Goal: Information Seeking & Learning: Check status

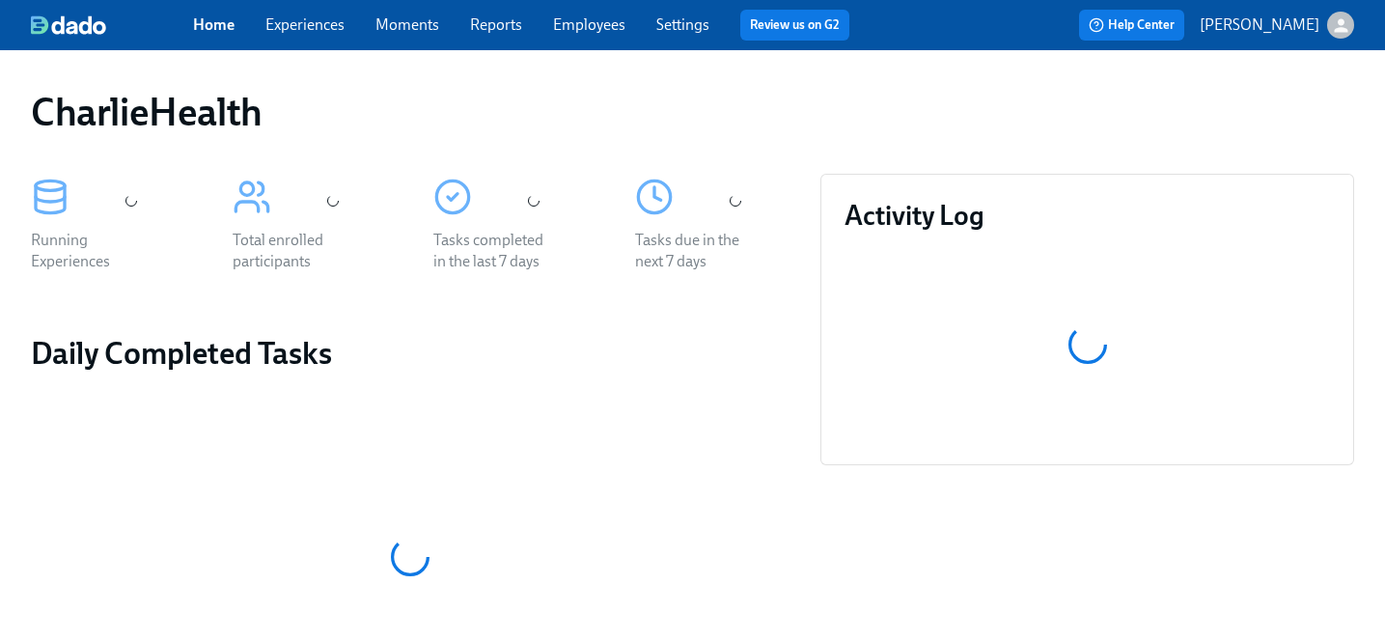
click at [587, 16] on link "Employees" at bounding box center [589, 24] width 72 height 18
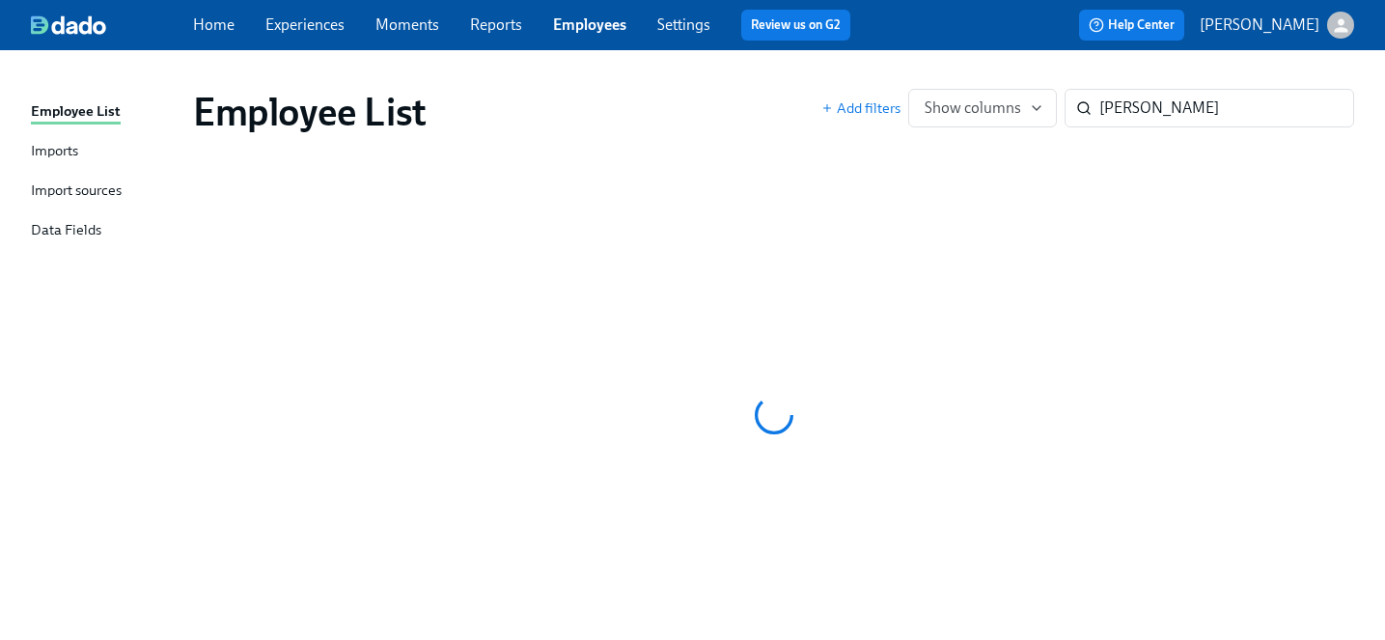
type input "shannon white"
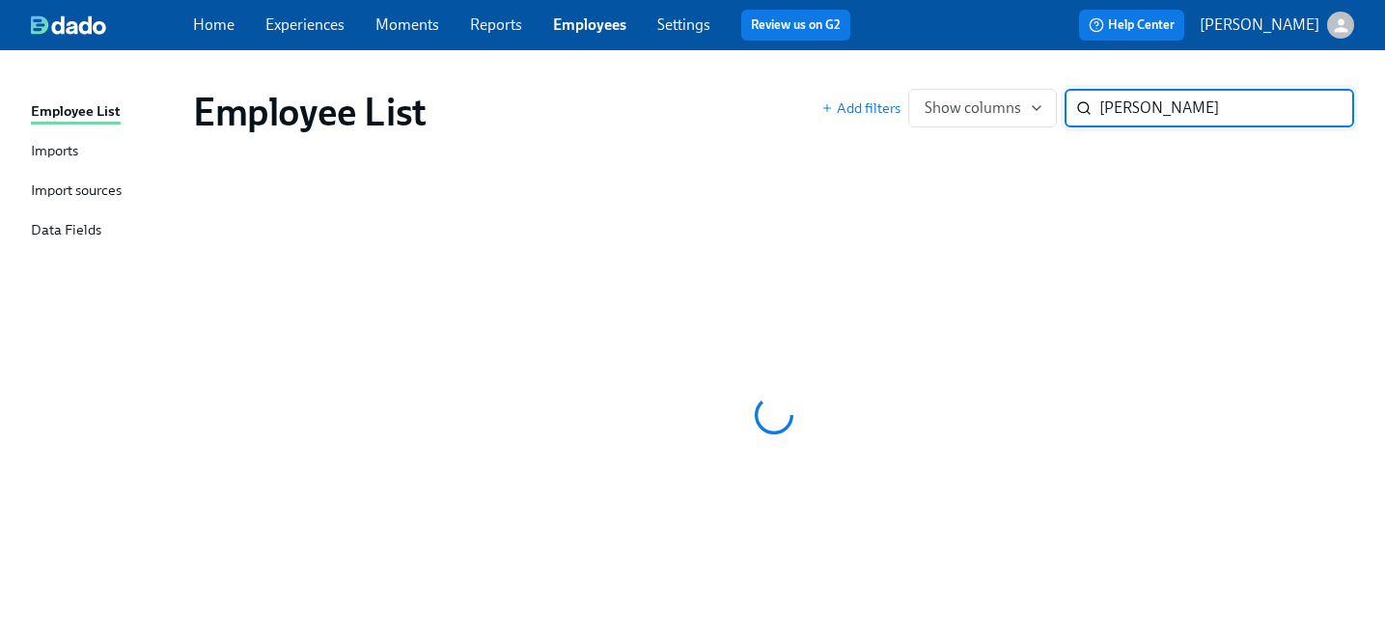
click at [1324, 116] on input "shannon white" at bounding box center [1226, 108] width 255 height 39
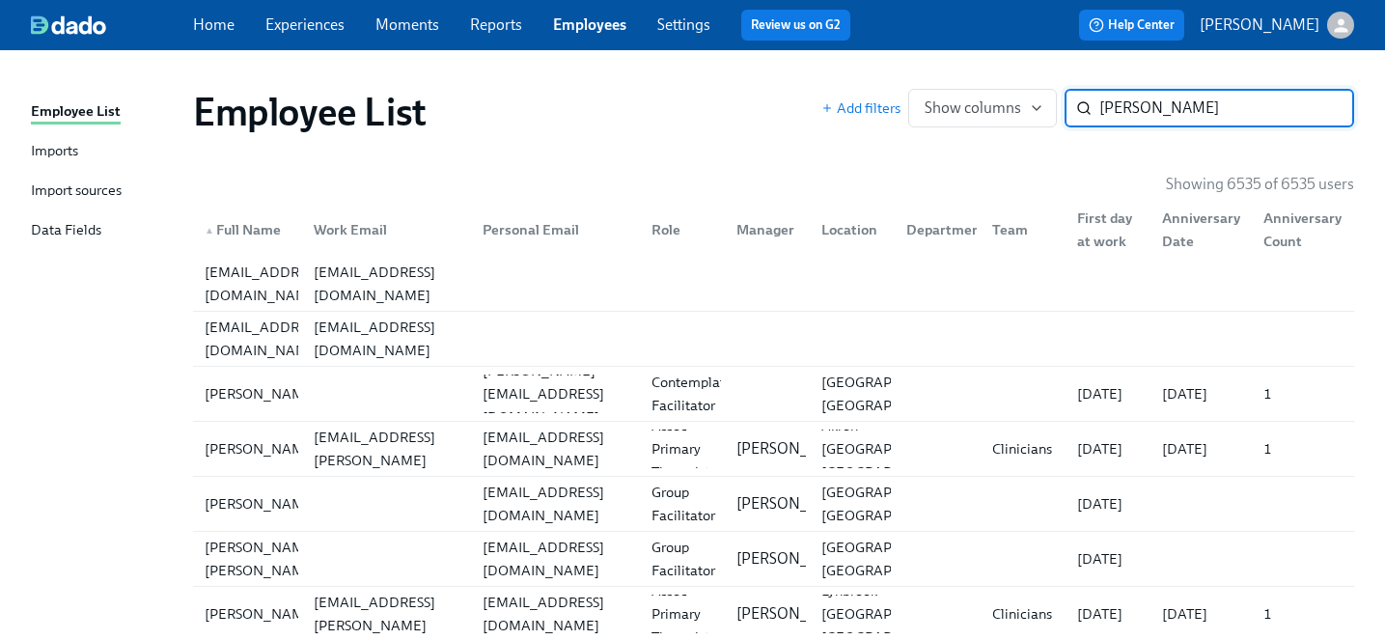
type input "shannon white"
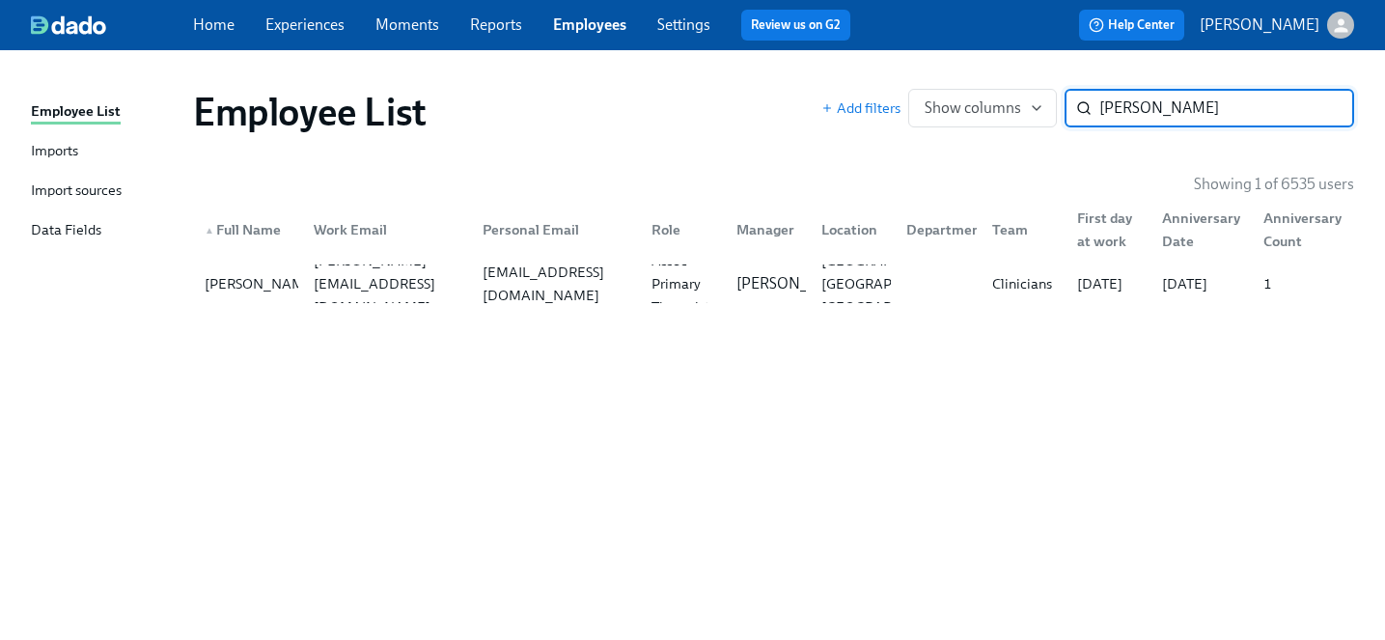
click at [594, 318] on div "Employee List Add filters Show columns shannon white ​ Showing 1 of 6535 users …" at bounding box center [692, 333] width 1323 height 520
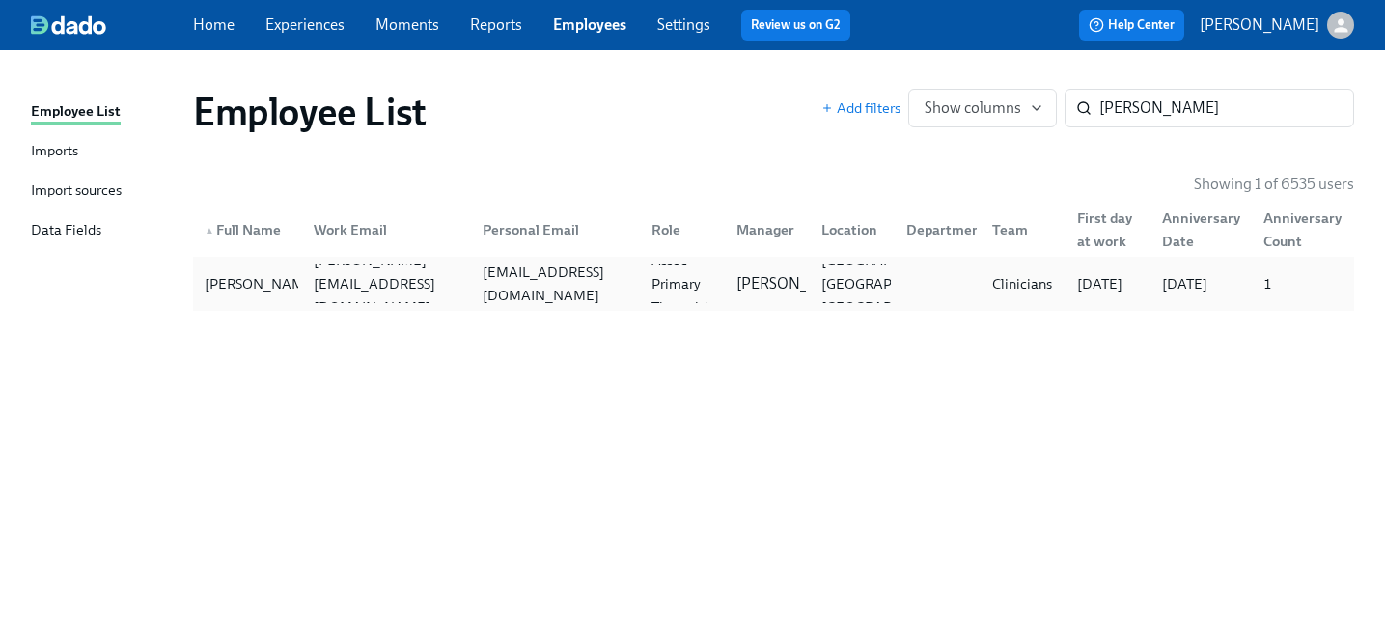
click at [572, 277] on div "shannonwhite66@gmail.com" at bounding box center [555, 284] width 161 height 46
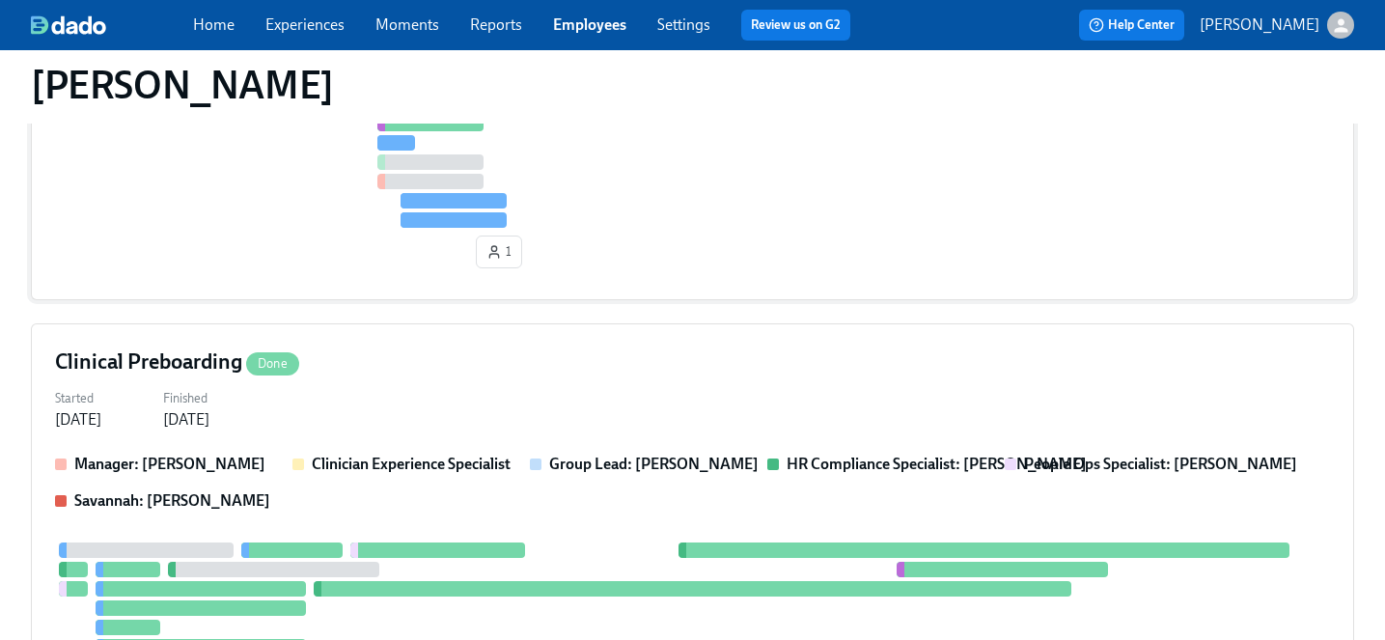
scroll to position [559, 0]
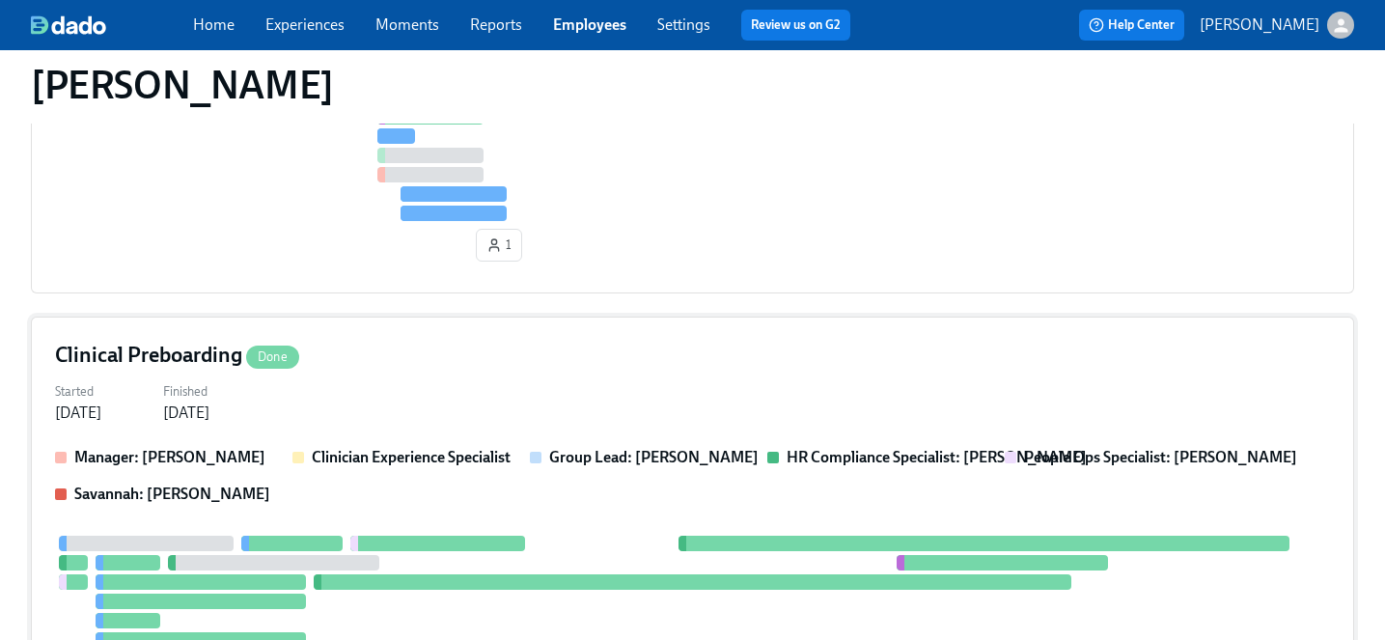
click at [503, 368] on div "Clinical Preboarding Done" at bounding box center [692, 355] width 1275 height 29
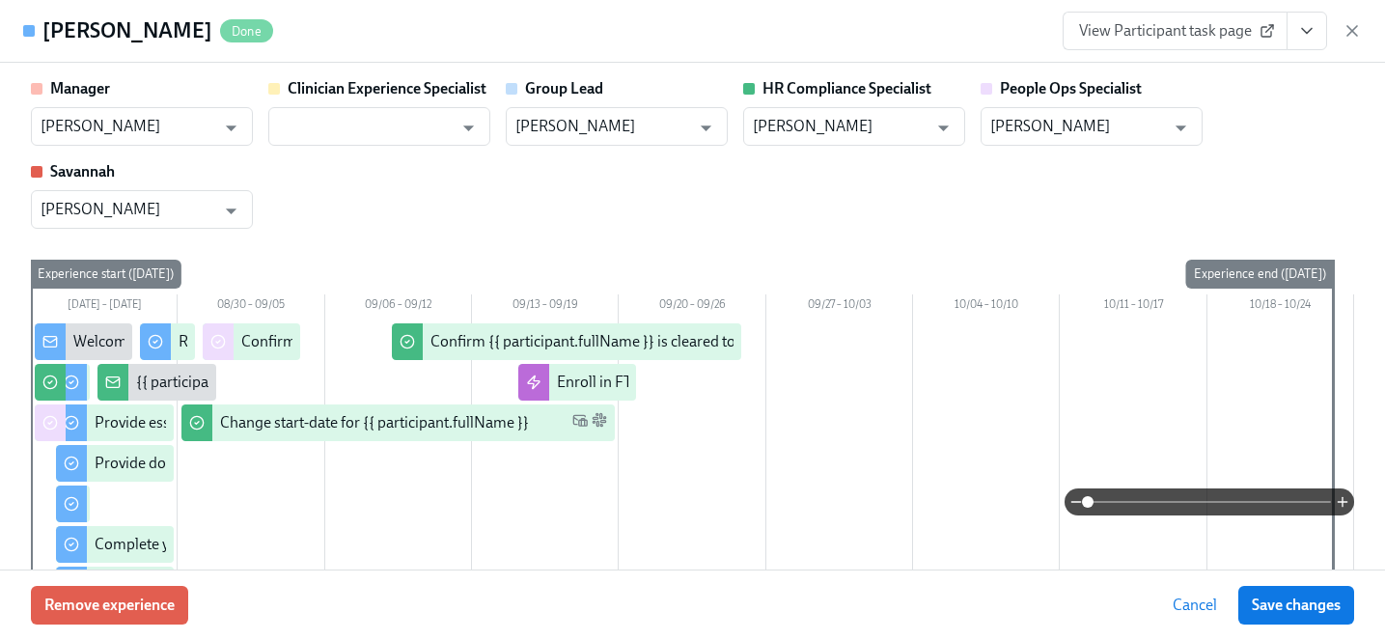
click at [1233, 40] on span "View Participant task page" at bounding box center [1175, 30] width 192 height 19
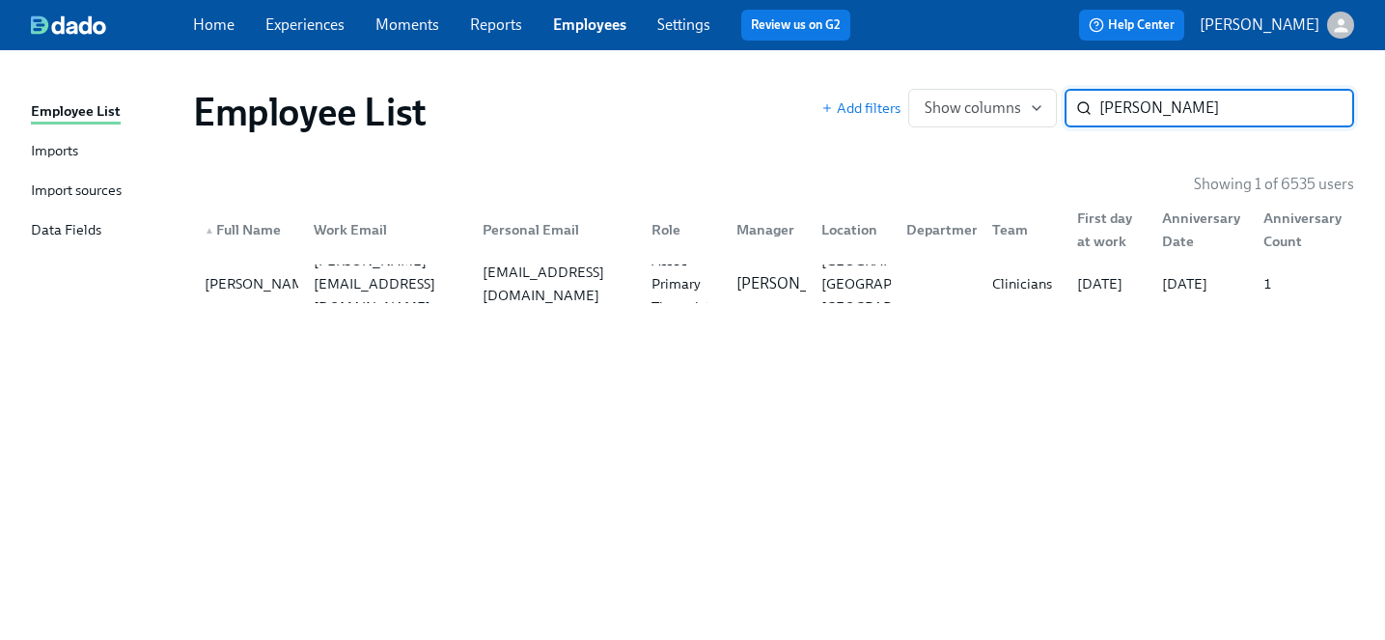
drag, startPoint x: 1072, startPoint y: 107, endPoint x: 866, endPoint y: 76, distance: 208.8
click at [866, 76] on div "Employee List Add filters Show columns shannon white ​" at bounding box center [774, 111] width 1192 height 77
type input "mudit"
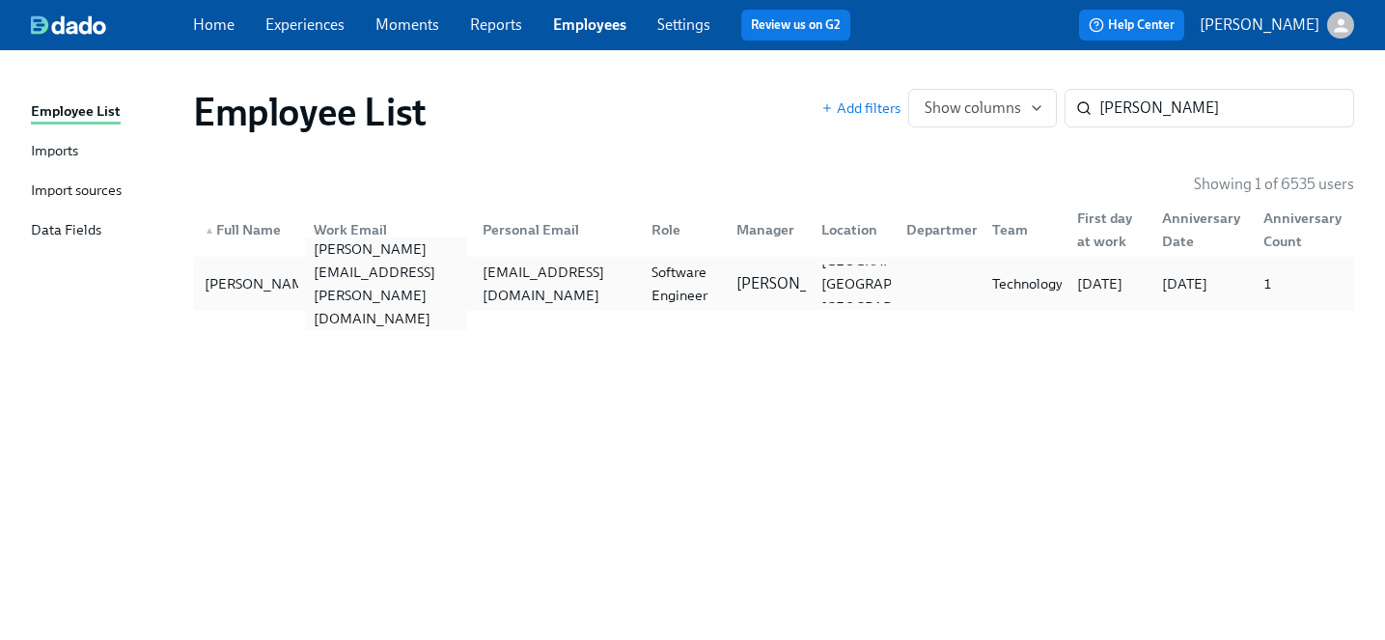
click at [446, 298] on div "mudit.prashar@charliehealth.com" at bounding box center [382, 283] width 169 height 39
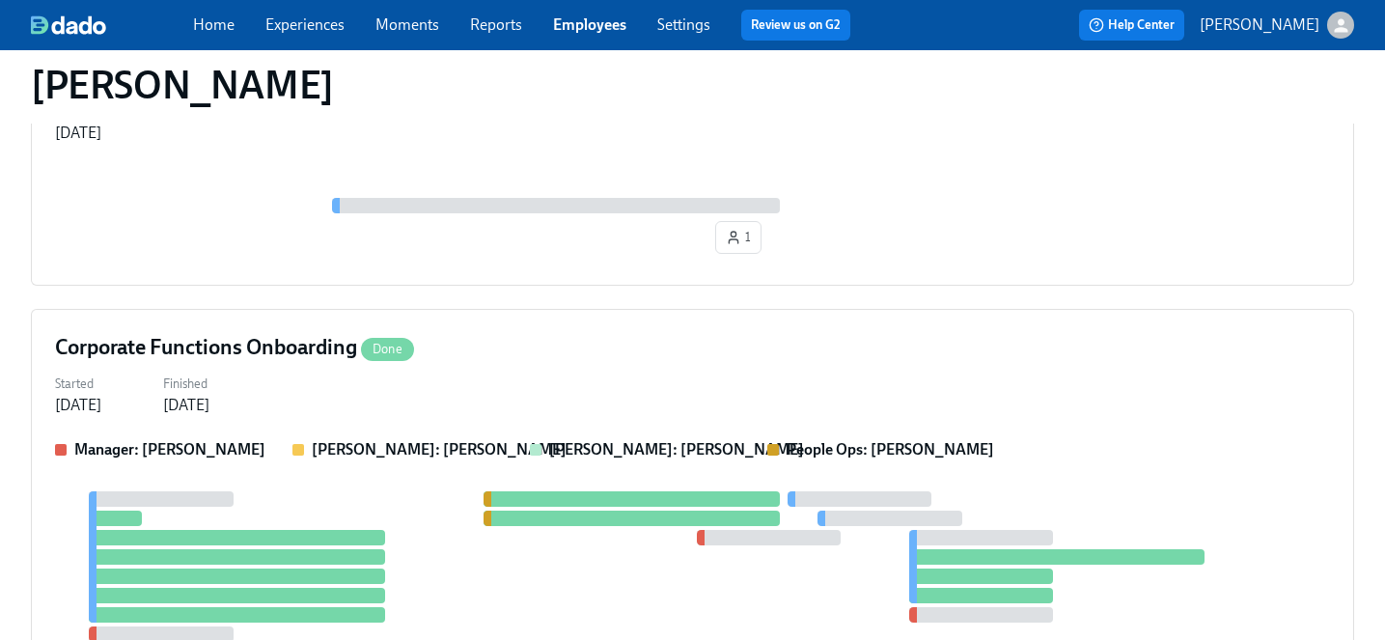
scroll to position [293, 0]
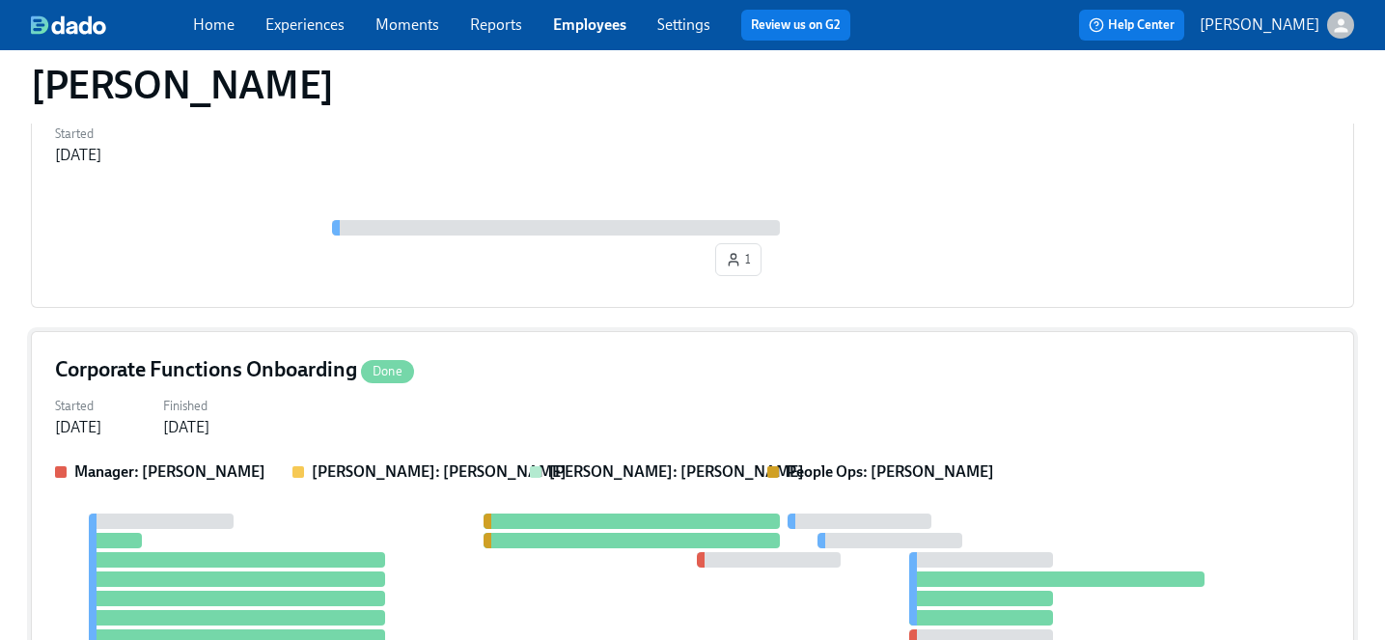
click at [467, 394] on div "Started Sep 03, 2025 Finished Sep 19, 2025" at bounding box center [692, 415] width 1275 height 46
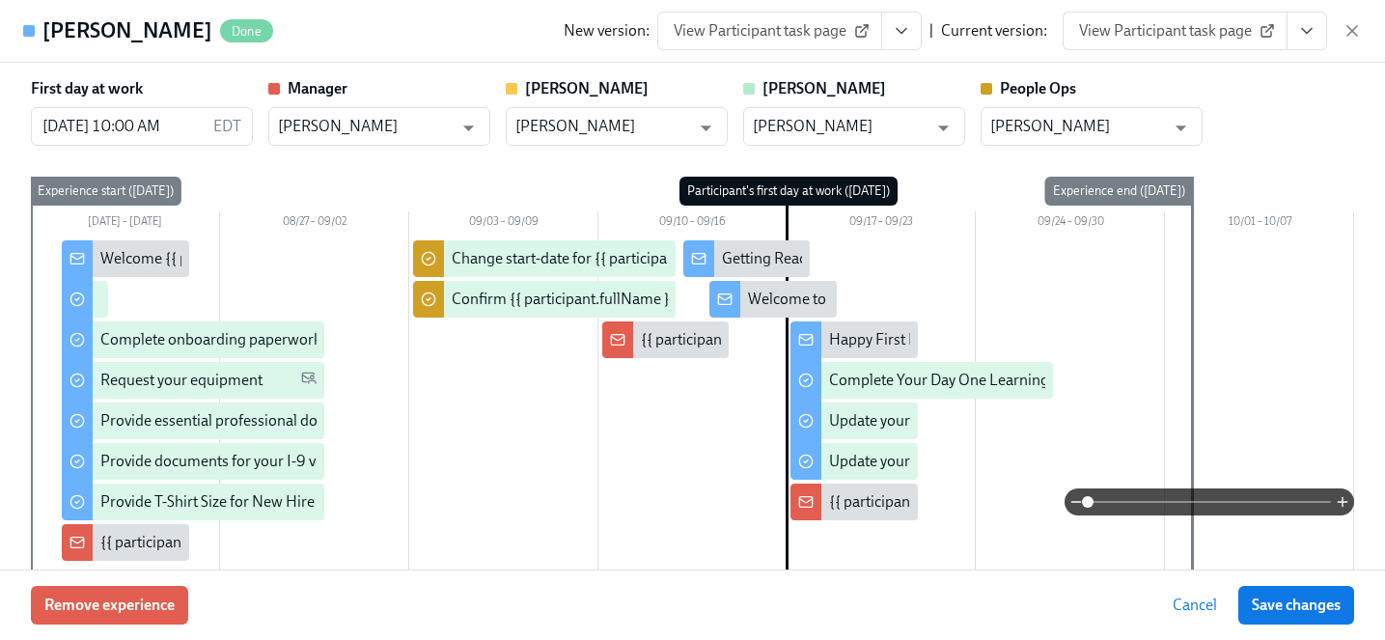
click at [1213, 30] on span "View Participant task page" at bounding box center [1175, 30] width 192 height 19
click at [335, 29] on div "Mudit Prashar Done New version: View Participant task page | Current version: V…" at bounding box center [692, 31] width 1385 height 63
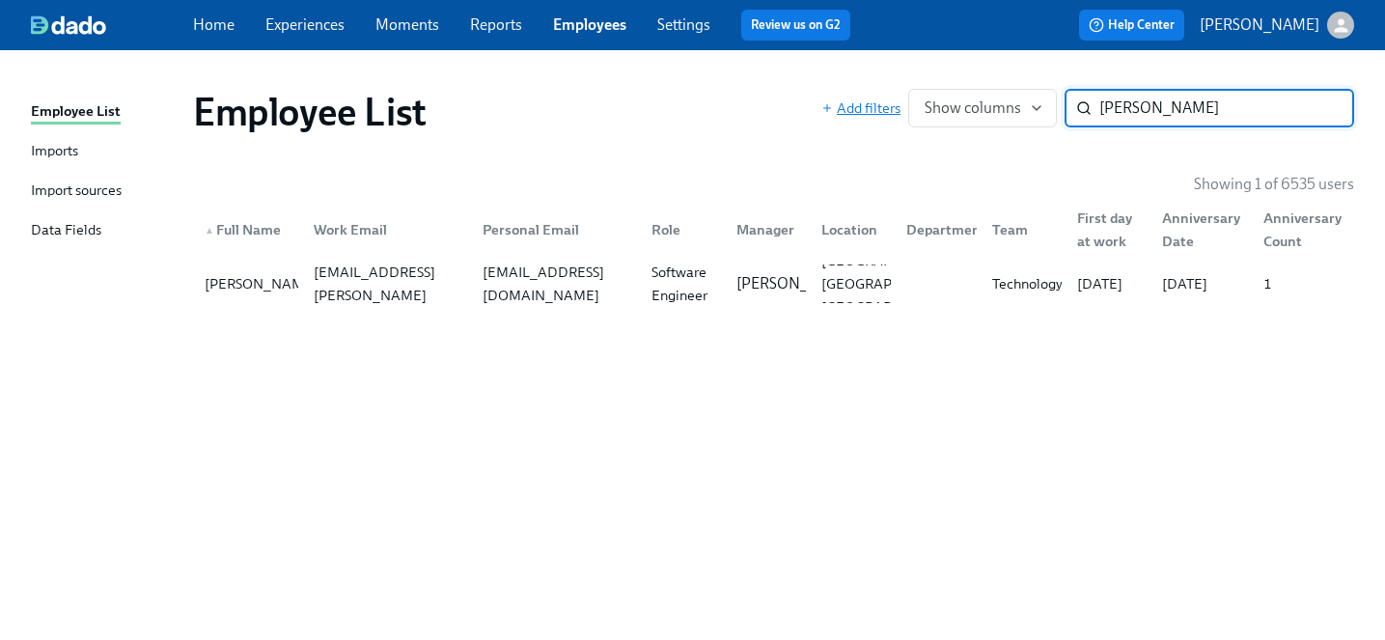
drag, startPoint x: 1159, startPoint y: 109, endPoint x: 900, endPoint y: 104, distance: 258.7
click at [900, 104] on div "Add filters Show columns mudit ​" at bounding box center [1087, 108] width 533 height 39
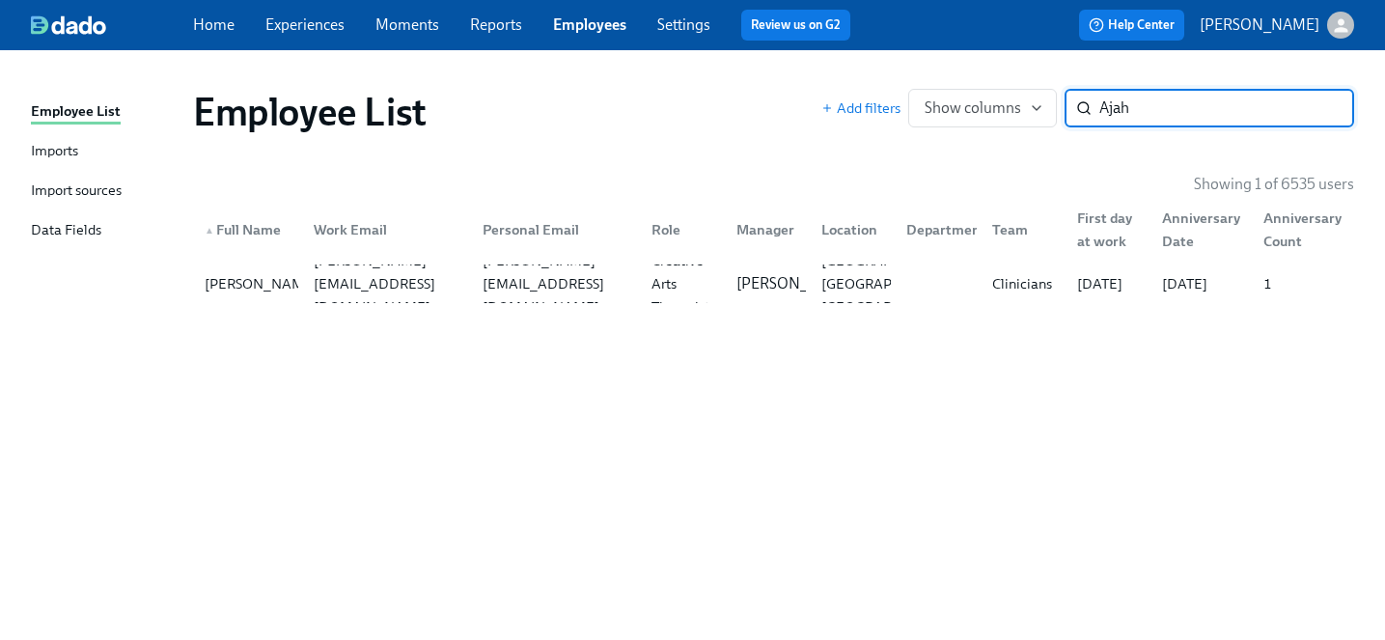
drag, startPoint x: 1147, startPoint y: 110, endPoint x: 901, endPoint y: 80, distance: 247.9
click at [901, 80] on div "Employee List Add filters Show columns Ajah ​" at bounding box center [774, 111] width 1192 height 77
type input "love"
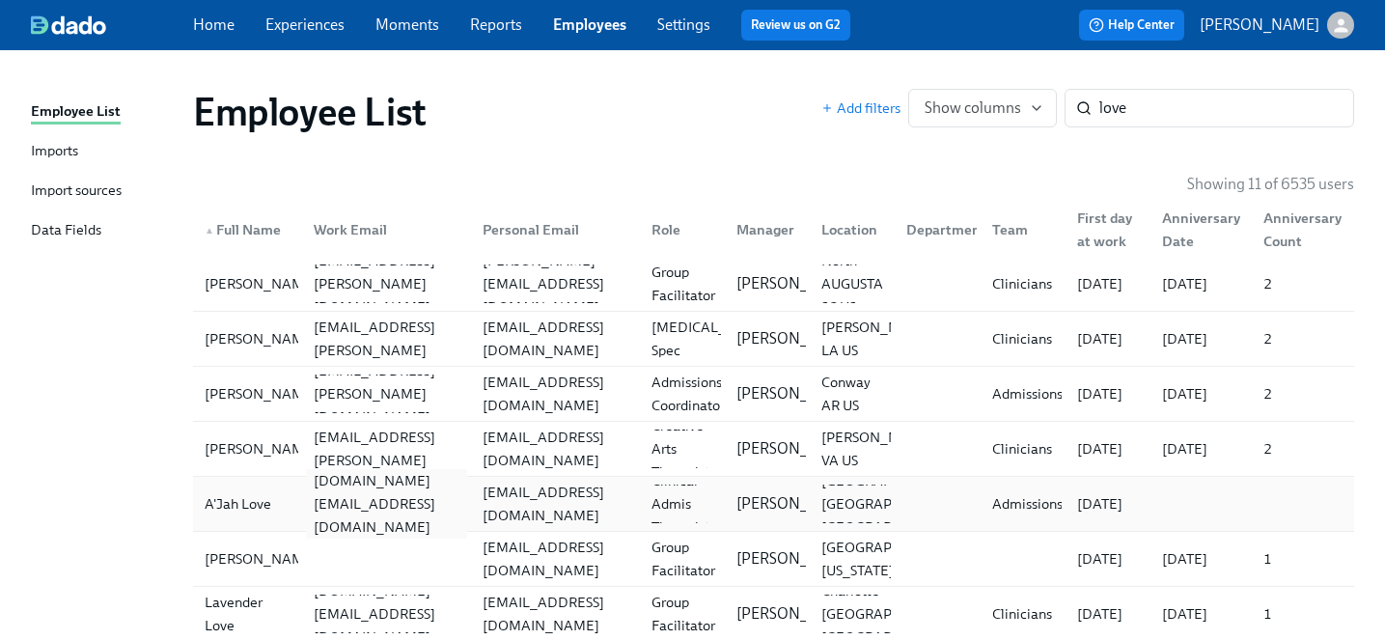
click at [367, 492] on div "ajah.love@charliehealth.com" at bounding box center [386, 503] width 161 height 69
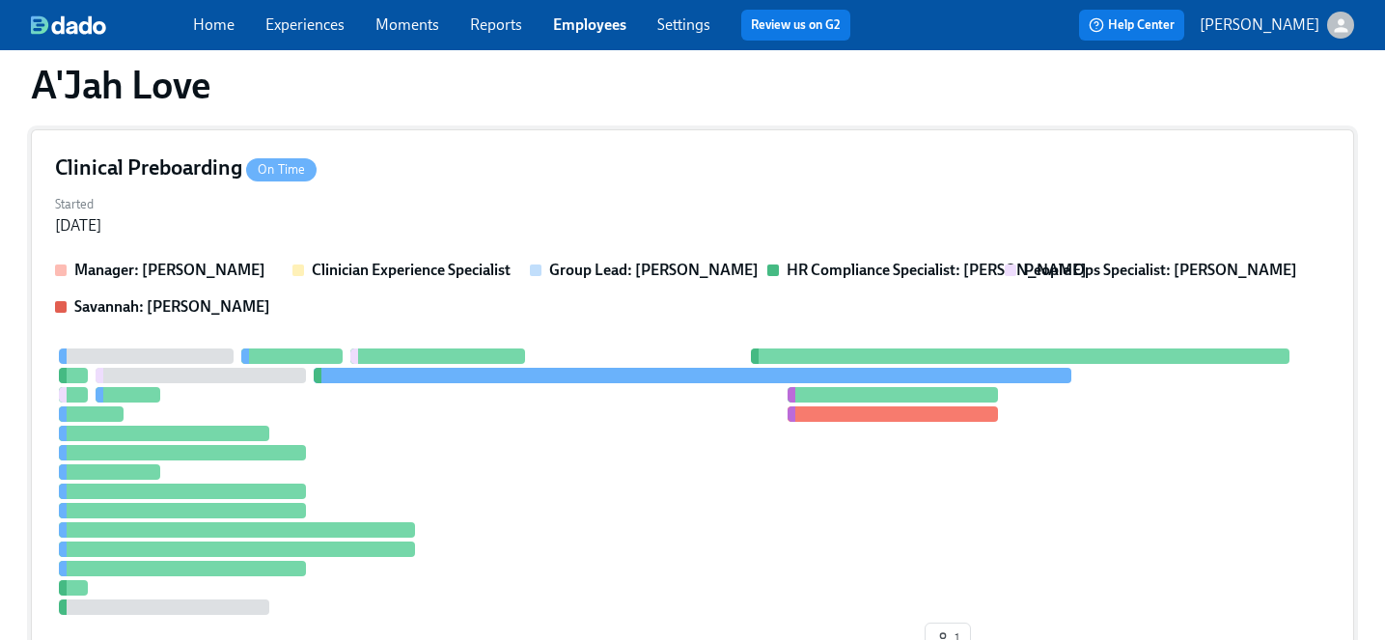
scroll to position [207, 0]
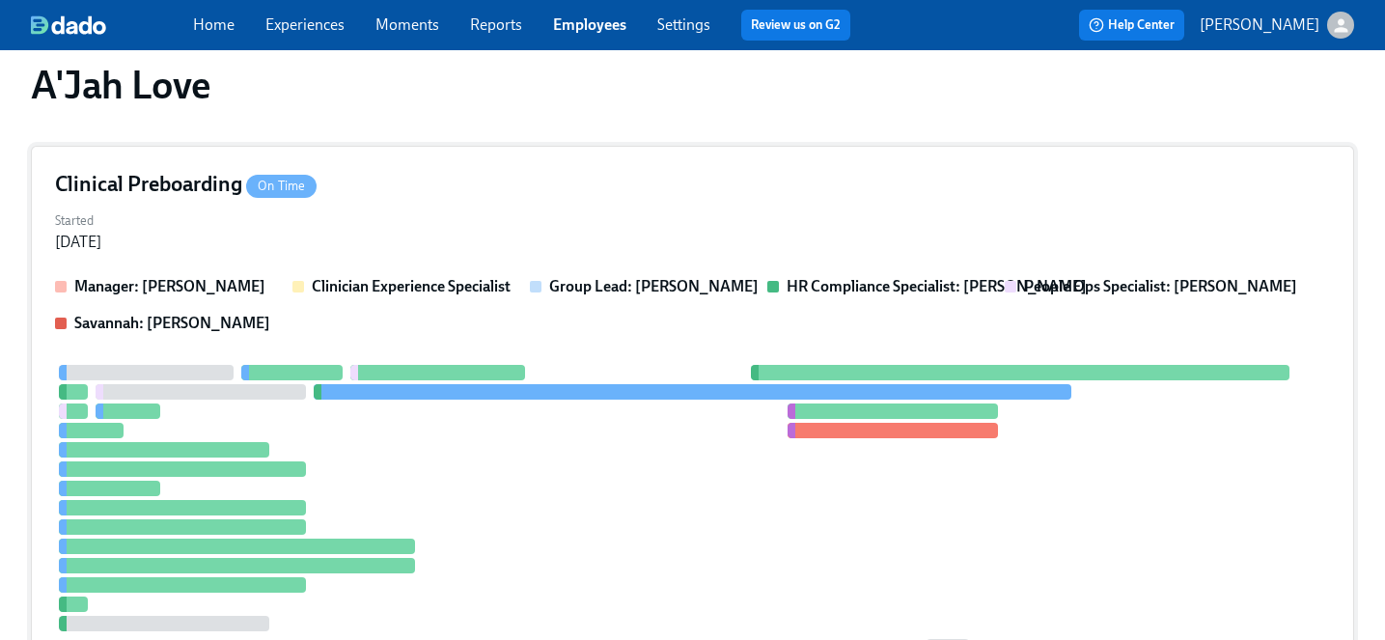
click at [459, 233] on div "Started Aug 29, 2025" at bounding box center [692, 230] width 1275 height 46
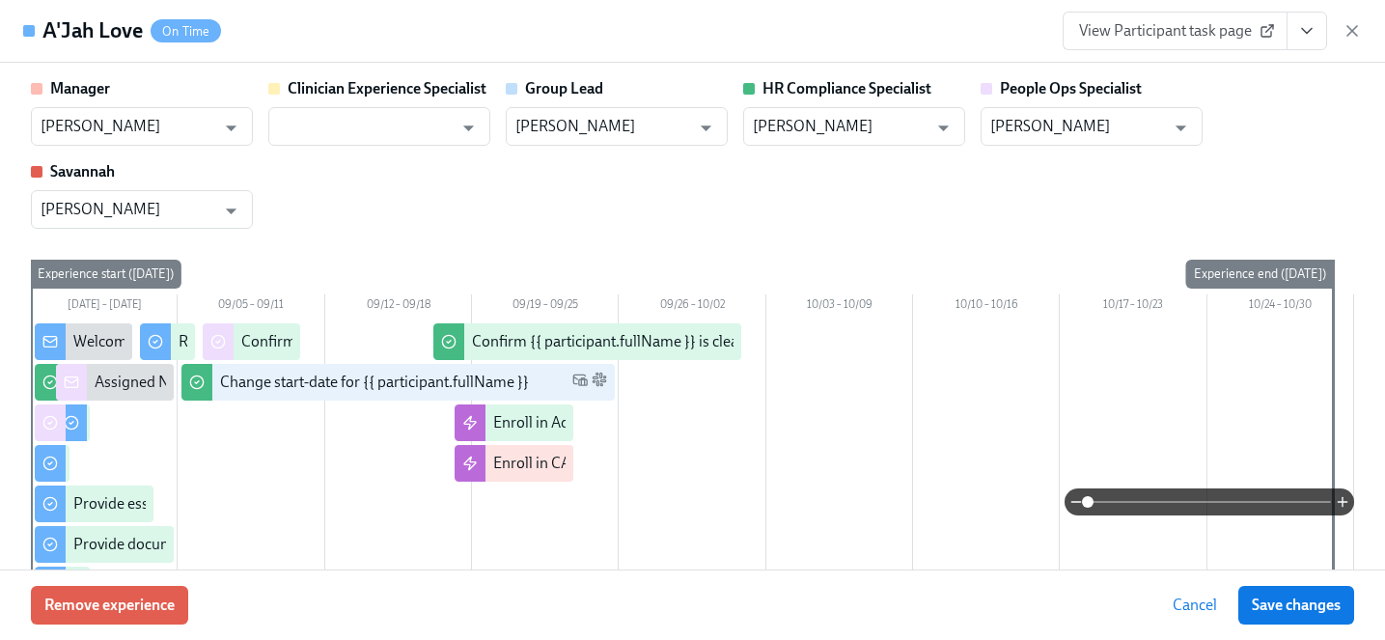
click at [1226, 33] on span "View Participant task page" at bounding box center [1175, 30] width 192 height 19
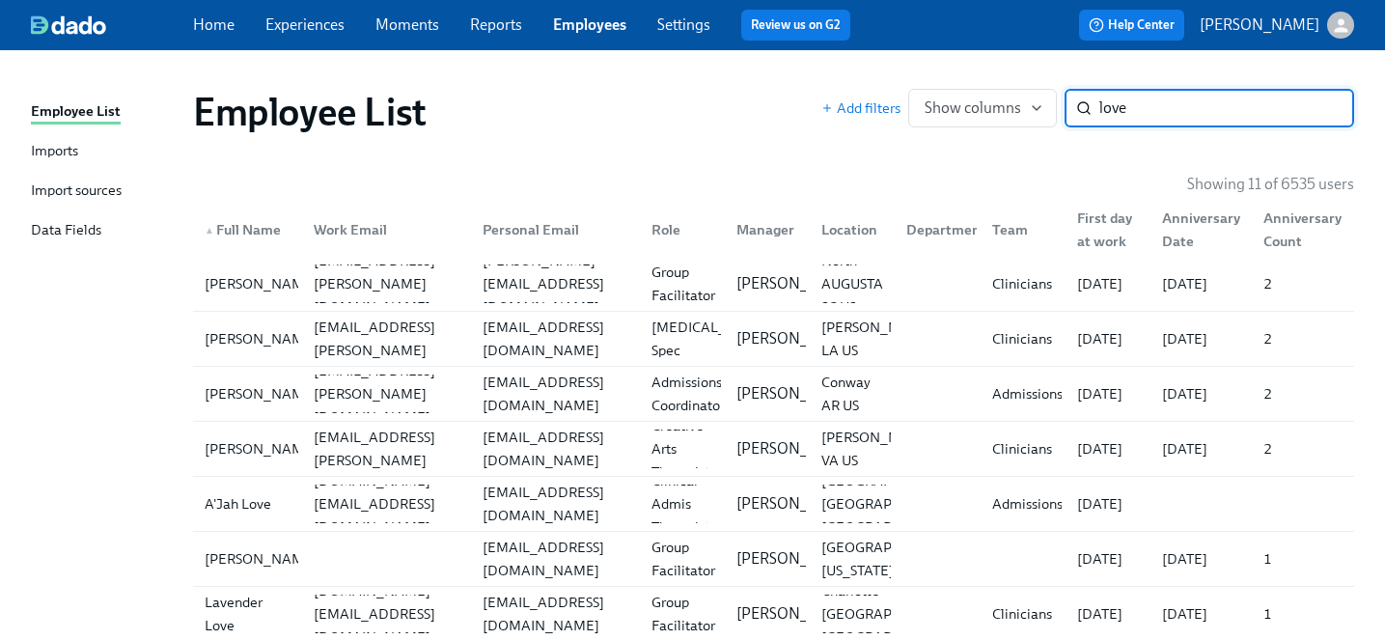
drag, startPoint x: 1162, startPoint y: 109, endPoint x: 907, endPoint y: 108, distance: 254.8
click at [907, 108] on div "Add filters Show columns love ​" at bounding box center [1087, 108] width 533 height 39
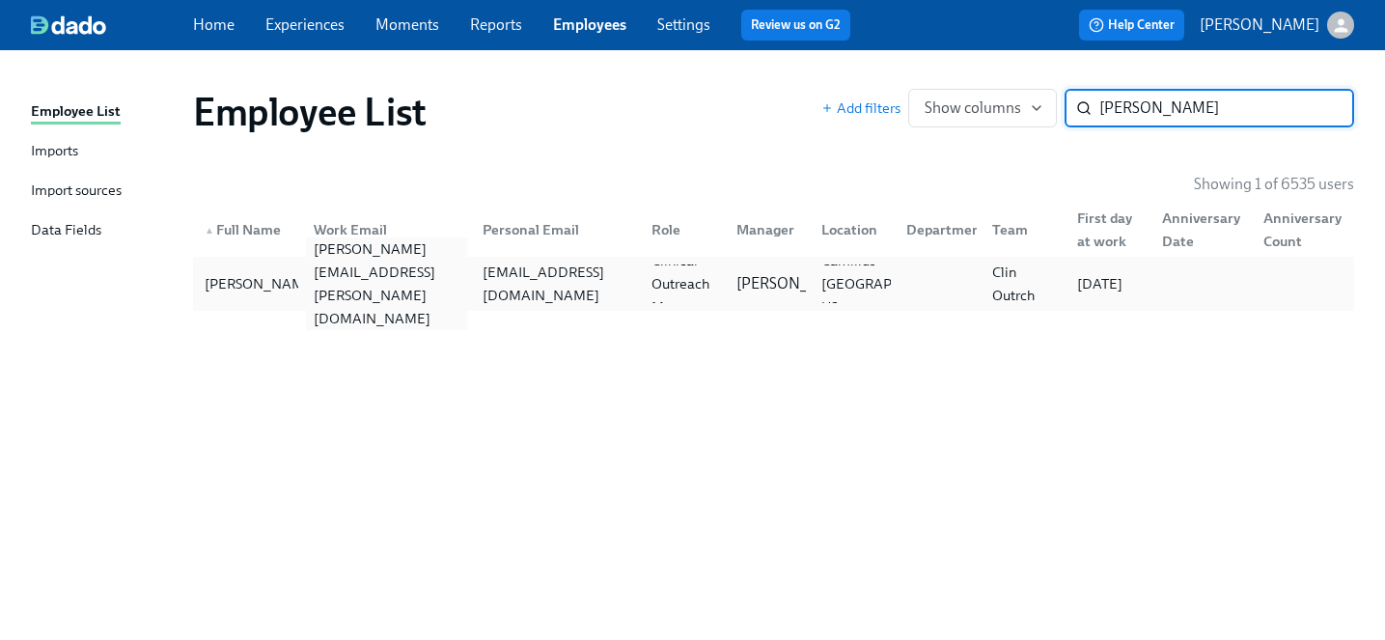
type input "zander"
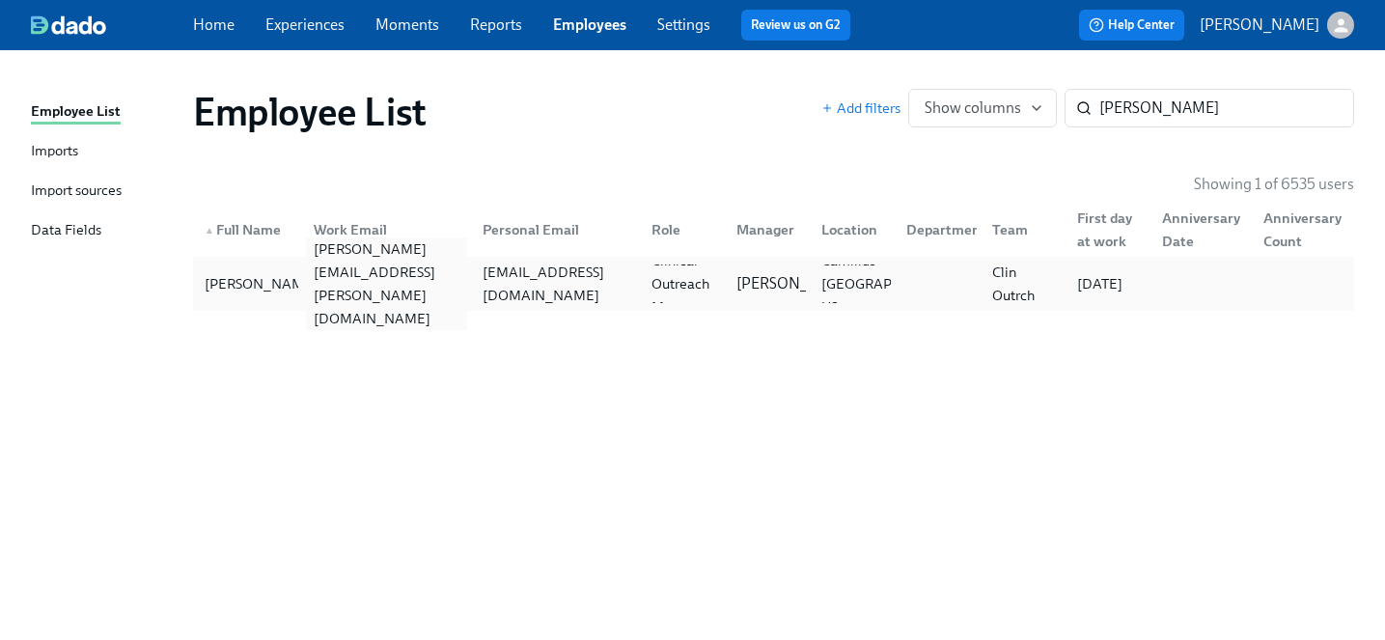
click at [438, 288] on div "zander.pryor@charliehealth.com" at bounding box center [386, 283] width 161 height 93
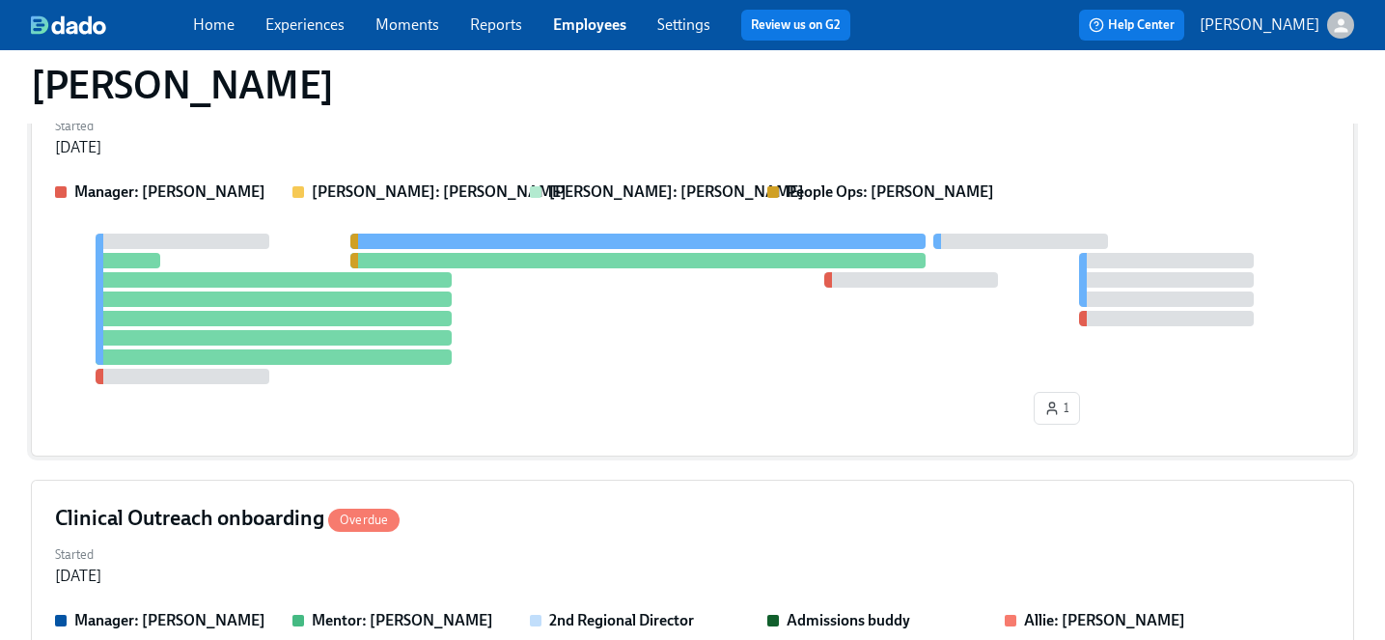
scroll to position [26, 0]
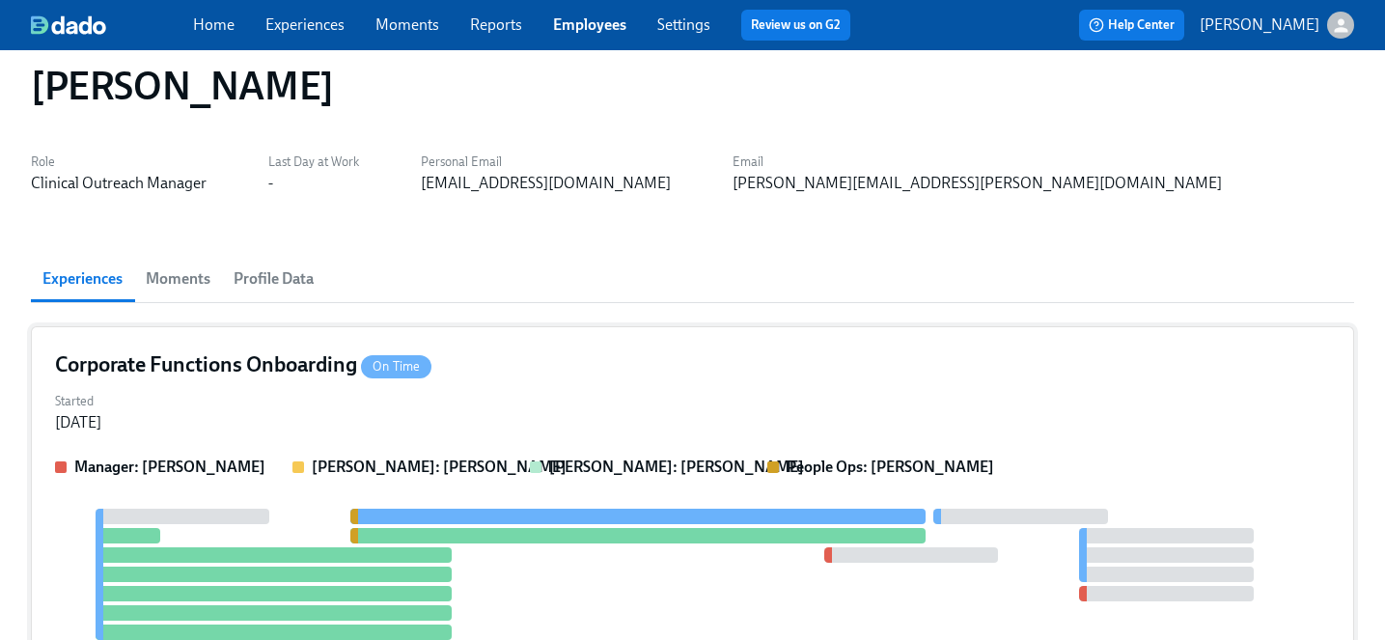
click at [490, 407] on div "Started Aug 28, 2025" at bounding box center [692, 410] width 1275 height 46
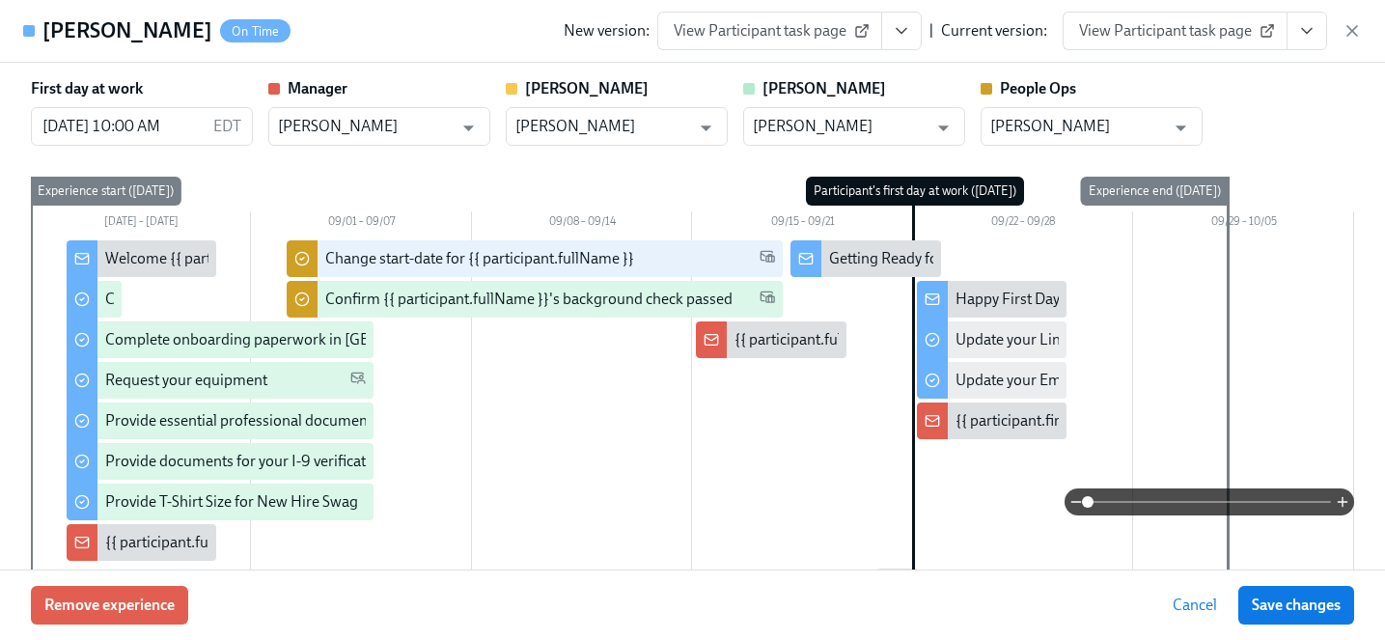
click at [1203, 50] on div "Zander Pryor On Time New version: View Participant task page | Current version:…" at bounding box center [692, 31] width 1385 height 63
click at [1190, 31] on span "View Participant task page" at bounding box center [1175, 30] width 192 height 19
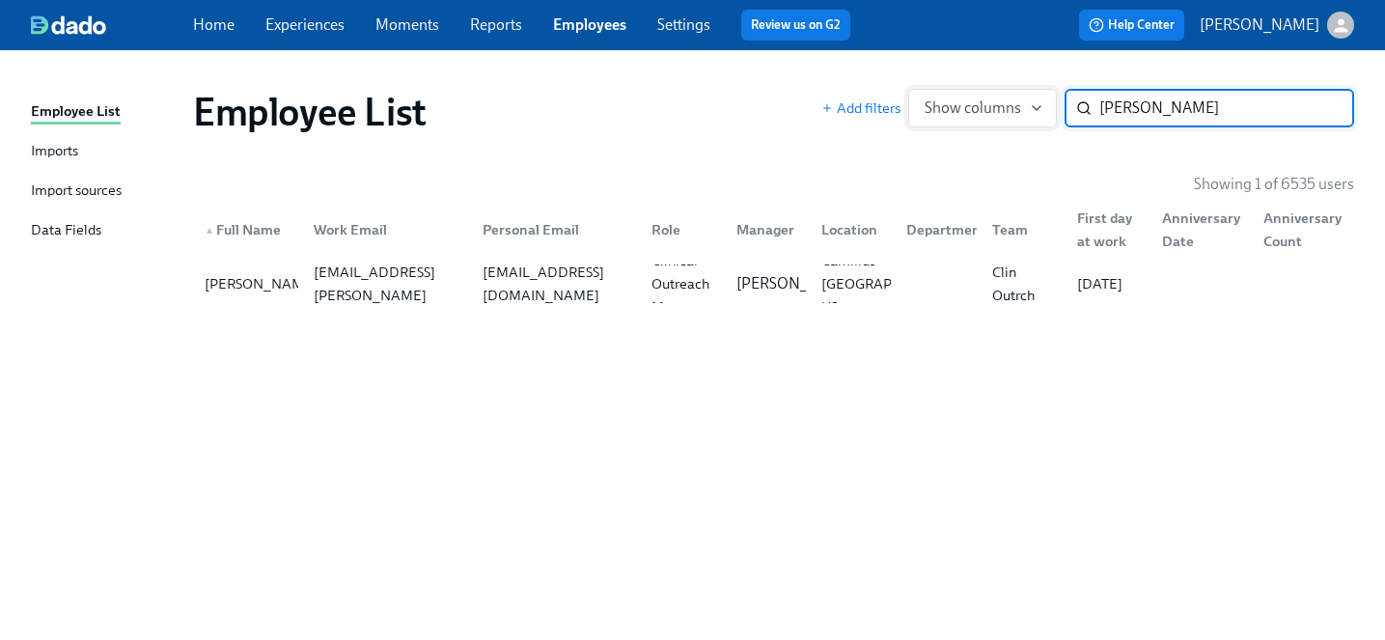
drag, startPoint x: 1201, startPoint y: 105, endPoint x: 990, endPoint y: 102, distance: 210.4
click at [990, 102] on div "Add filters Show columns zander ​" at bounding box center [1087, 108] width 533 height 39
type input "stif"
click at [496, 270] on div "alexlarastifelman@gmail.com" at bounding box center [551, 283] width 169 height 39
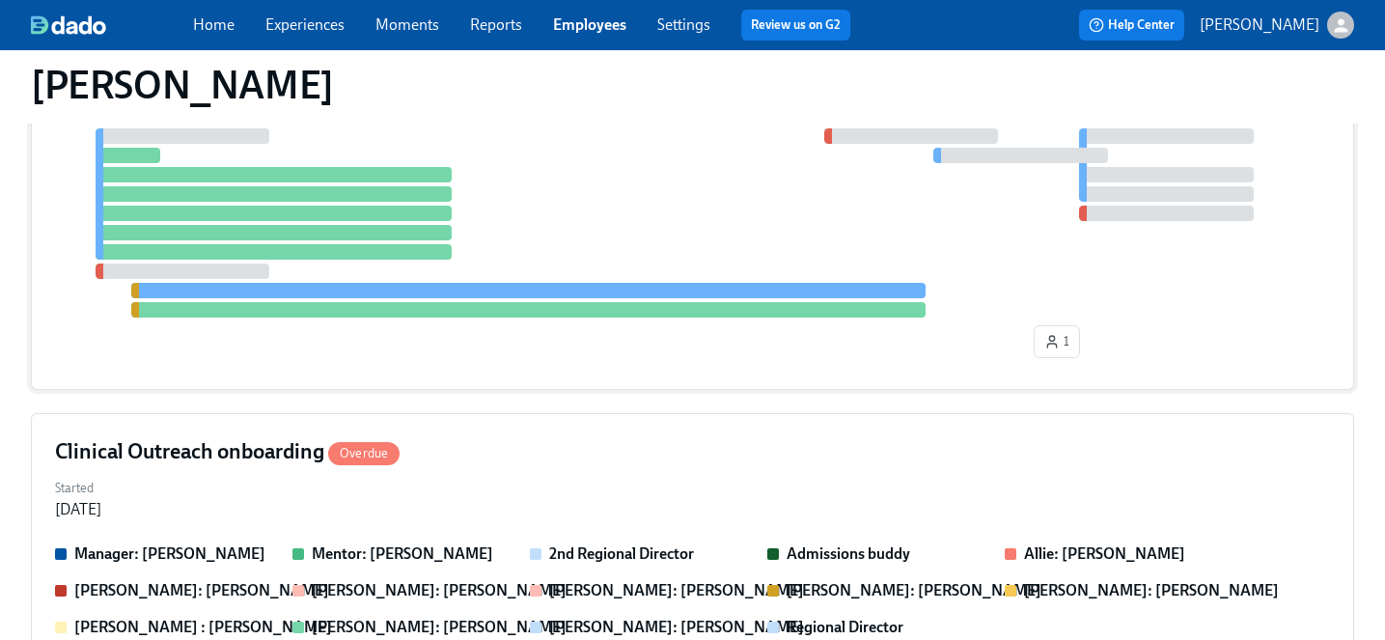
scroll to position [312, 0]
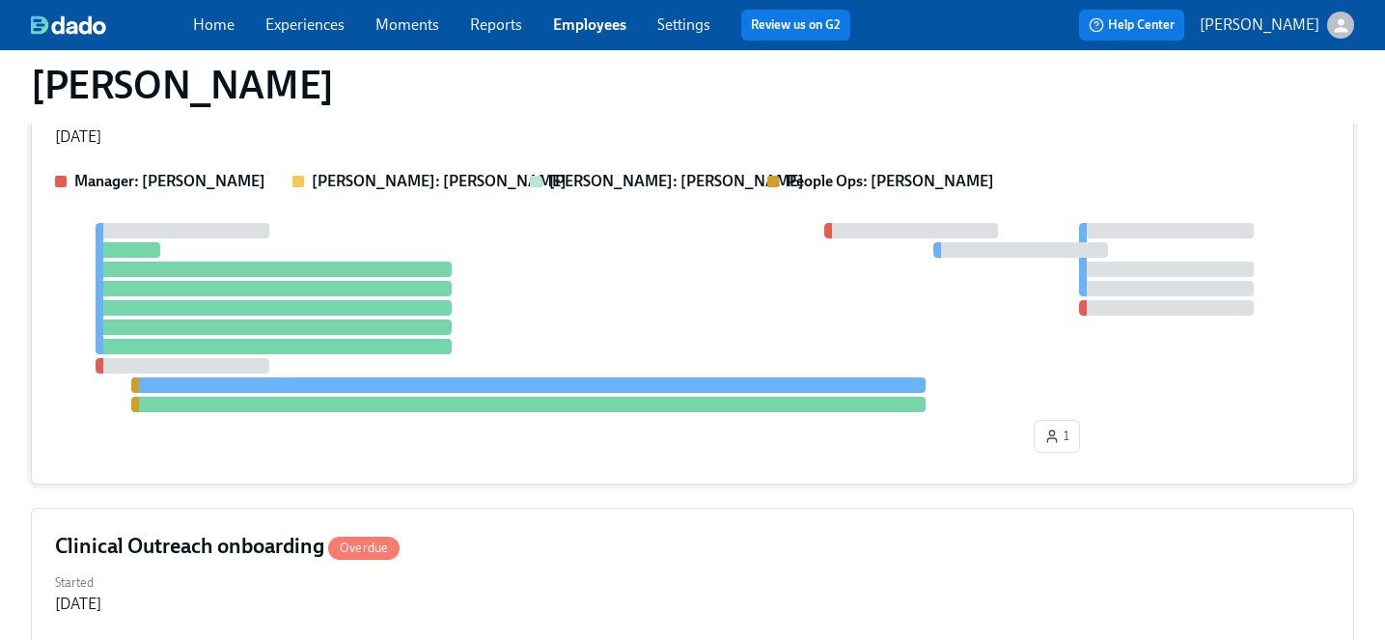
click at [481, 310] on div at bounding box center [692, 317] width 1275 height 189
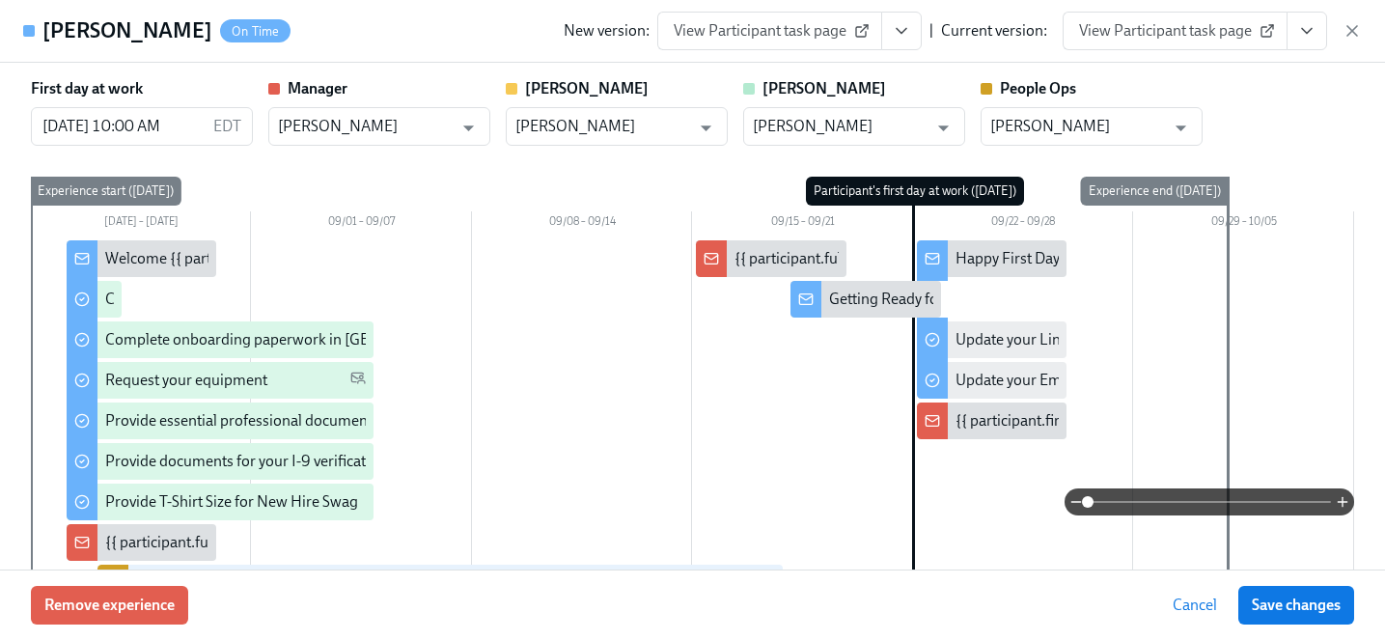
click at [1164, 23] on span "View Participant task page" at bounding box center [1175, 30] width 192 height 19
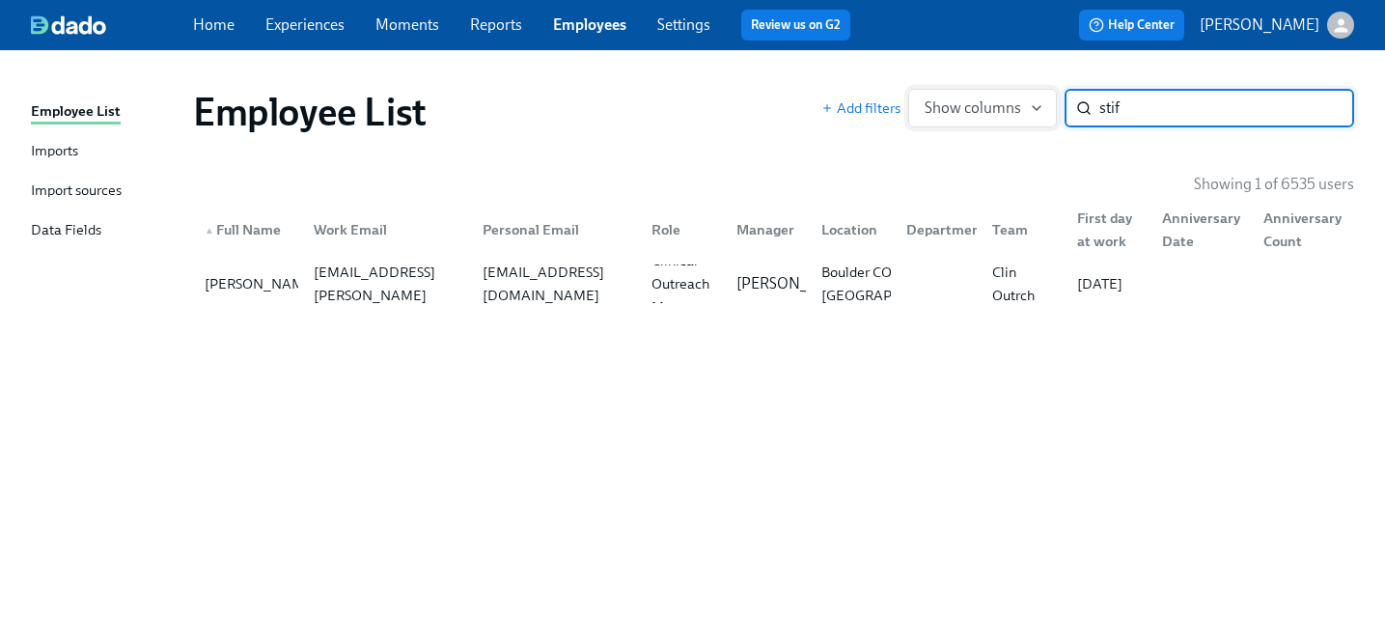
drag, startPoint x: 1164, startPoint y: 118, endPoint x: 975, endPoint y: 109, distance: 189.3
click at [975, 109] on div "Add filters Show columns stif ​" at bounding box center [1087, 108] width 533 height 39
type input "blancas"
click at [483, 293] on div "alexisablancas@gmail.com" at bounding box center [555, 284] width 161 height 46
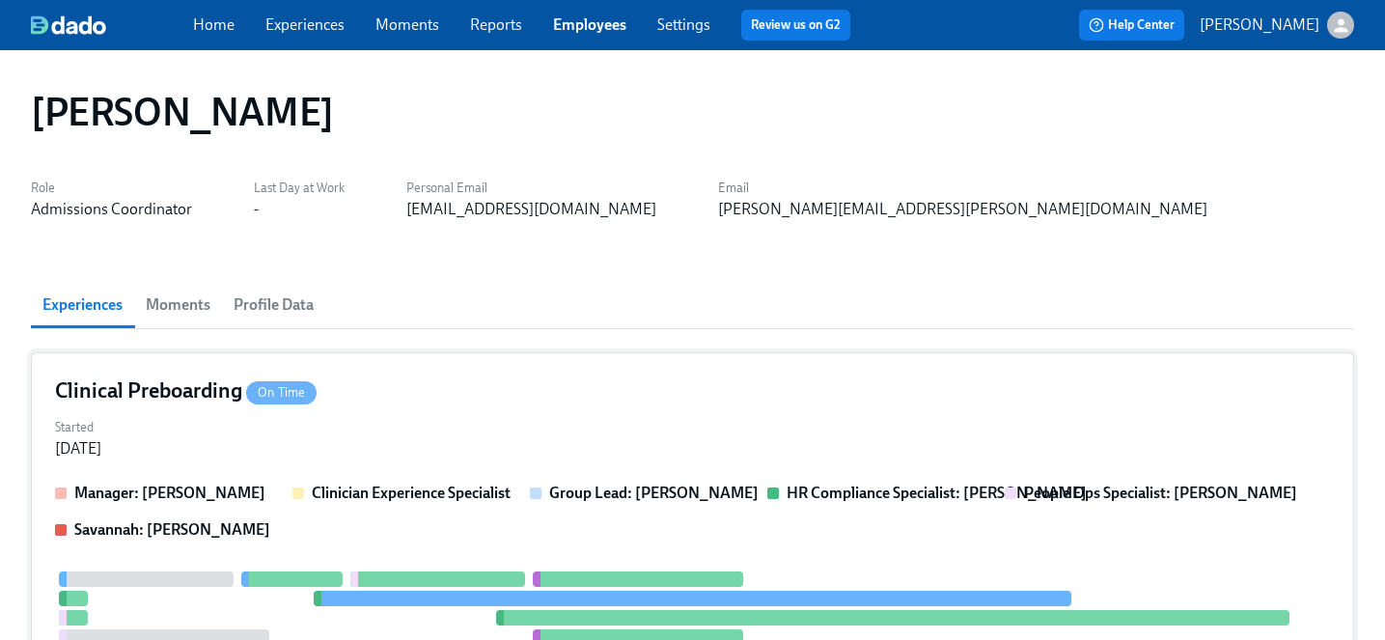
scroll to position [5, 0]
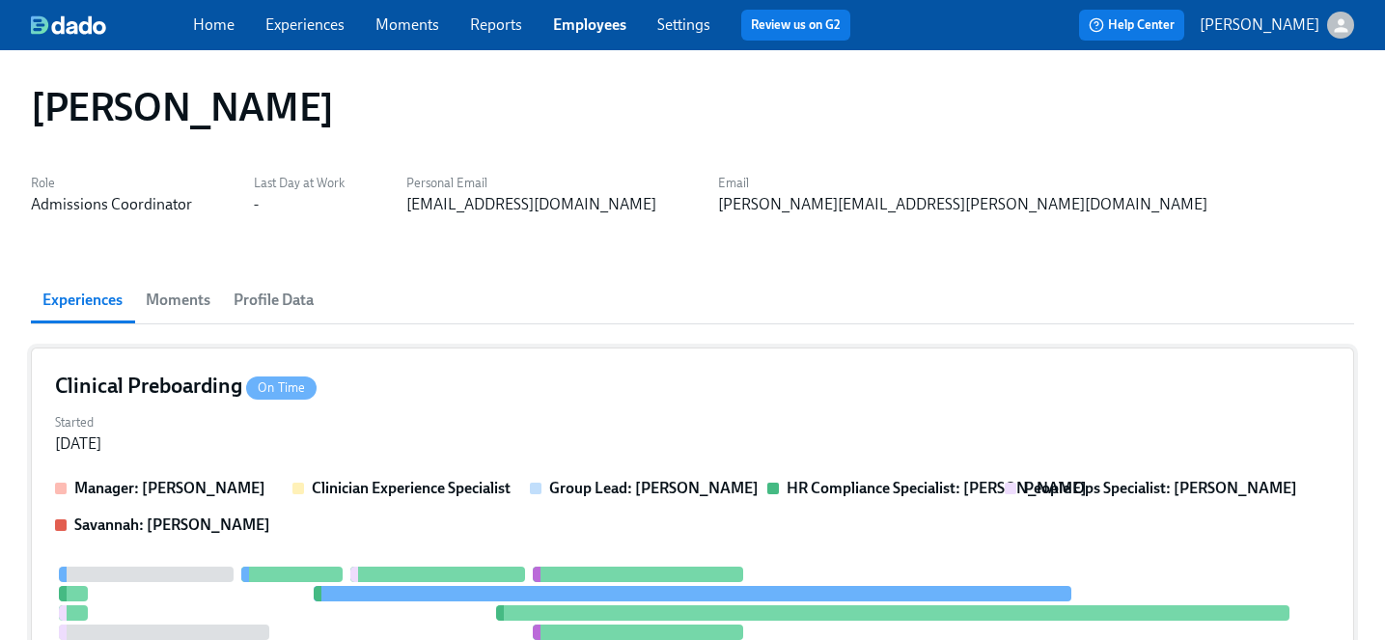
click at [451, 400] on div "Clinical Preboarding On Time Started Sep 05, 2025 Manager: Jordan Grapentine Cl…" at bounding box center [692, 635] width 1323 height 577
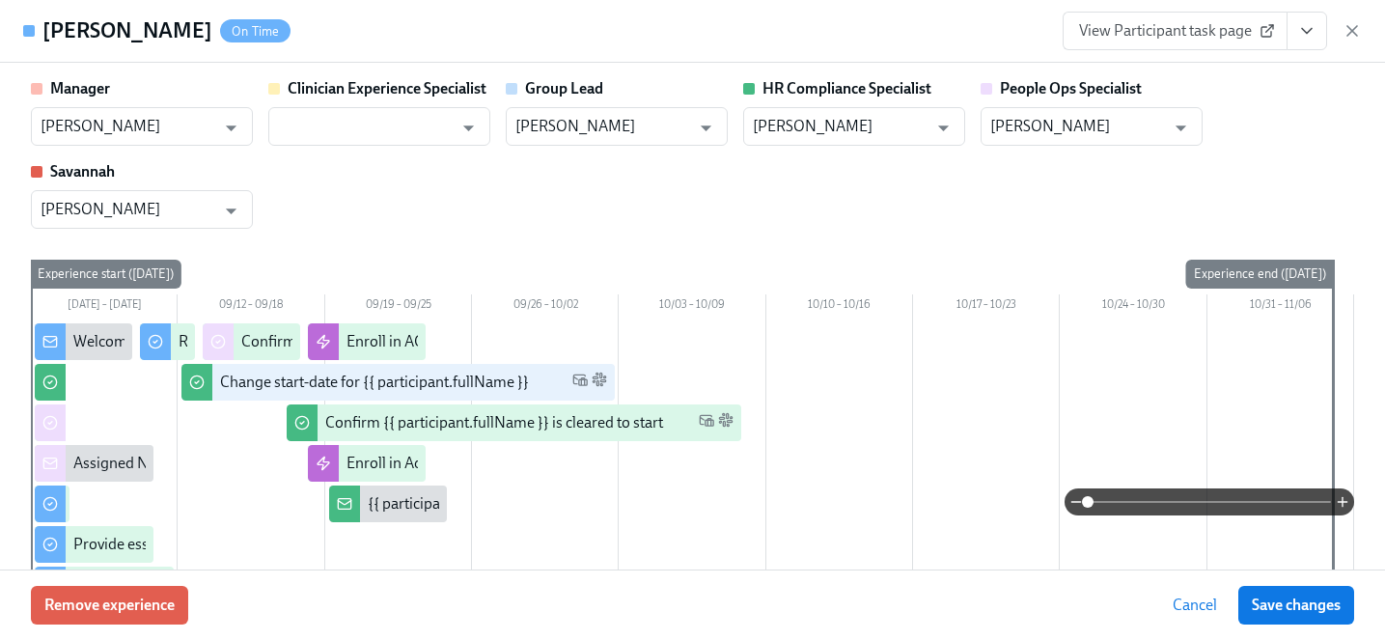
click at [1125, 60] on div "Alexis Blancas On Time View Participant task page" at bounding box center [692, 31] width 1385 height 63
click at [1113, 38] on span "View Participant task page" at bounding box center [1175, 30] width 192 height 19
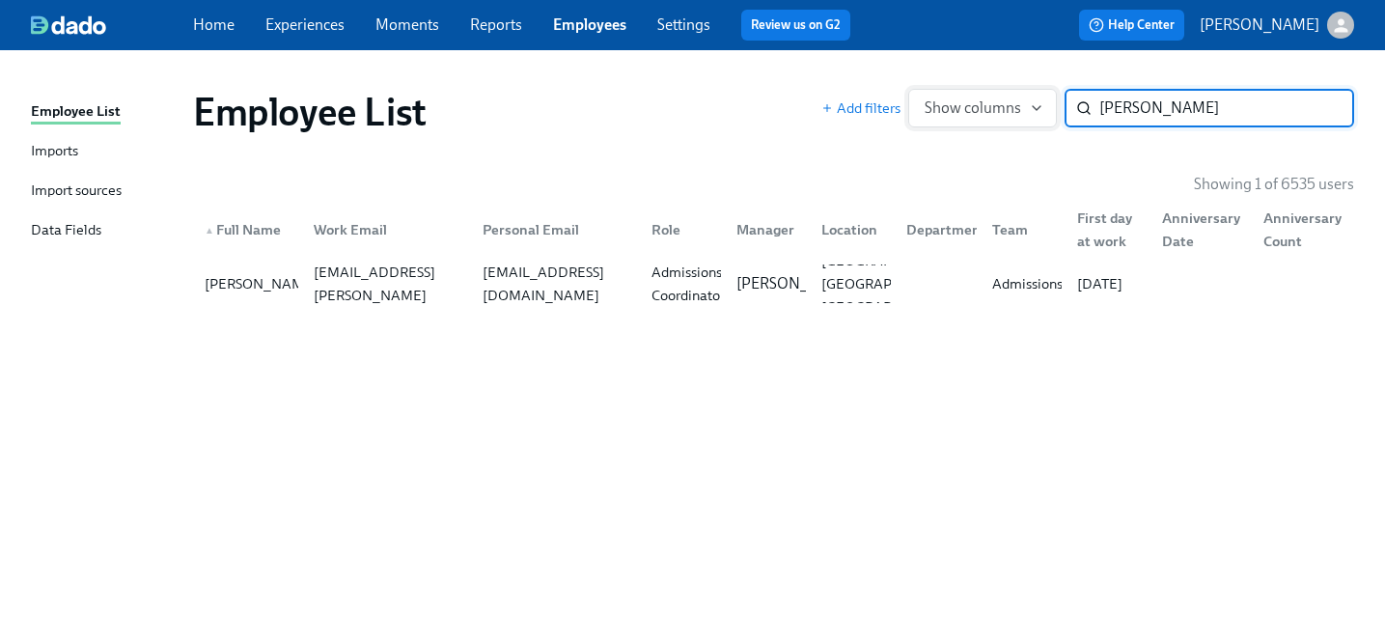
drag, startPoint x: 1207, startPoint y: 110, endPoint x: 931, endPoint y: 108, distance: 276.0
click at [931, 108] on div "Add filters Show columns blancas ​" at bounding box center [1087, 108] width 533 height 39
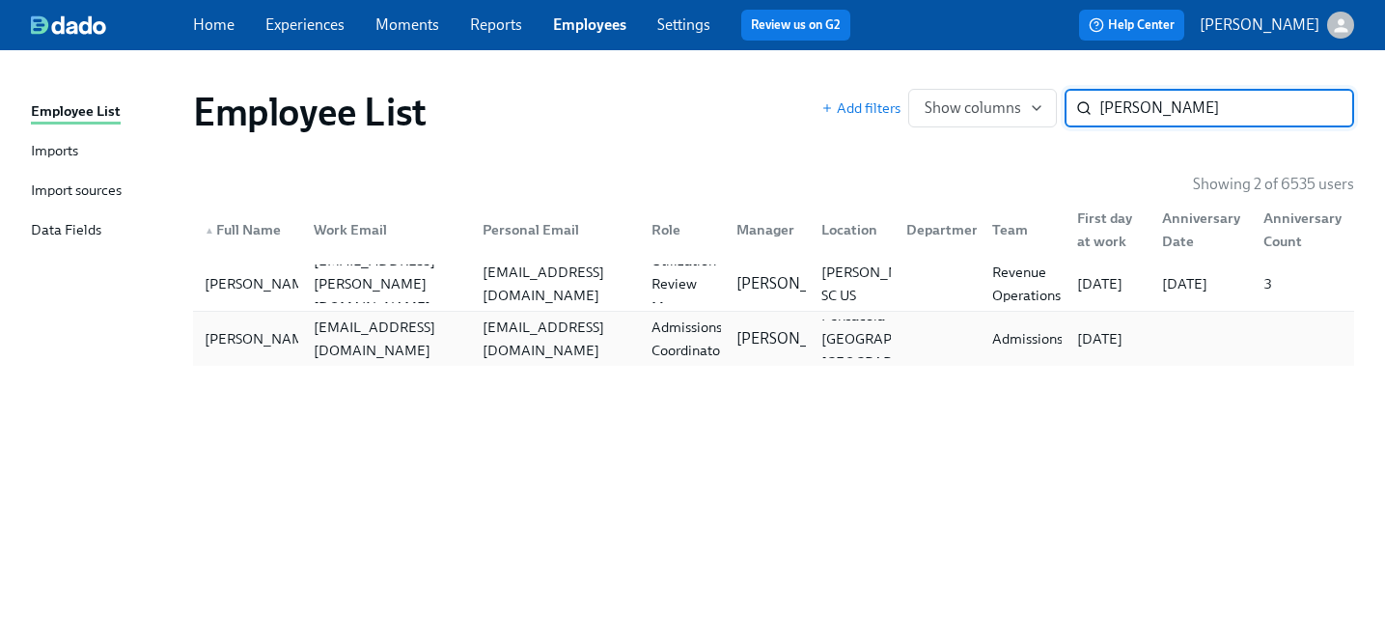
type input "amber john"
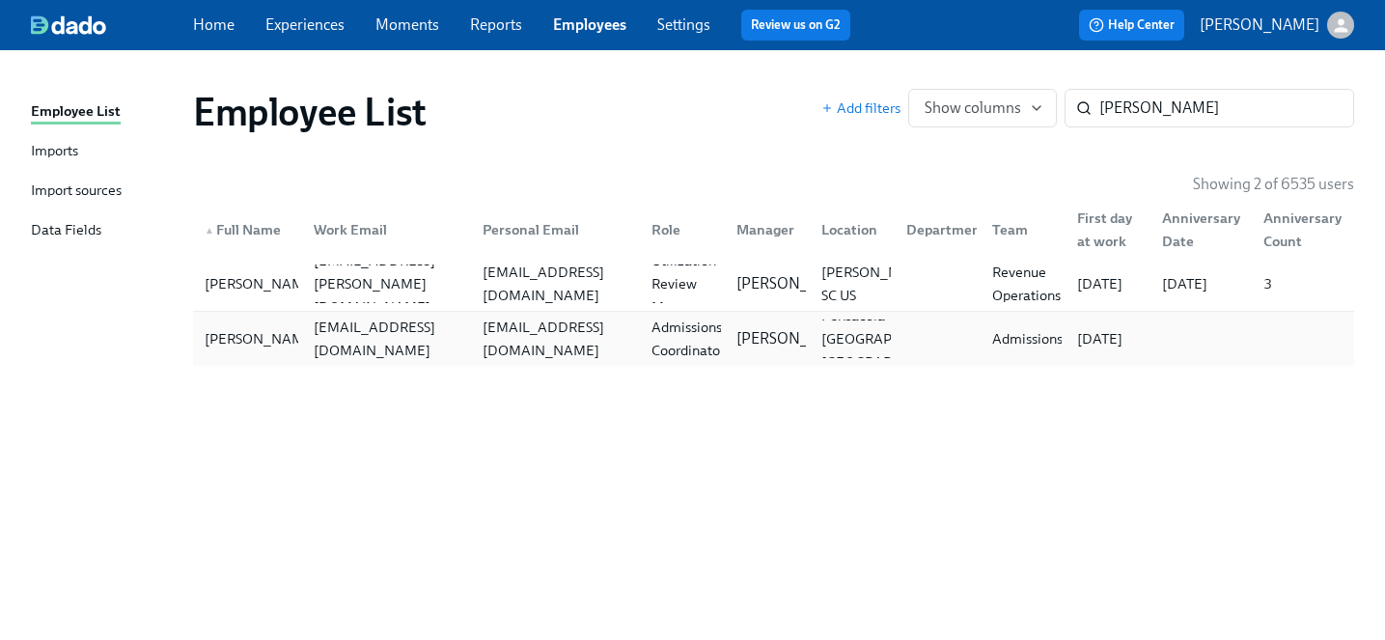
click at [1130, 336] on div "09/22/2025" at bounding box center [1099, 338] width 61 height 23
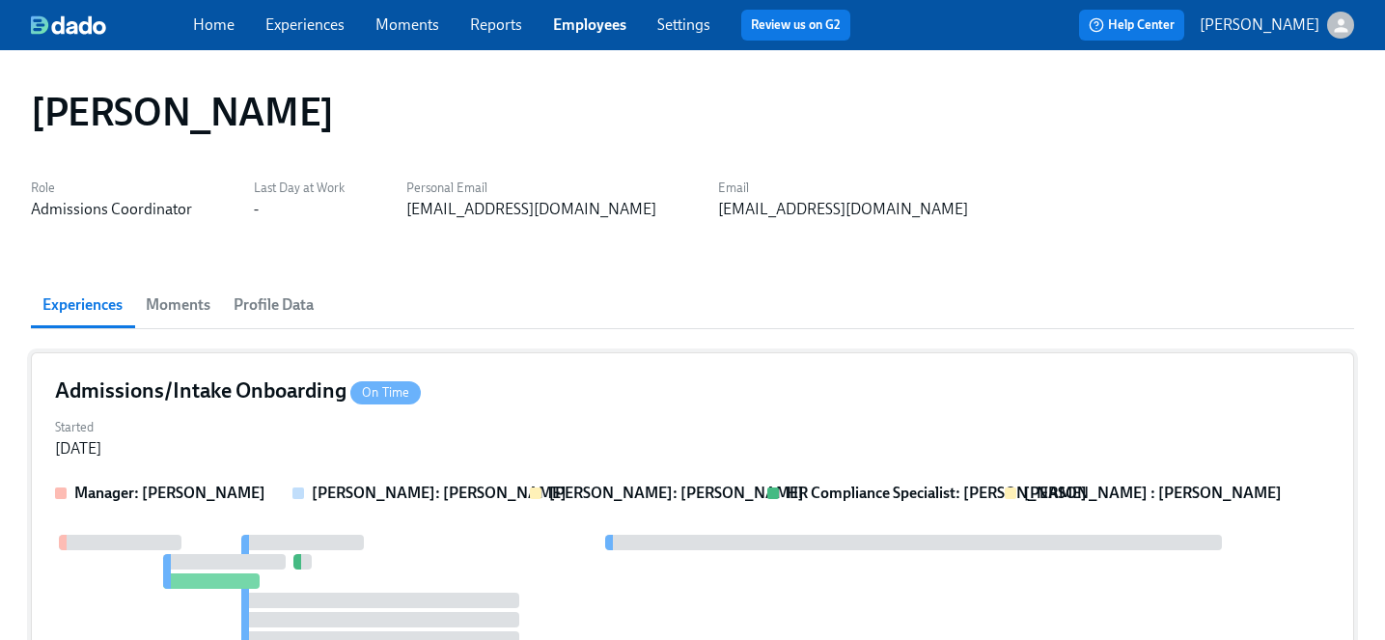
click at [704, 401] on div "Admissions/Intake Onboarding On Time" at bounding box center [692, 390] width 1275 height 29
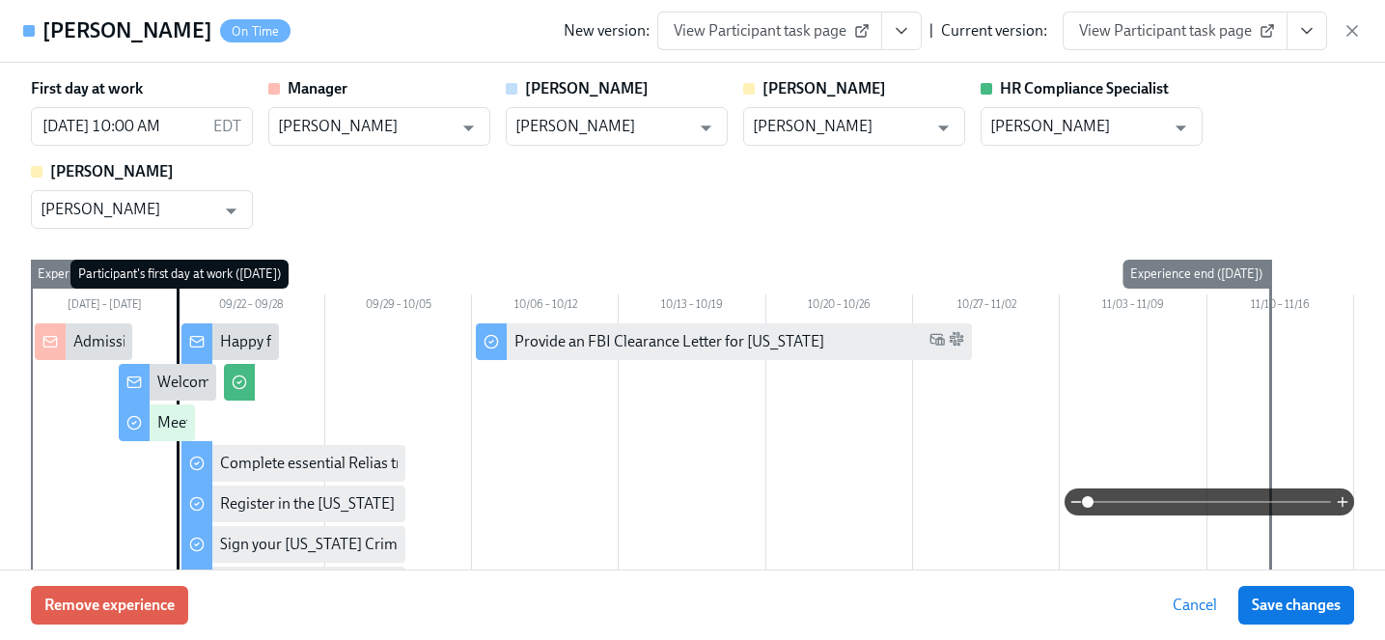
click at [1191, 34] on span "View Participant task page" at bounding box center [1175, 30] width 192 height 19
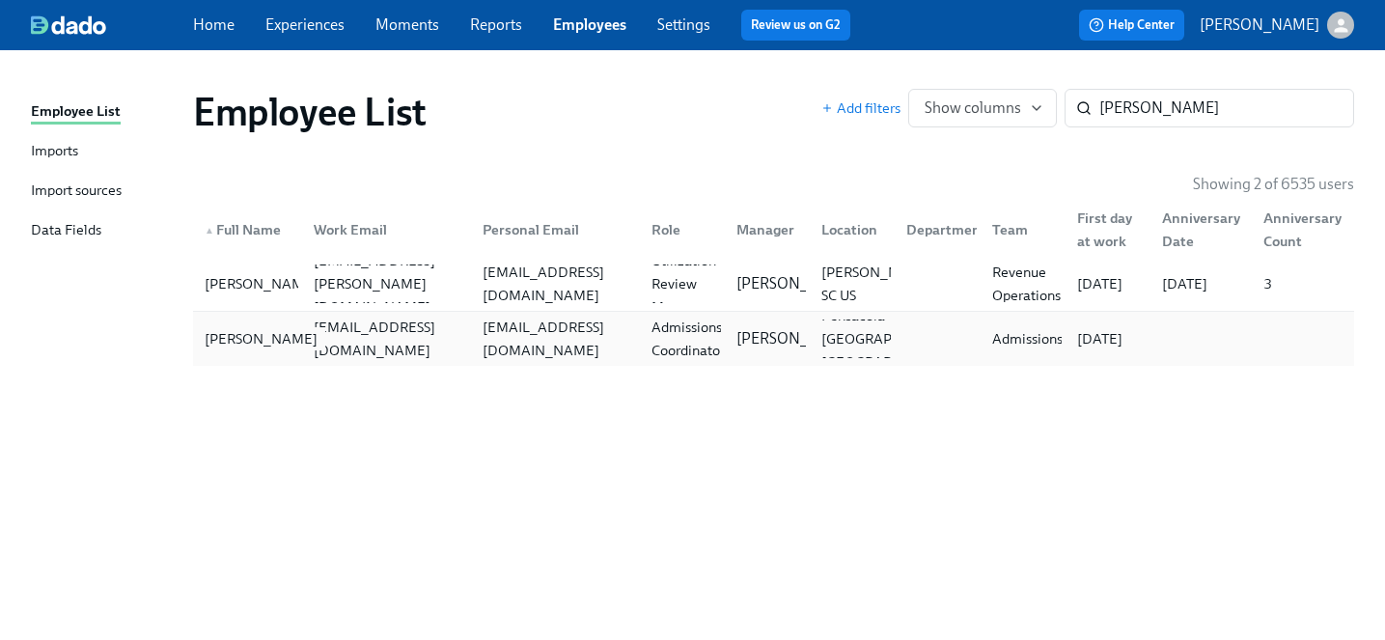
click at [237, 350] on div "Amber Johnson" at bounding box center [261, 338] width 128 height 23
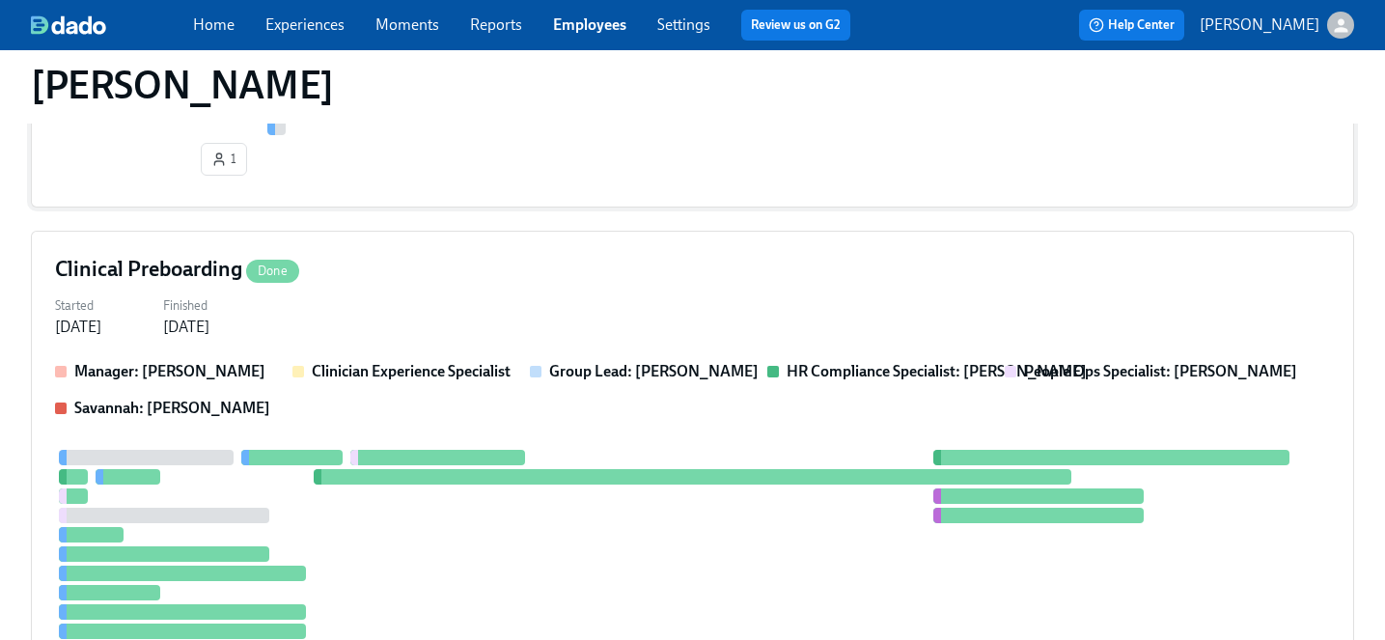
scroll to position [1616, 0]
click at [382, 309] on div "Started Aug 25, 2025 Finished Sep 18, 2025" at bounding box center [692, 313] width 1275 height 46
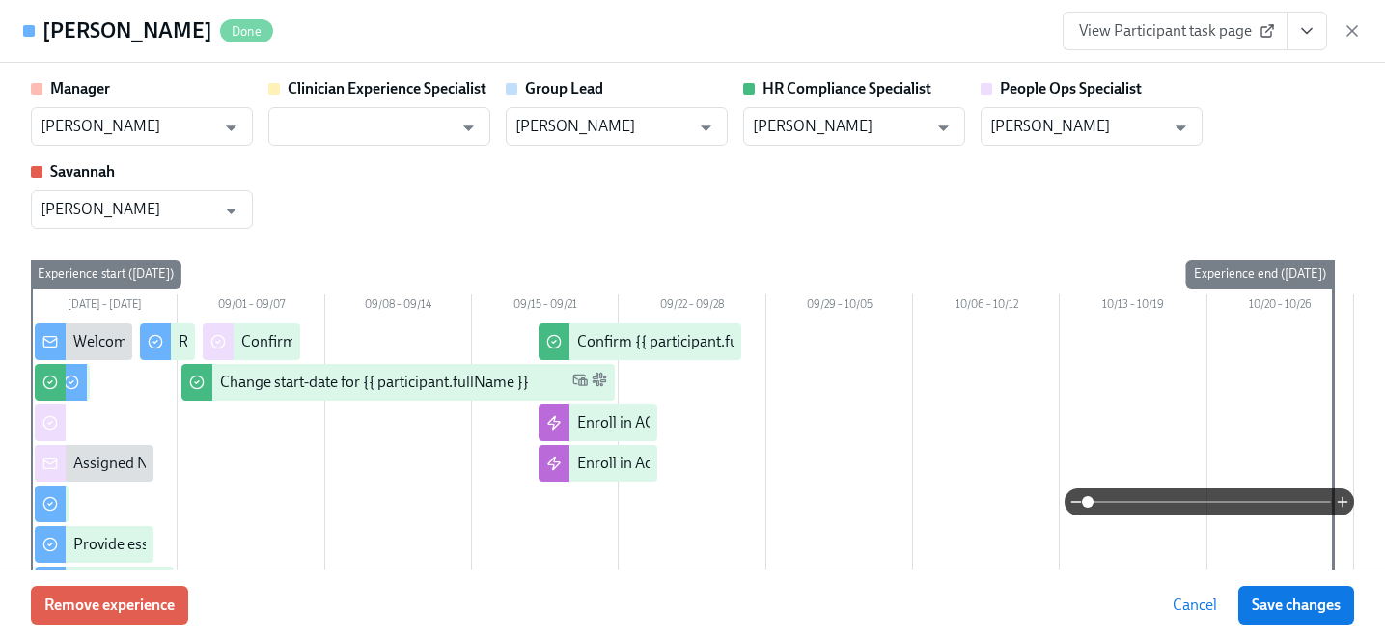
click at [1220, 43] on link "View Participant task page" at bounding box center [1175, 31] width 225 height 39
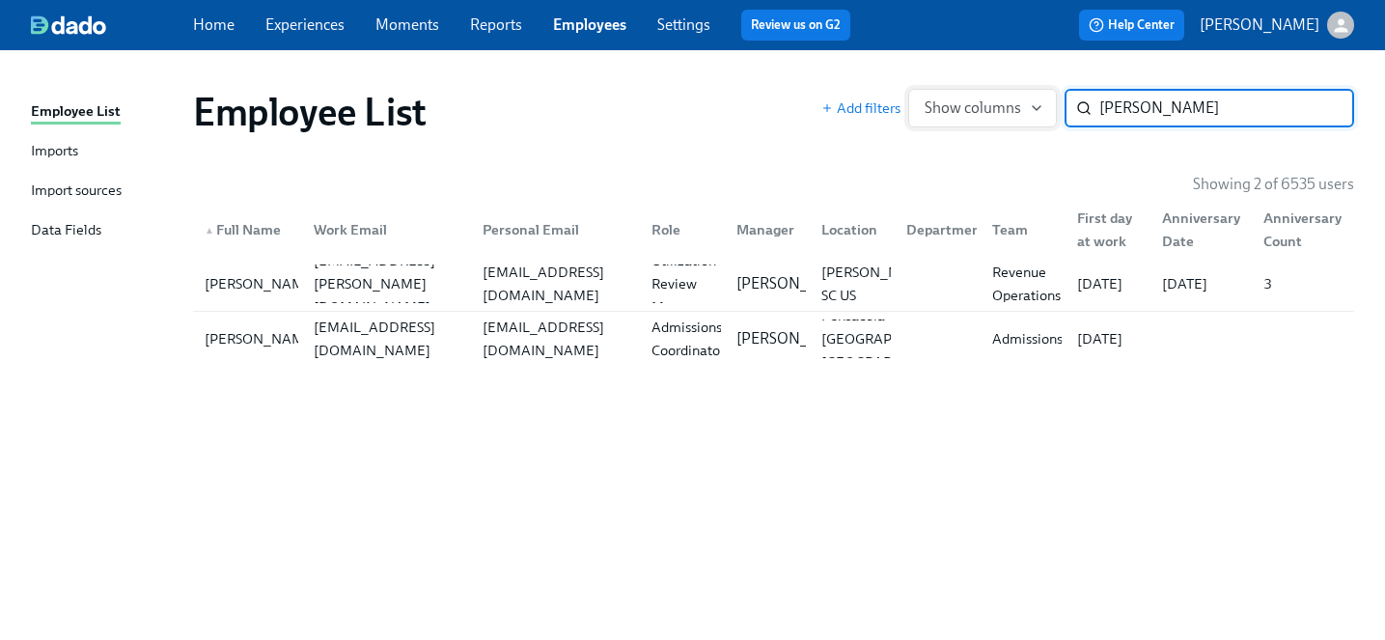
drag, startPoint x: 1225, startPoint y: 104, endPoint x: 890, endPoint y: 103, distance: 334.9
click at [890, 103] on div "Add filters Show columns amber john ​" at bounding box center [1087, 108] width 533 height 39
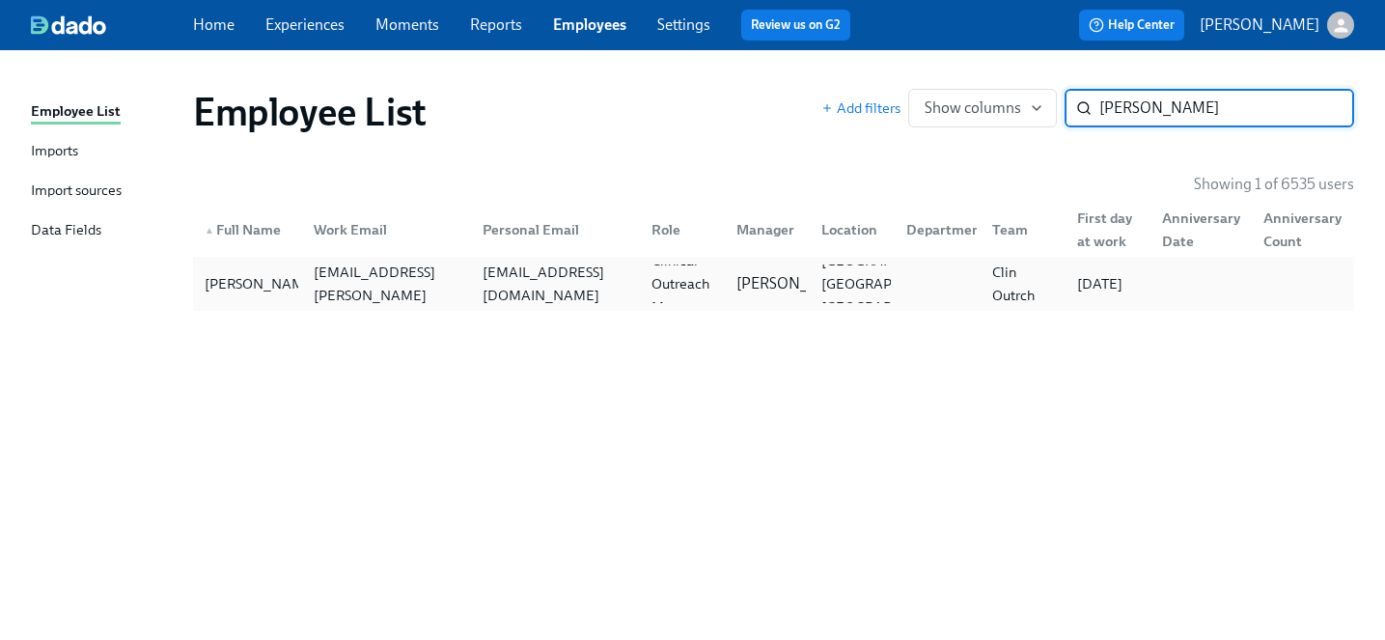
type input "annie burke"
click at [484, 288] on div "annmarier045@gmail.com" at bounding box center [555, 284] width 161 height 46
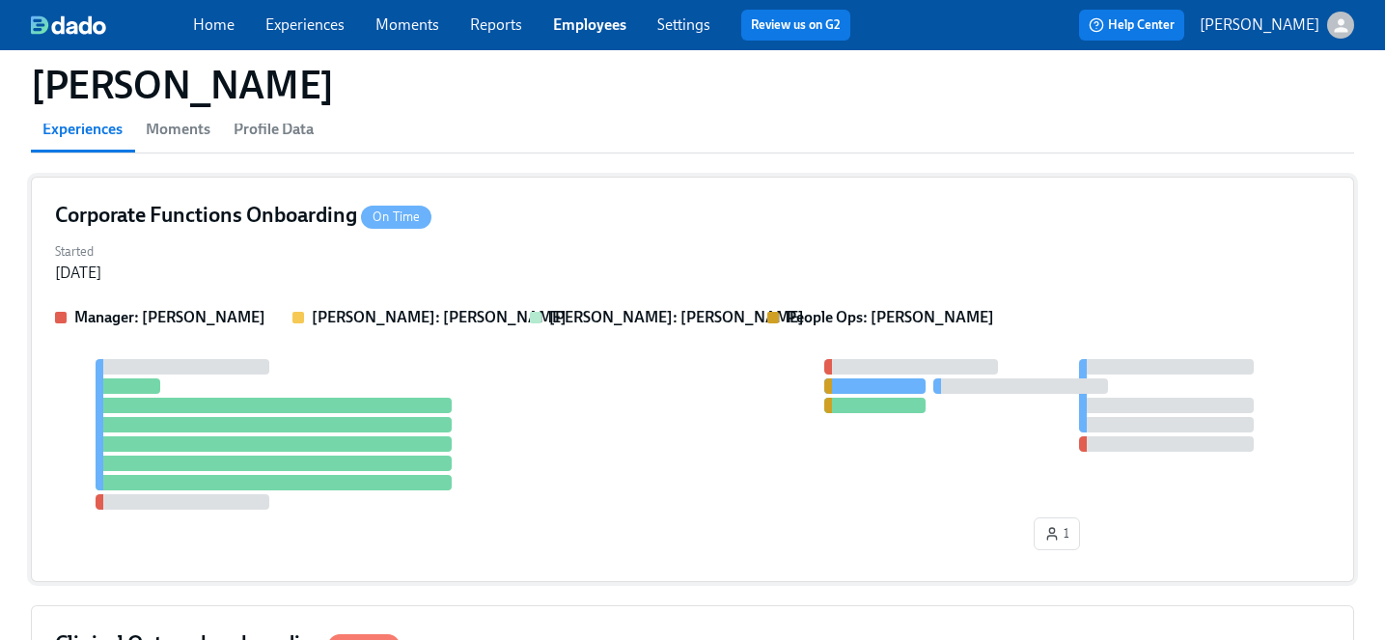
scroll to position [47, 0]
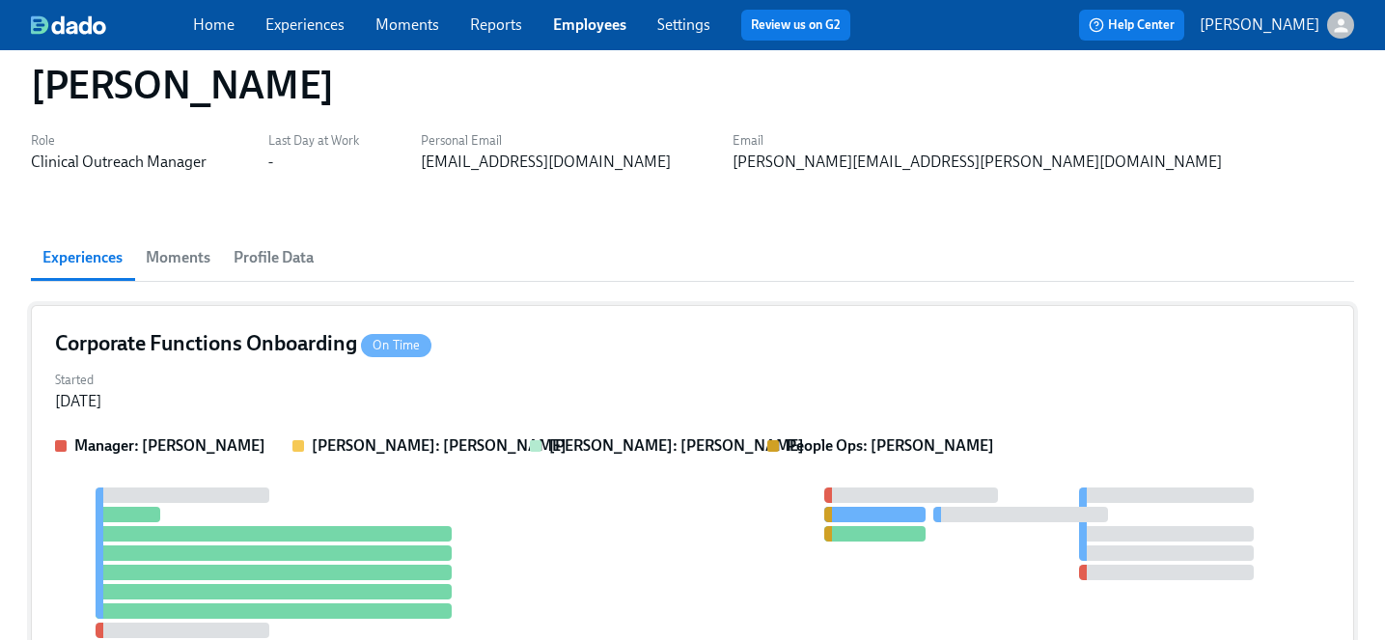
click at [523, 325] on div "Corporate Functions Onboarding On Time Started Aug 29, 2025 Manager: Brady Broo…" at bounding box center [692, 507] width 1323 height 405
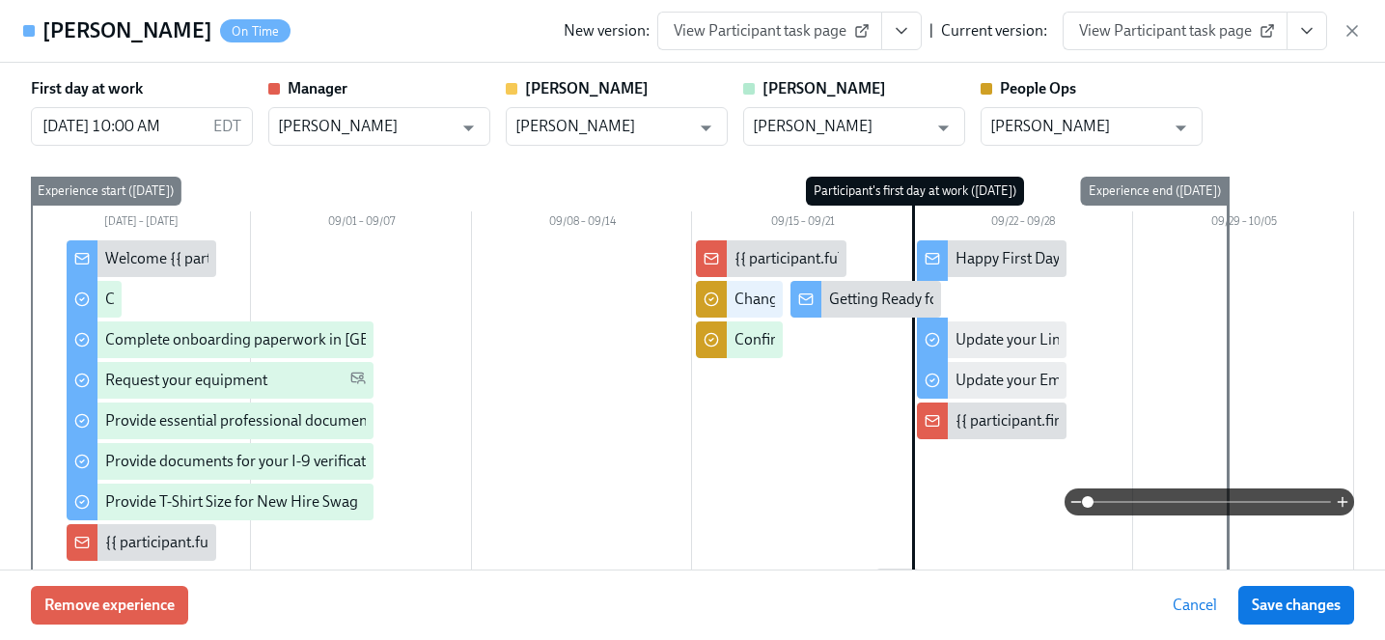
click at [1217, 34] on span "View Participant task page" at bounding box center [1175, 30] width 192 height 19
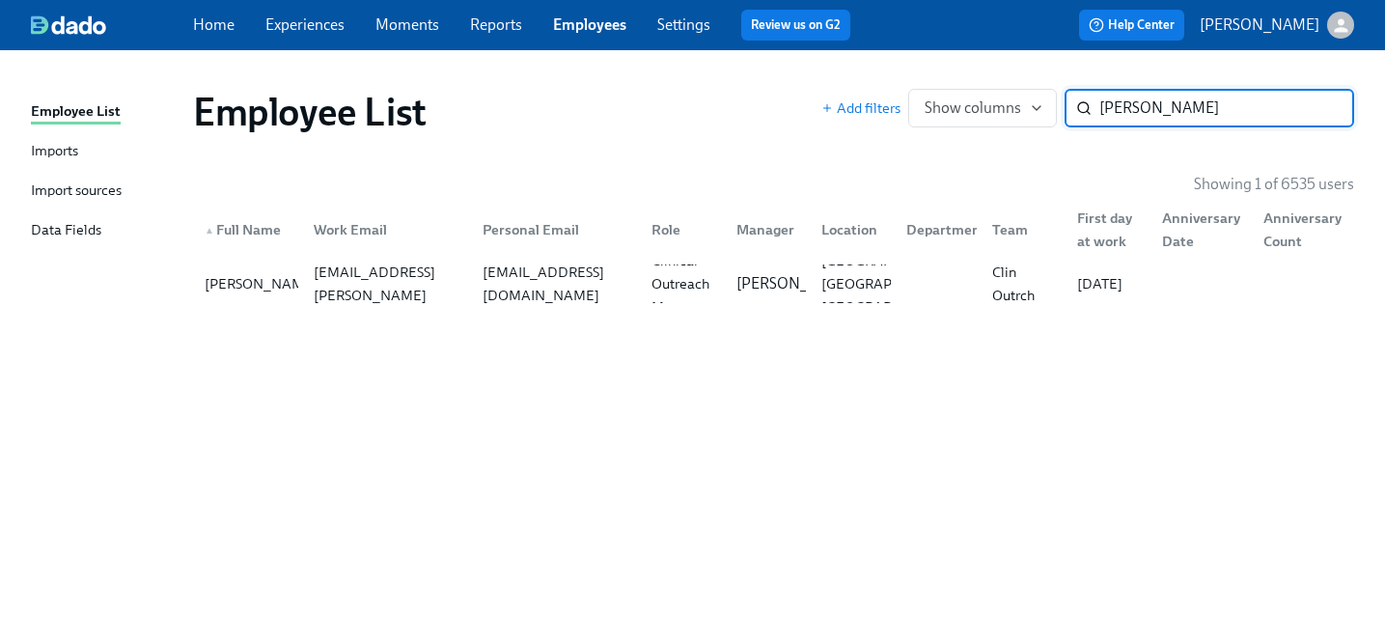
drag, startPoint x: 1222, startPoint y: 109, endPoint x: 738, endPoint y: 100, distance: 483.6
click at [738, 100] on div "Employee List Add filters Show columns annie burke ​" at bounding box center [773, 112] width 1161 height 46
type input "owusu"
click at [339, 268] on div "benjamin.owusu@charliehealth.com" at bounding box center [382, 283] width 169 height 39
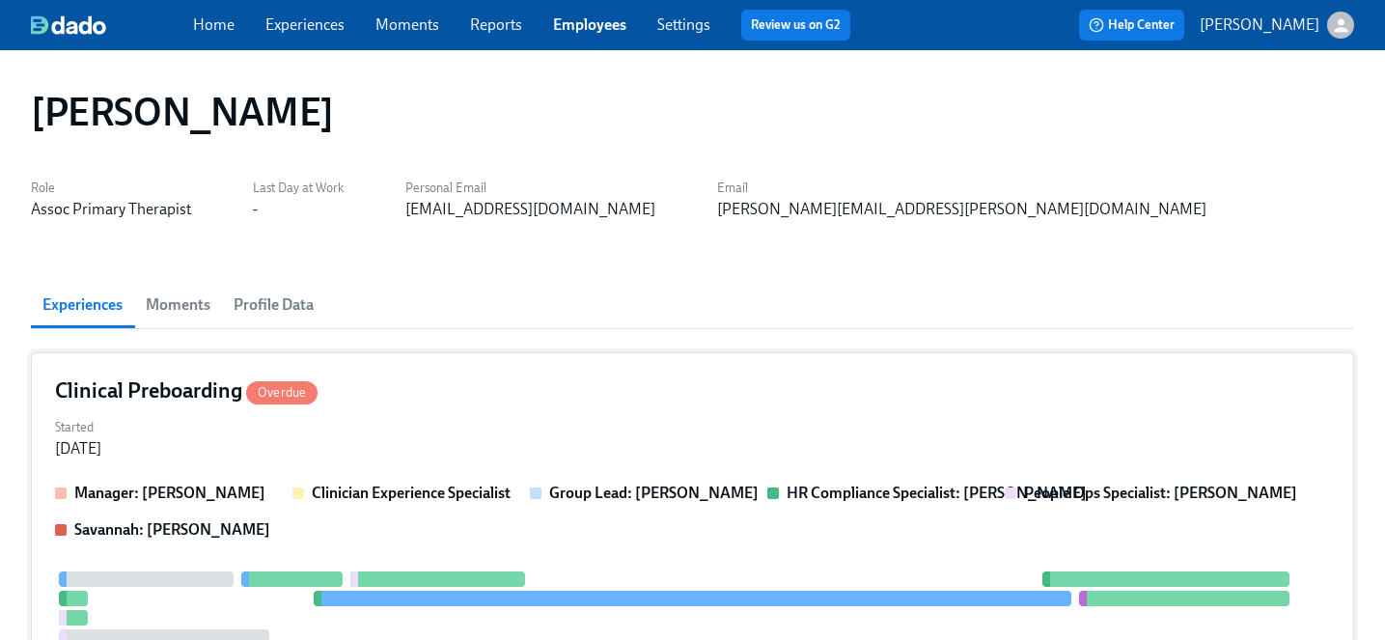
click at [365, 396] on div "Clinical Preboarding Overdue" at bounding box center [692, 390] width 1275 height 29
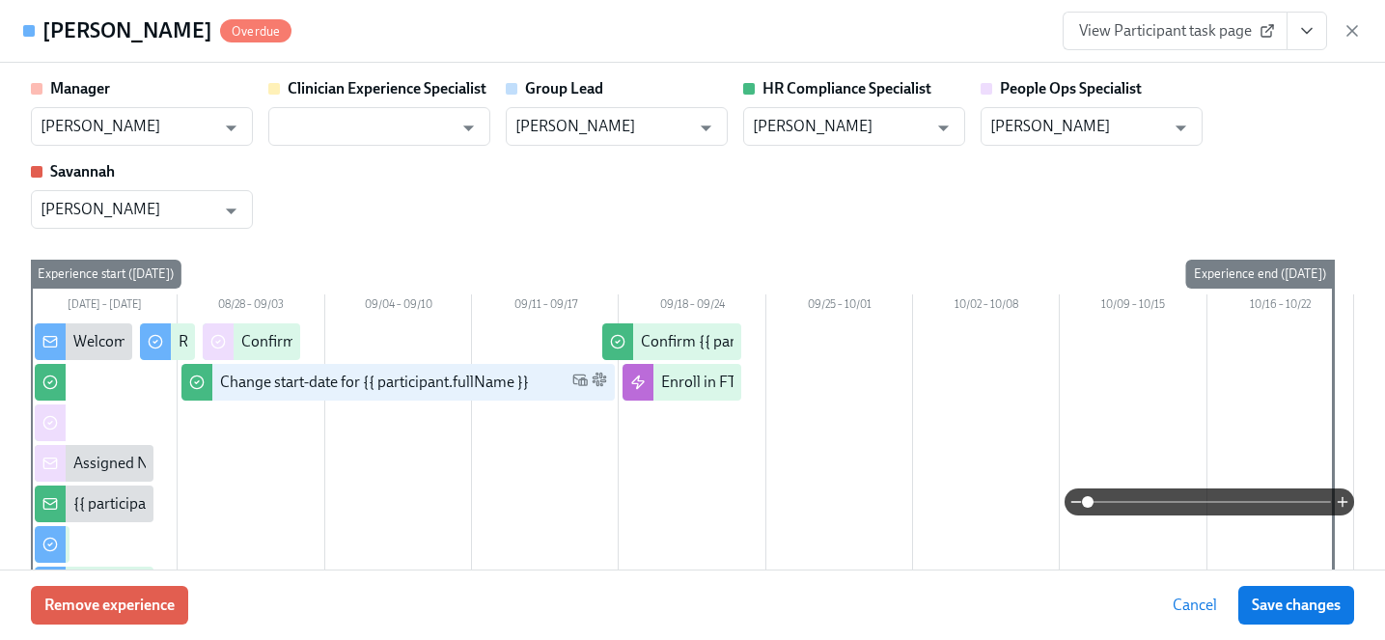
click at [1194, 32] on span "View Participant task page" at bounding box center [1175, 30] width 192 height 19
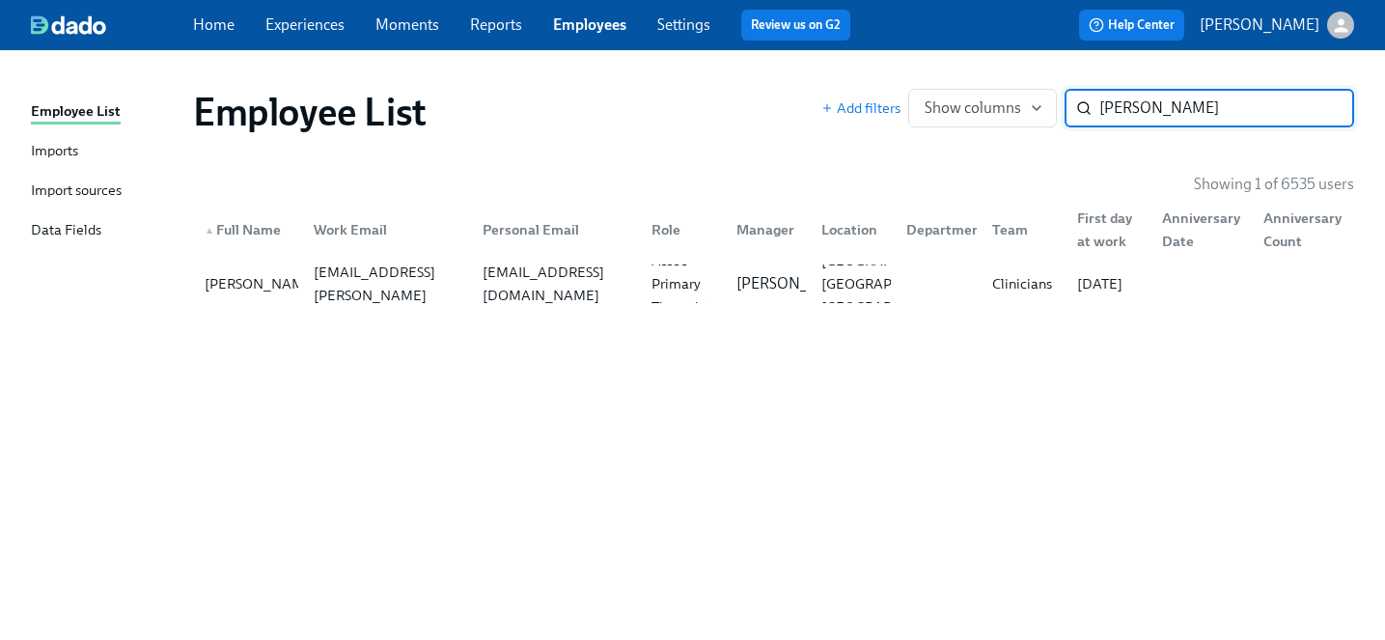
drag, startPoint x: 1168, startPoint y: 110, endPoint x: 853, endPoint y: 95, distance: 315.0
click at [853, 95] on div "Add filters Show columns owusu ​" at bounding box center [1087, 108] width 533 height 39
type input "blake nagel"
click at [495, 295] on div "blakemnagel@gmail.com" at bounding box center [551, 283] width 169 height 39
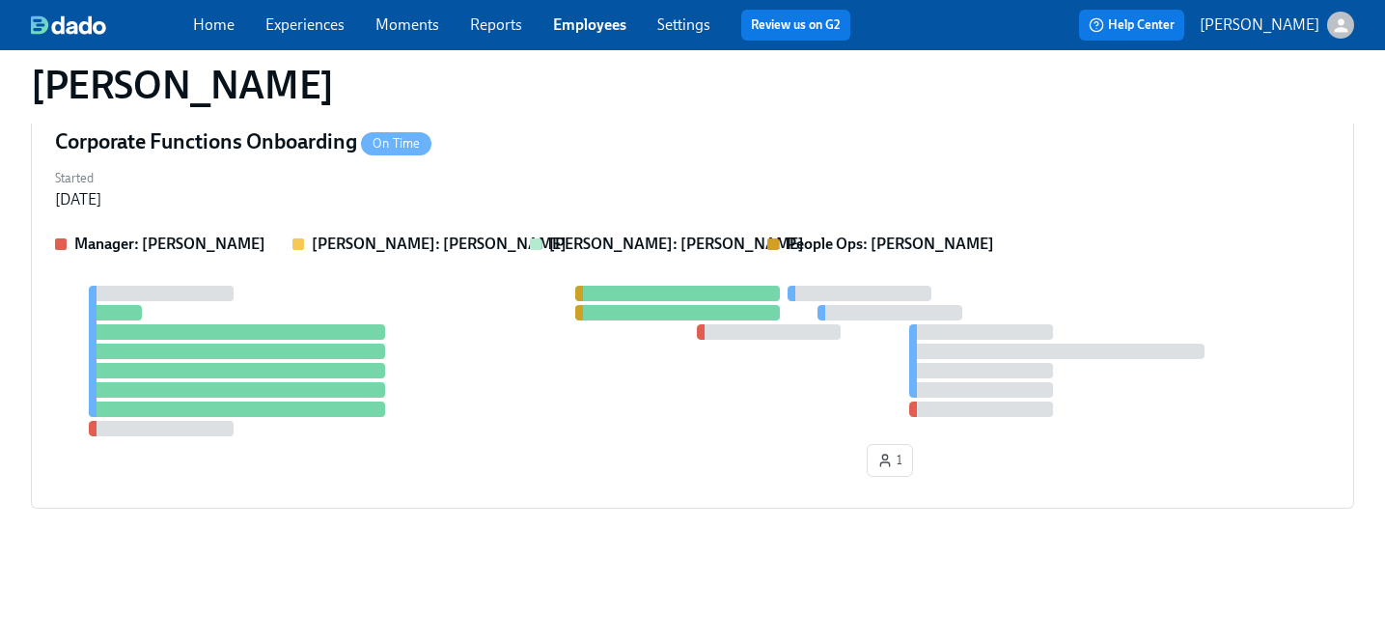
scroll to position [384, 0]
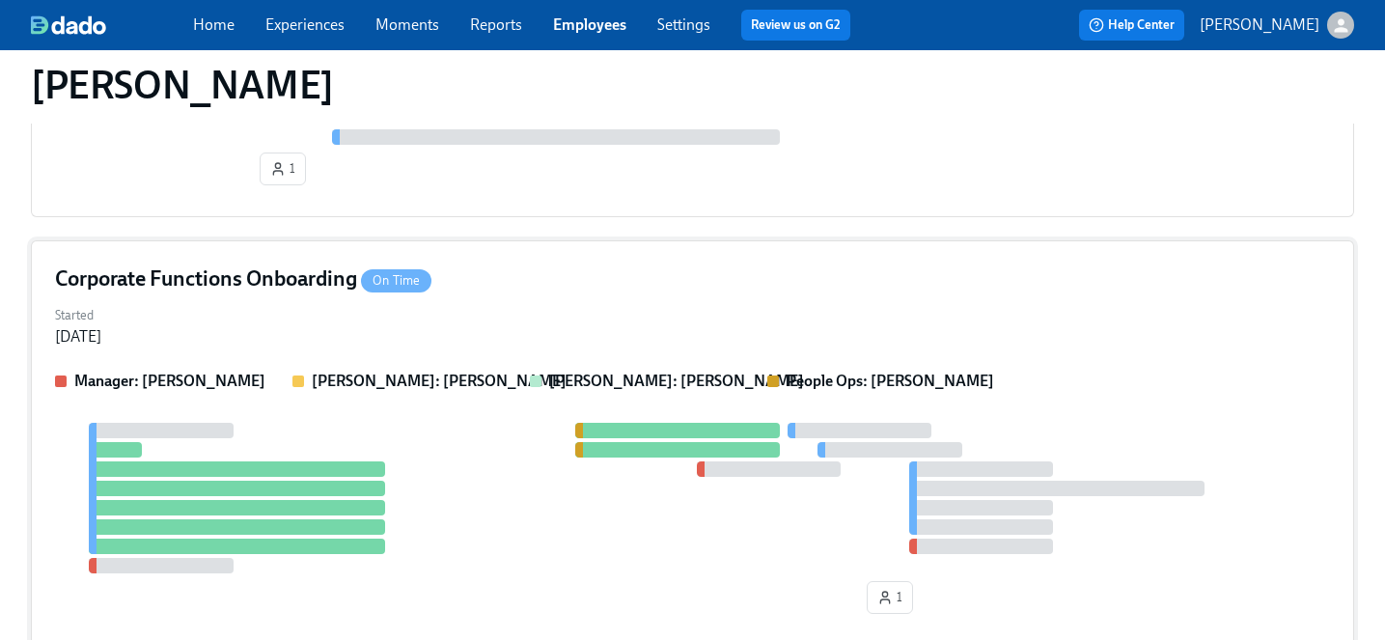
click at [497, 351] on div "Corporate Functions Onboarding On Time Started Sep 08, 2025 Manager: Brendan Ro…" at bounding box center [692, 442] width 1323 height 405
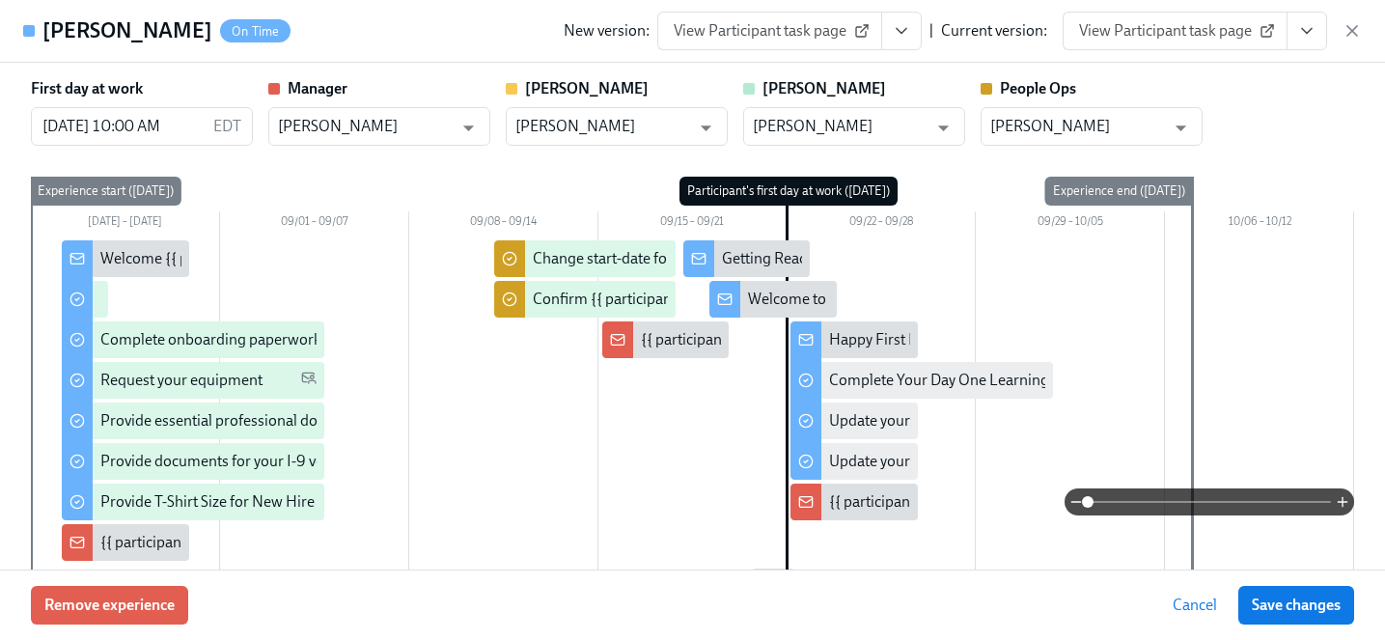
click at [1234, 36] on span "View Participant task page" at bounding box center [1175, 30] width 192 height 19
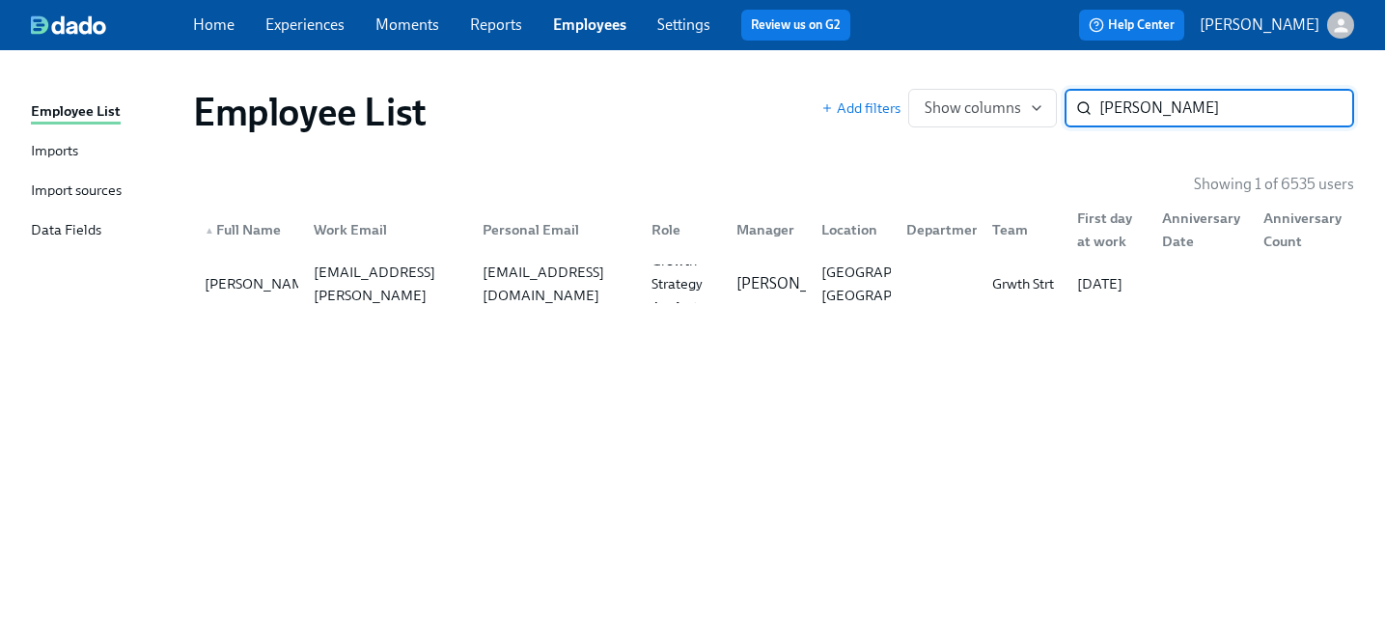
drag, startPoint x: 1211, startPoint y: 108, endPoint x: 876, endPoint y: 78, distance: 336.2
click at [876, 78] on div "Employee List Add filters Show columns blake nagel ​" at bounding box center [774, 111] width 1192 height 77
type input "amber wilson"
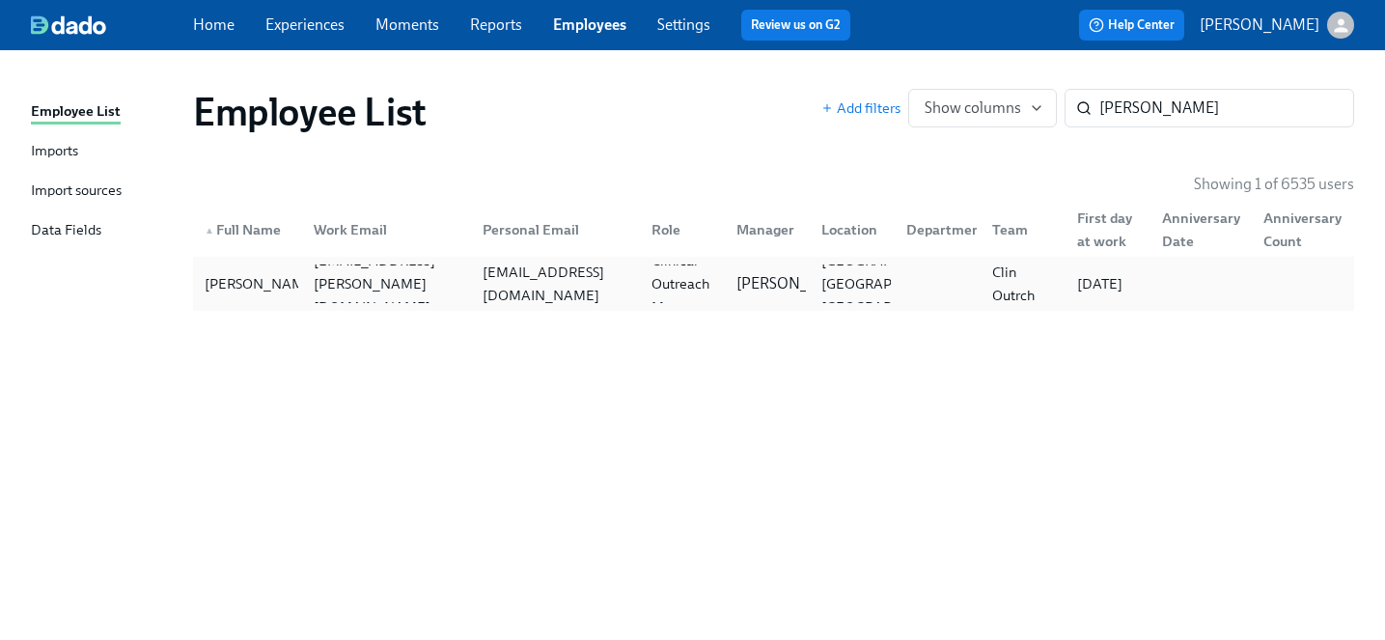
click at [569, 307] on div "Amber Wilson amber.wilson@charliehealth.com brittanyamber05@gmail.com Clinical …" at bounding box center [773, 284] width 1161 height 54
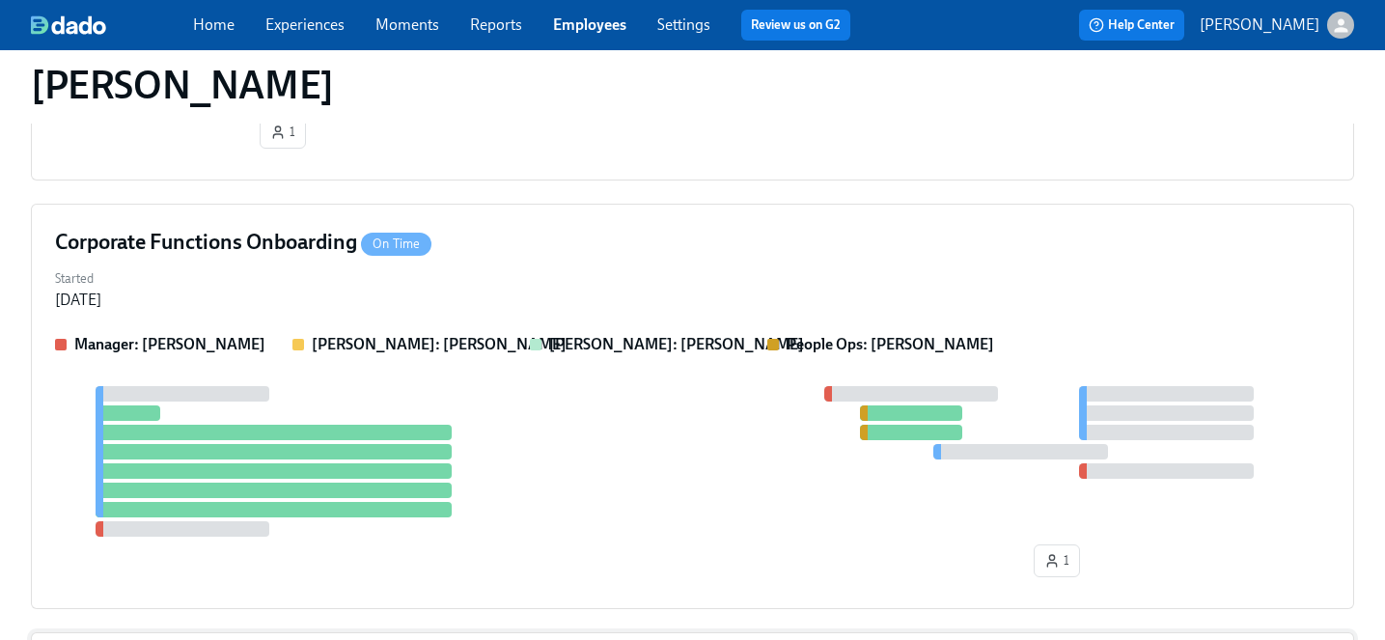
scroll to position [379, 0]
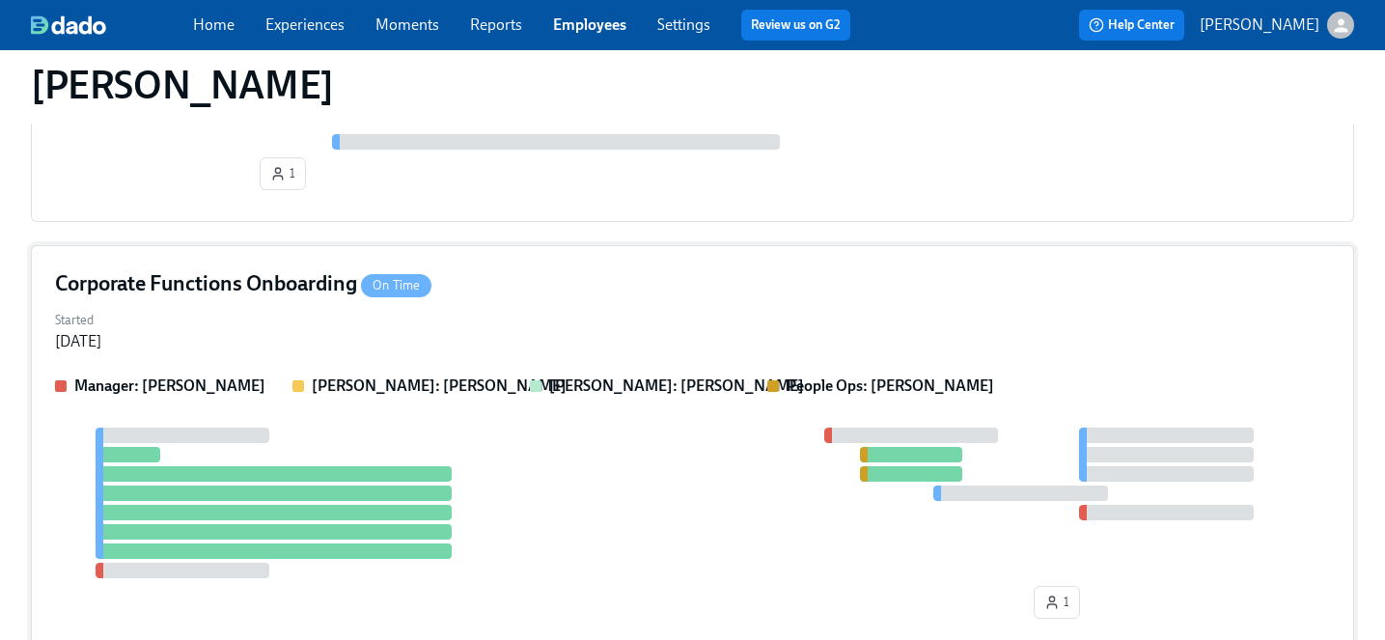
click at [517, 306] on div "Started Sep 09, 2025" at bounding box center [692, 329] width 1275 height 46
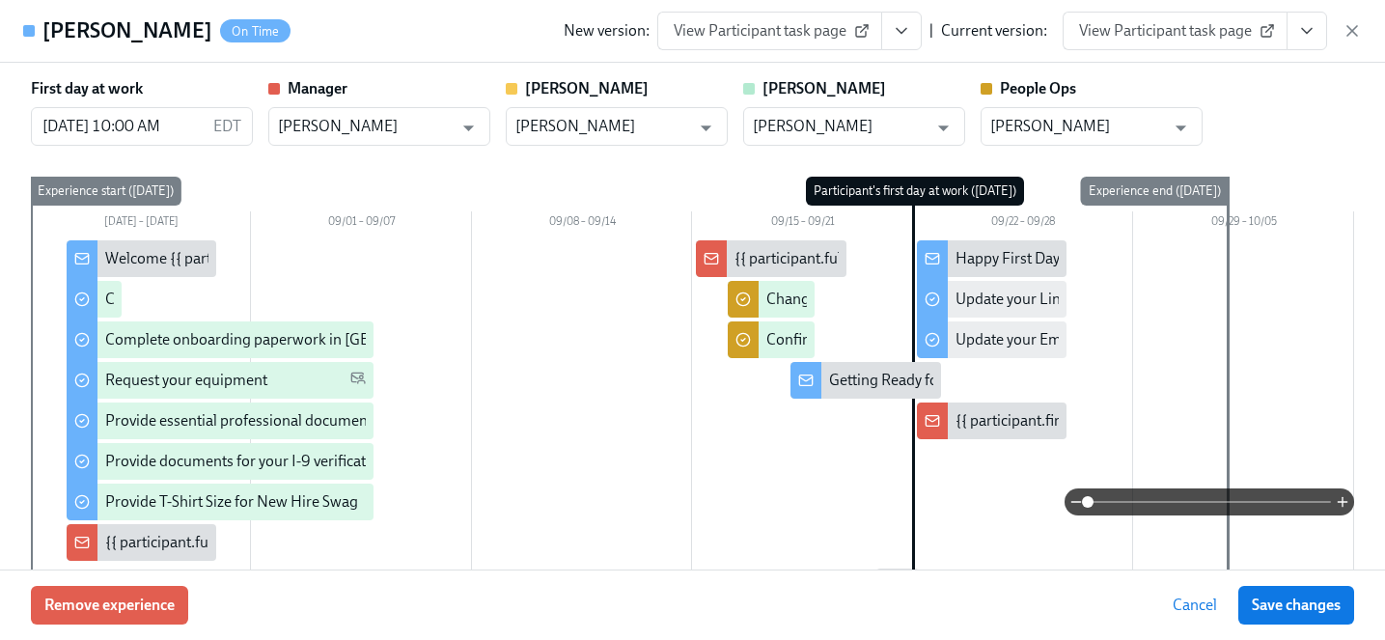
click at [1213, 37] on span "View Participant task page" at bounding box center [1175, 30] width 192 height 19
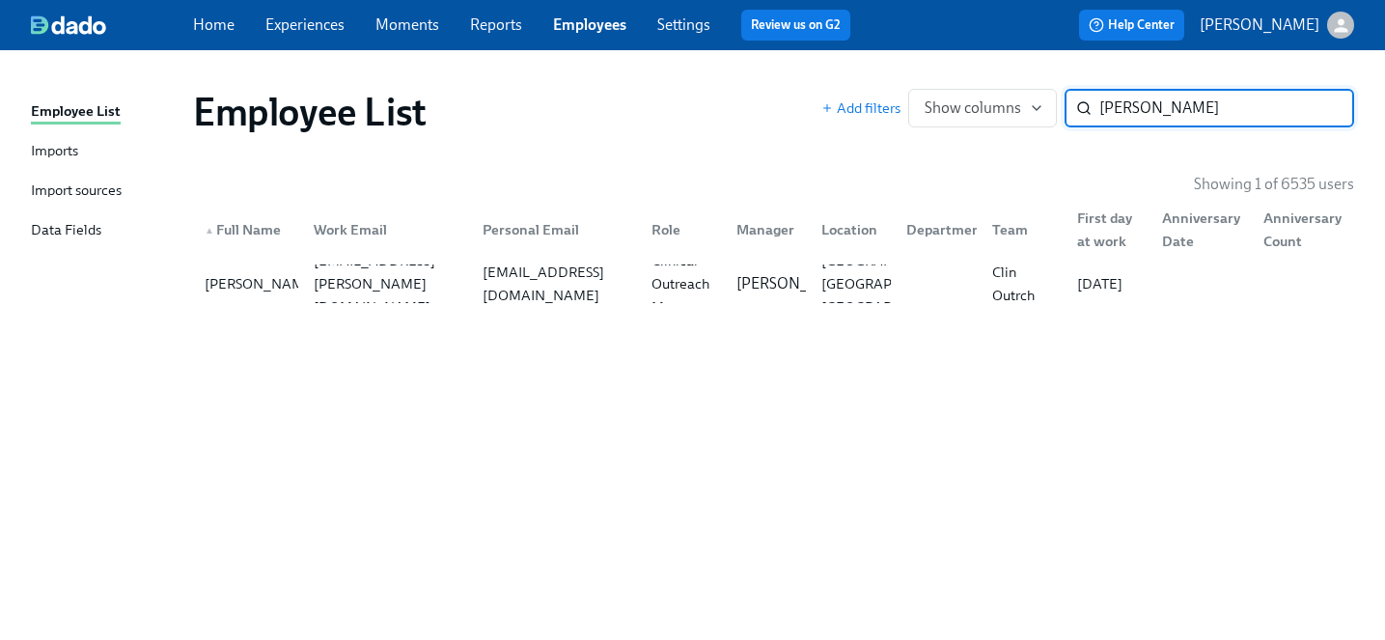
drag, startPoint x: 1205, startPoint y: 104, endPoint x: 839, endPoint y: 69, distance: 368.4
click at [839, 69] on div "Employee List Imports Import sources Data Fields Employee List Add filters Show…" at bounding box center [692, 345] width 1385 height 590
type input "calder"
click at [522, 292] on div "calderclay12@gmail.com" at bounding box center [555, 284] width 161 height 46
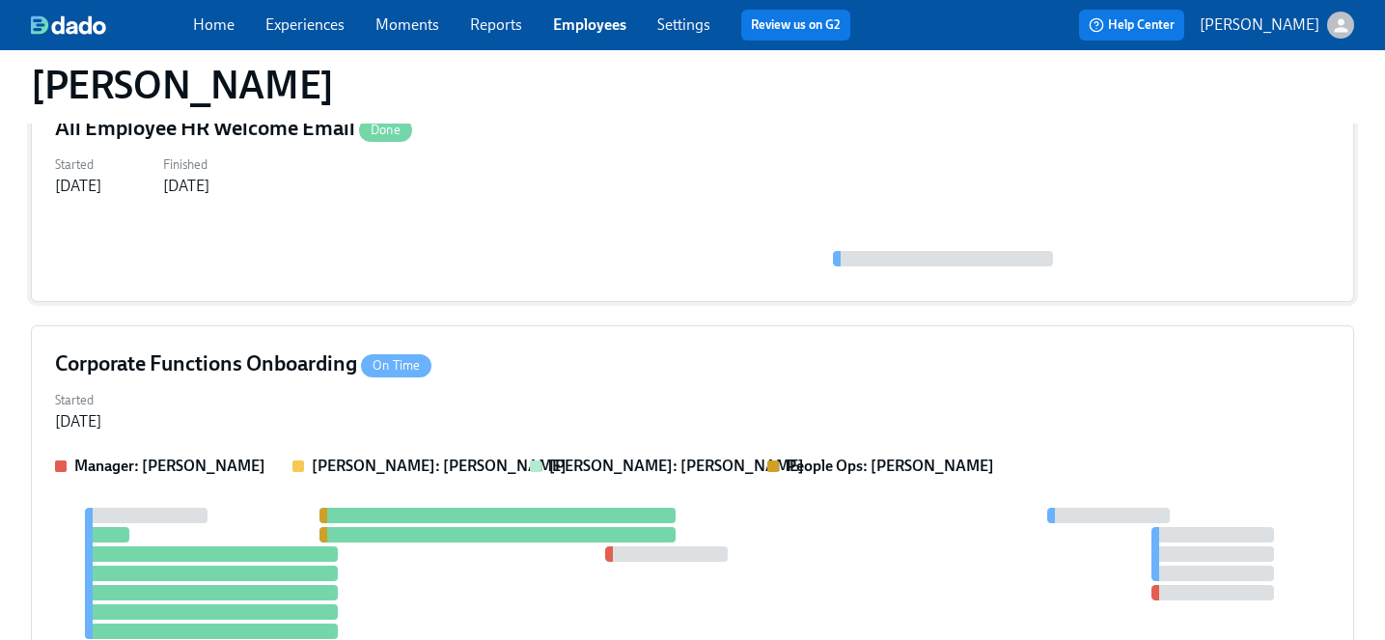
scroll to position [305, 0]
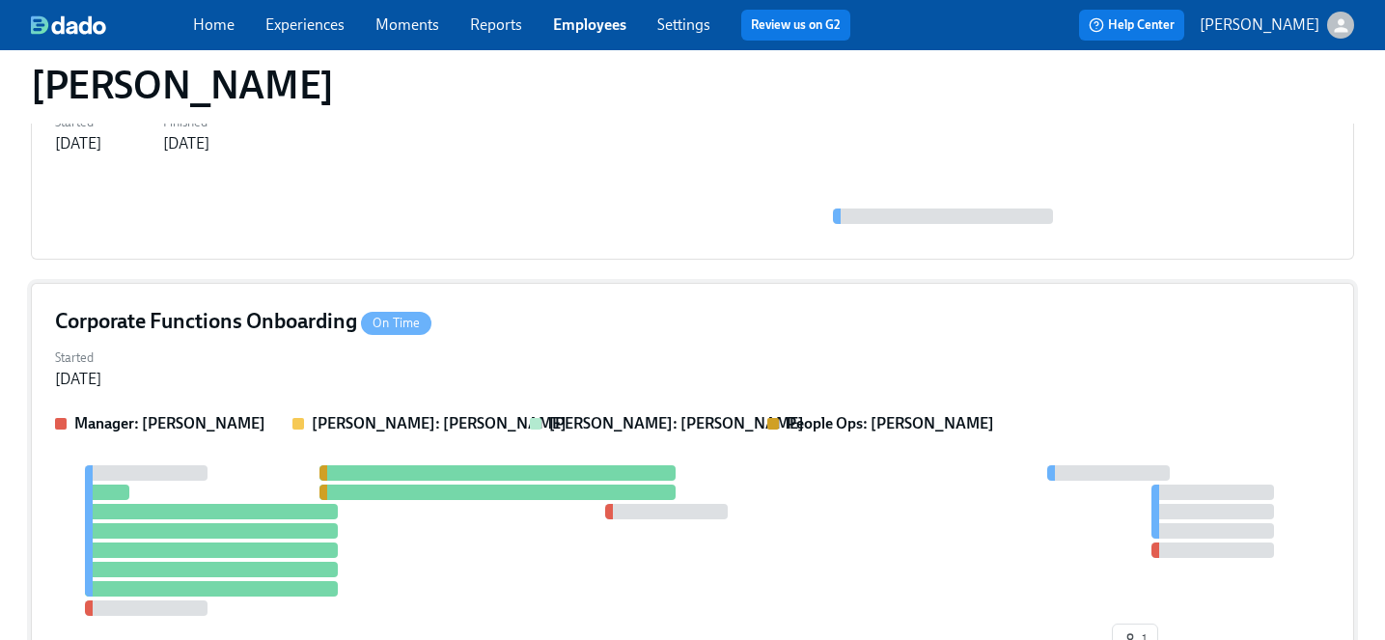
click at [544, 352] on div "Started Aug 18, 2025" at bounding box center [692, 367] width 1275 height 46
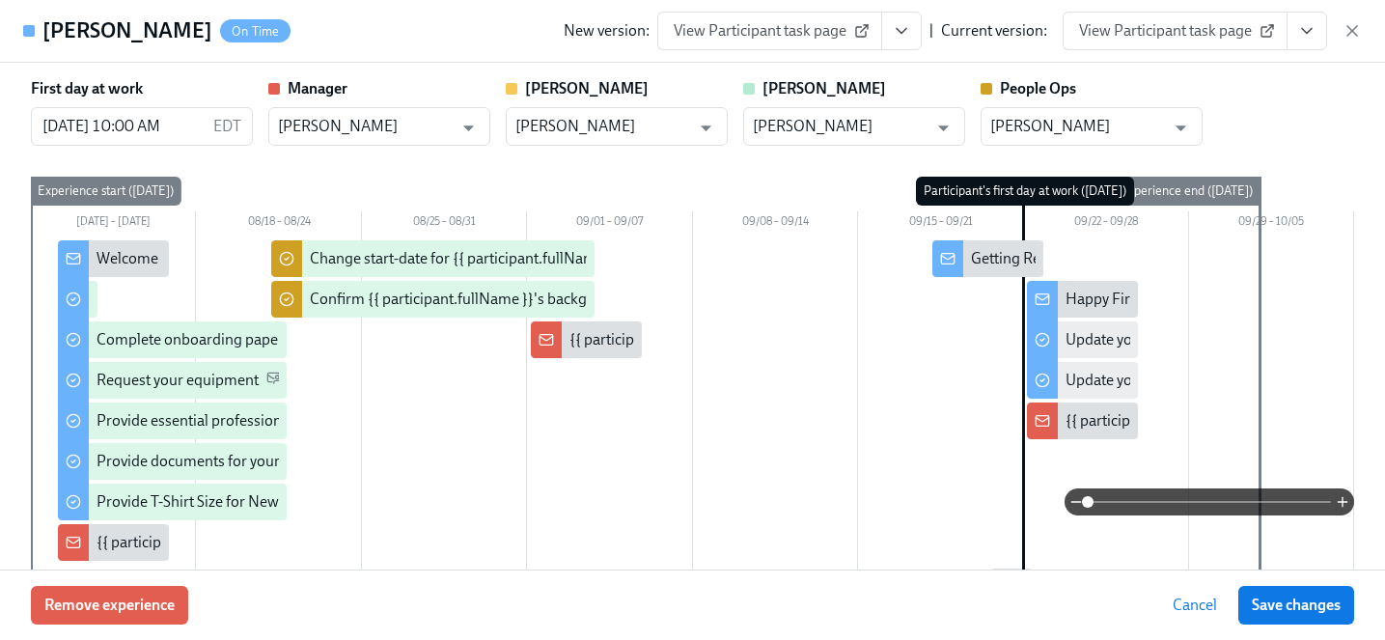
click at [1164, 24] on span "View Participant task page" at bounding box center [1175, 30] width 192 height 19
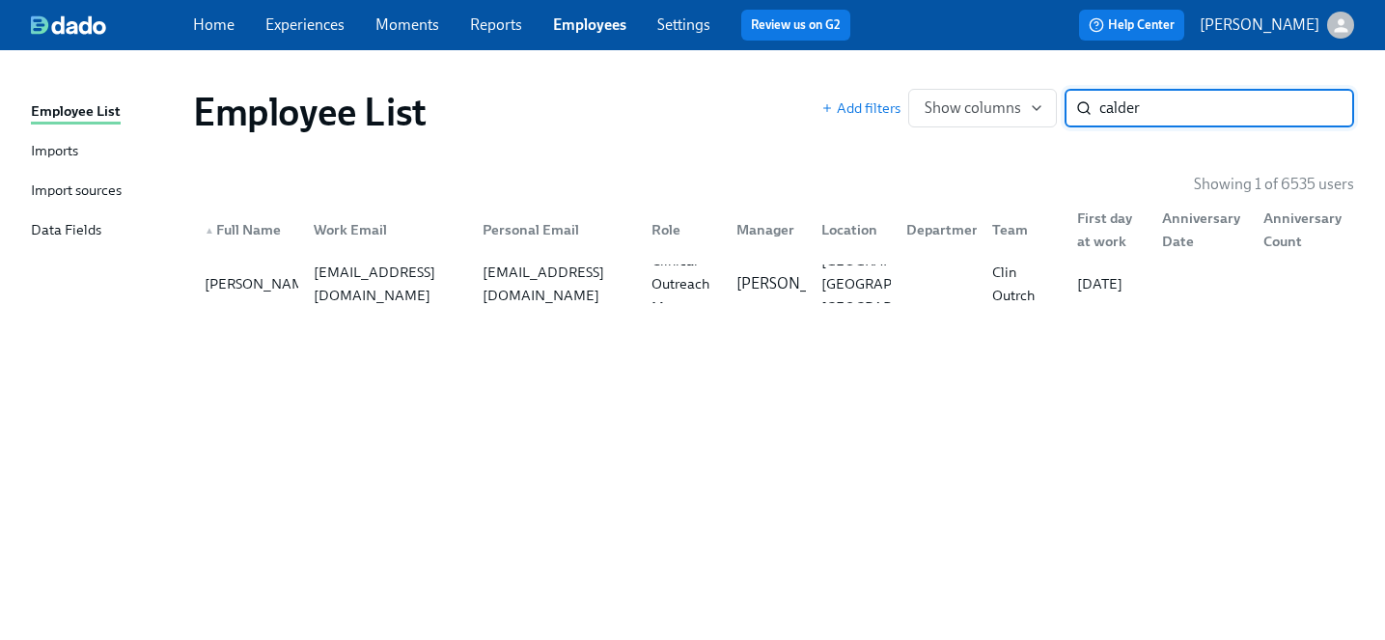
drag, startPoint x: 1201, startPoint y: 106, endPoint x: 906, endPoint y: 97, distance: 295.4
click at [906, 97] on div "Add filters Show columns calder ​" at bounding box center [1087, 108] width 533 height 39
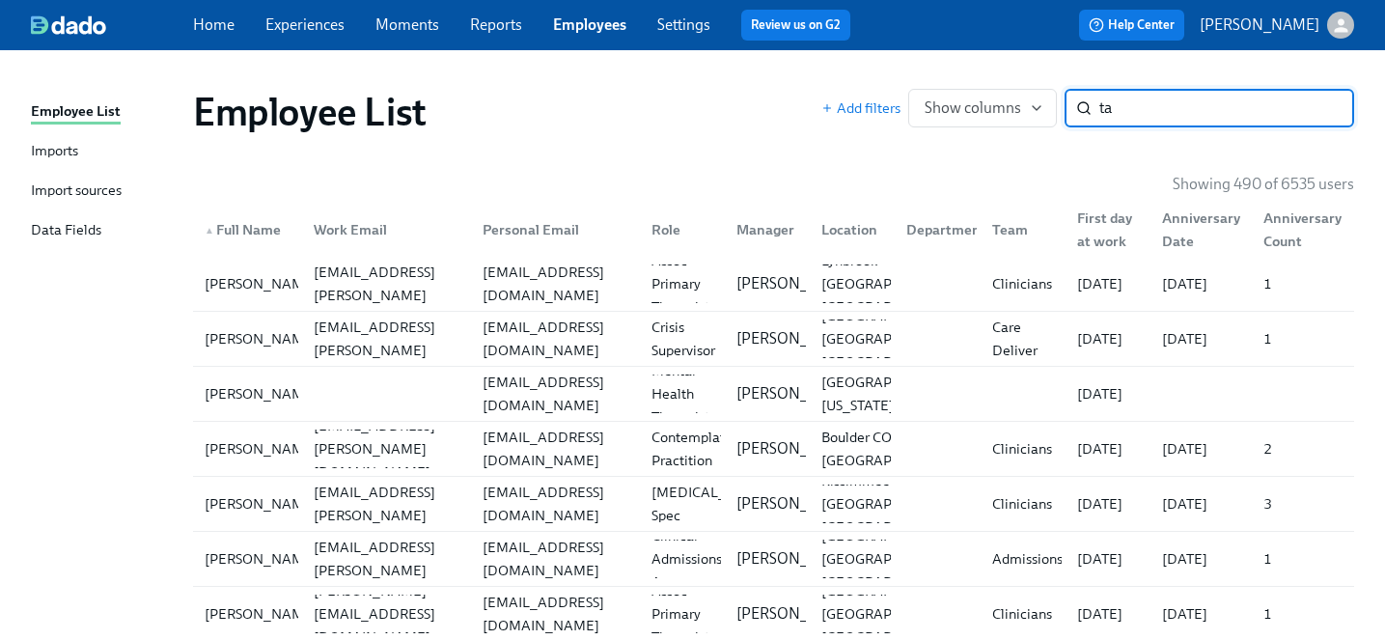
type input "t"
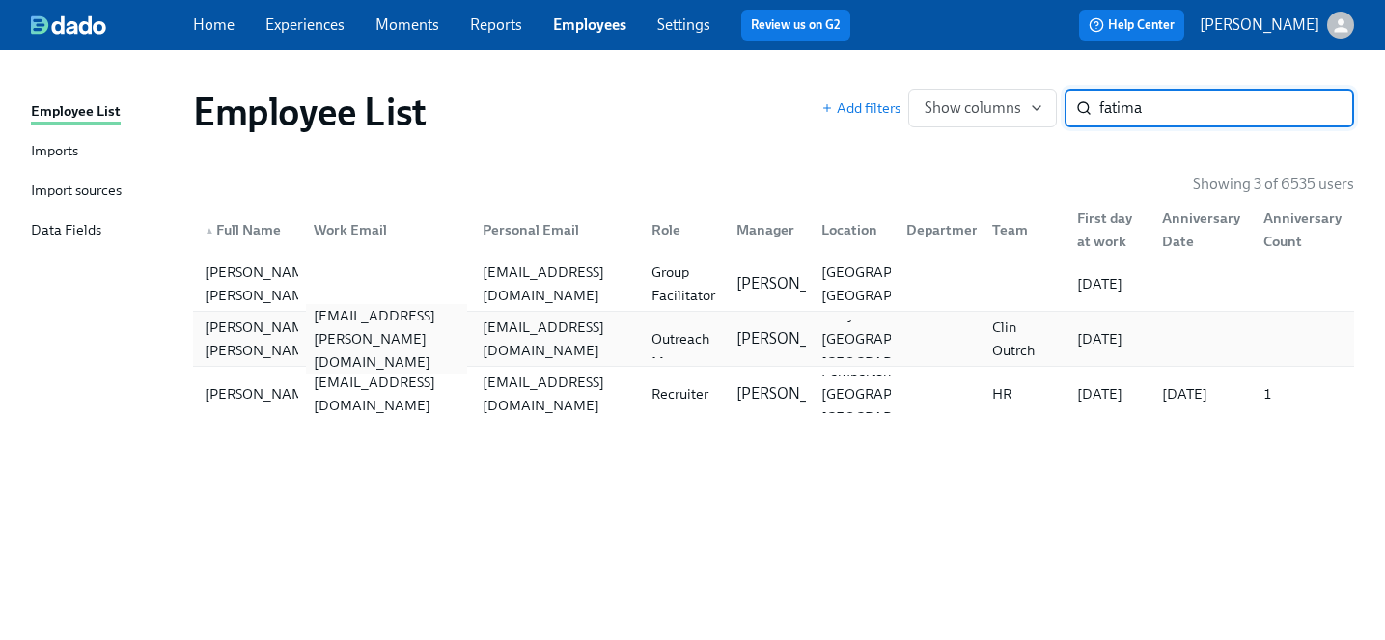
type input "fatima"
click at [418, 340] on div "fatima.tinoco@charliehealth.com" at bounding box center [386, 338] width 161 height 69
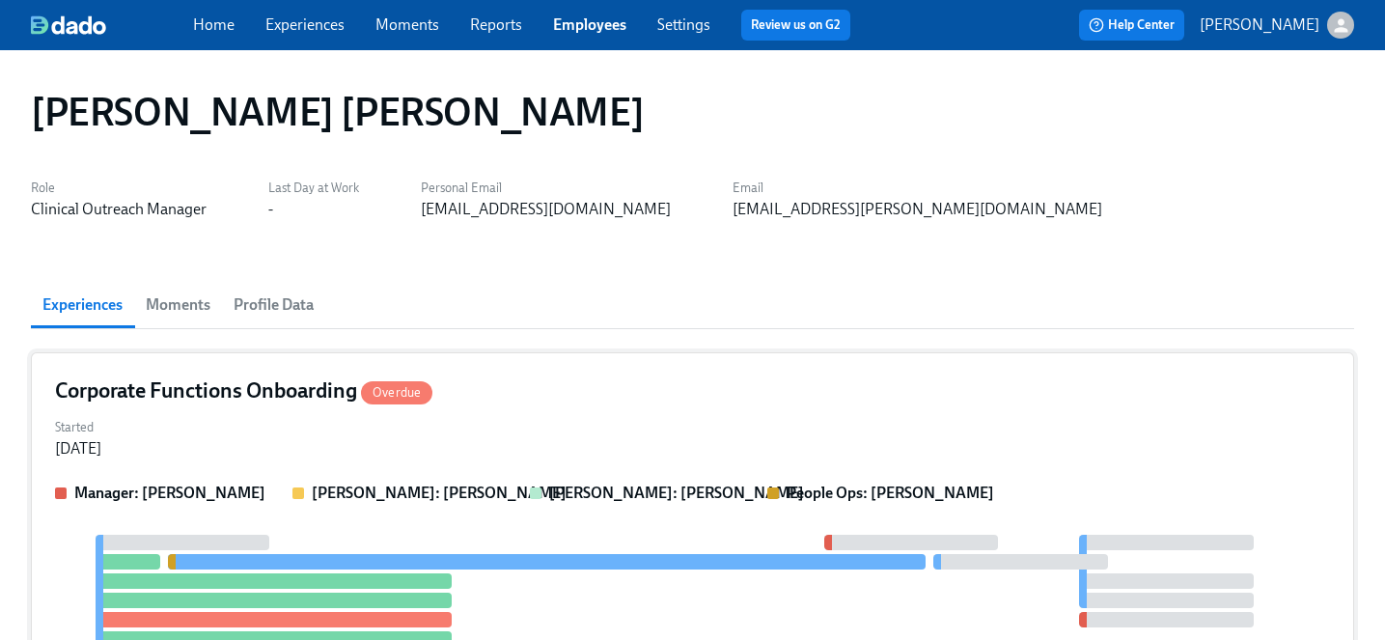
click at [451, 398] on div "Corporate Functions Onboarding Overdue" at bounding box center [692, 390] width 1275 height 29
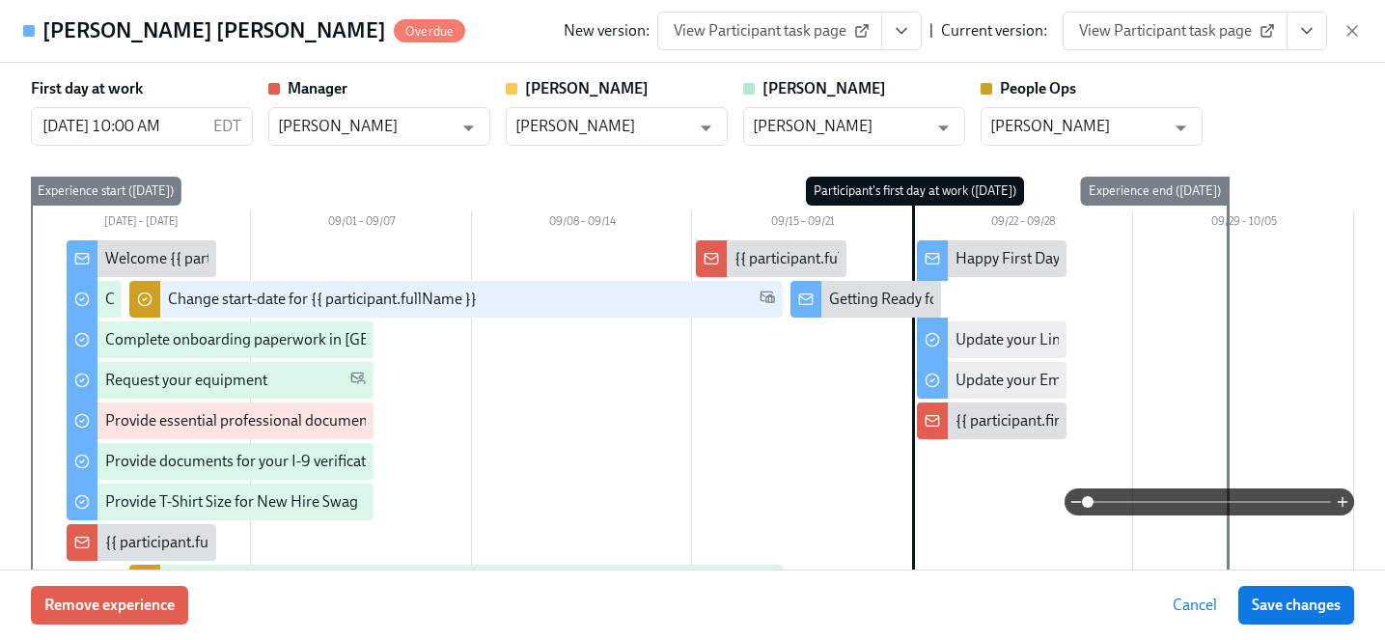
click at [1157, 44] on link "View Participant task page" at bounding box center [1175, 31] width 225 height 39
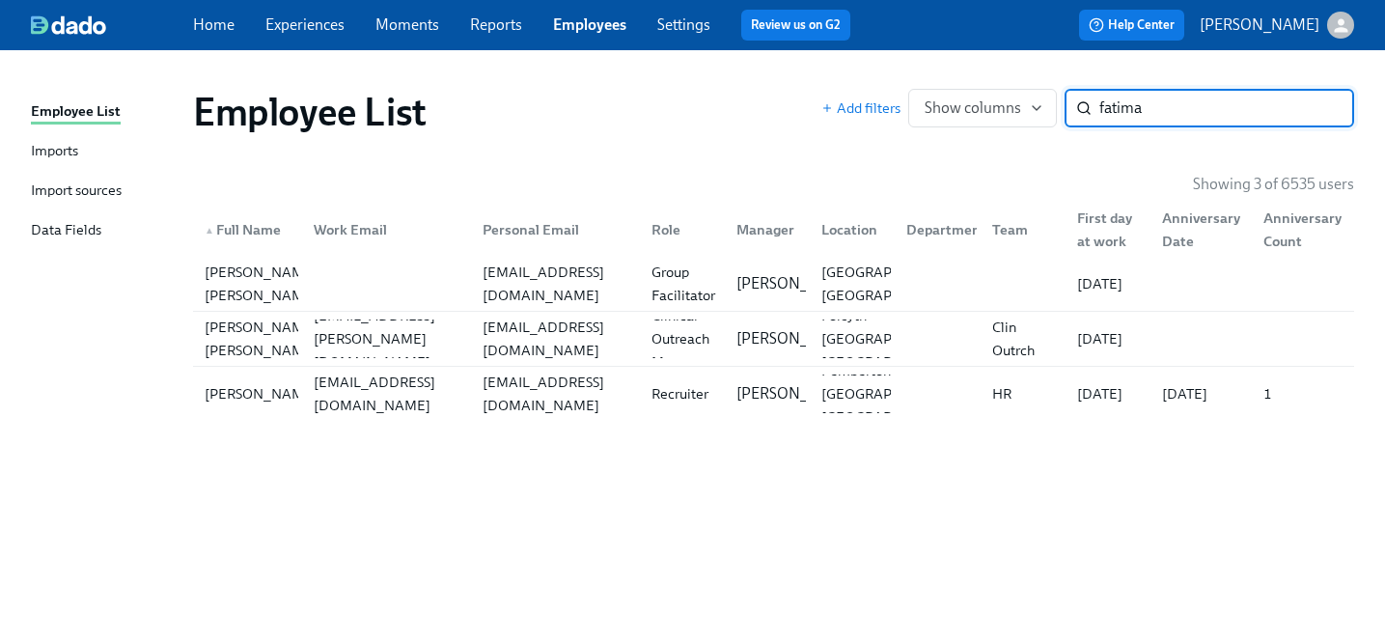
drag, startPoint x: 1179, startPoint y: 97, endPoint x: 837, endPoint y: 84, distance: 342.9
click at [837, 84] on div "Employee List Add filters Show columns fatima ​" at bounding box center [774, 111] width 1192 height 77
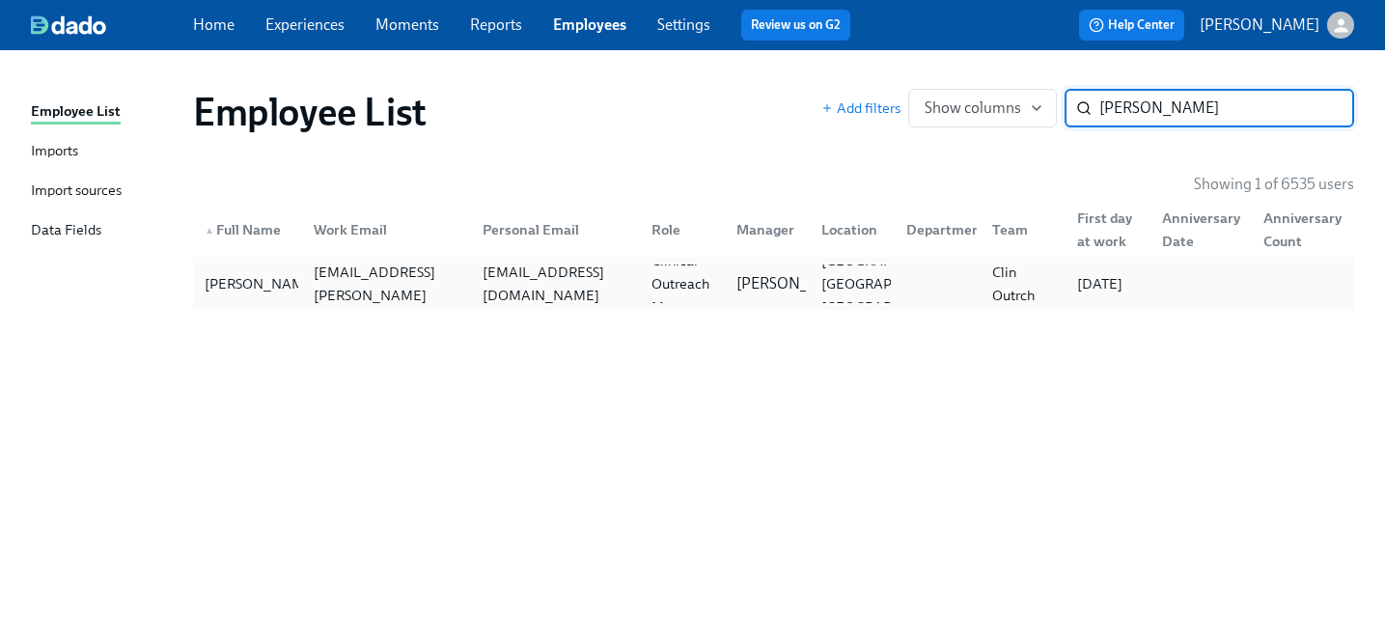
type input "jake al"
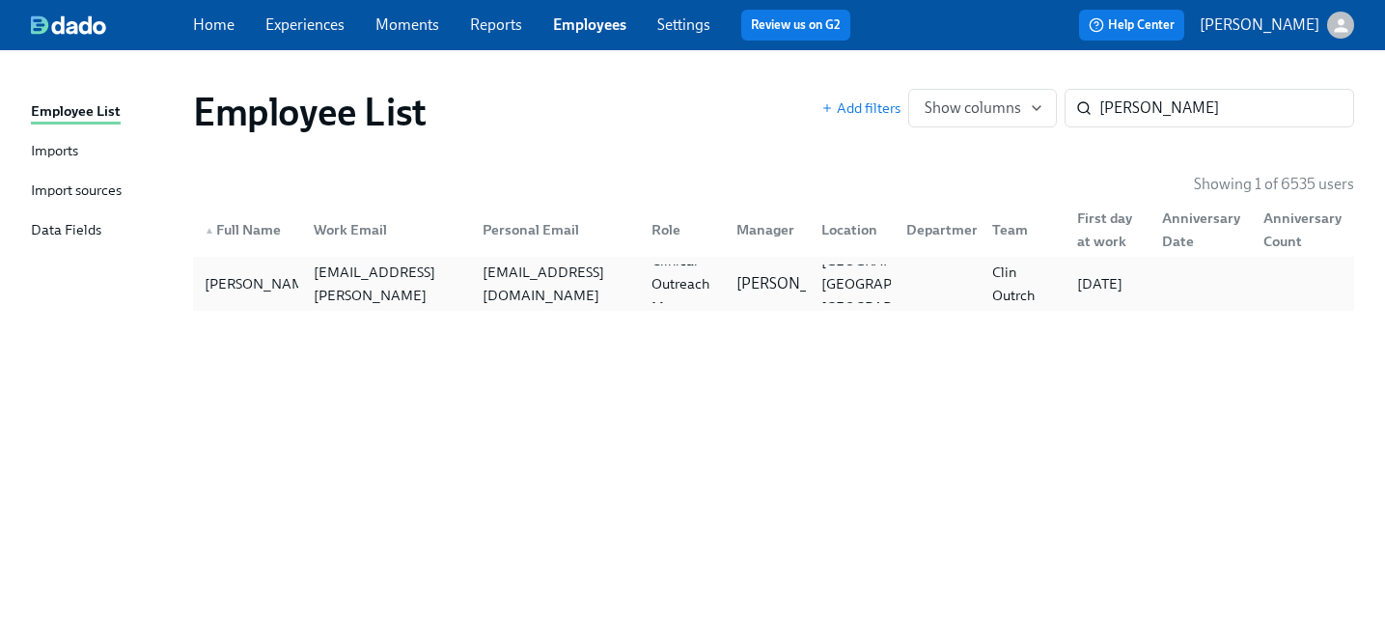
click at [487, 299] on div "jake.alvarado901@gmail.com" at bounding box center [551, 283] width 169 height 39
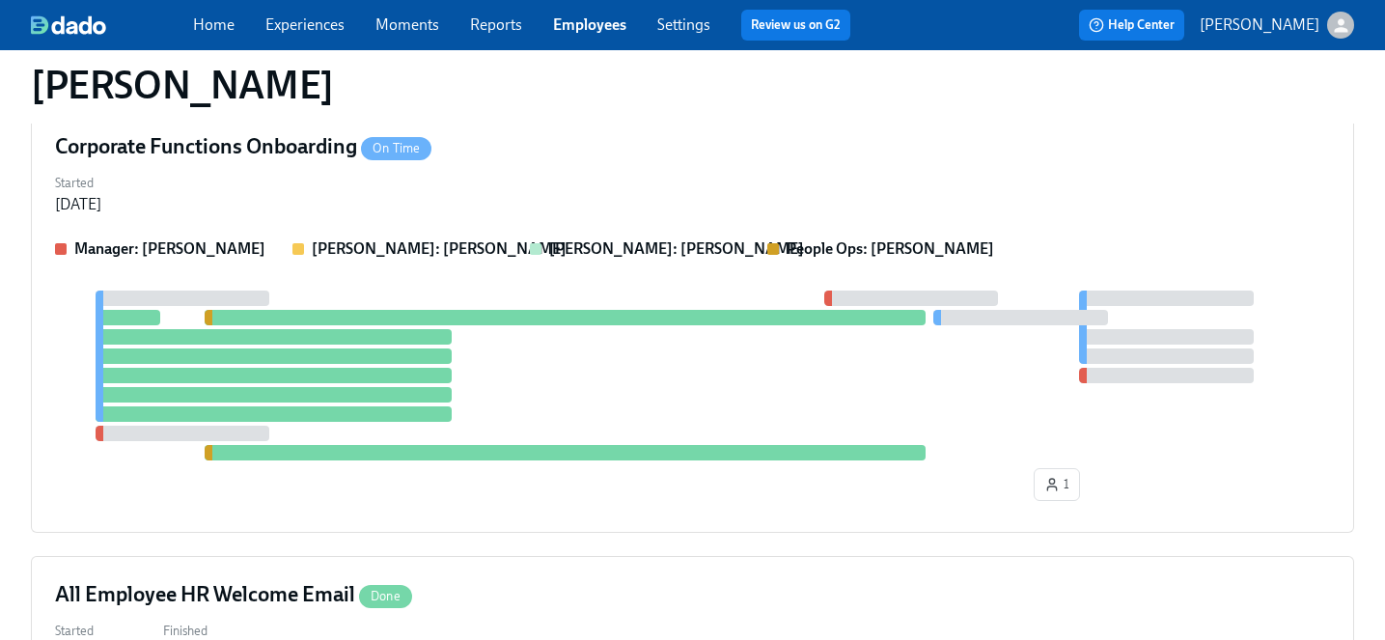
scroll to position [48, 0]
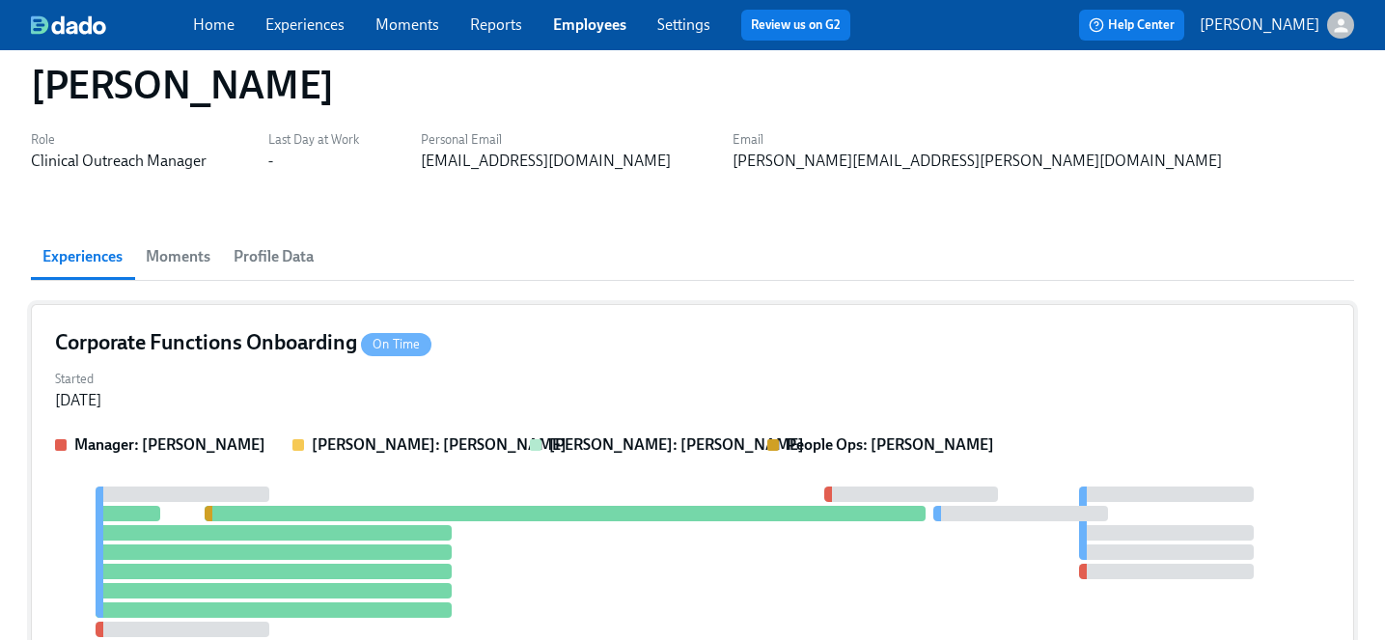
click at [487, 318] on div "Corporate Functions Onboarding On Time Started Aug 25, 2025 Manager: Jenn Huddl…" at bounding box center [692, 516] width 1323 height 425
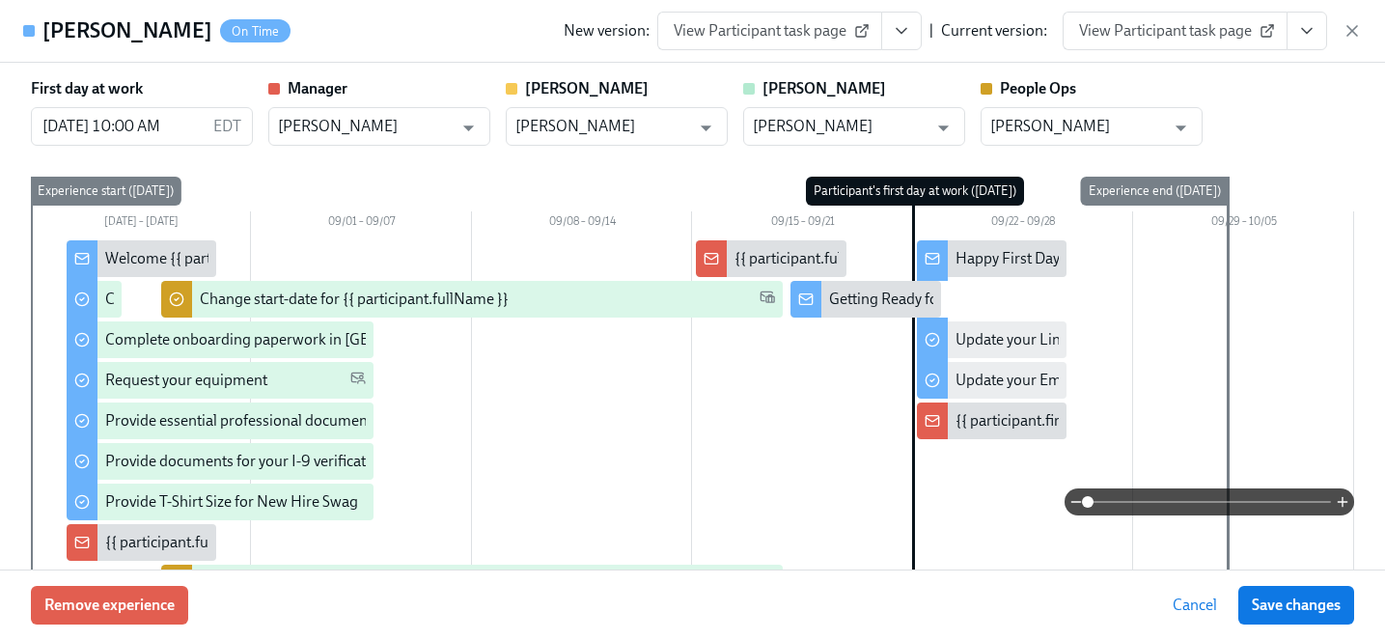
click at [1204, 39] on span "View Participant task page" at bounding box center [1175, 30] width 192 height 19
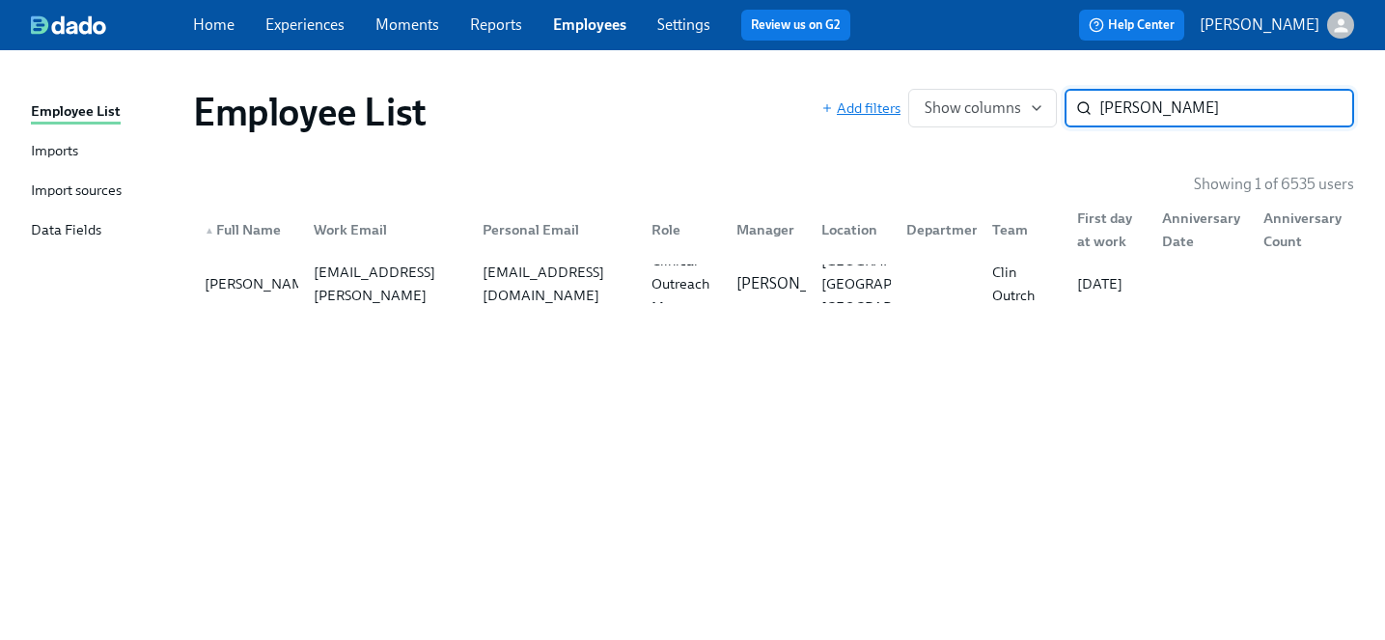
drag, startPoint x: 1162, startPoint y: 115, endPoint x: 872, endPoint y: 114, distance: 289.5
click at [872, 114] on div "Add filters Show columns jake al ​" at bounding box center [1087, 108] width 533 height 39
type input "s"
type input "jason san"
click at [622, 282] on div "jason.l.sanner@gmail.com" at bounding box center [555, 283] width 161 height 93
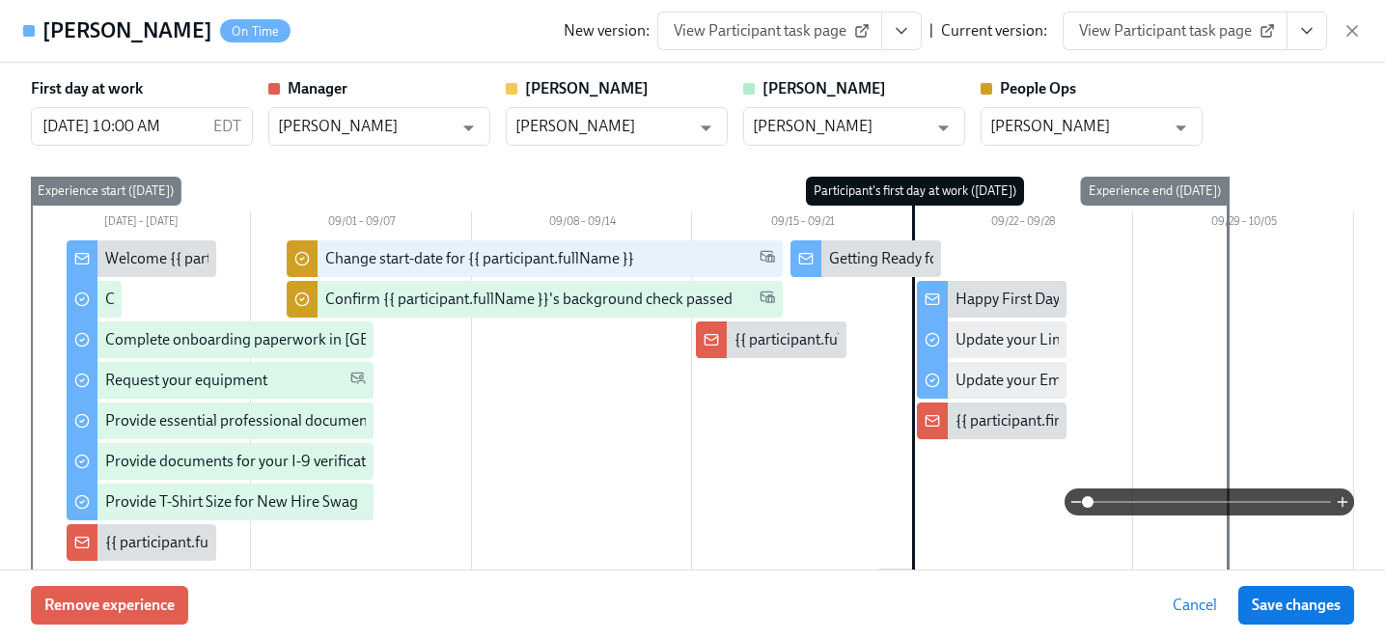
click at [1181, 22] on span "View Participant task page" at bounding box center [1175, 30] width 192 height 19
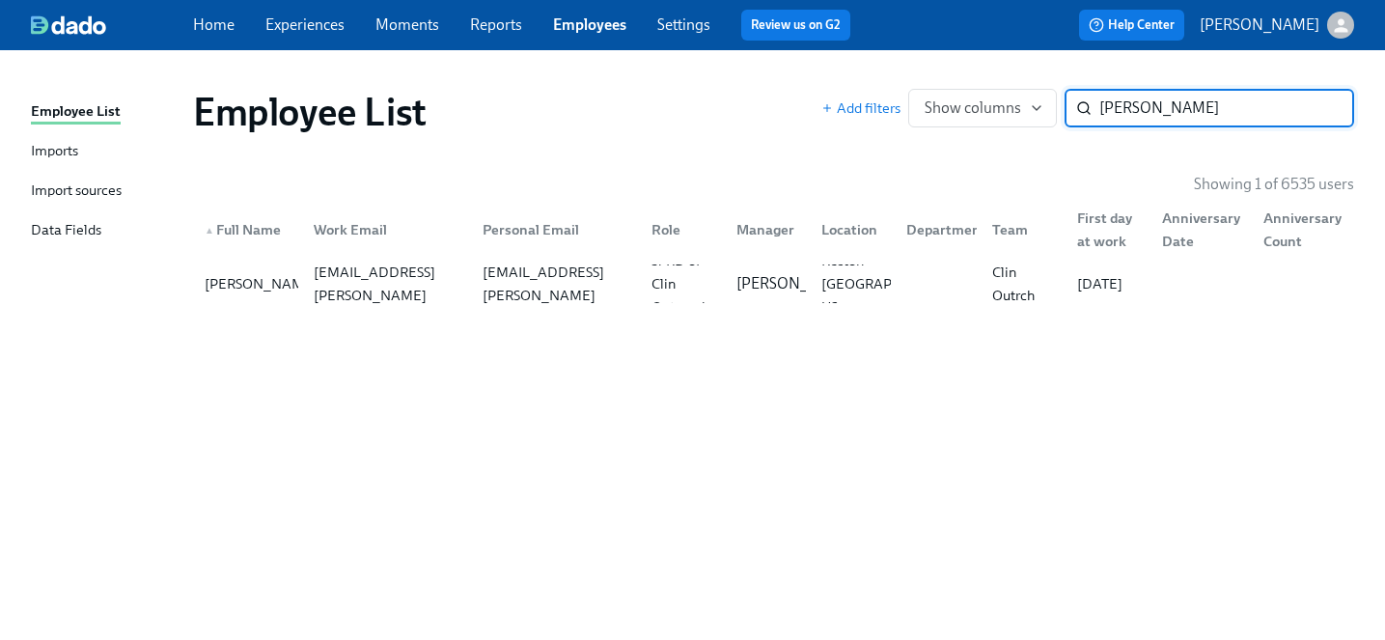
drag, startPoint x: 1213, startPoint y: 105, endPoint x: 741, endPoint y: 61, distance: 474.0
click at [741, 61] on div "Employee List Imports Import sources Data Fields Employee List Add filters Show…" at bounding box center [692, 345] width 1385 height 590
type input "juan or"
click at [371, 280] on div "juan.ortiz@charliehealth.com" at bounding box center [386, 283] width 161 height 93
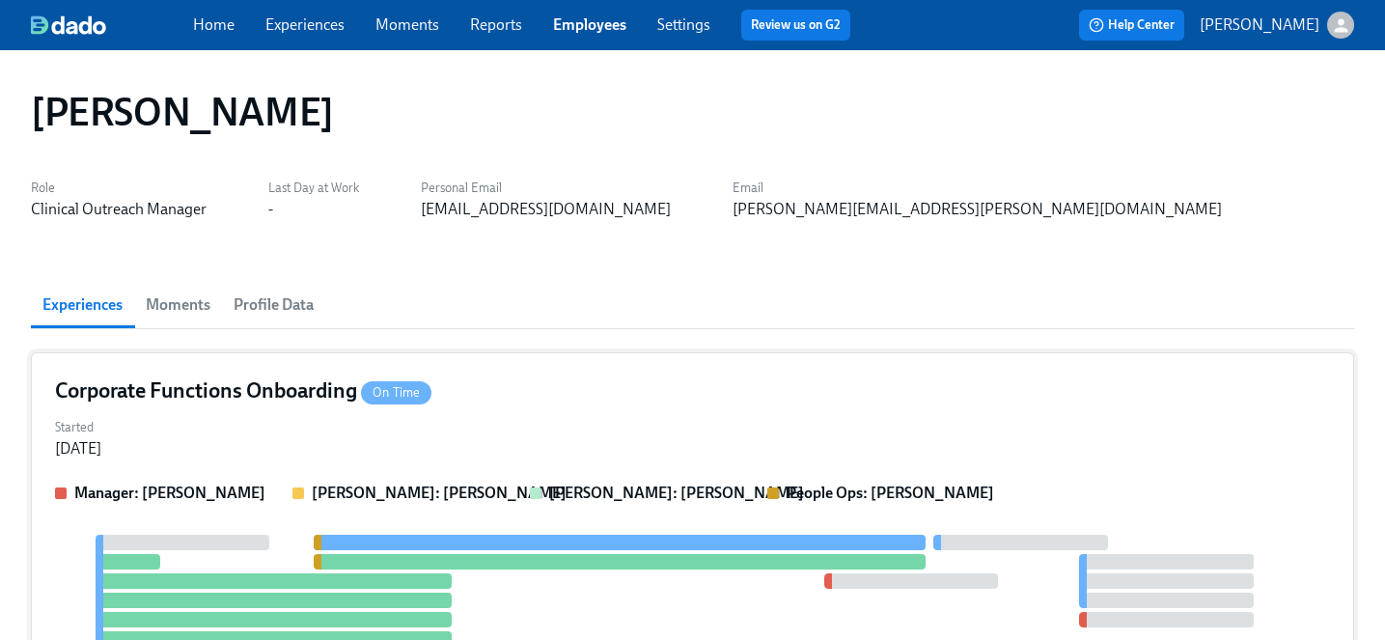
click at [451, 422] on div "Started Aug 27, 2025" at bounding box center [692, 436] width 1275 height 46
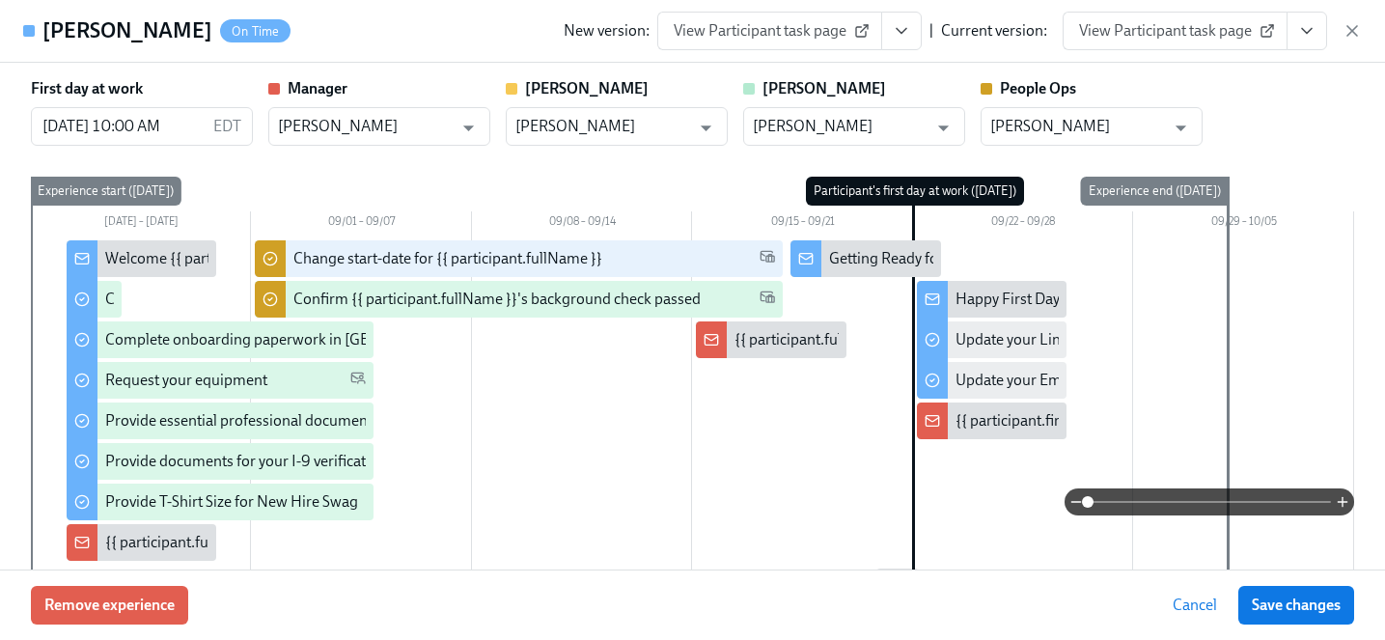
click at [1146, 40] on span "View Participant task page" at bounding box center [1175, 30] width 192 height 19
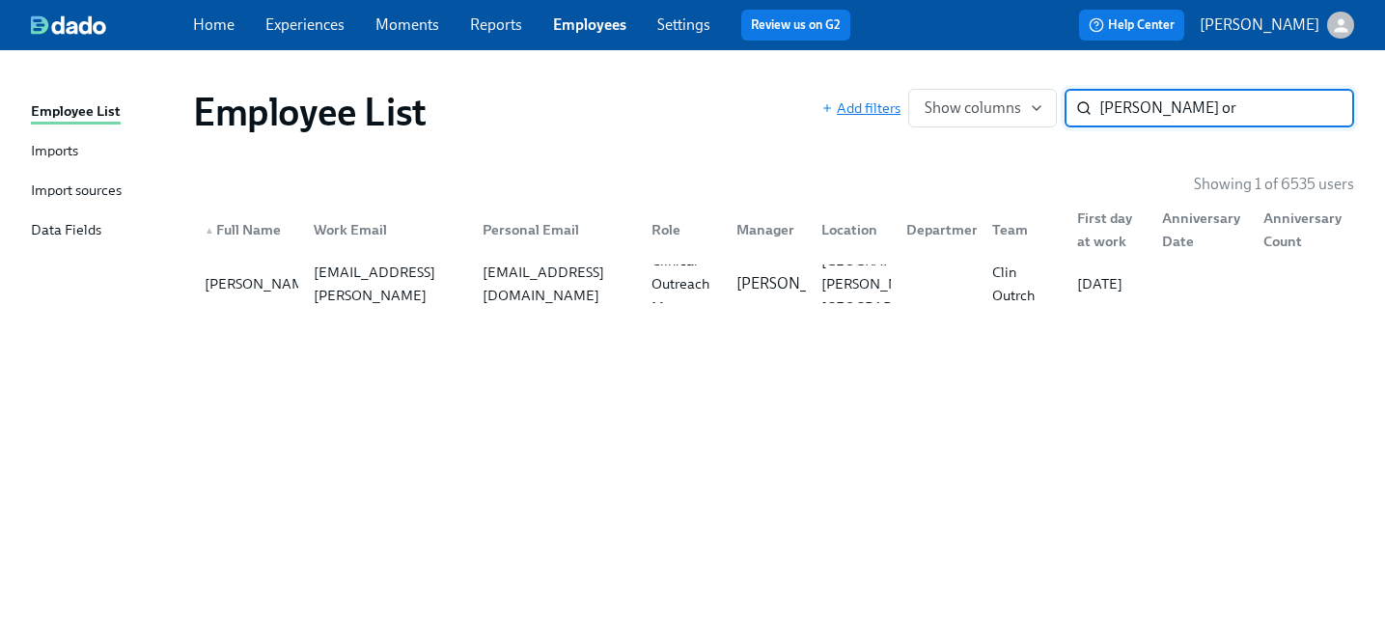
drag, startPoint x: 1218, startPoint y: 108, endPoint x: 878, endPoint y: 103, distance: 339.7
click at [878, 103] on div "Add filters Show columns juan or ​" at bounding box center [1087, 108] width 533 height 39
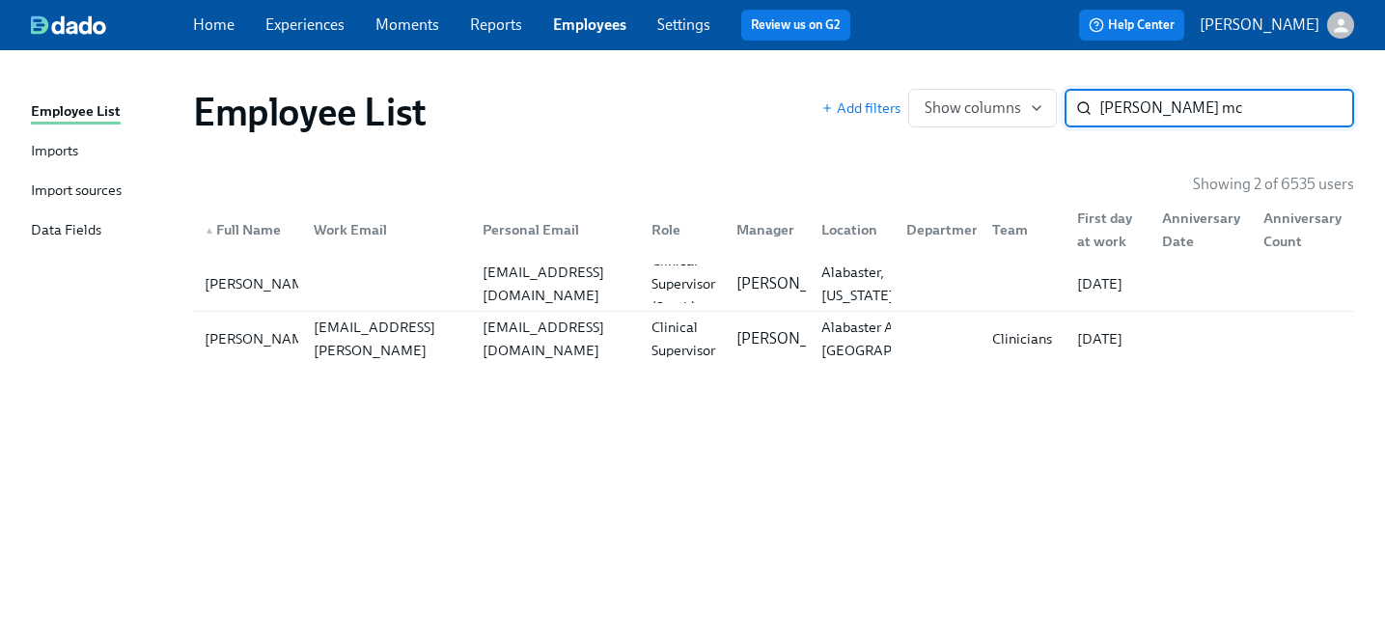
type input "whitney mc"
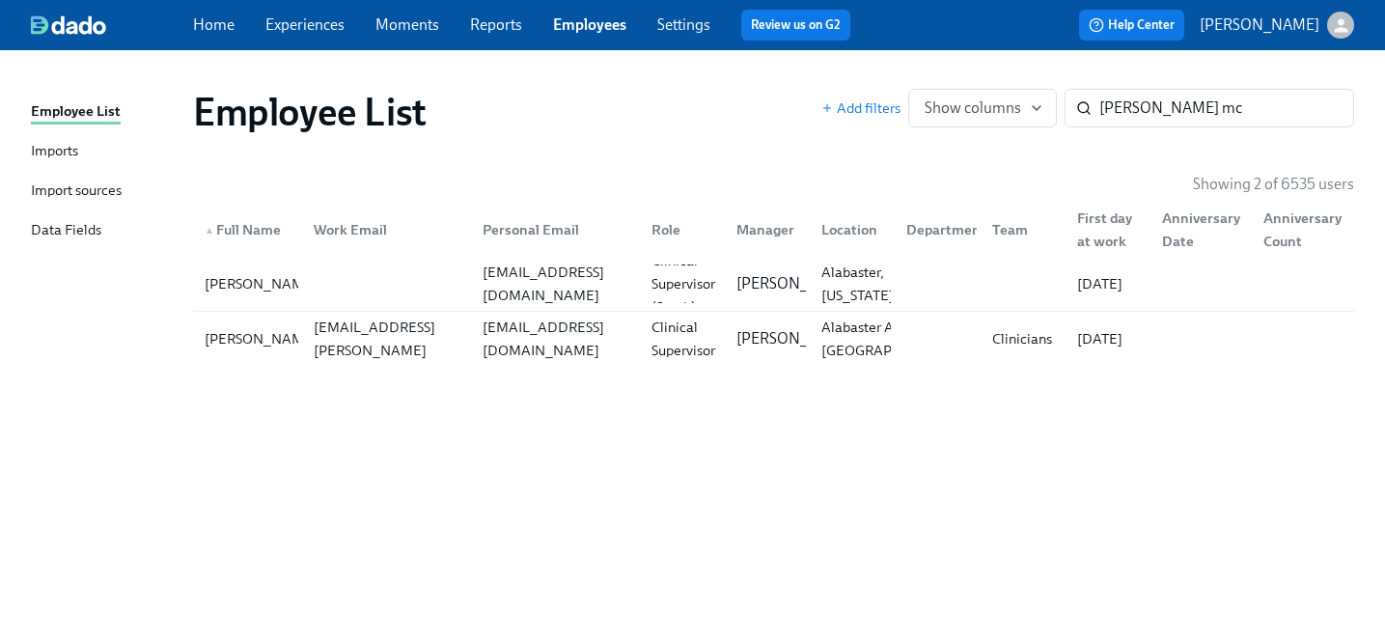
click at [1143, 218] on div "First day at work" at bounding box center [1107, 230] width 77 height 46
click at [841, 362] on div "Whitney McDaniel whitney.mcdaniel@charliehealth.com whitney@whitneyknoxmcdaniel…" at bounding box center [773, 339] width 1161 height 54
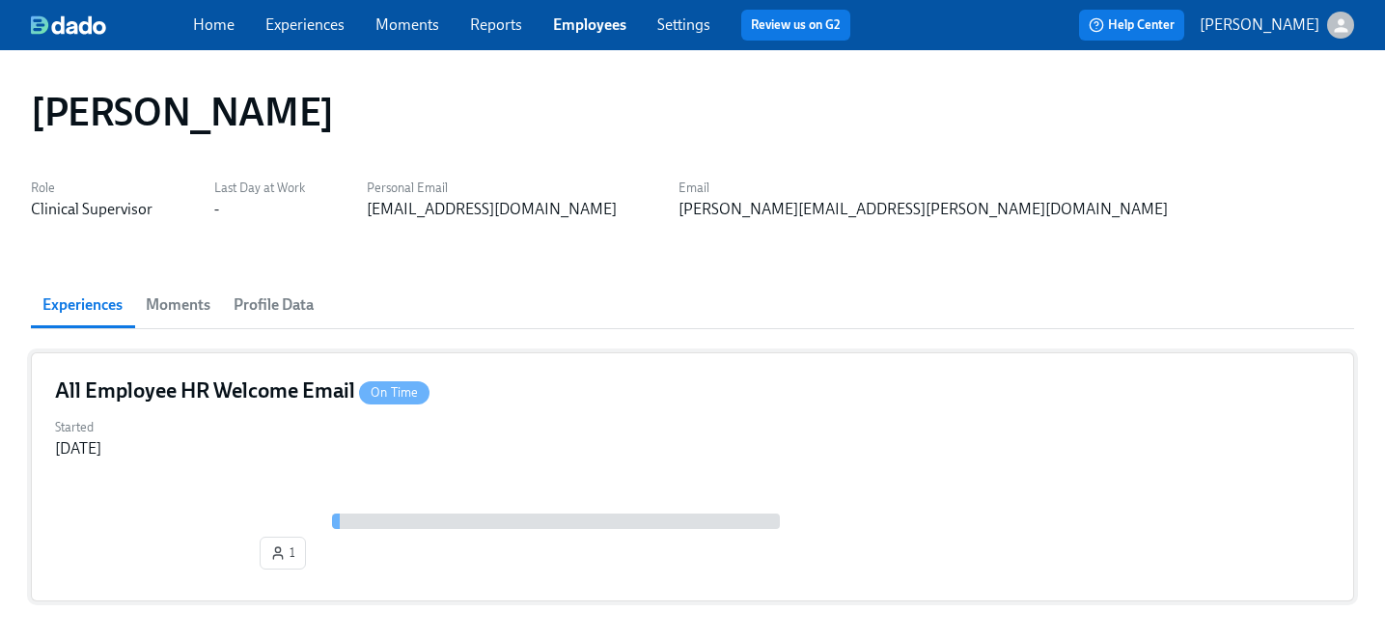
scroll to position [93, 0]
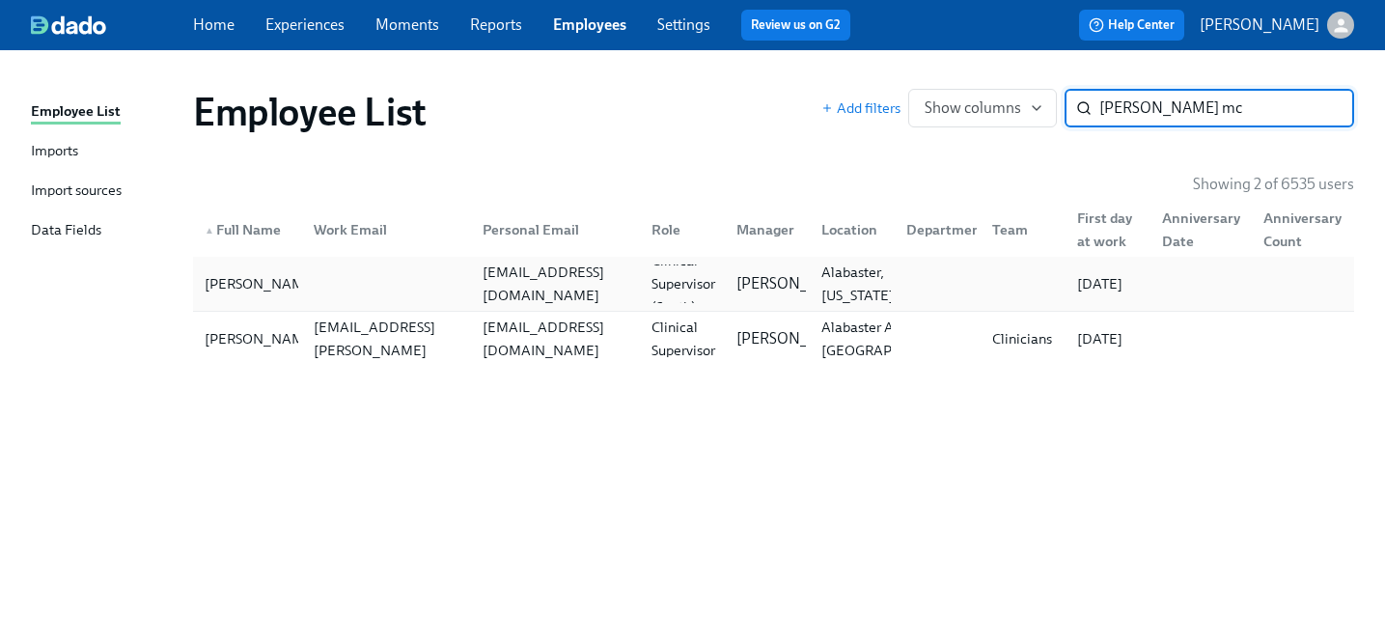
click at [297, 260] on div "Whitney McDaniel jwmcdaniel12@gmail.com Clinical Supervisor (South) Ann Matino …" at bounding box center [773, 284] width 1161 height 54
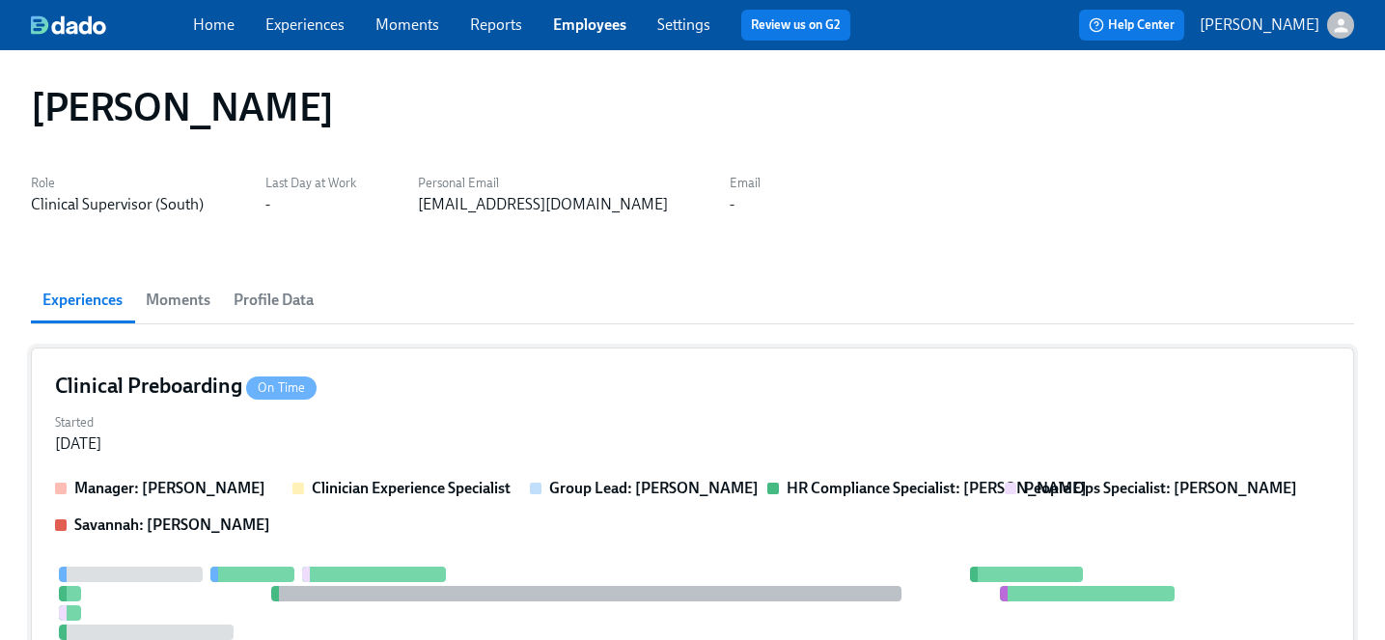
scroll to position [2, 0]
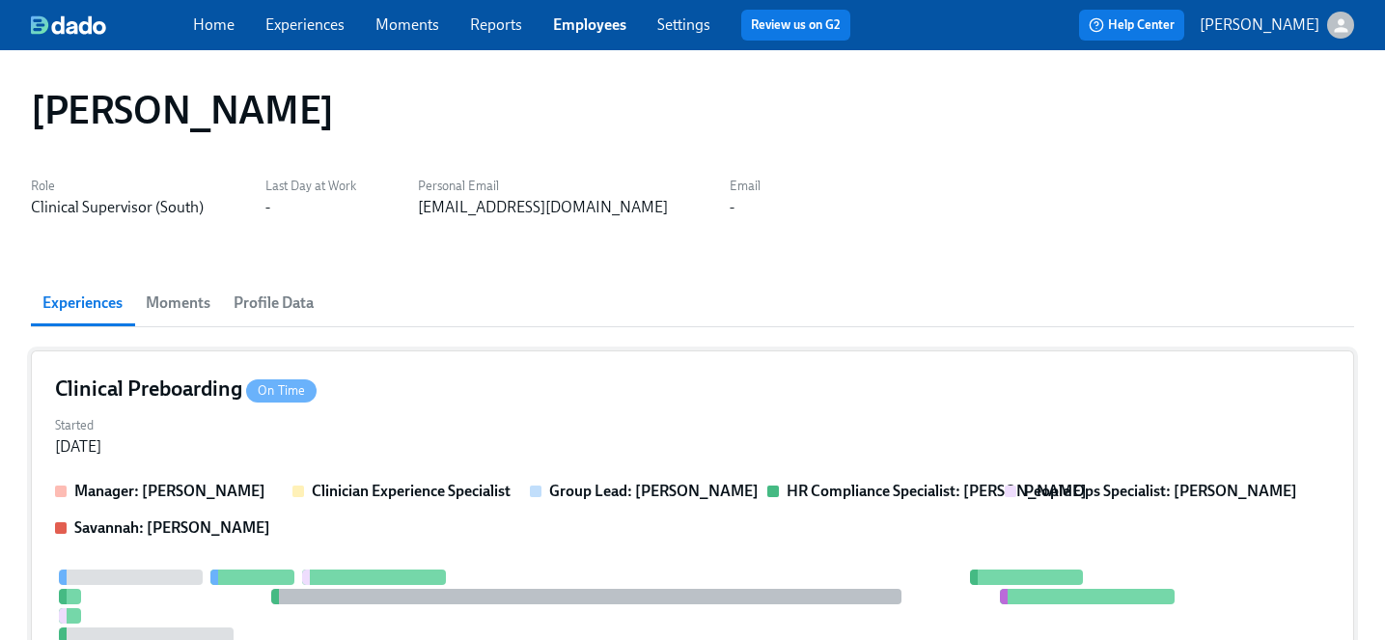
click at [676, 497] on strong "Group Lead: Ann Matino" at bounding box center [653, 491] width 209 height 18
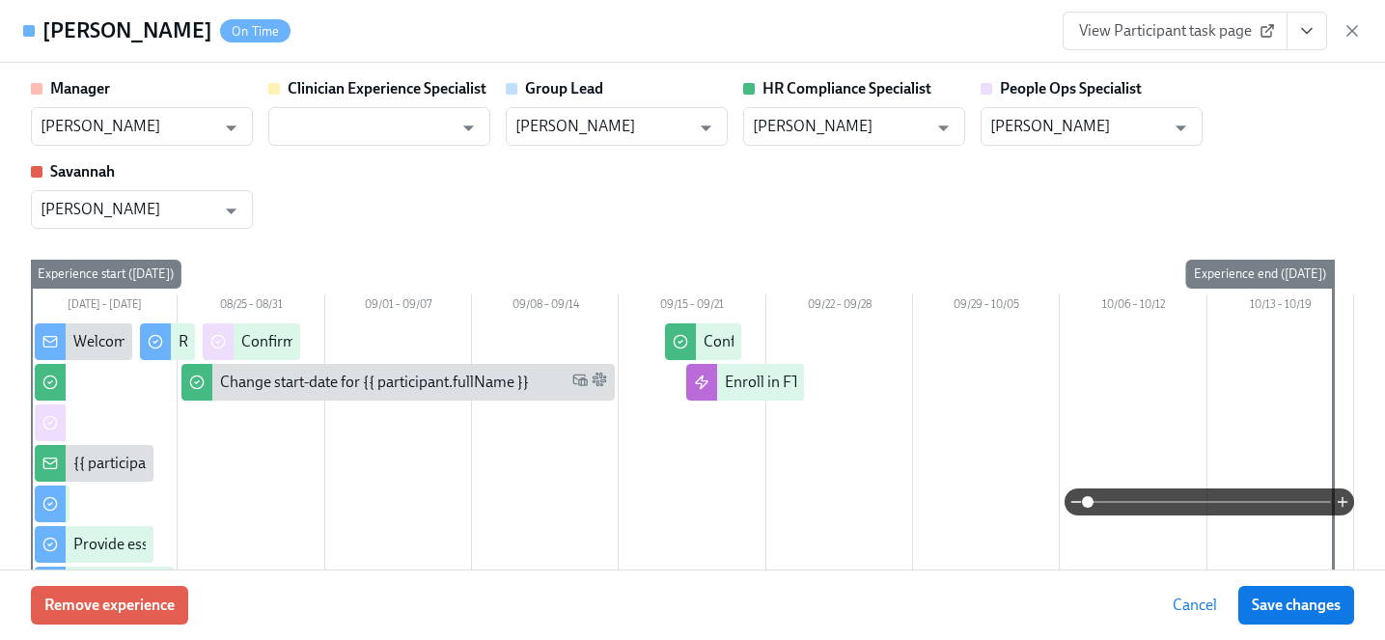
click at [1204, 21] on span "View Participant task page" at bounding box center [1175, 30] width 192 height 19
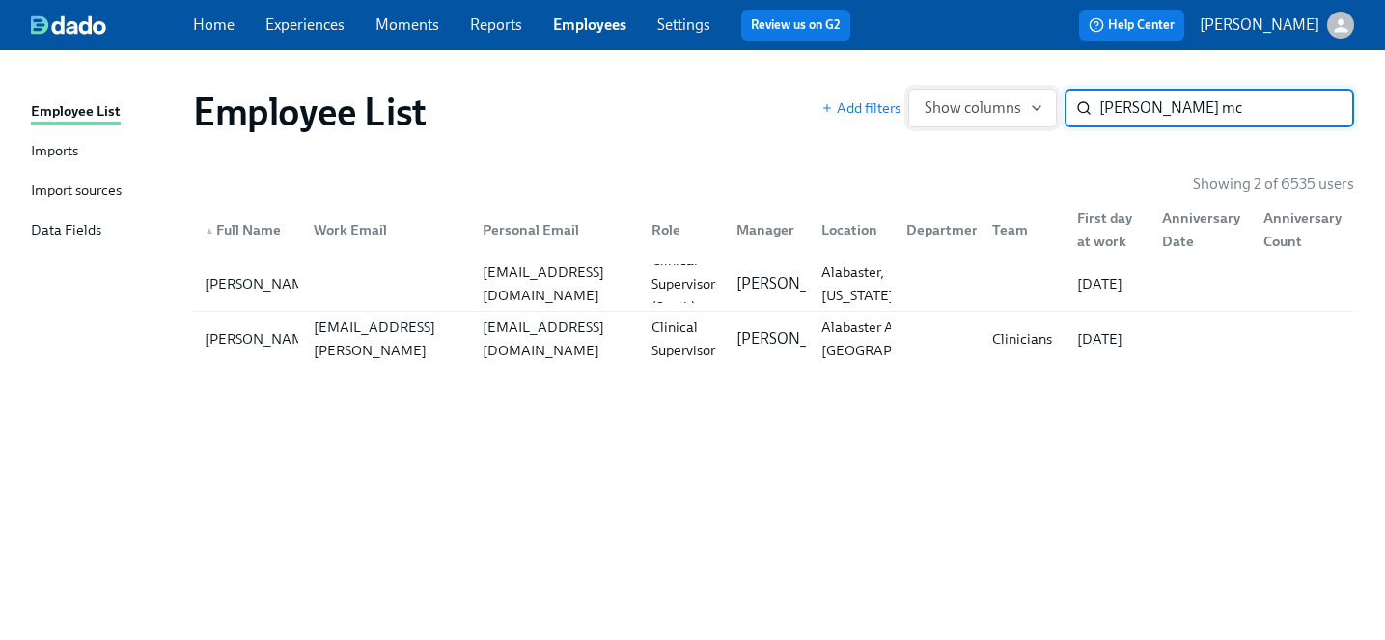
drag, startPoint x: 1195, startPoint y: 110, endPoint x: 979, endPoint y: 92, distance: 216.9
click at [979, 92] on div "Add filters Show columns whitney mc ​" at bounding box center [1087, 108] width 533 height 39
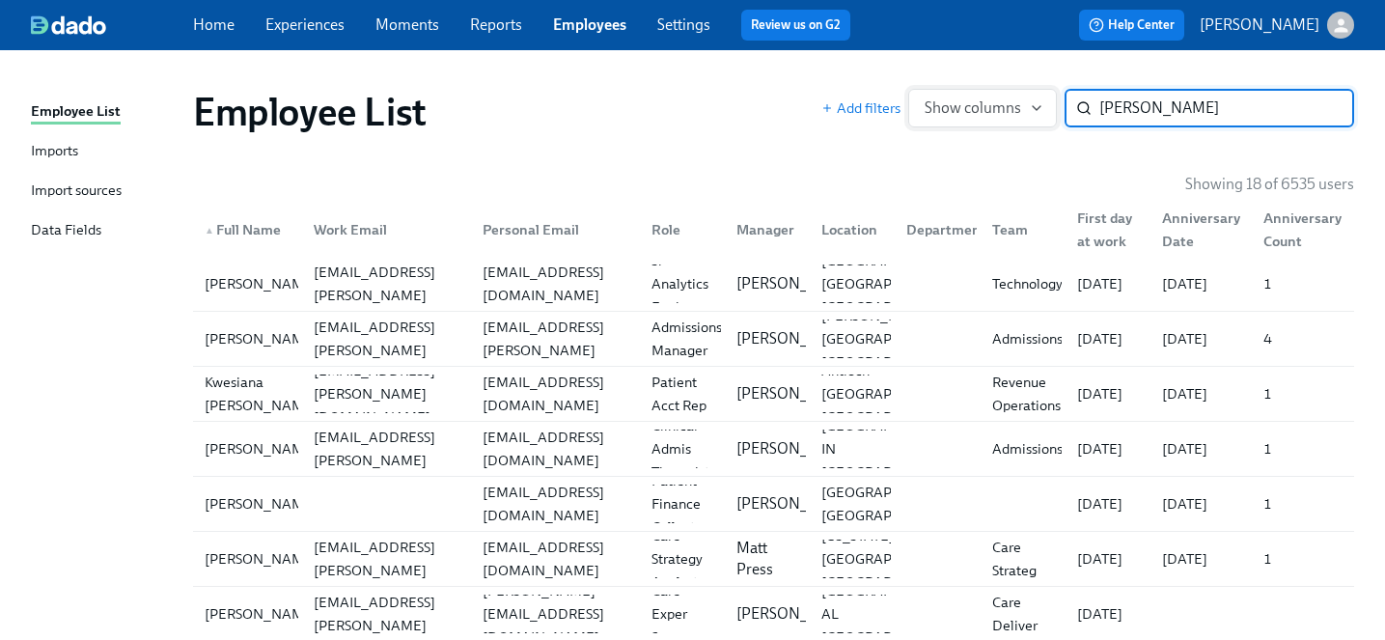
drag, startPoint x: 1167, startPoint y: 110, endPoint x: 1035, endPoint y: 110, distance: 132.2
click at [1035, 110] on div "Add filters Show columns wes ​" at bounding box center [1087, 108] width 533 height 39
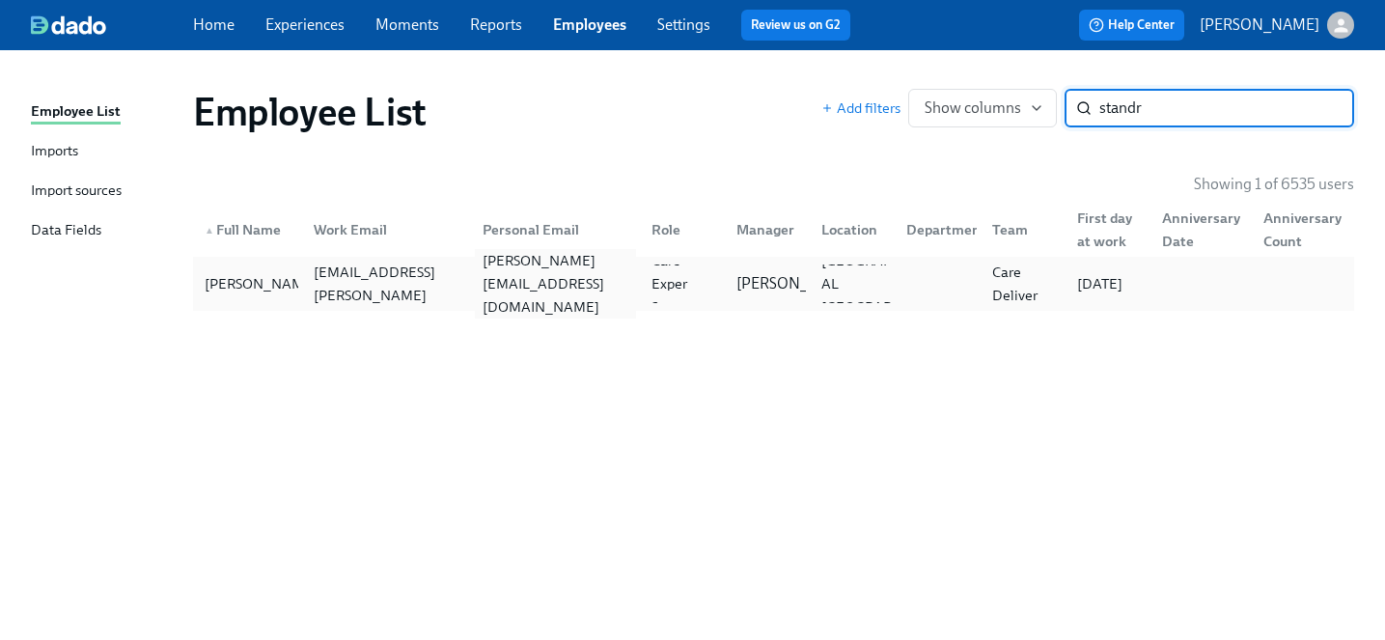
type input "standr"
click at [553, 284] on div "wesley.standridge18@gmail.com" at bounding box center [555, 283] width 161 height 69
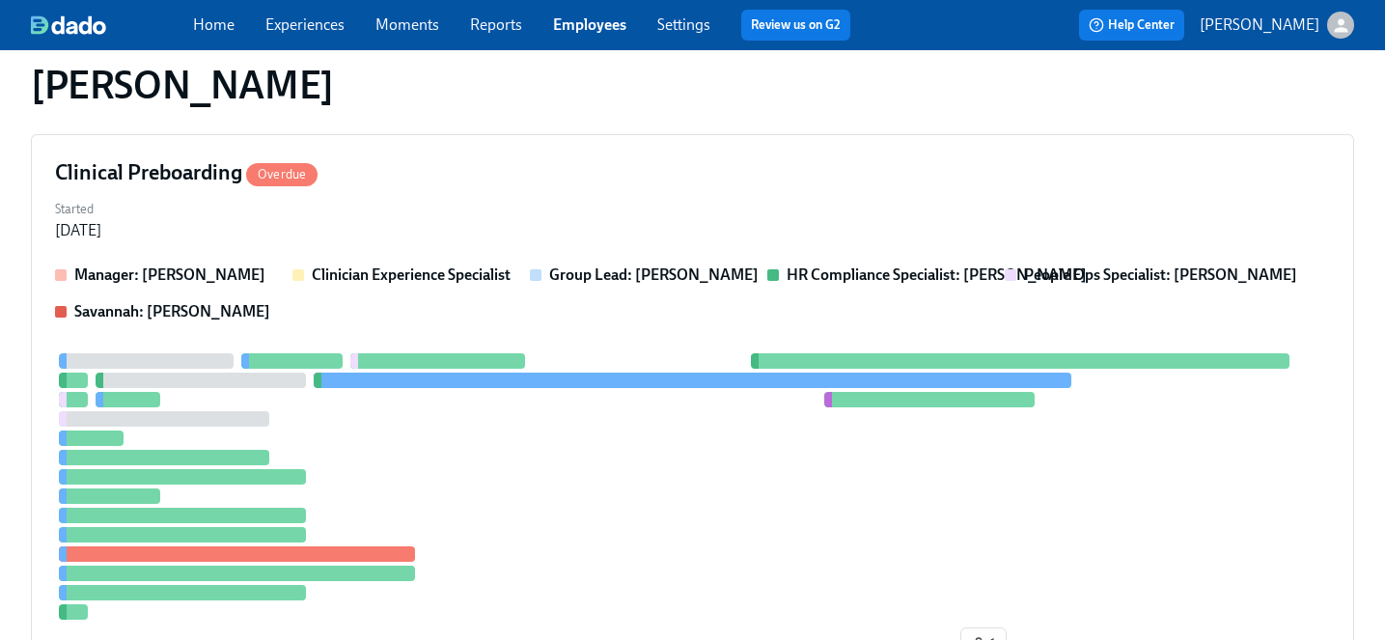
scroll to position [1234, 0]
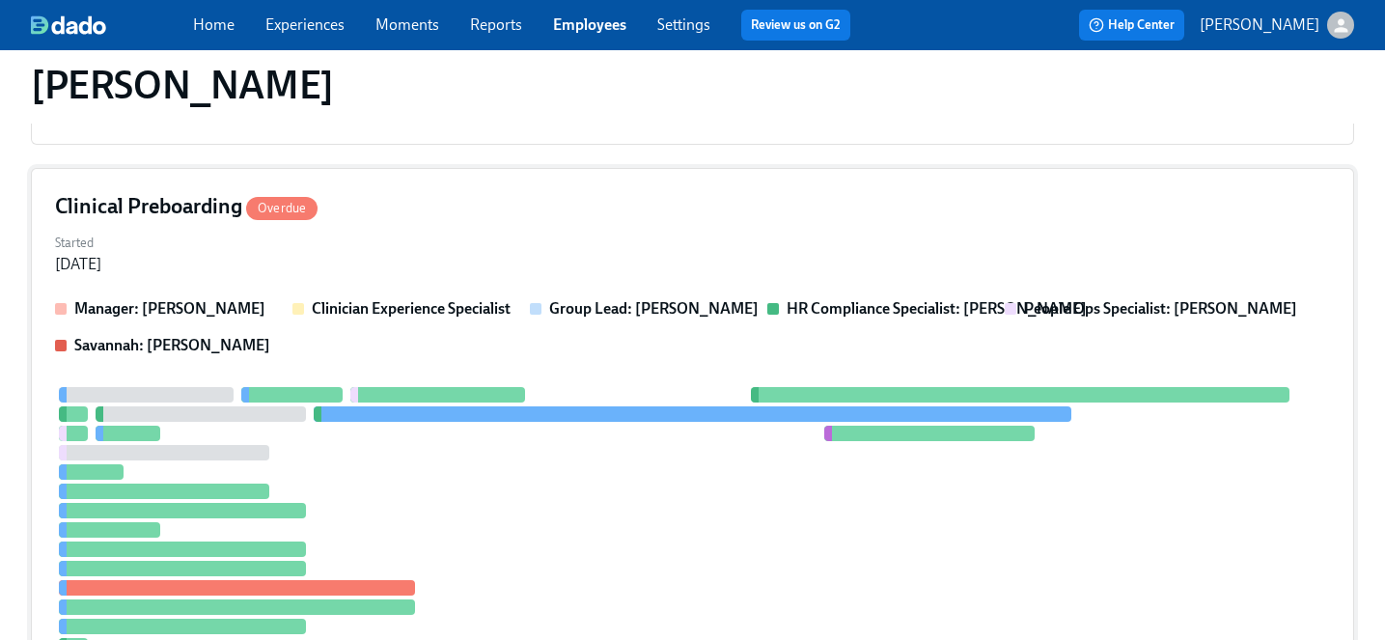
click at [445, 252] on div "Started Aug 28, 2025" at bounding box center [692, 252] width 1275 height 46
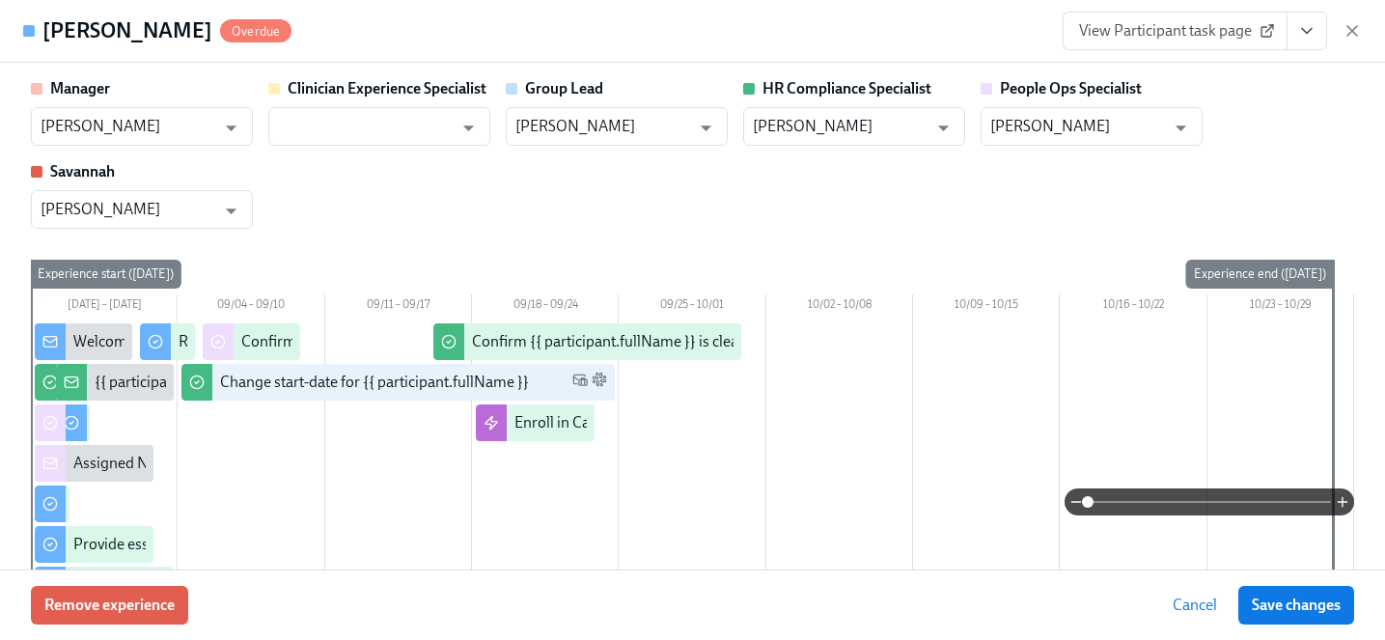
click at [1155, 43] on link "View Participant task page" at bounding box center [1175, 31] width 225 height 39
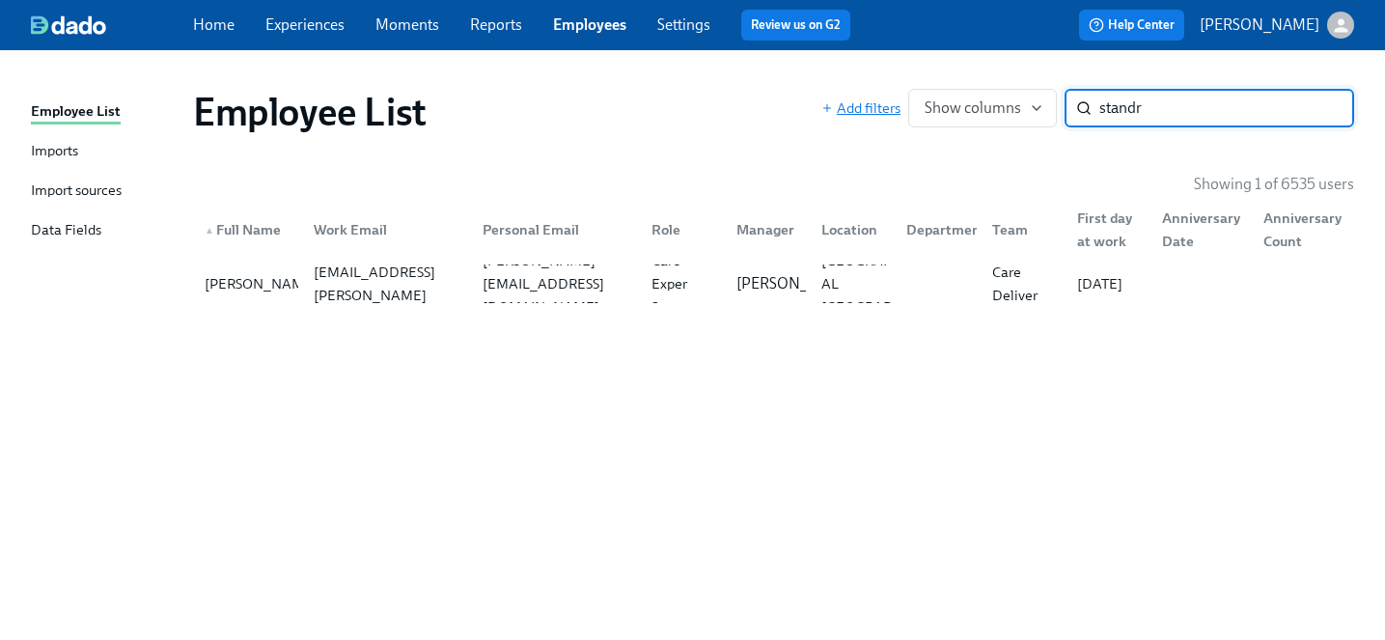
drag, startPoint x: 1196, startPoint y: 111, endPoint x: 853, endPoint y: 109, distance: 342.6
click at [853, 109] on div "Add filters Show columns standr ​" at bounding box center [1087, 108] width 533 height 39
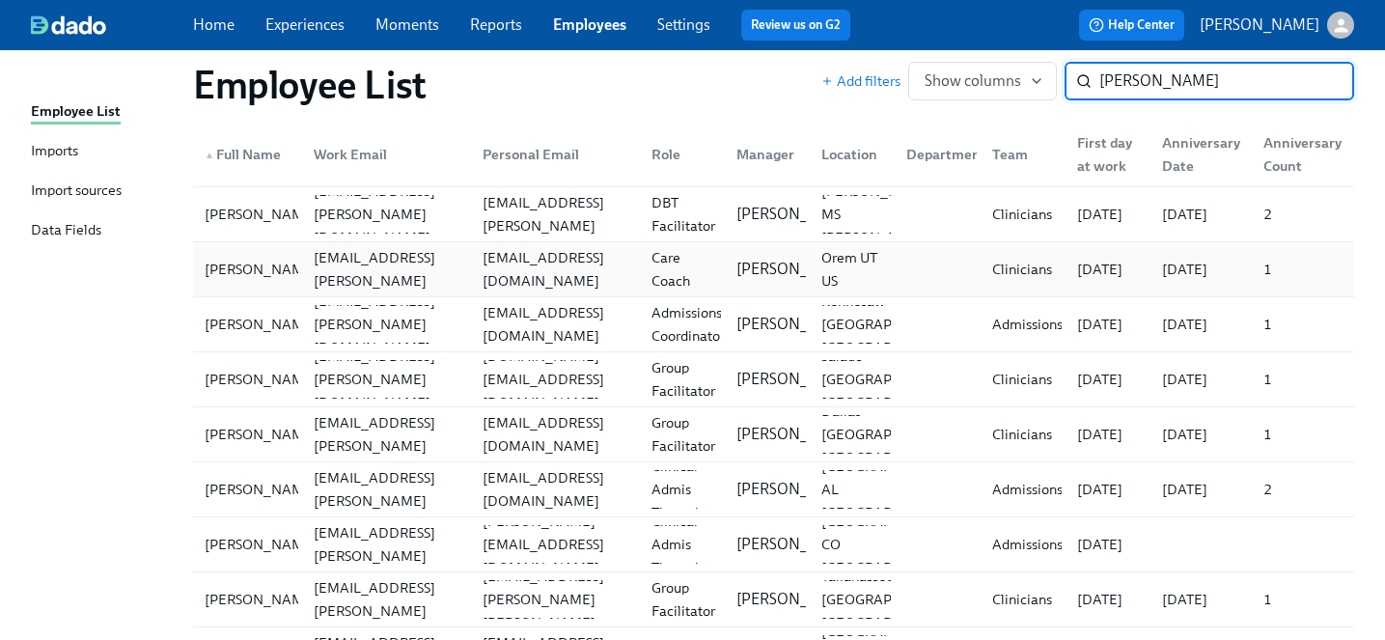
scroll to position [212, 0]
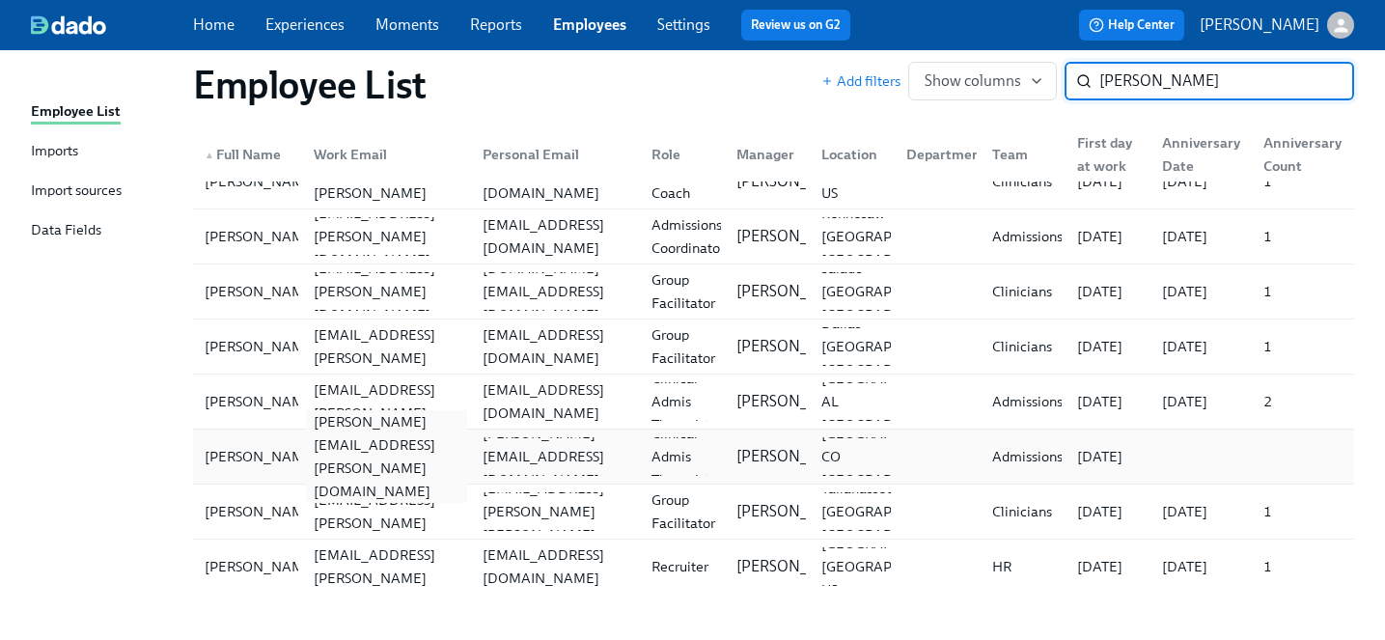
type input "nelson"
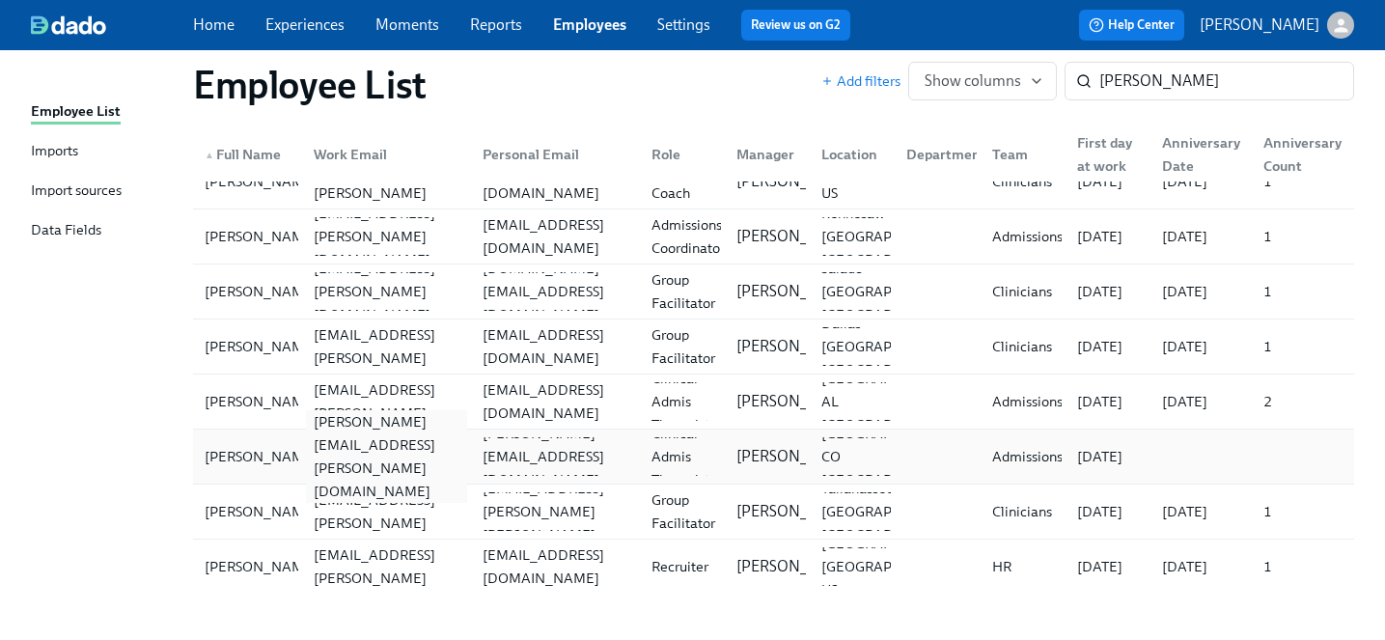
click at [354, 463] on div "ted.nelson@charliehealth.com" at bounding box center [386, 456] width 161 height 93
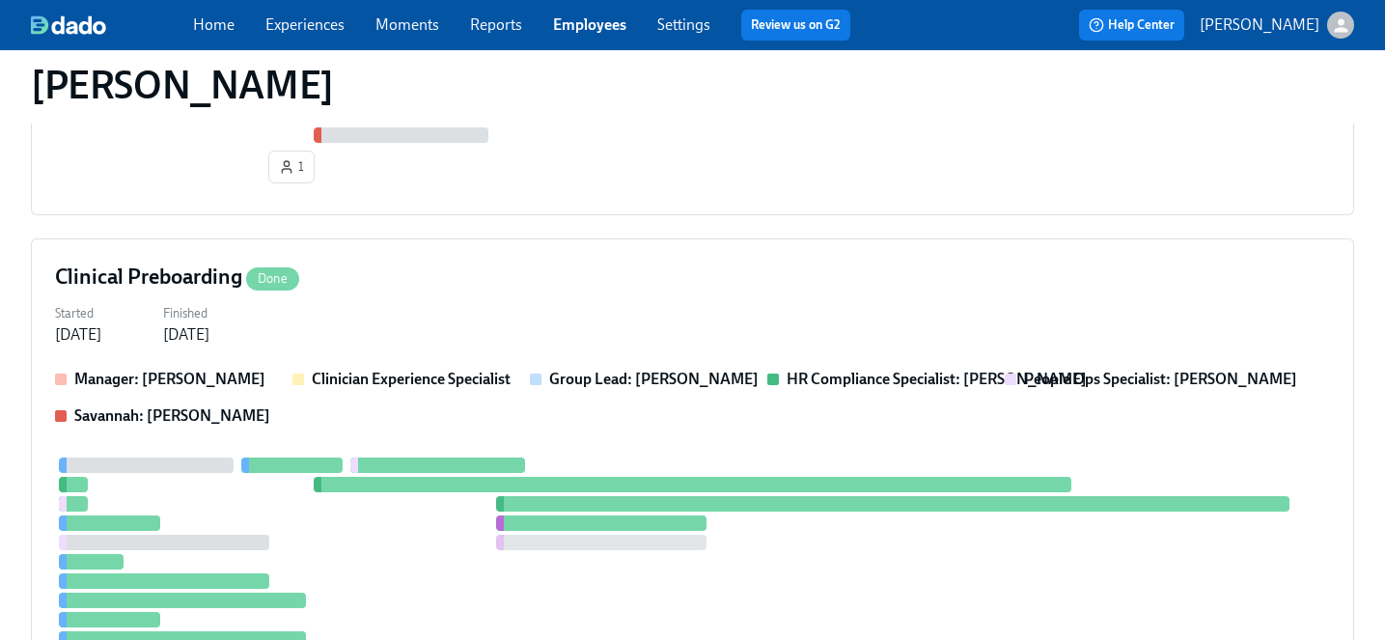
scroll to position [1320, 0]
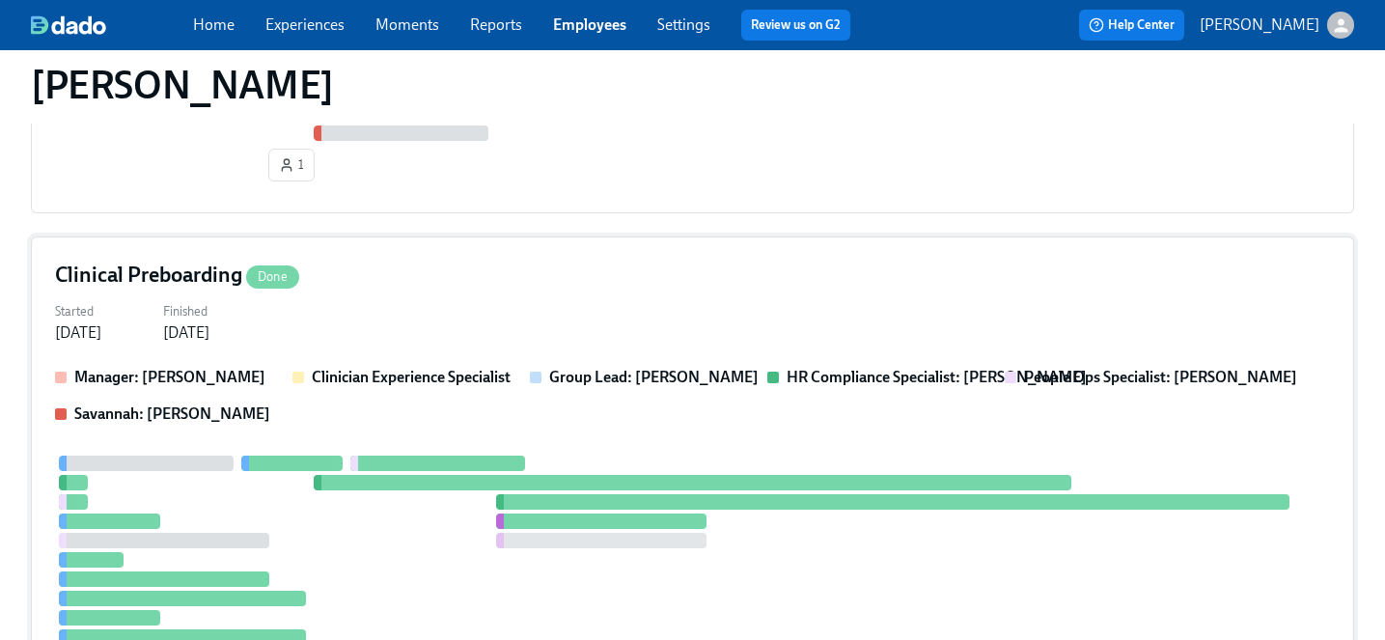
click at [412, 317] on div "Started Sep 05, 2025 Finished Sep 17, 2025" at bounding box center [692, 320] width 1275 height 46
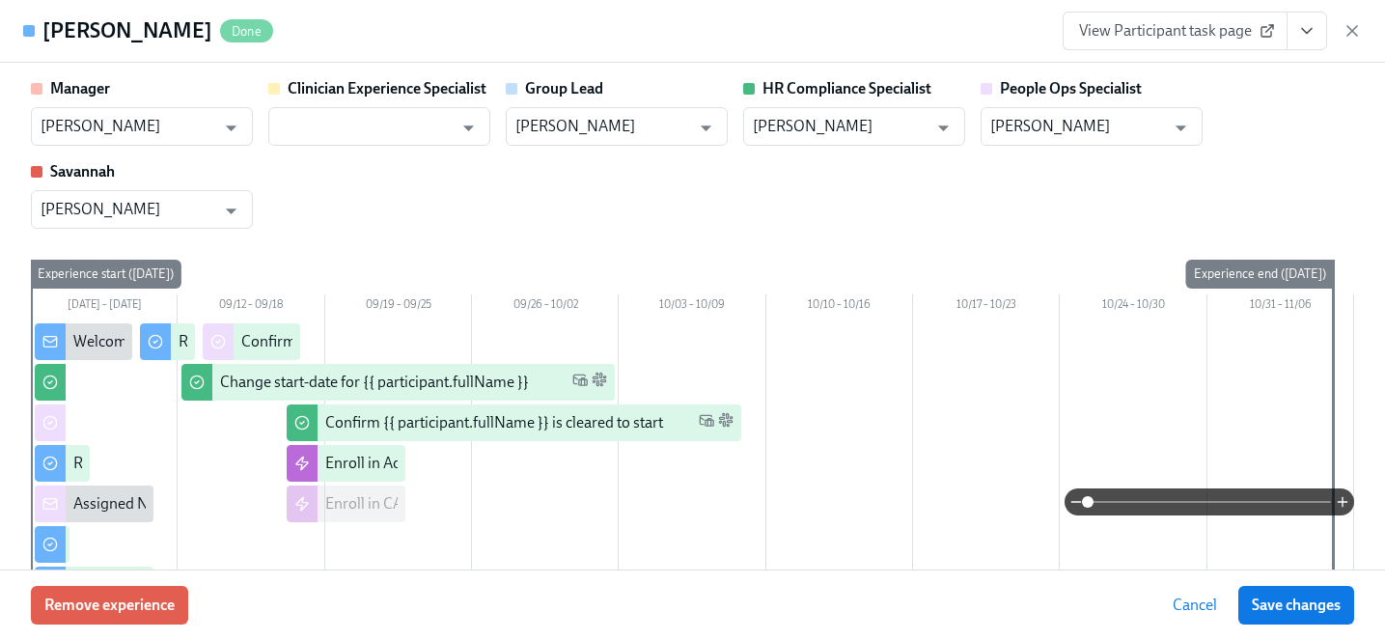
click at [1199, 35] on span "View Participant task page" at bounding box center [1175, 30] width 192 height 19
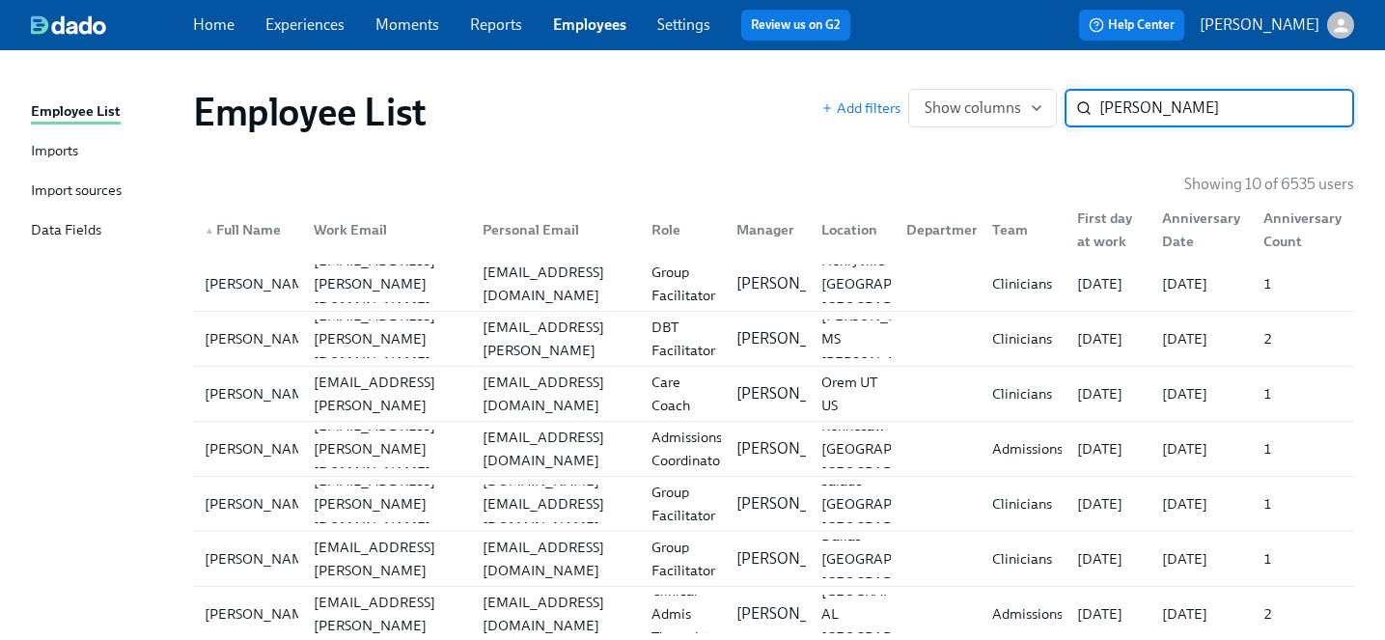
drag, startPoint x: 1168, startPoint y: 117, endPoint x: 861, endPoint y: 74, distance: 309.8
click at [861, 74] on div "Employee List Add filters Show columns nelson ​" at bounding box center [774, 111] width 1192 height 77
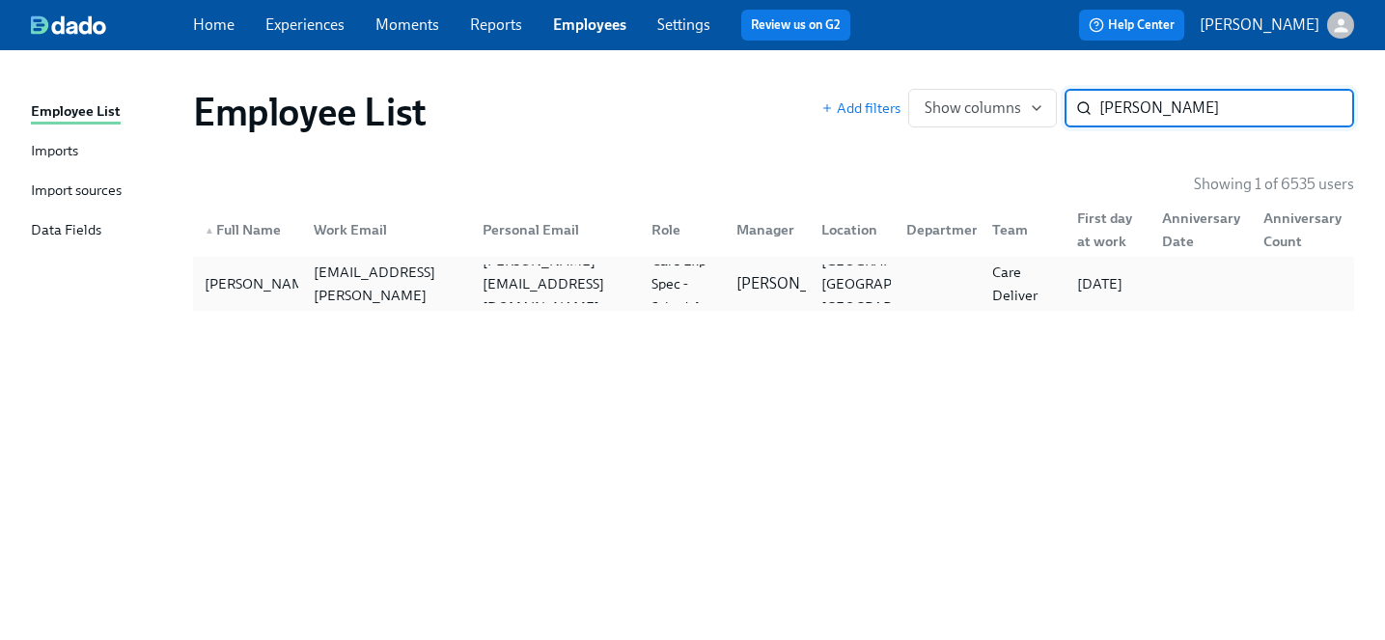
type input "judith"
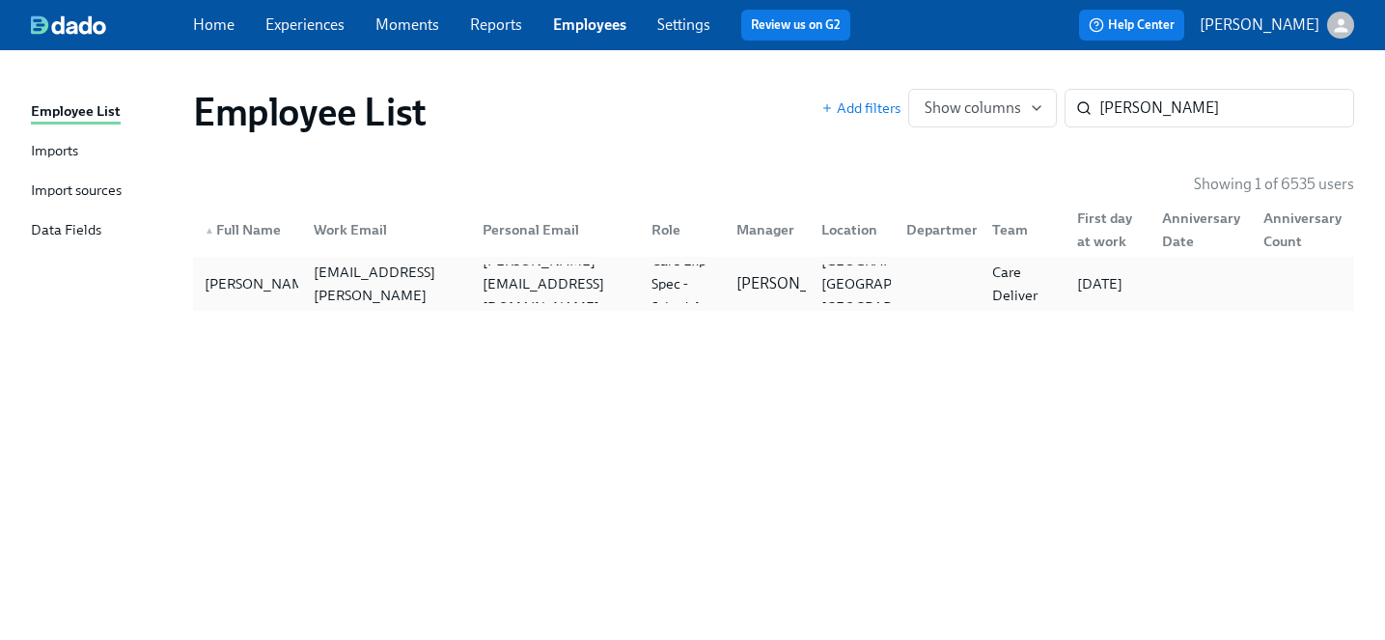
click at [400, 306] on div "Judith Bazan judith.bazan@charliehealth.com bazan.judiith@gmail.com Care Exp Sp…" at bounding box center [773, 284] width 1161 height 54
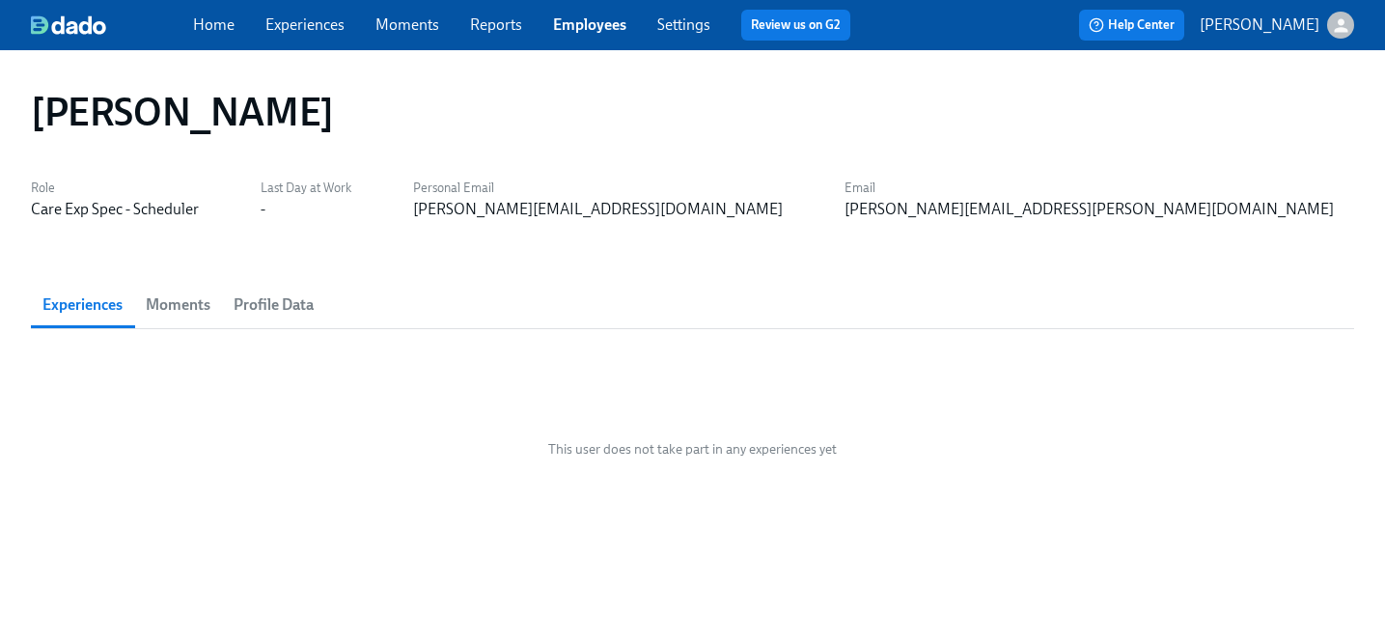
click at [208, 305] on span "Moments" at bounding box center [178, 304] width 65 height 27
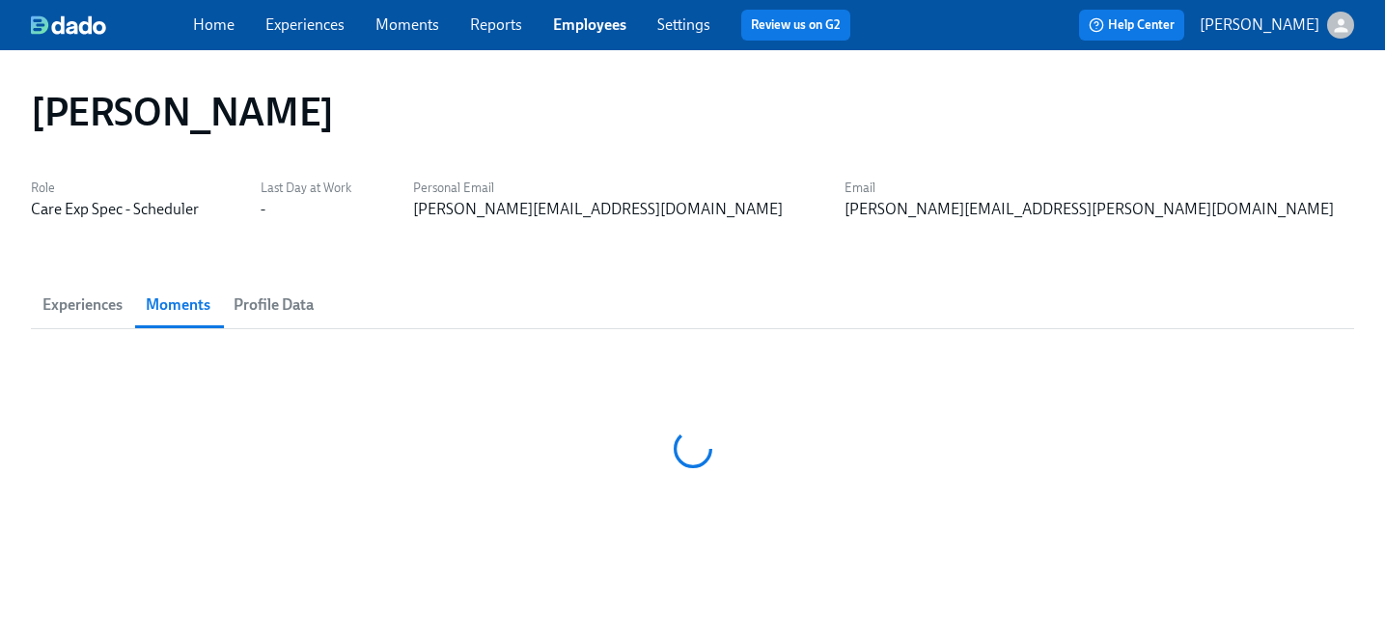
click at [276, 304] on span "Profile Data" at bounding box center [274, 304] width 80 height 27
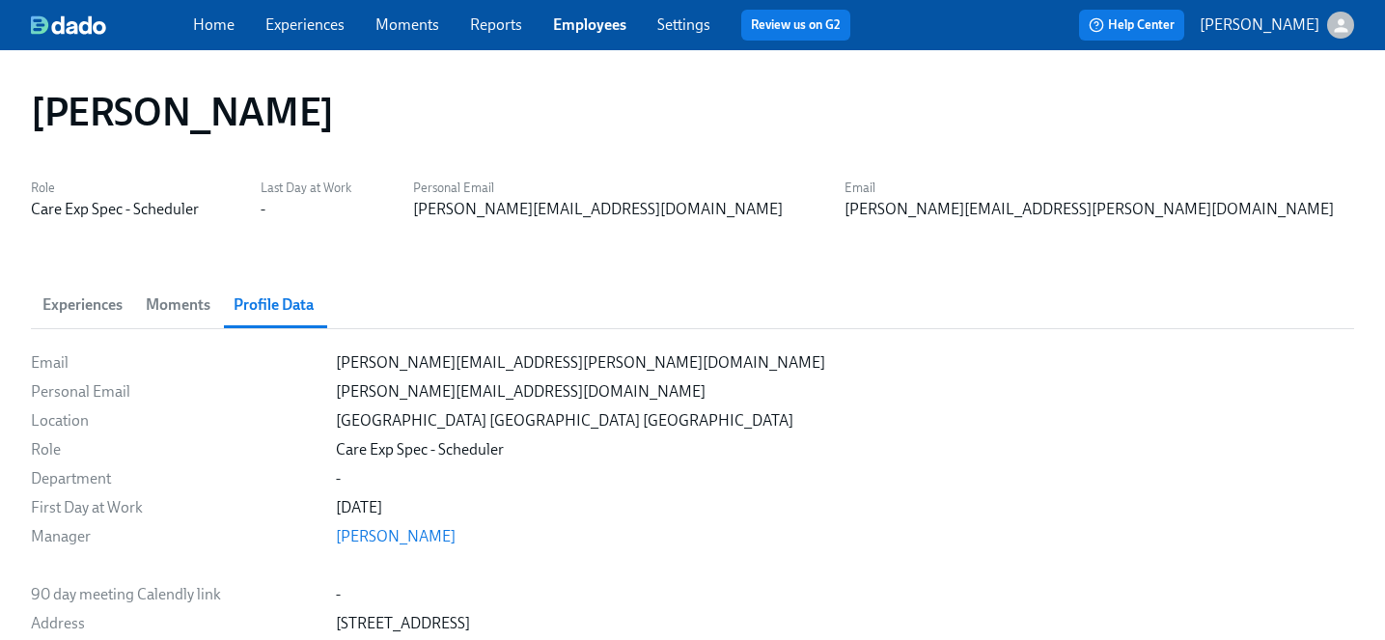
click at [71, 306] on span "Experiences" at bounding box center [82, 304] width 80 height 27
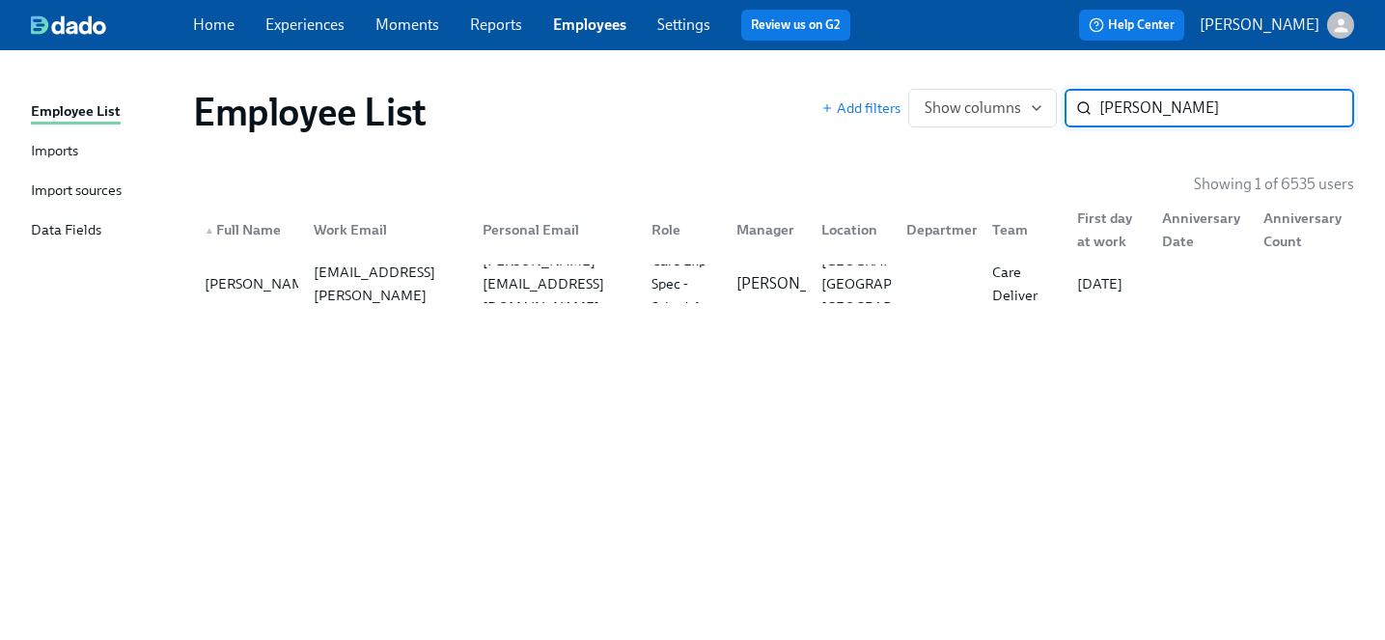
drag, startPoint x: 1157, startPoint y: 105, endPoint x: 760, endPoint y: 119, distance: 396.9
click at [760, 119] on div "Employee List Add filters Show columns judith ​" at bounding box center [773, 112] width 1161 height 46
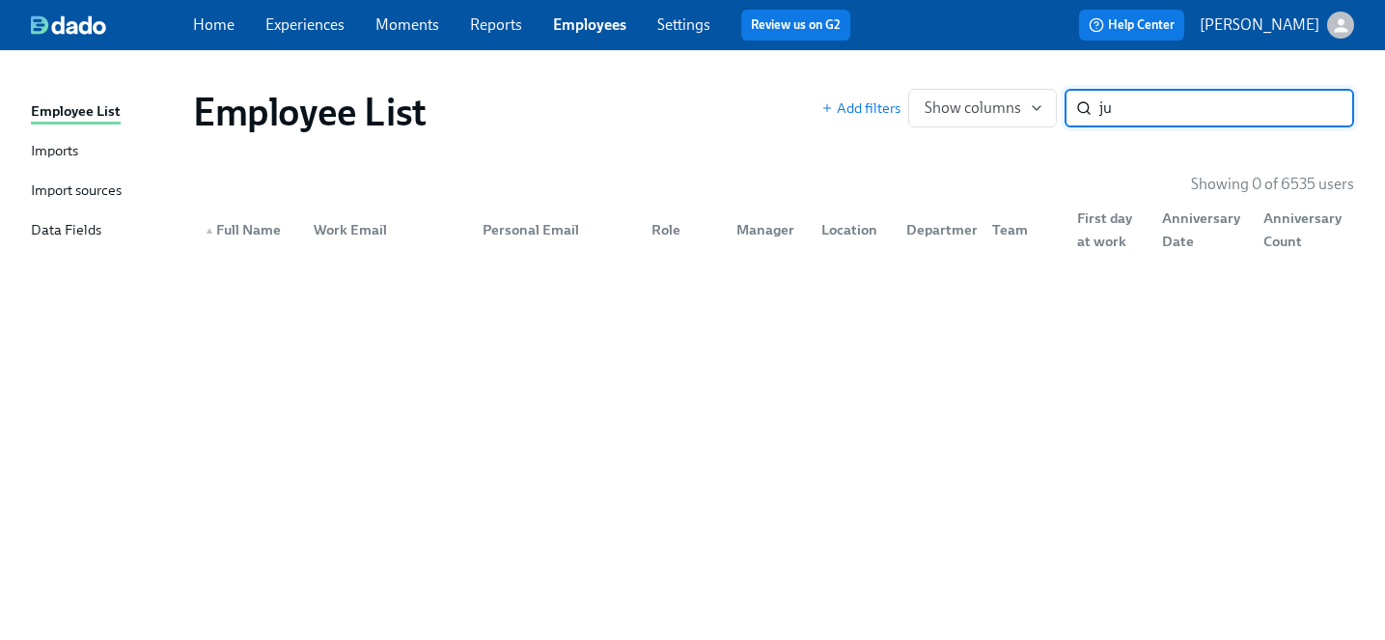
type input "j"
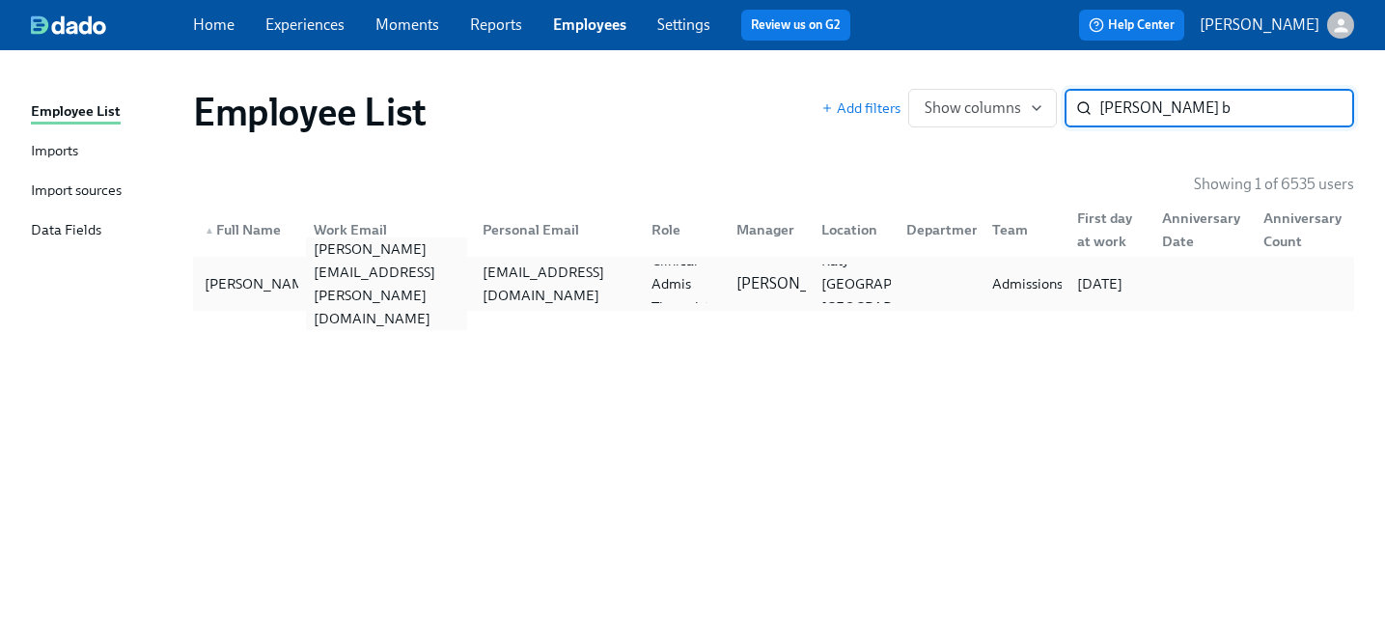
type input "kiana b"
click at [422, 285] on div "kiana.burchett@charliehealth.com" at bounding box center [386, 283] width 161 height 93
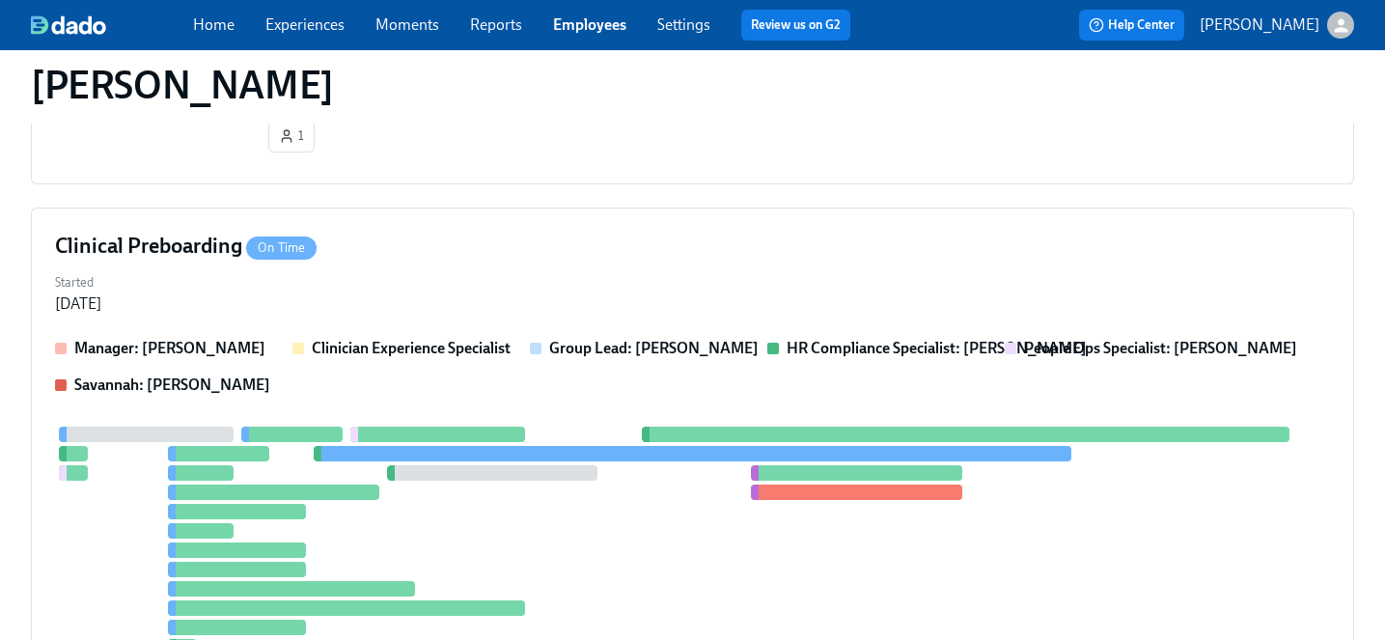
scroll to position [1105, 0]
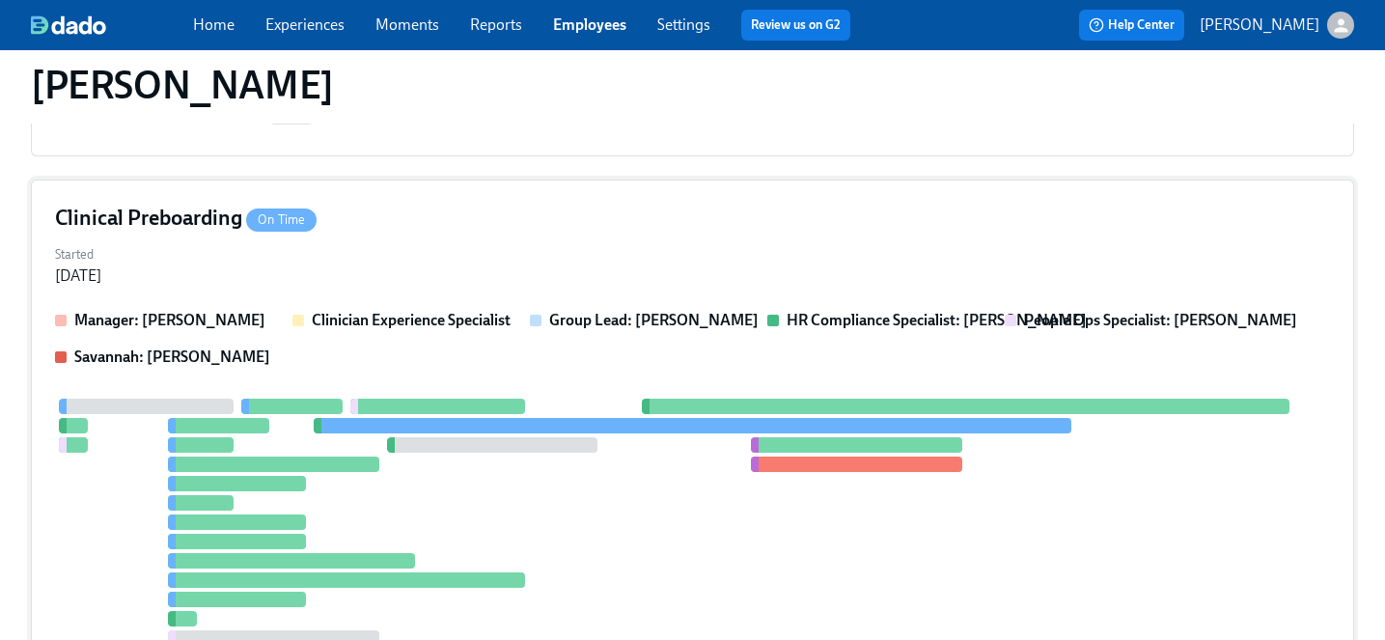
click at [412, 354] on div "Manager: Jackie LeBlanc Clinician Experience Specialist Group Lead: Jackie LeBl…" at bounding box center [692, 339] width 1275 height 58
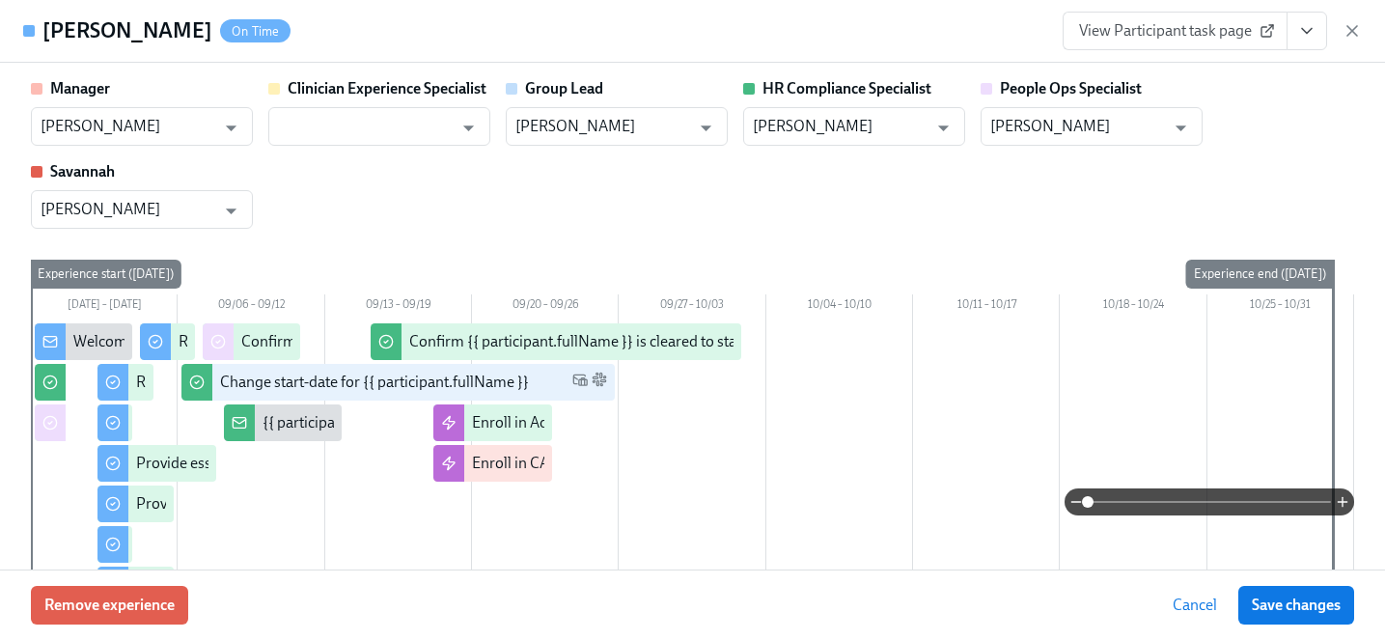
click at [1204, 36] on span "View Participant task page" at bounding box center [1175, 30] width 192 height 19
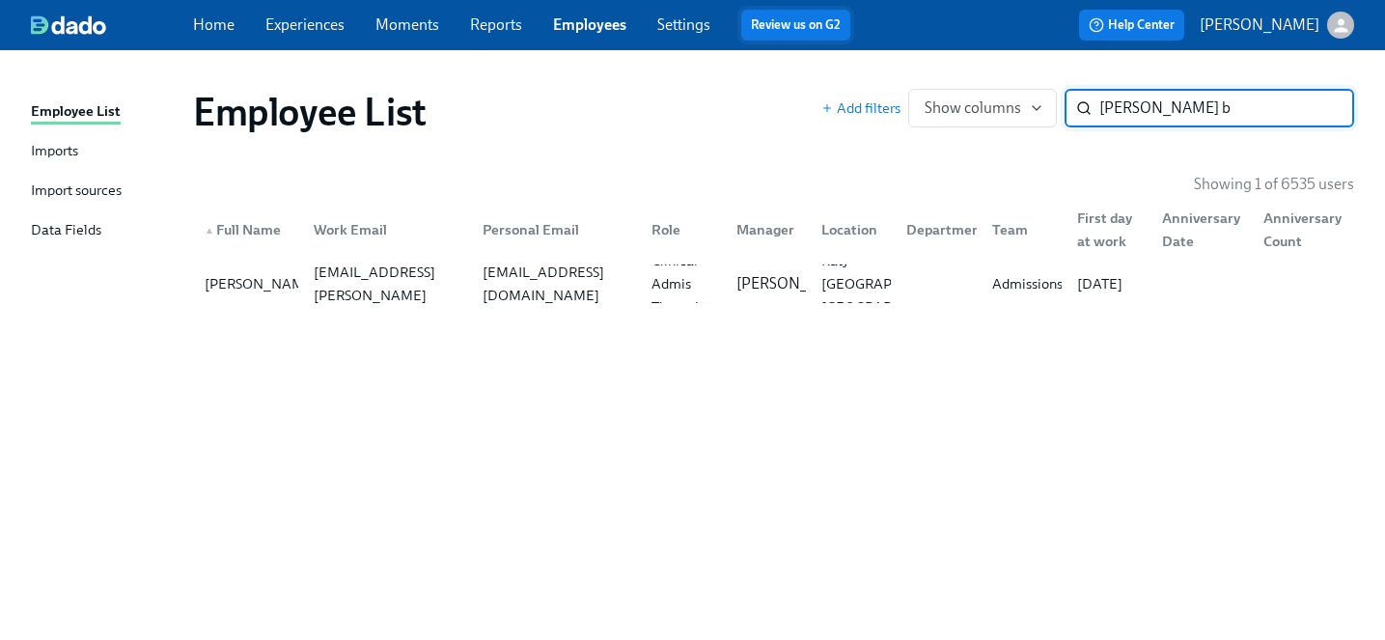
drag, startPoint x: 1165, startPoint y: 116, endPoint x: 788, endPoint y: 18, distance: 388.8
click at [788, 18] on div "Home Experiences Moments Reports Employees Settings Review us on G2 Help Center…" at bounding box center [692, 320] width 1385 height 640
type input "kylie c"
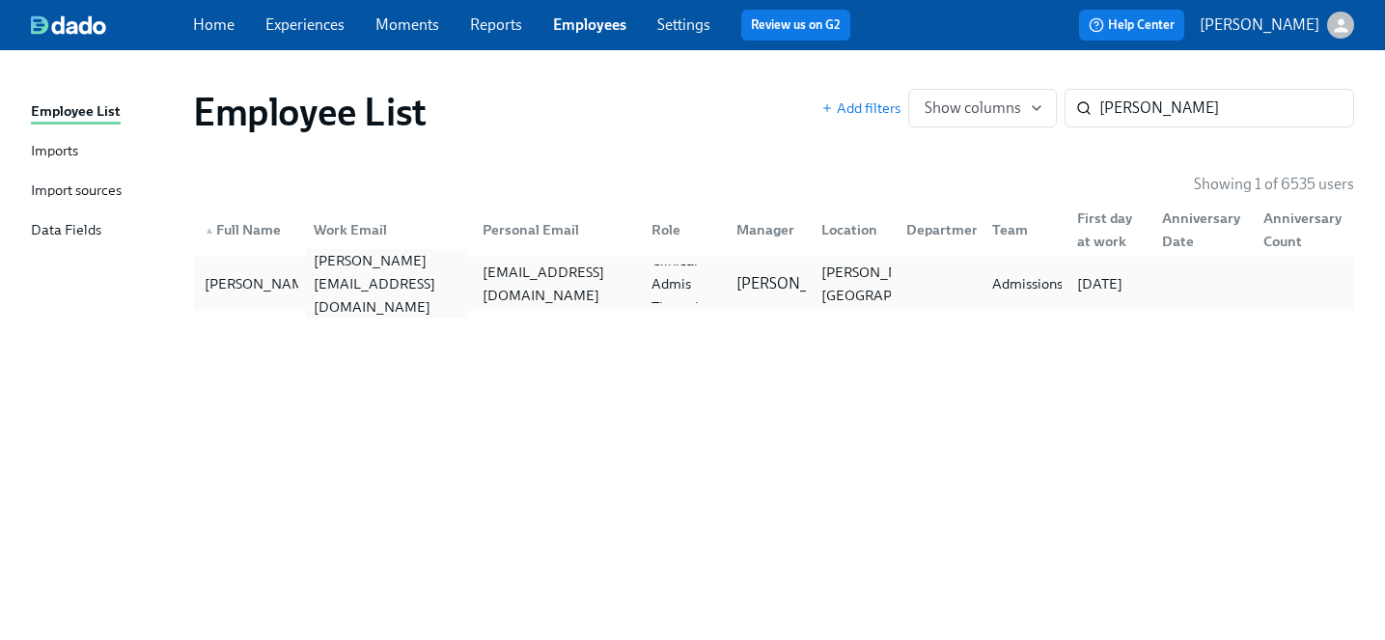
click at [341, 292] on div "kylie.carlson@charliehealth.com" at bounding box center [386, 283] width 161 height 69
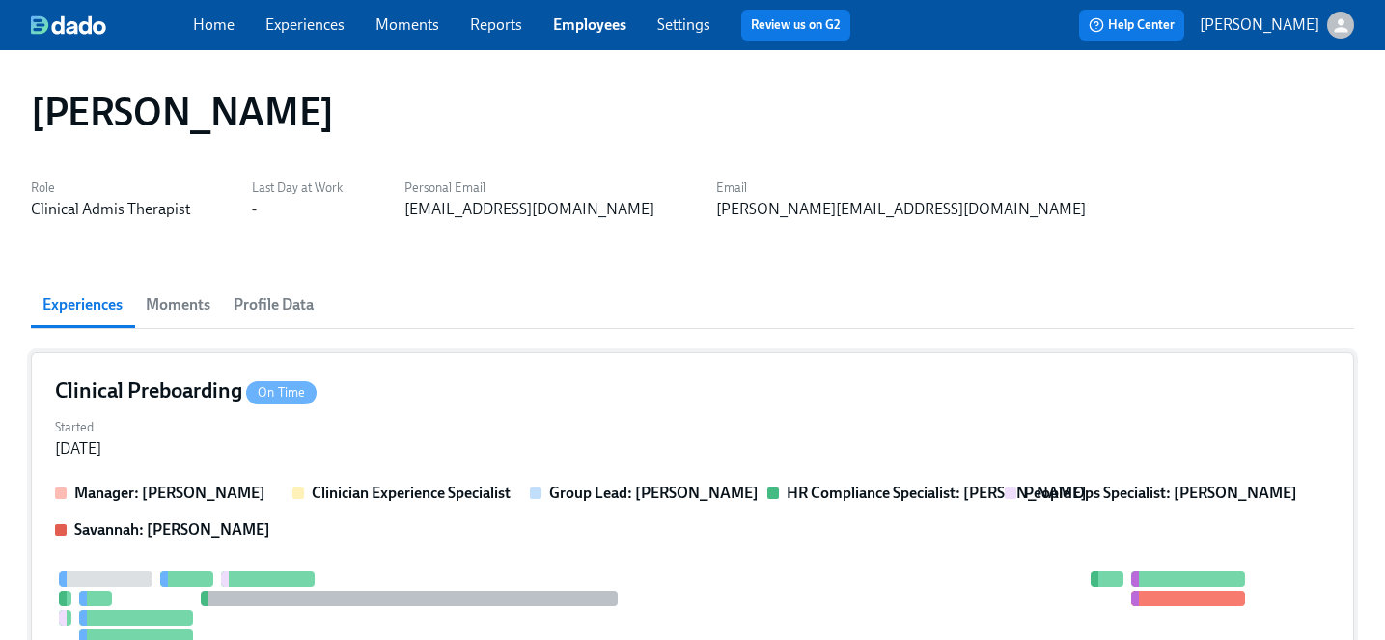
scroll to position [30, 0]
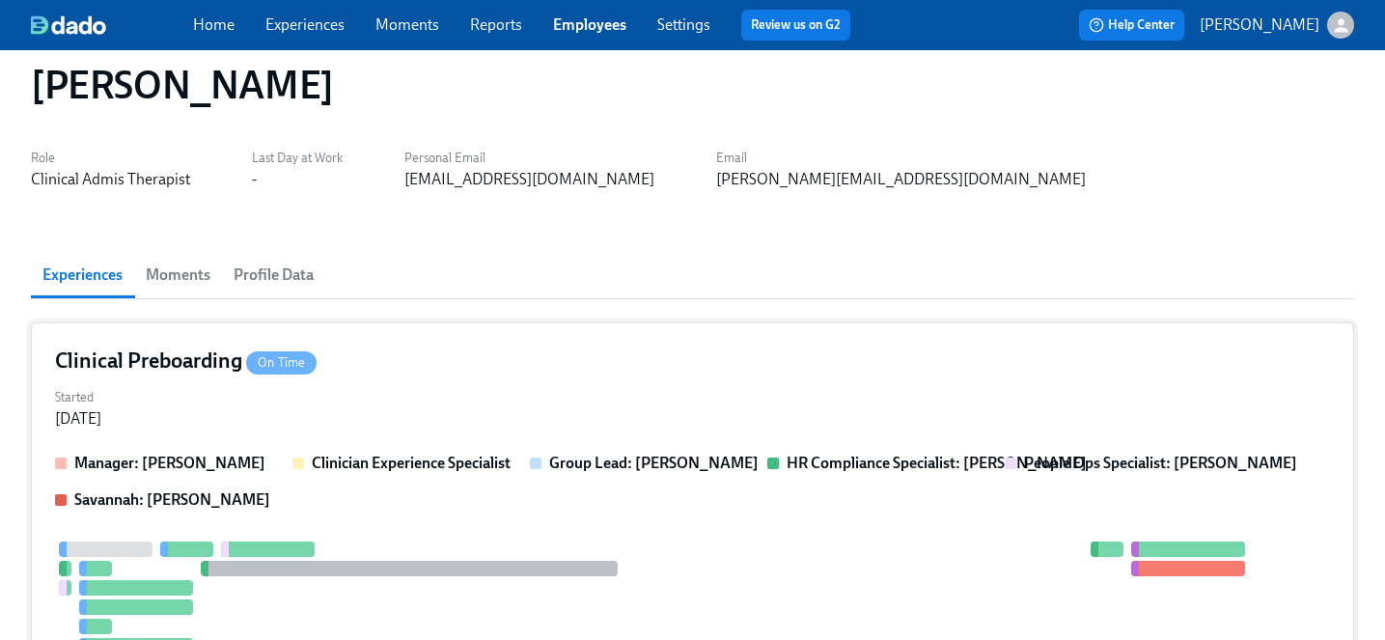
click at [369, 396] on div "Started Jul 28, 2025" at bounding box center [692, 406] width 1275 height 46
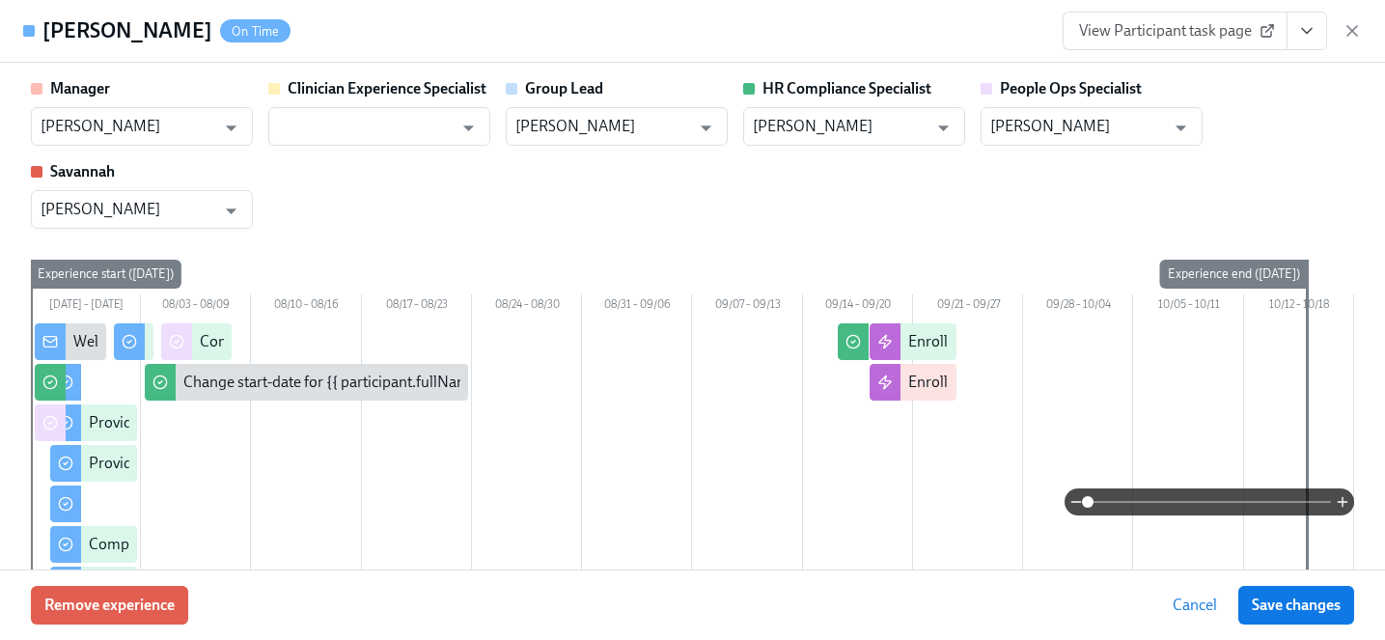
click at [1174, 37] on span "View Participant task page" at bounding box center [1175, 30] width 192 height 19
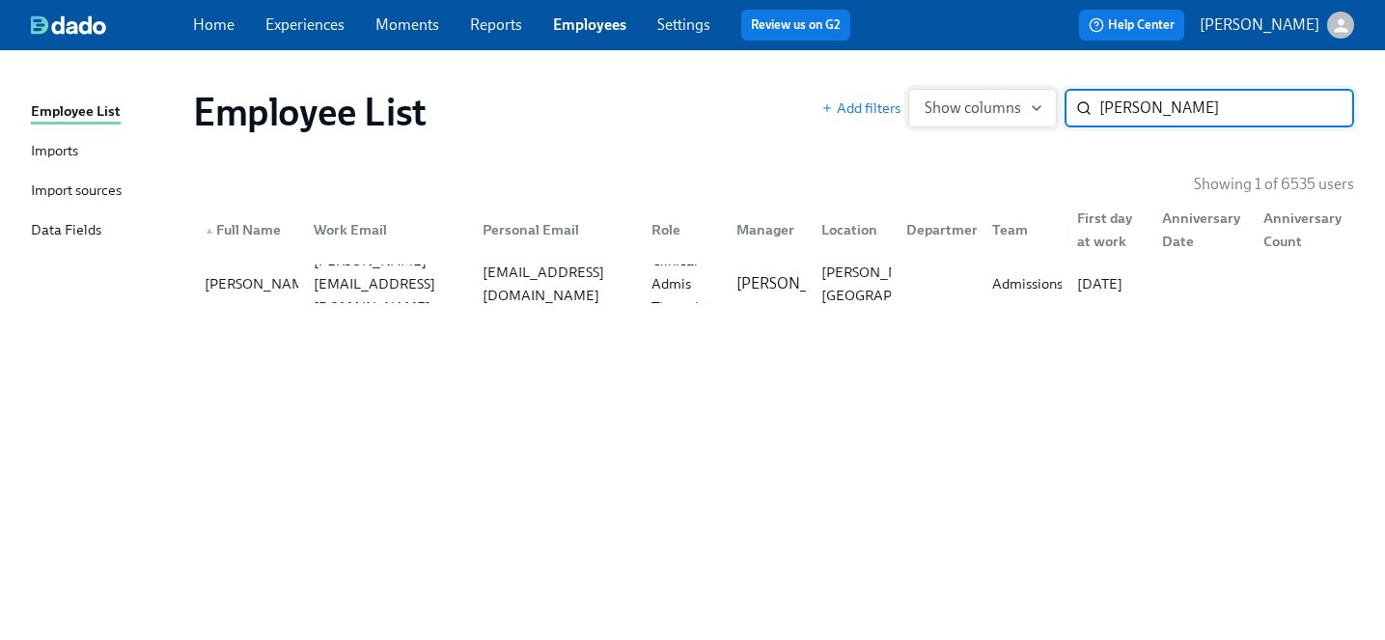
drag, startPoint x: 1163, startPoint y: 106, endPoint x: 930, endPoint y: 97, distance: 232.8
click at [930, 97] on div "Add filters Show columns kylie c ​" at bounding box center [1087, 108] width 533 height 39
type input "dylan b"
click at [677, 292] on div "Assoc Primary Therapist" at bounding box center [682, 283] width 77 height 69
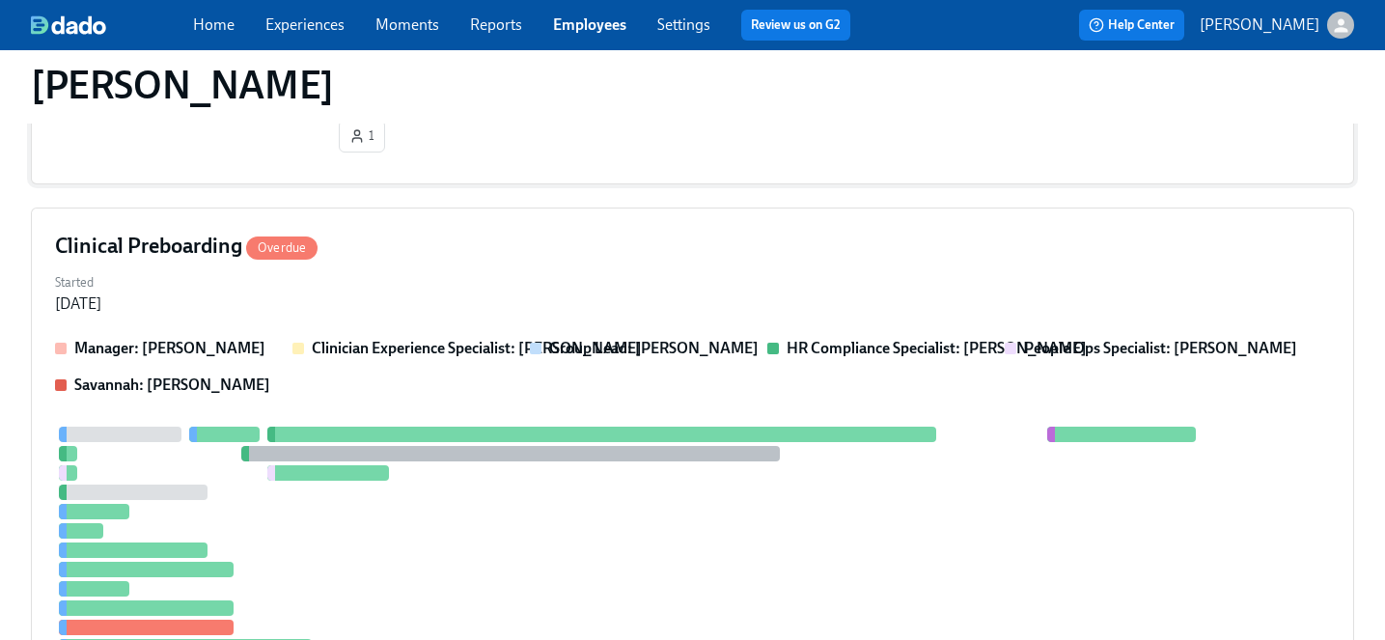
scroll to position [676, 0]
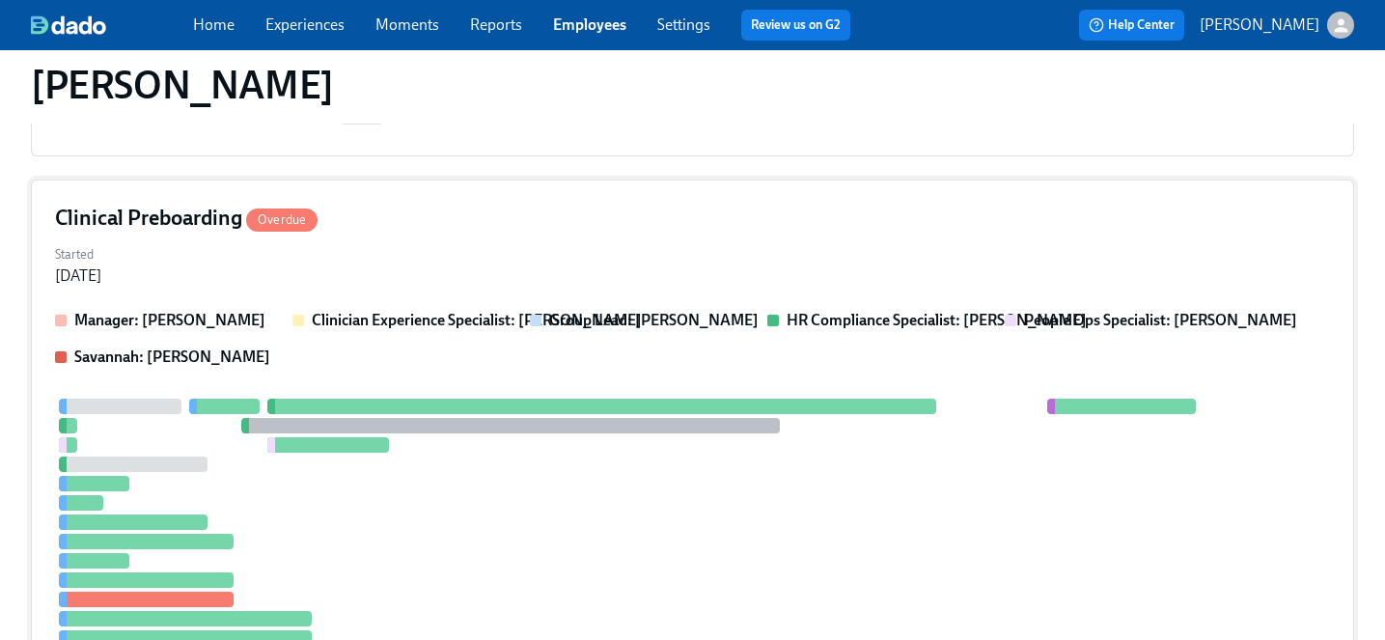
click at [466, 330] on p "Clinician Experience Specialist: Haylee Bova" at bounding box center [477, 320] width 330 height 21
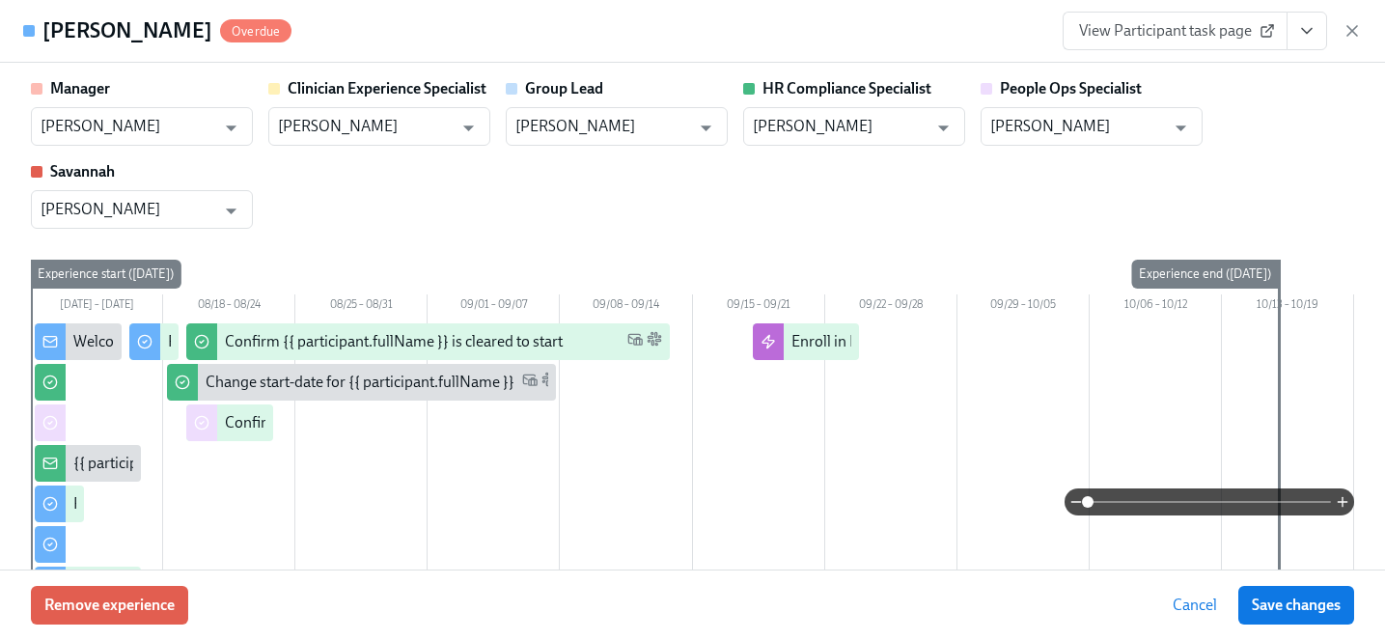
click at [1194, 39] on span "View Participant task page" at bounding box center [1175, 30] width 192 height 19
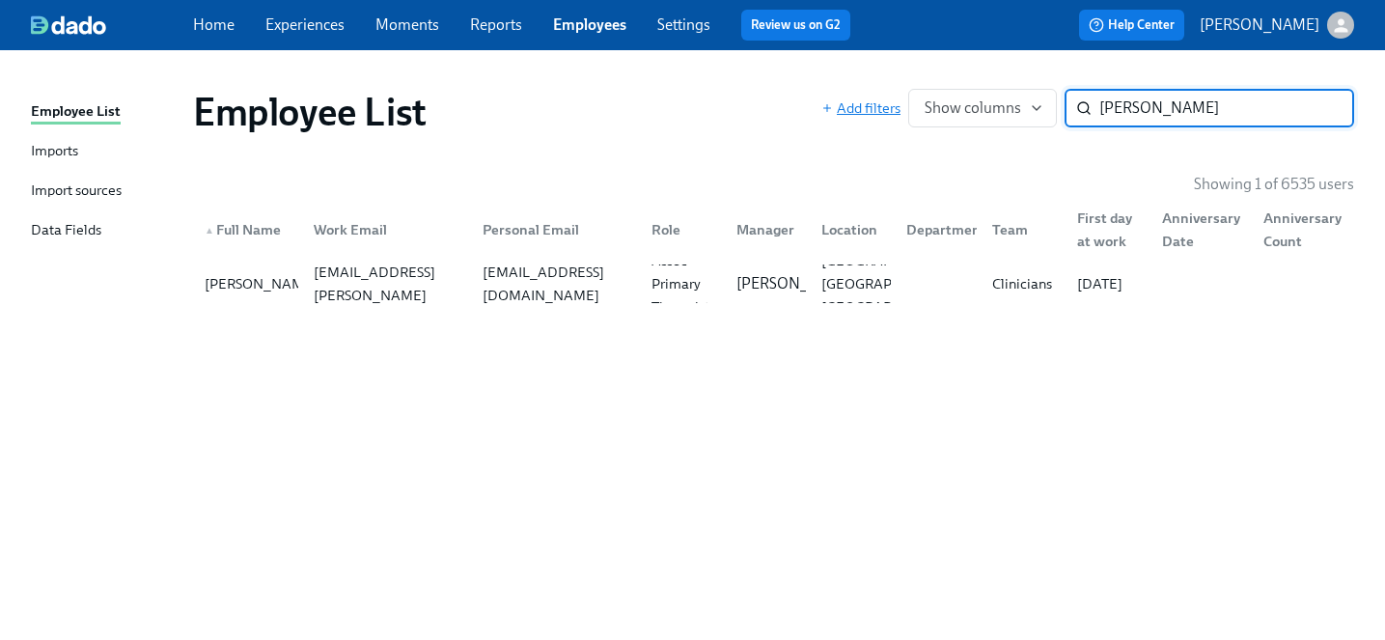
drag, startPoint x: 1145, startPoint y: 108, endPoint x: 873, endPoint y: 105, distance: 272.2
click at [873, 105] on div "Add filters Show columns dylan b ​" at bounding box center [1087, 108] width 533 height 39
type input "lauren joh"
click at [727, 255] on div "▲ Full Name Work Email Personal Email Role Manager Location Department Team Fir…" at bounding box center [773, 226] width 1161 height 62
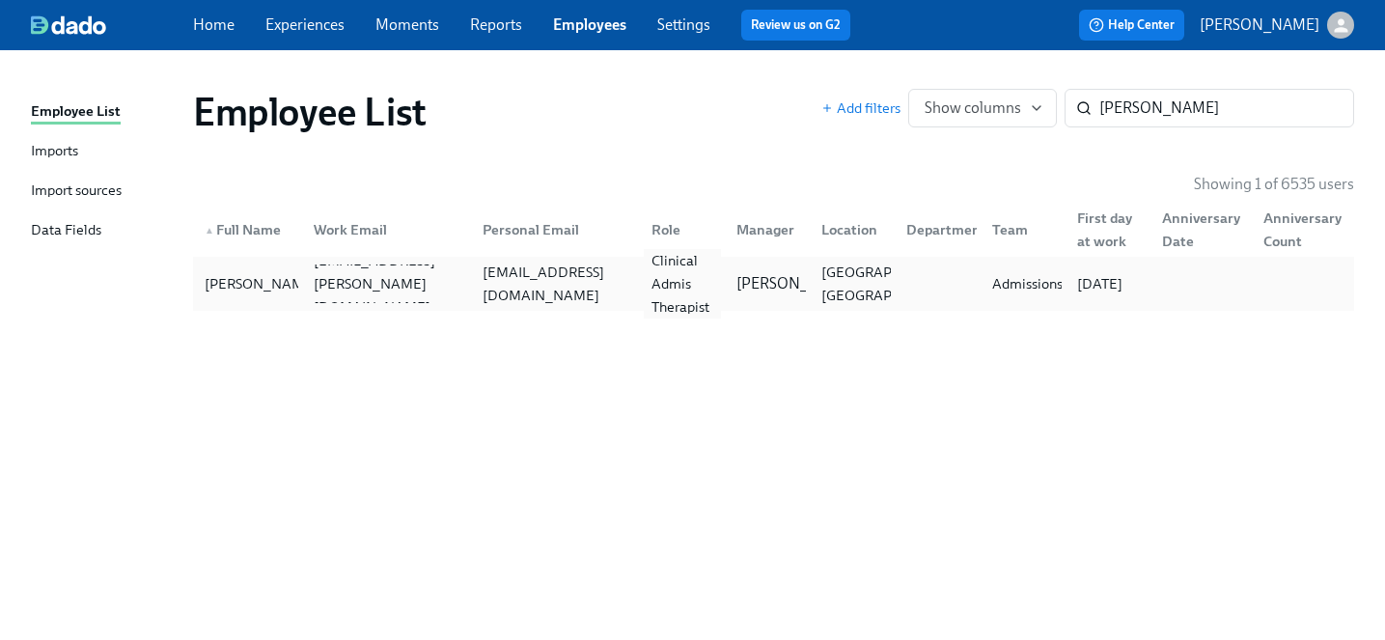
click at [677, 303] on div "Clinical Admis Therapist" at bounding box center [682, 283] width 77 height 69
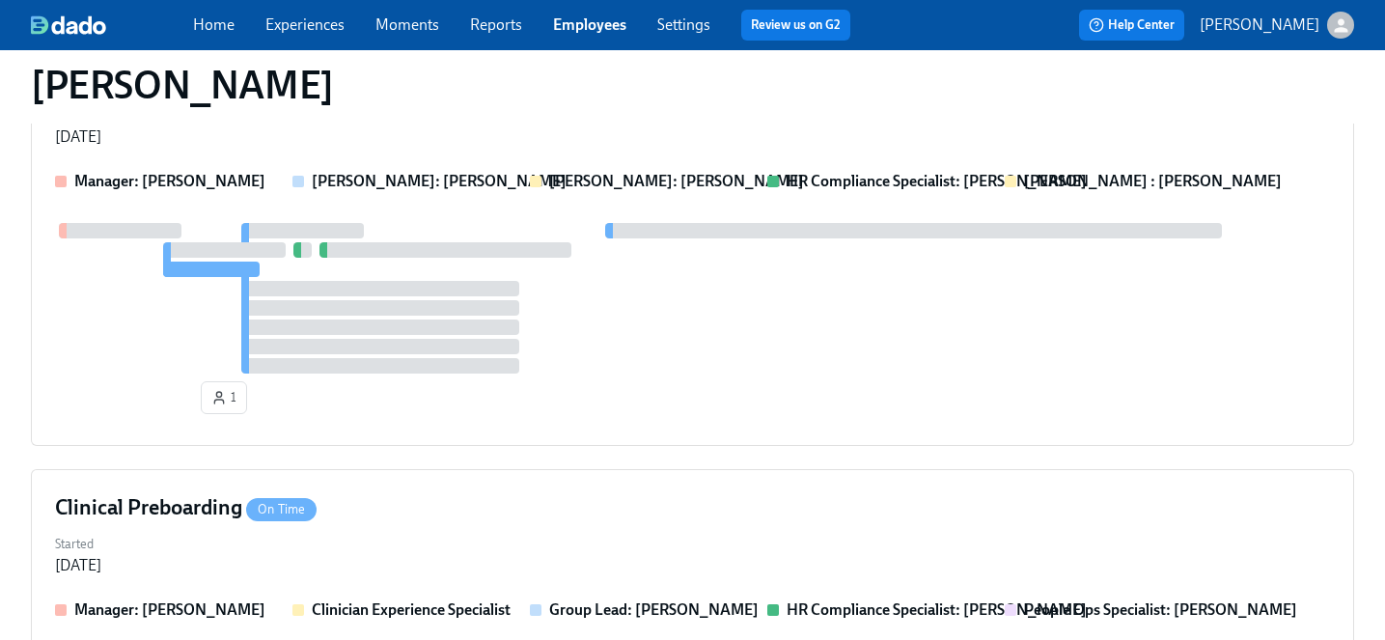
scroll to position [1360, 0]
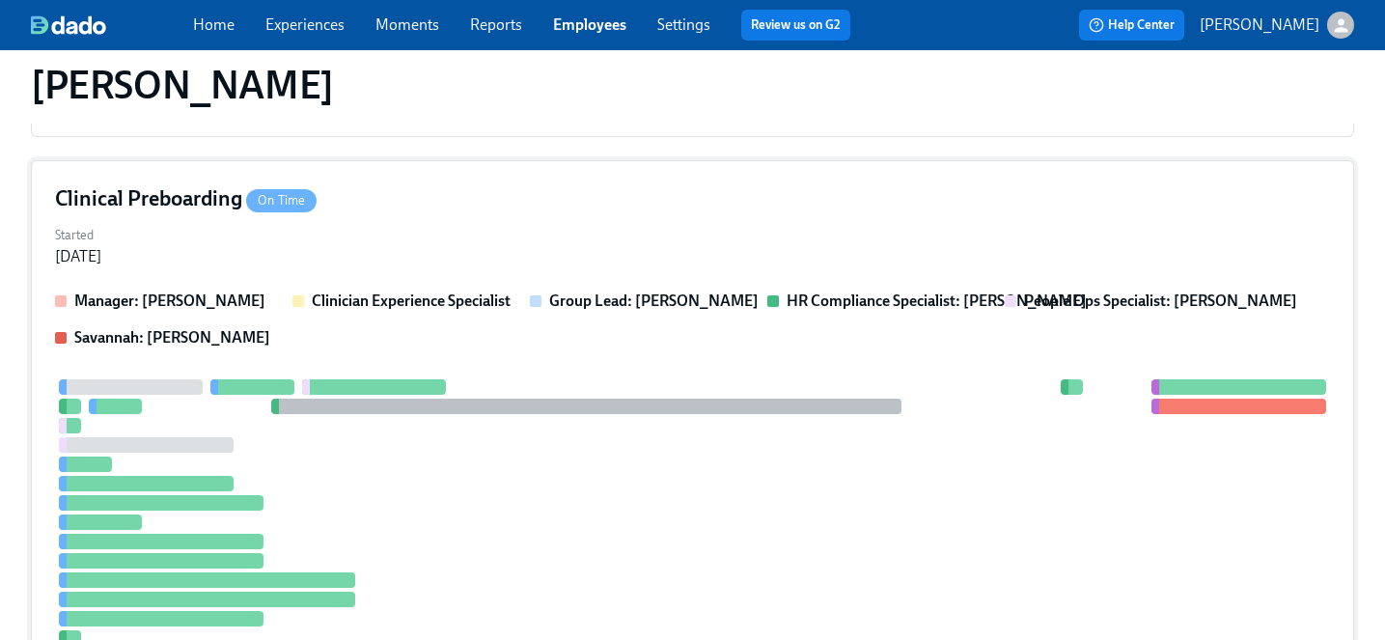
click at [370, 255] on div "Started Aug 13, 2025" at bounding box center [692, 244] width 1275 height 46
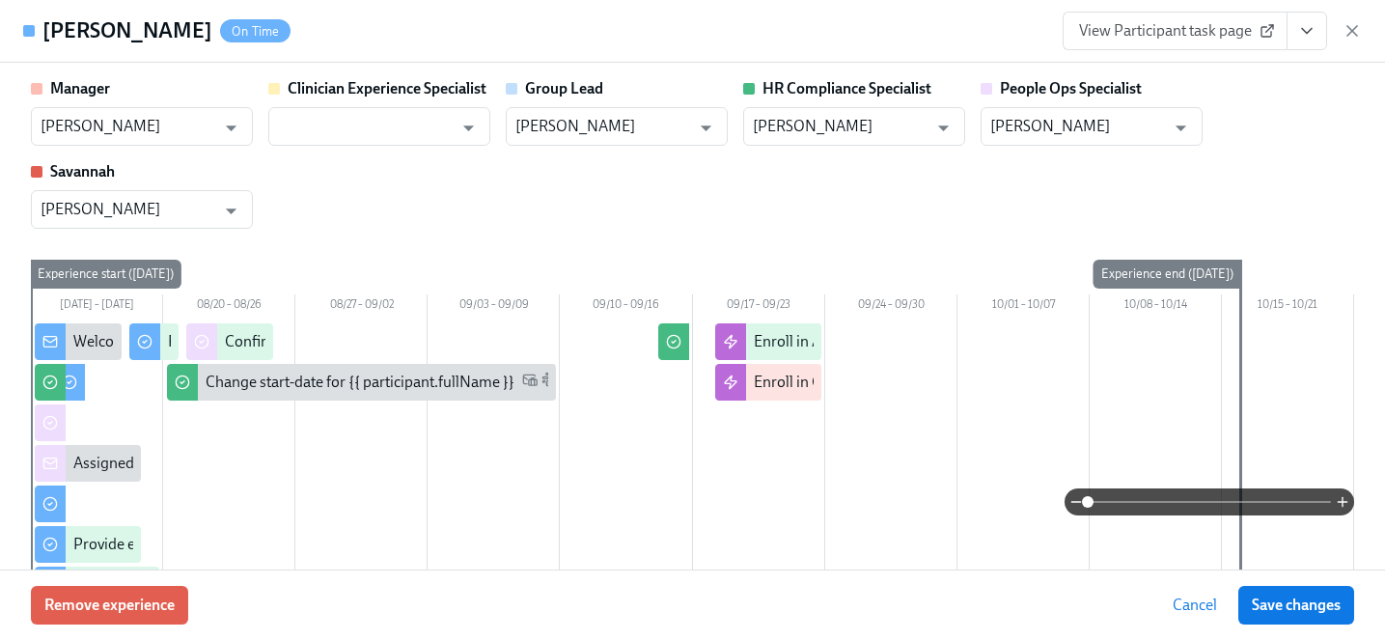
click at [1158, 35] on span "View Participant task page" at bounding box center [1175, 30] width 192 height 19
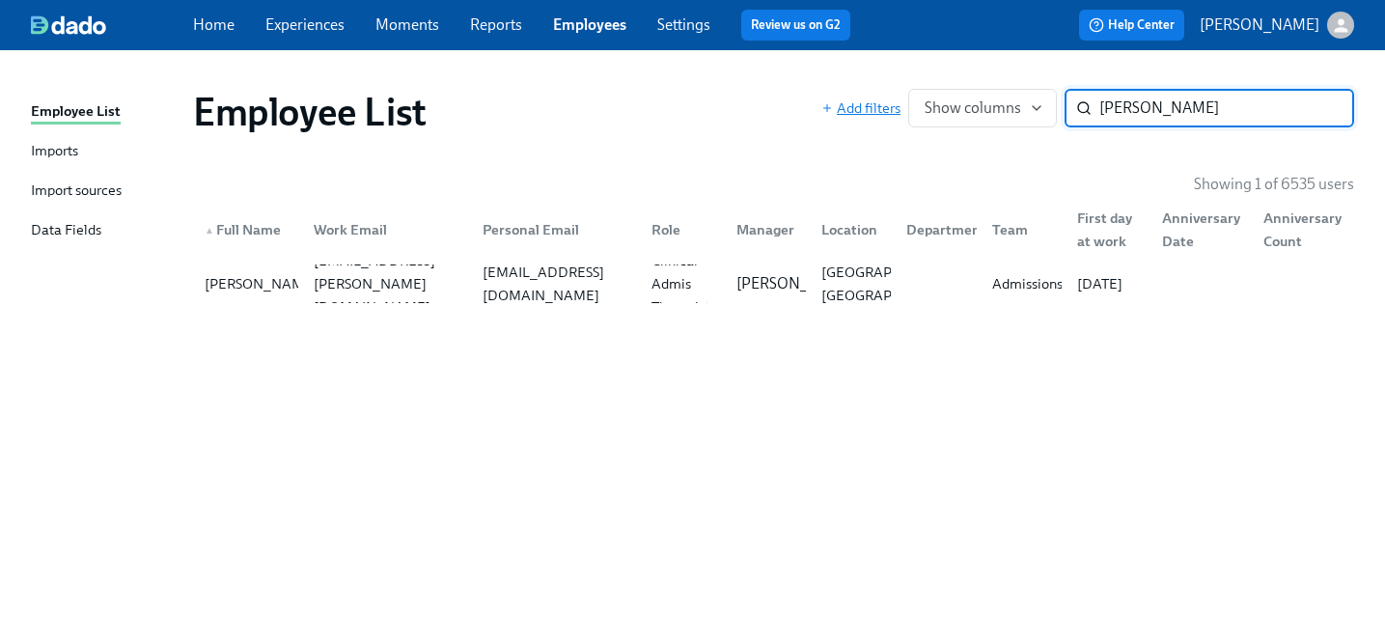
drag, startPoint x: 1249, startPoint y: 106, endPoint x: 839, endPoint y: 100, distance: 410.2
click at [839, 100] on div "Add filters Show columns lauren joh ​" at bounding box center [1087, 108] width 533 height 39
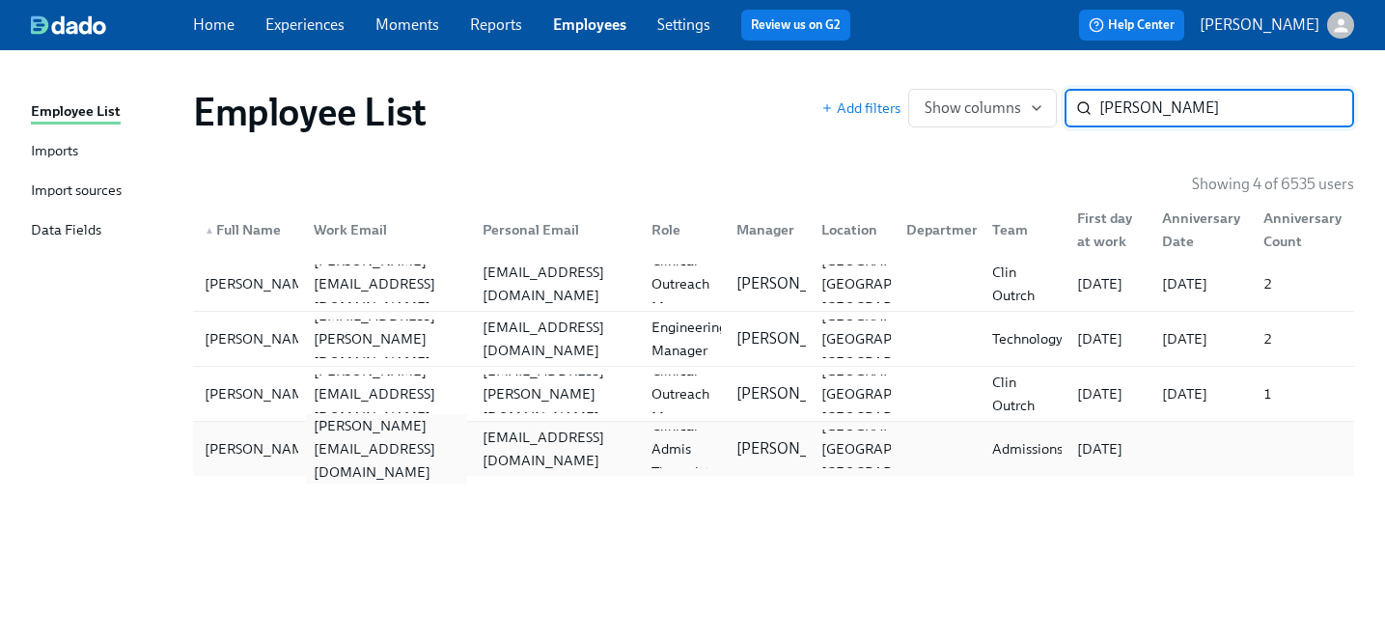
type input "madison w"
click at [337, 435] on div "madison.wimmer@charliehealth.com" at bounding box center [382, 448] width 169 height 39
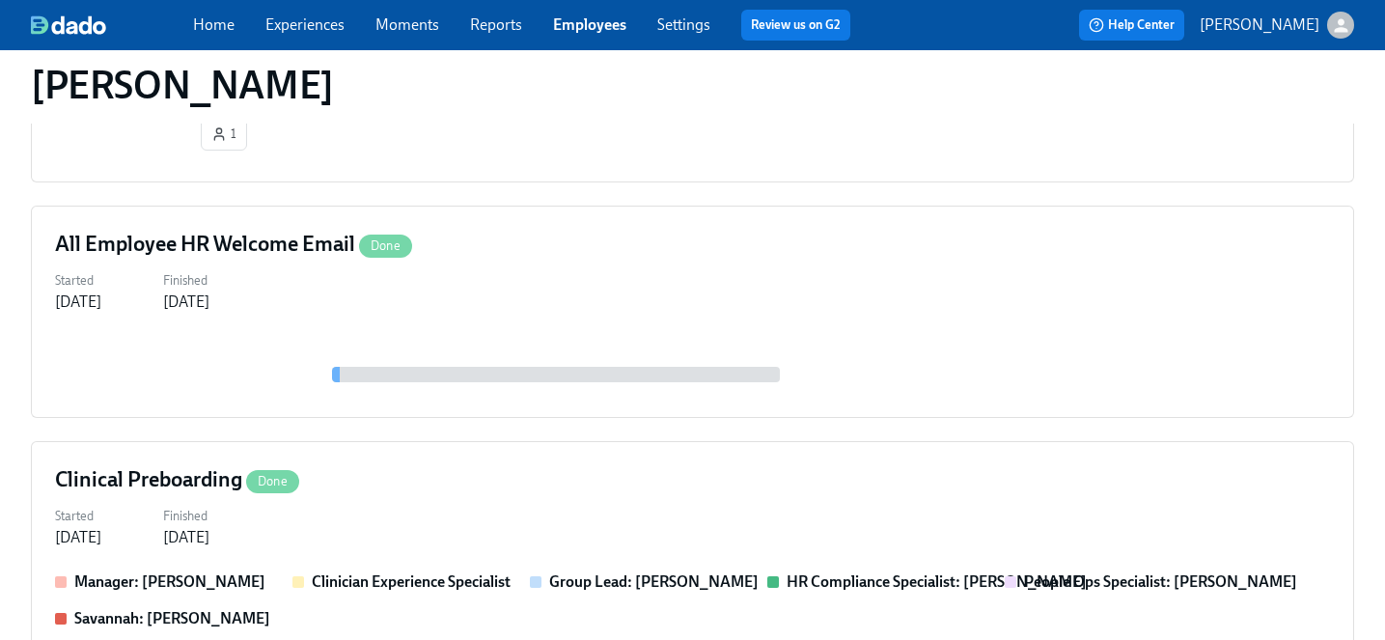
scroll to position [1119, 0]
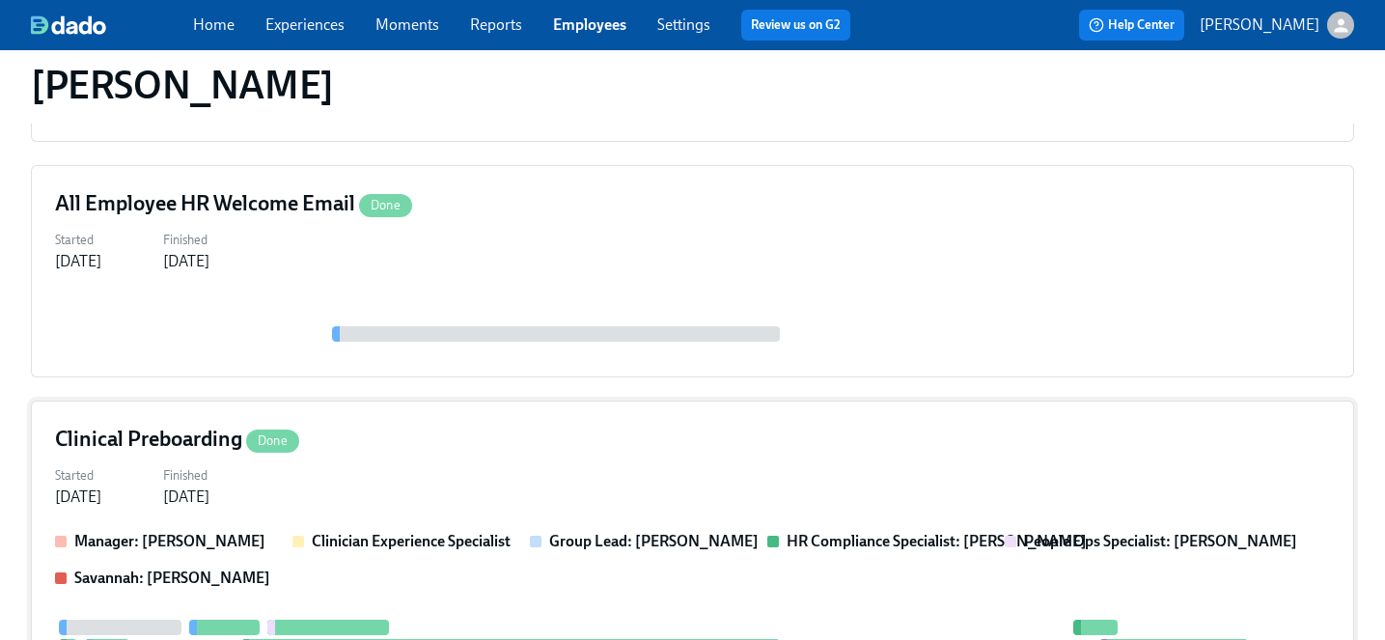
click at [364, 486] on div "Started Aug 08, 2025 Finished Sep 17, 2025" at bounding box center [692, 484] width 1275 height 46
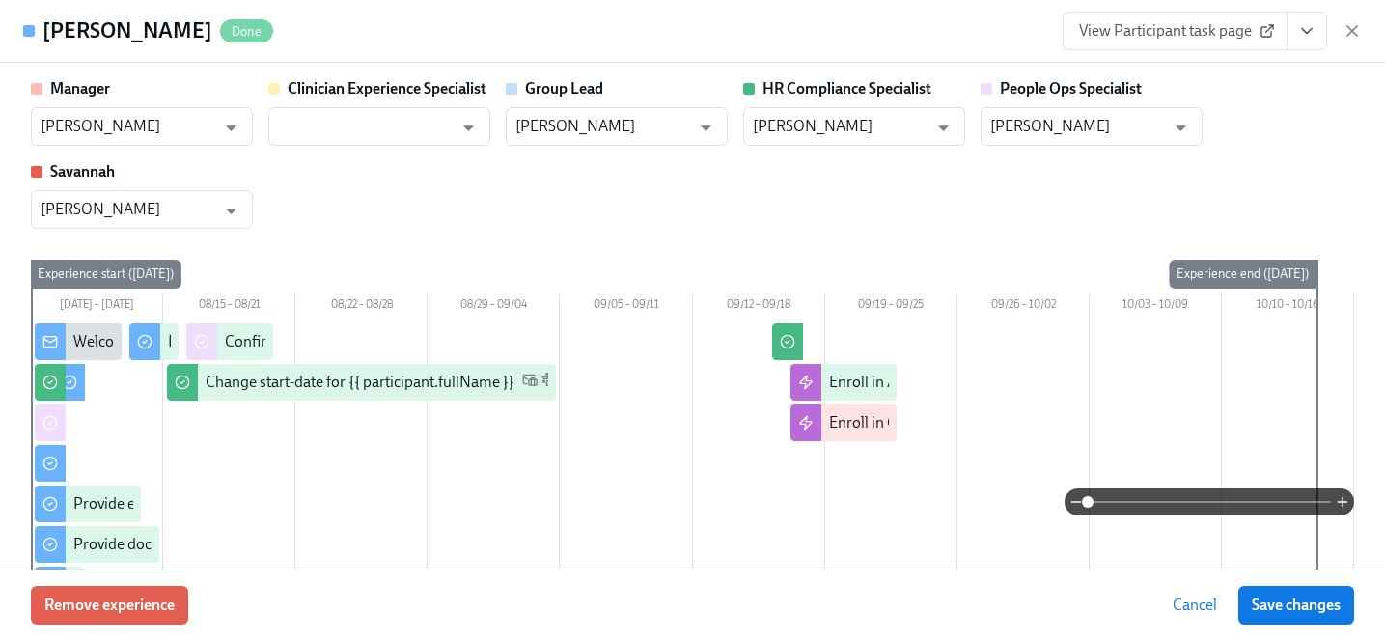
click at [1170, 40] on link "View Participant task page" at bounding box center [1175, 31] width 225 height 39
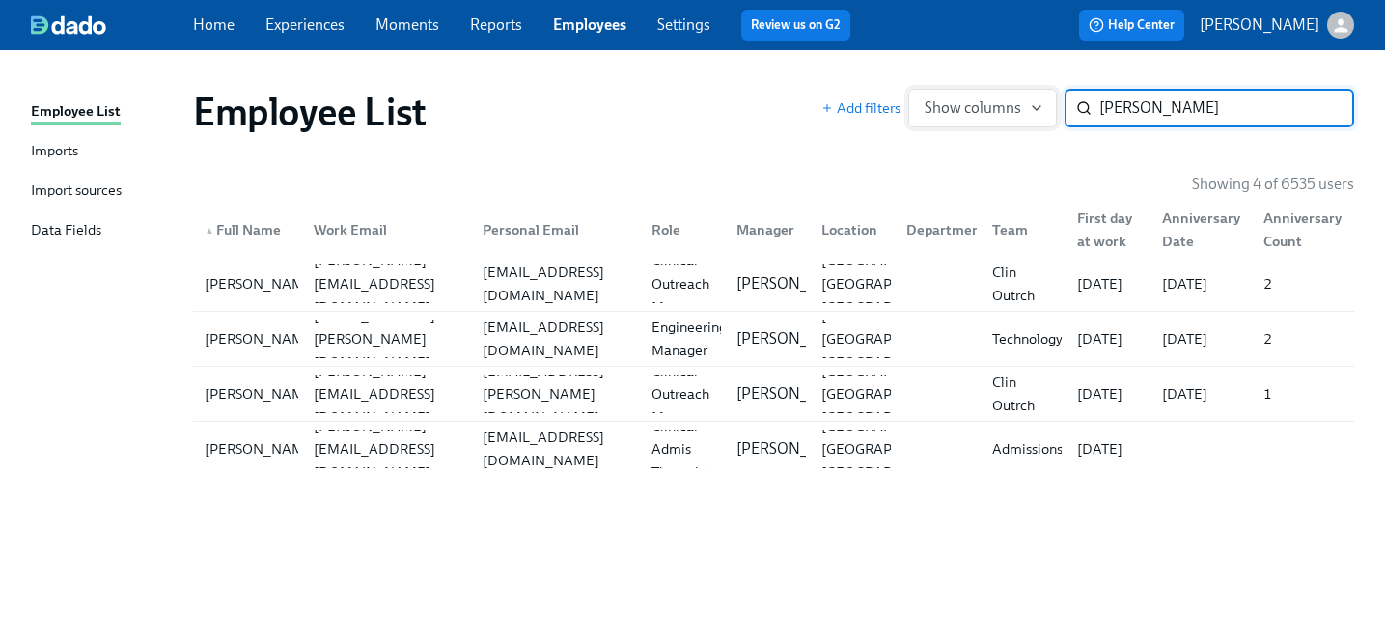
drag, startPoint x: 1216, startPoint y: 100, endPoint x: 948, endPoint y: 99, distance: 268.3
click at [948, 99] on div "Add filters Show columns madison w ​" at bounding box center [1087, 108] width 533 height 39
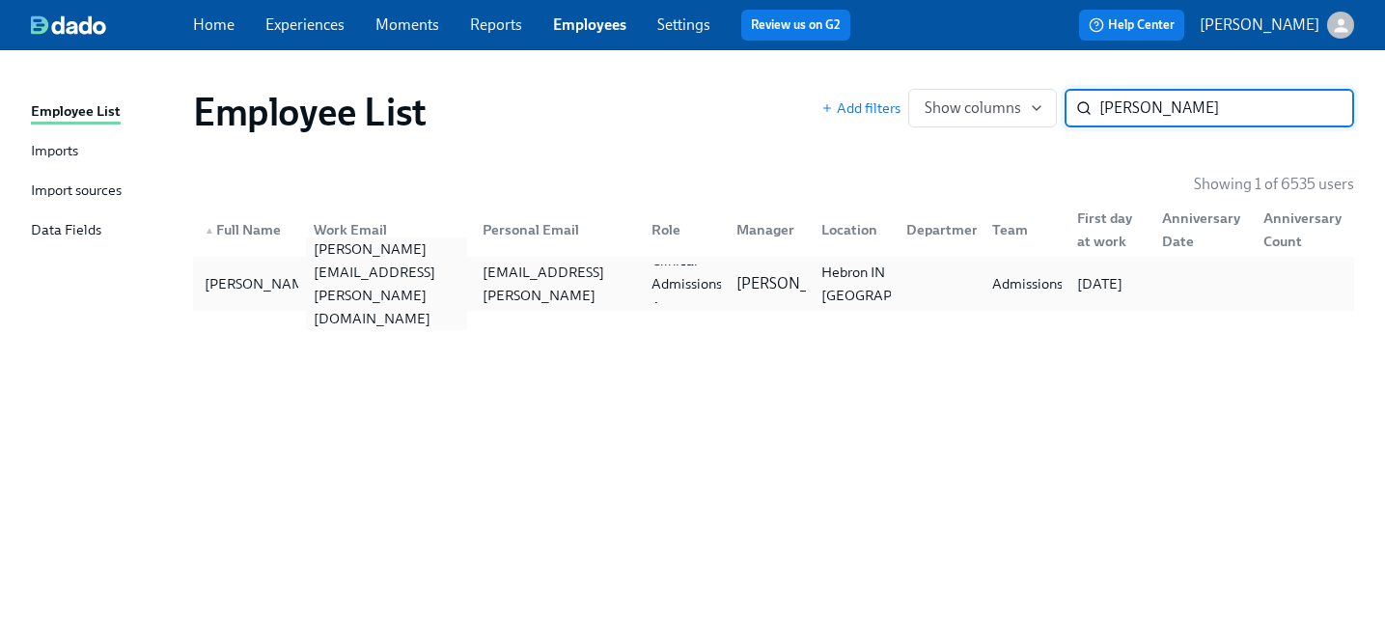
type input "frush"
click at [441, 287] on div "maralee.frush@charliehealth.com" at bounding box center [386, 283] width 161 height 93
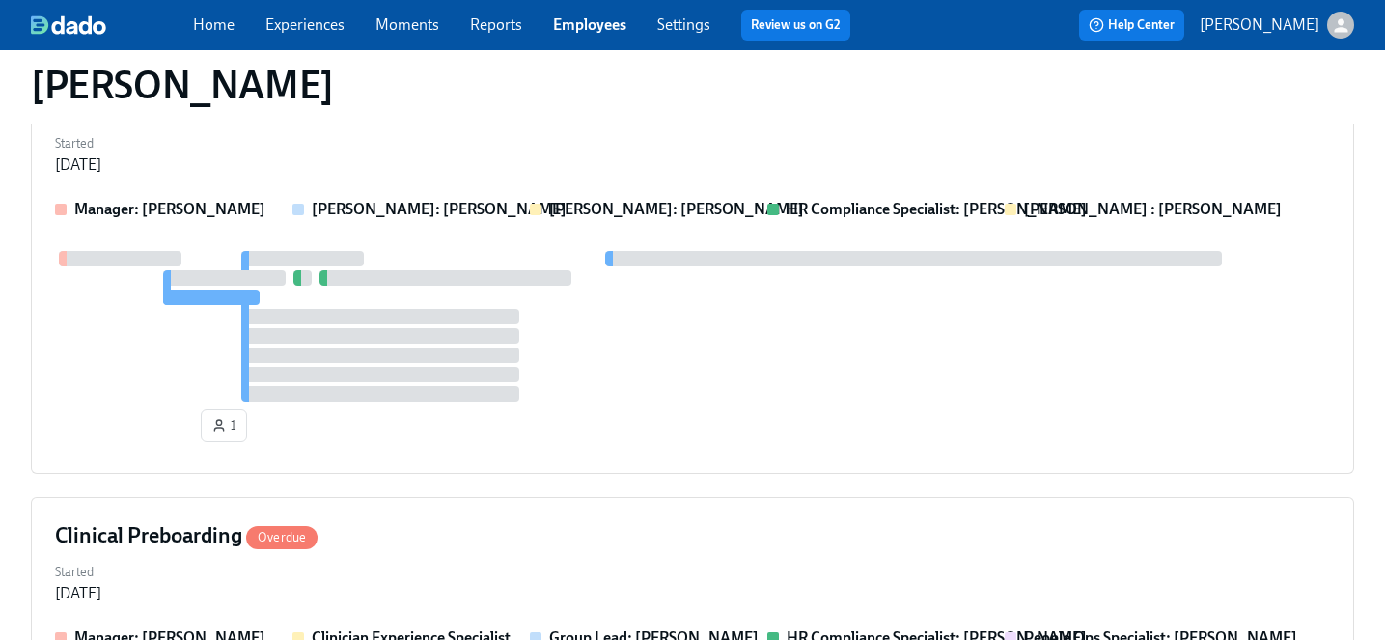
scroll to position [628, 0]
click at [428, 520] on div "Clinical Preboarding Overdue" at bounding box center [692, 534] width 1275 height 29
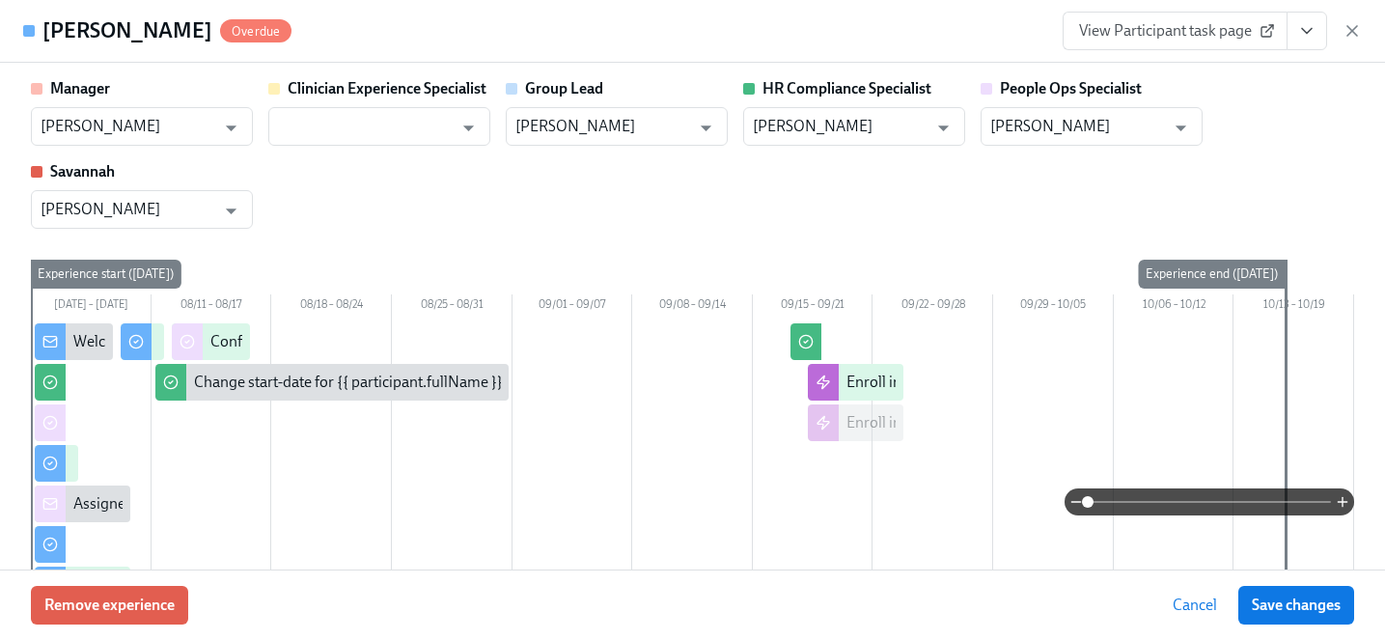
click at [1177, 24] on span "View Participant task page" at bounding box center [1175, 30] width 192 height 19
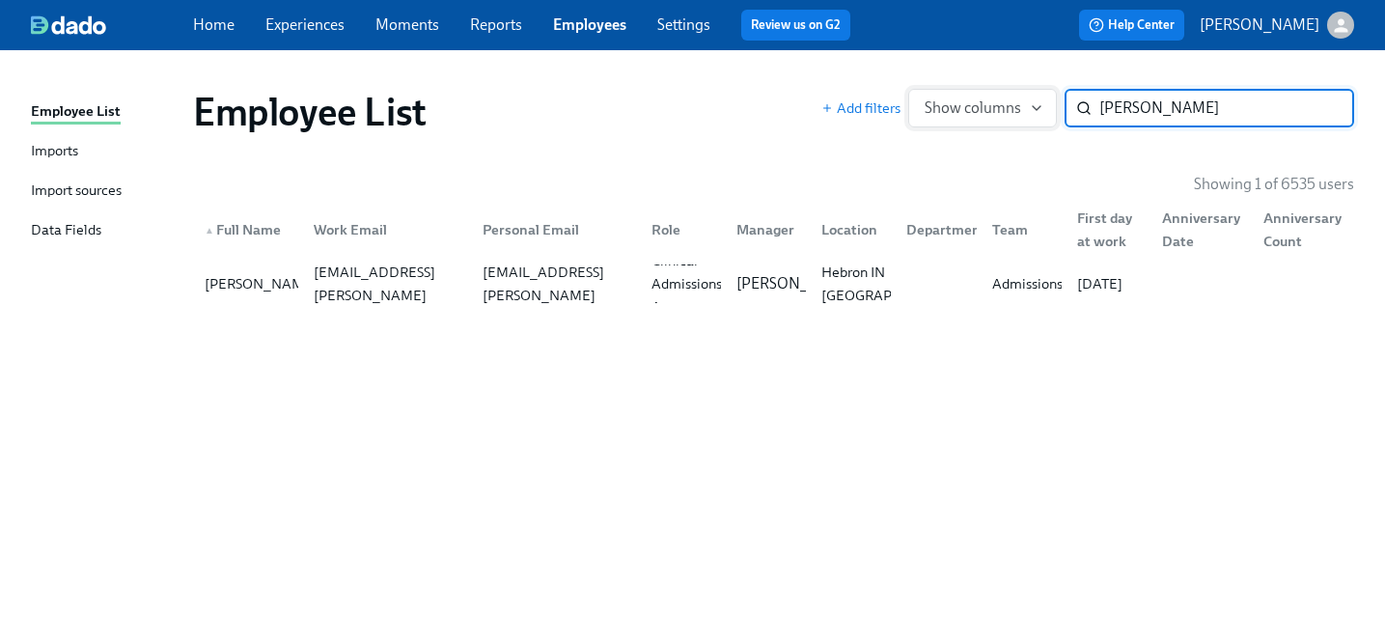
drag, startPoint x: 1188, startPoint y: 119, endPoint x: 994, endPoint y: 115, distance: 194.0
click at [994, 115] on div "Add filters Show columns frush ​" at bounding box center [1087, 108] width 533 height 39
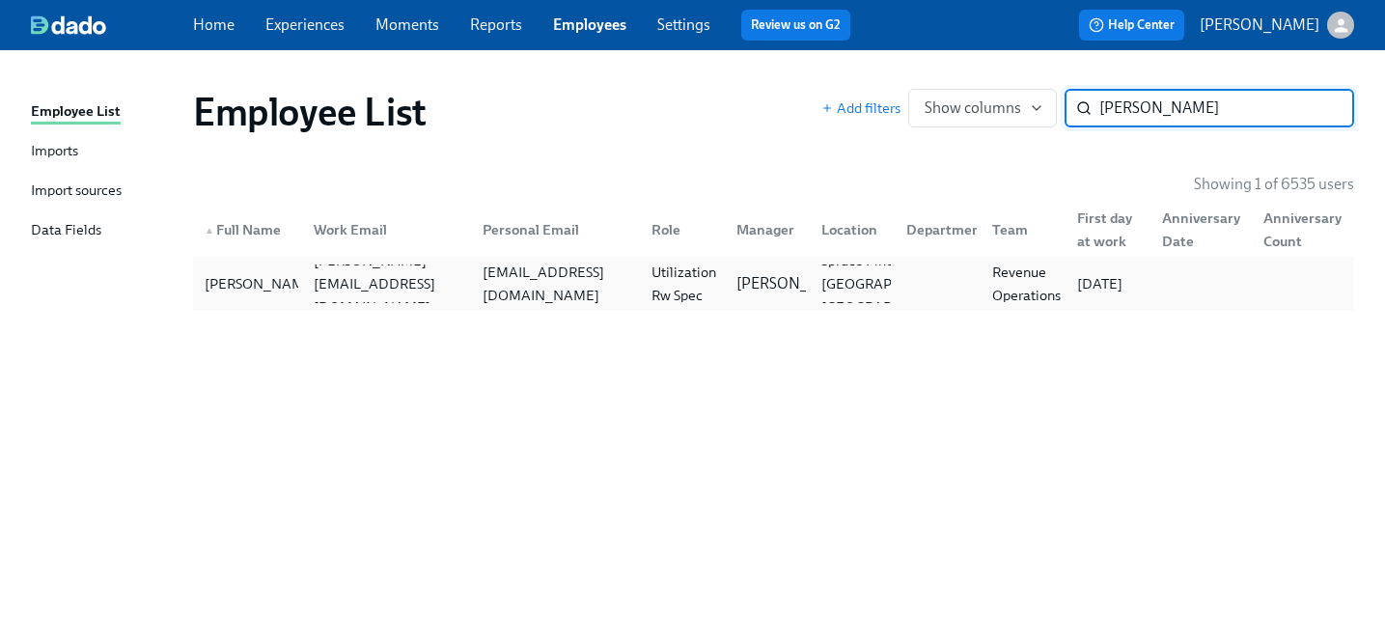
type input "mariah k"
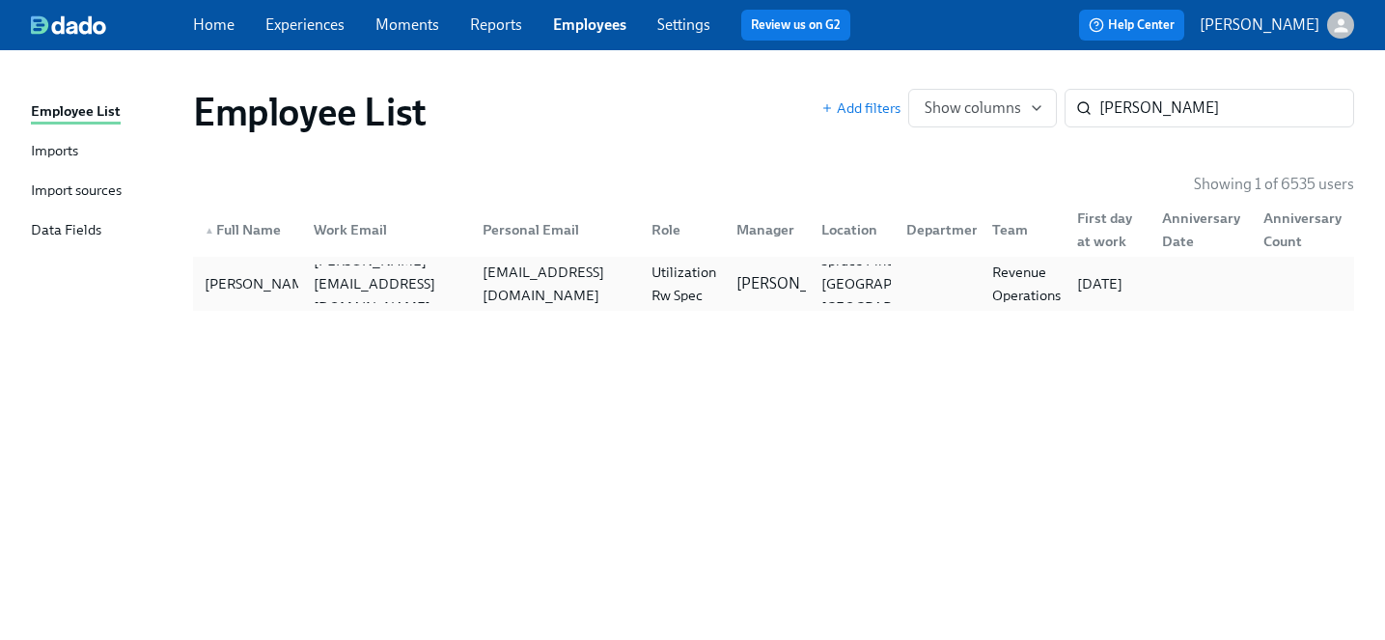
click at [615, 306] on div "Mariah King mariah.king@charliehealth.com parsmm92@gmail.com Utilization Rw Spe…" at bounding box center [773, 284] width 1161 height 54
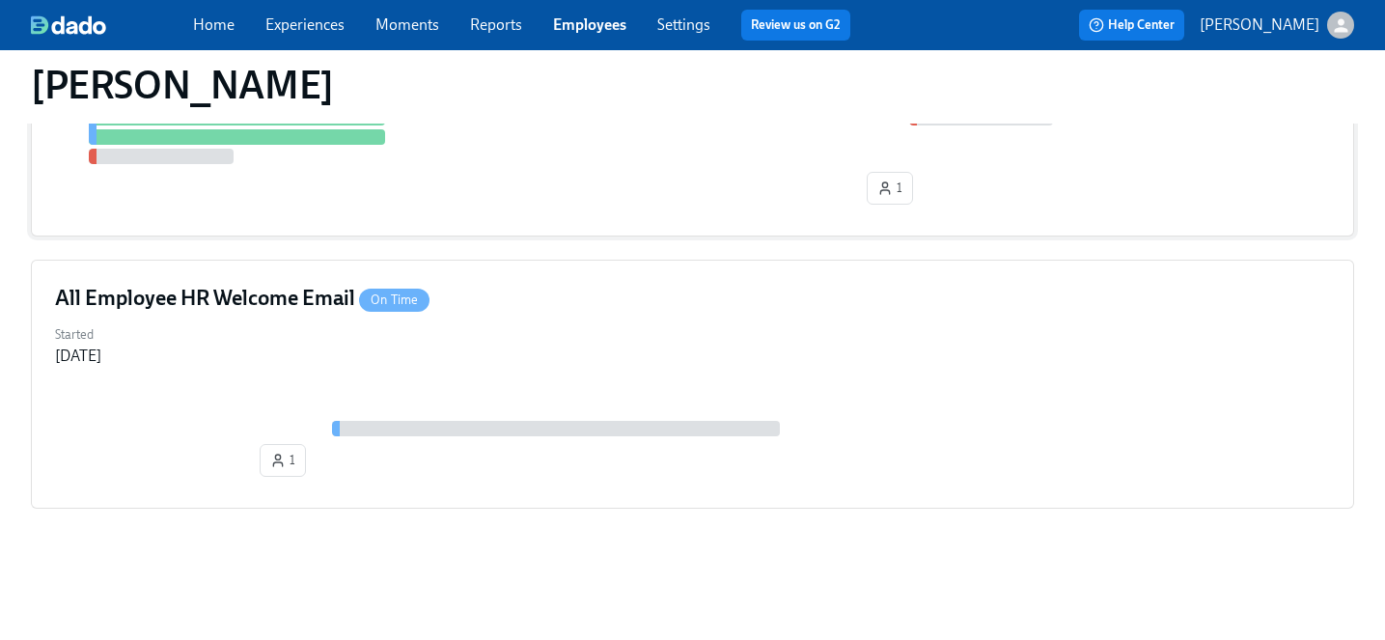
scroll to position [37, 0]
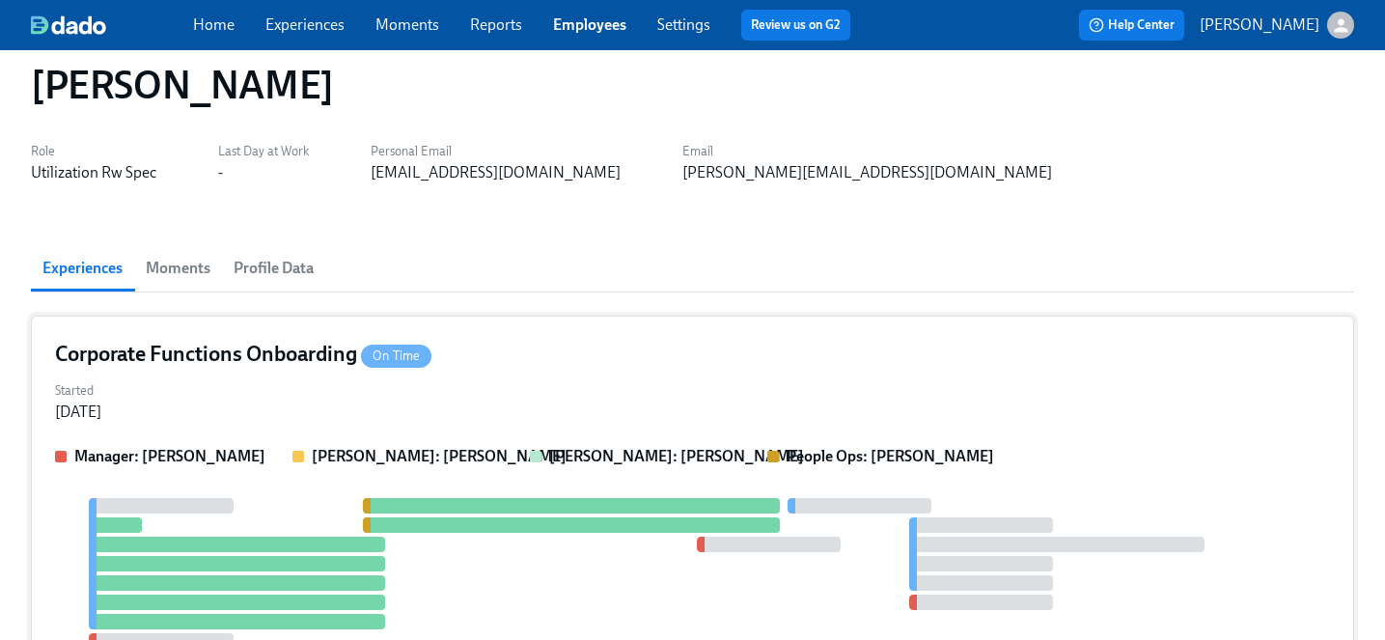
click at [494, 322] on div "Corporate Functions Onboarding On Time Started Aug 29, 2025 Manager: Amber John…" at bounding box center [692, 518] width 1323 height 405
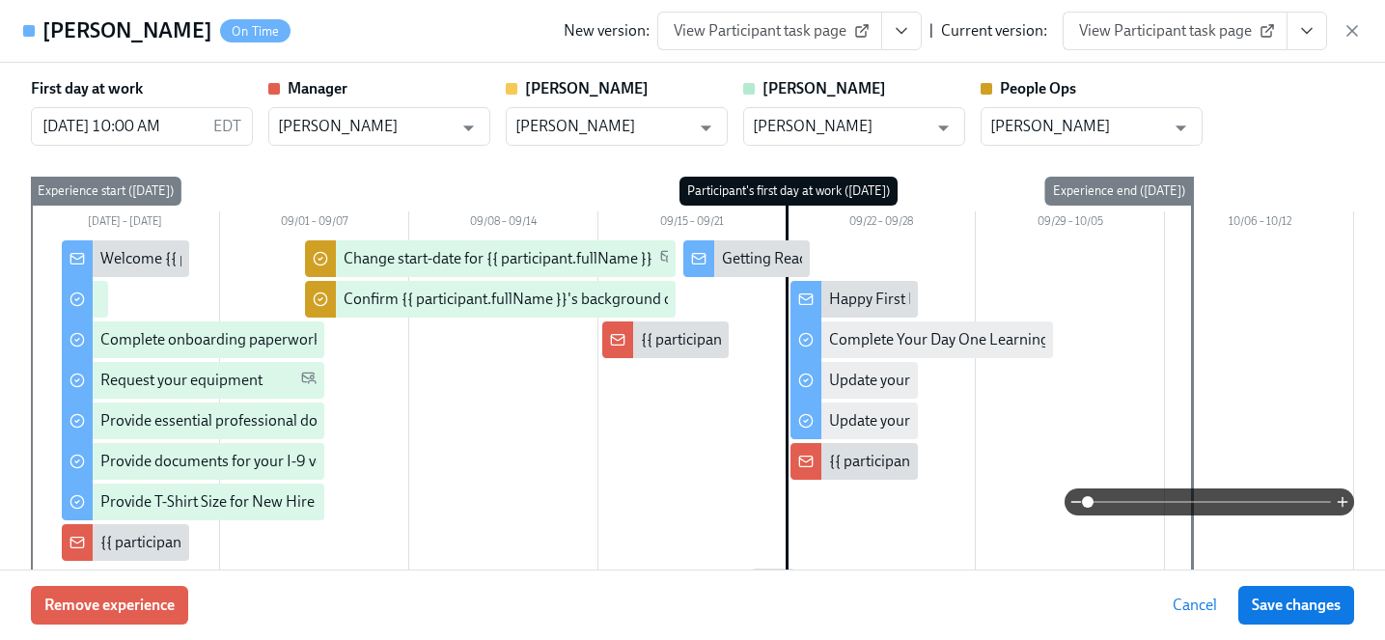
click at [1131, 37] on span "View Participant task page" at bounding box center [1175, 30] width 192 height 19
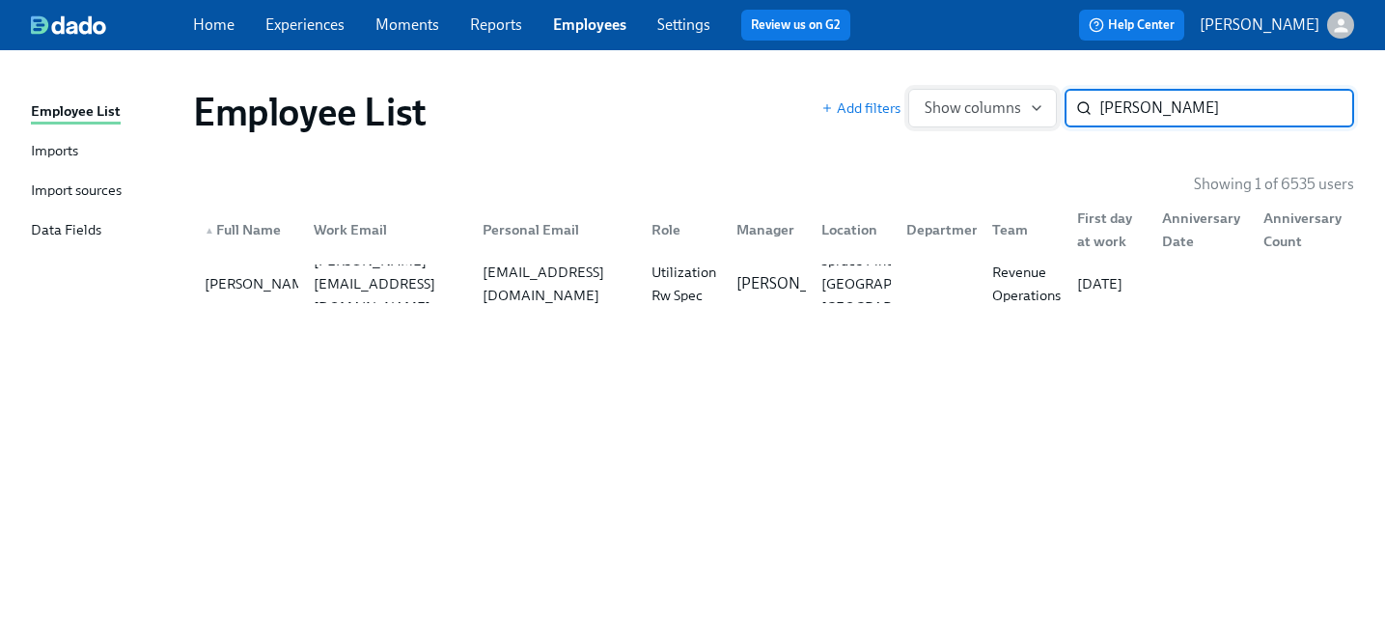
drag, startPoint x: 1173, startPoint y: 106, endPoint x: 913, endPoint y: 99, distance: 259.7
click at [913, 99] on div "Add filters Show columns mariah k ​" at bounding box center [1087, 108] width 533 height 39
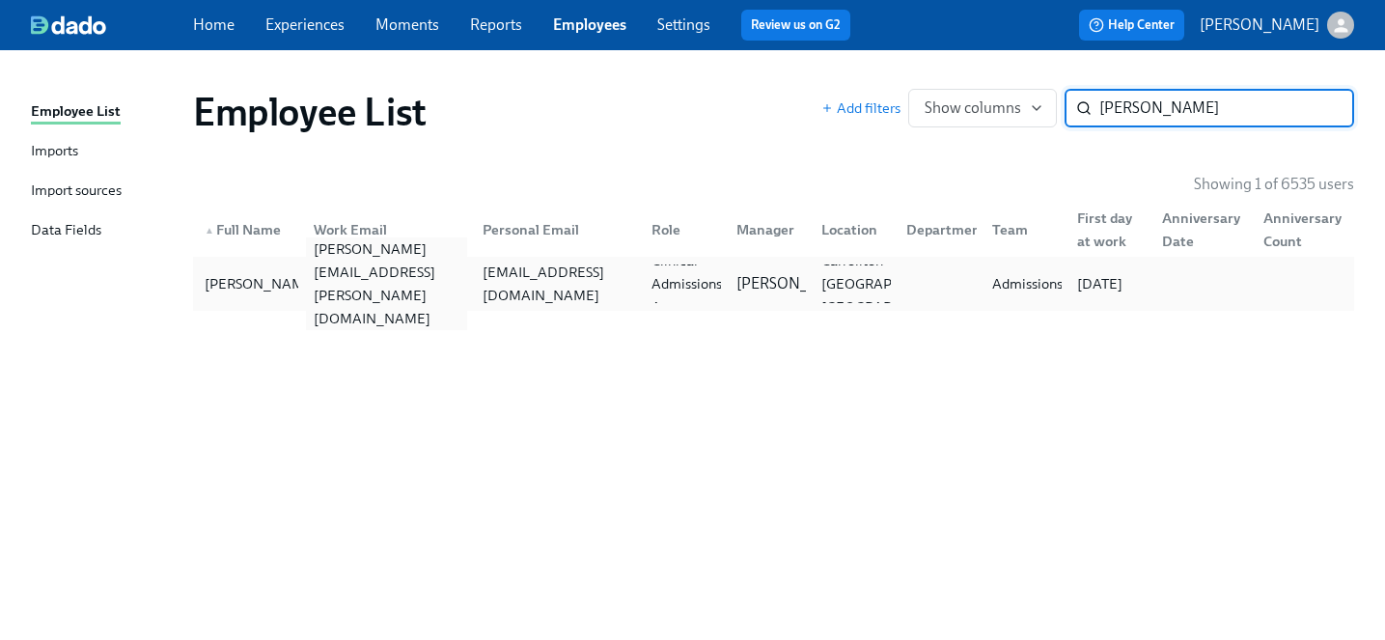
type input "marilyn b"
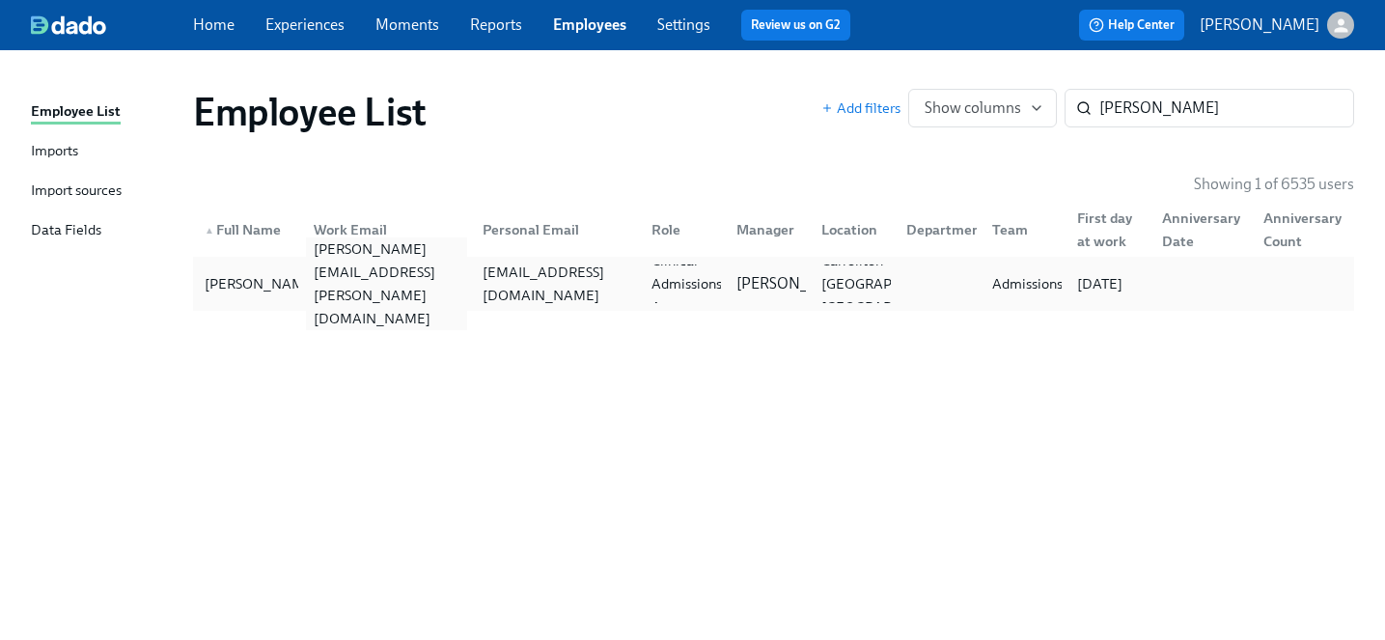
click at [416, 290] on div "marilyn.bermudez@charliehealth.com" at bounding box center [386, 283] width 161 height 93
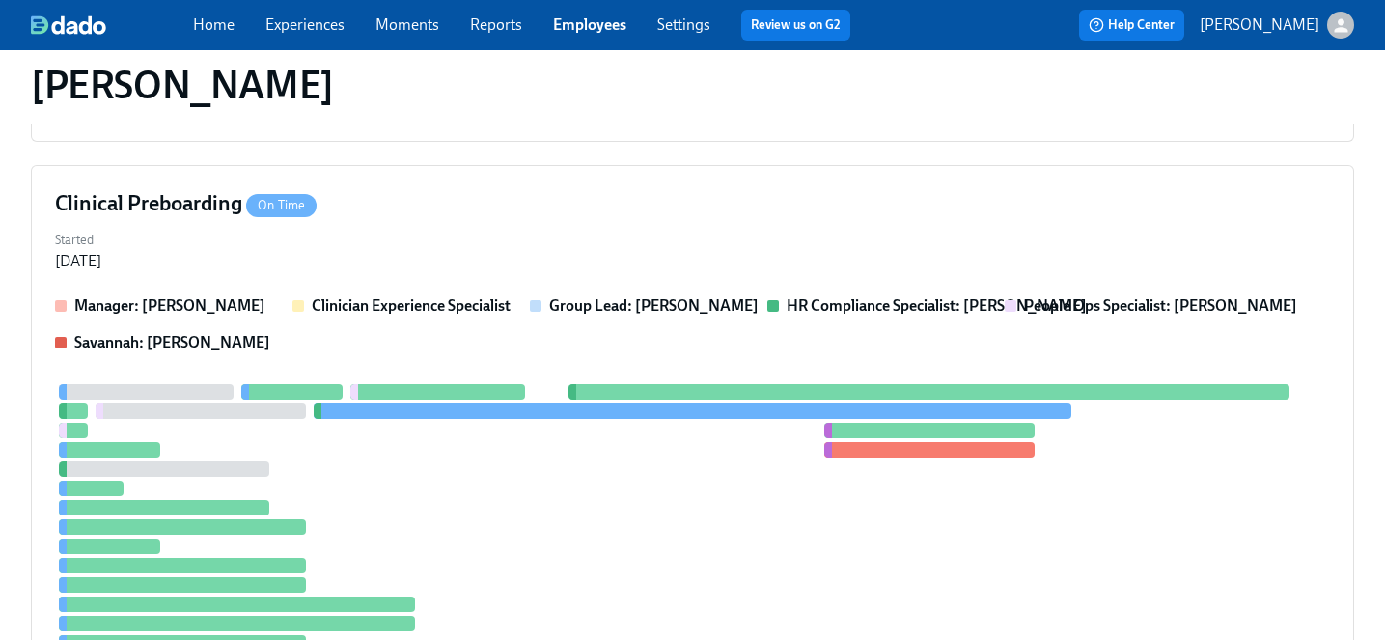
scroll to position [619, 0]
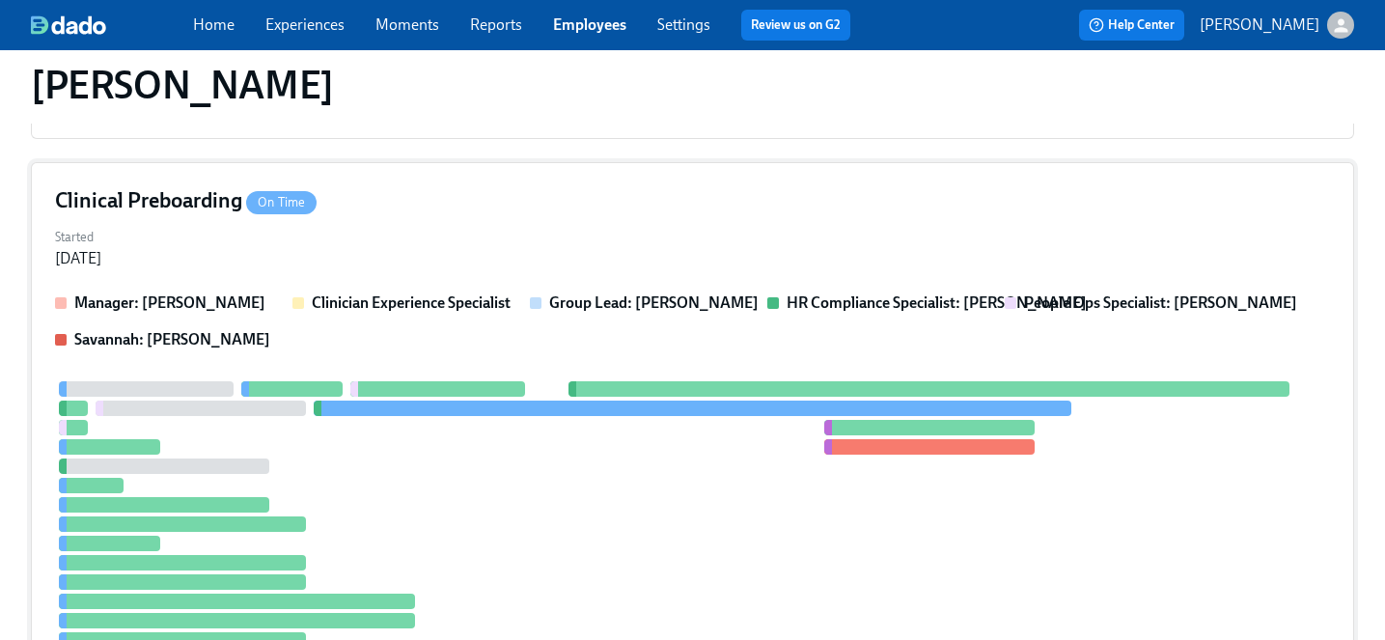
click at [417, 228] on div "Started Aug 29, 2025" at bounding box center [692, 246] width 1275 height 46
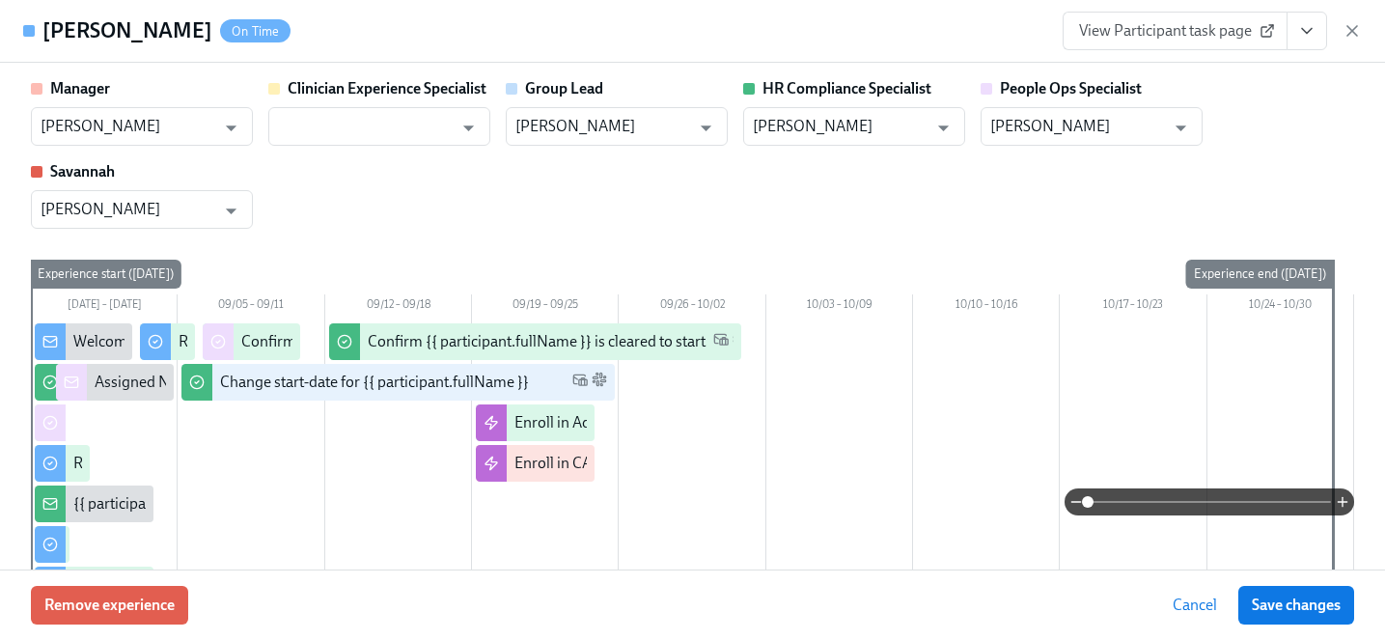
click at [1196, 25] on span "View Participant task page" at bounding box center [1175, 30] width 192 height 19
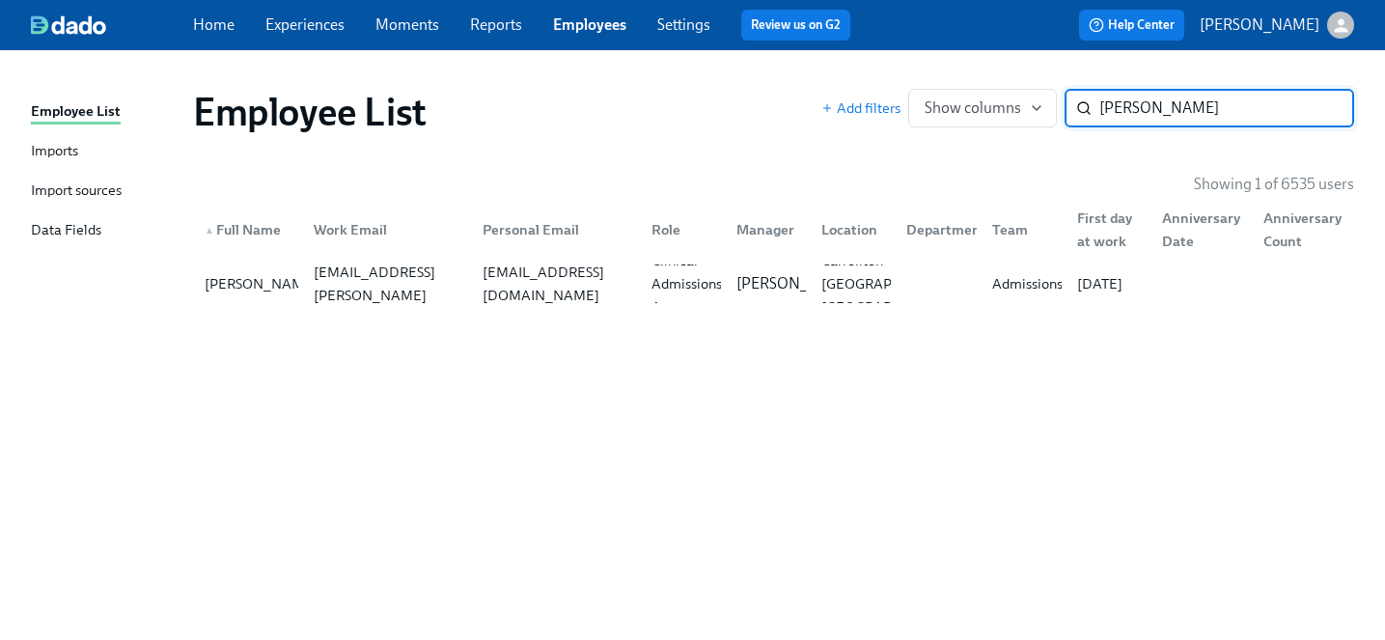
drag, startPoint x: 1200, startPoint y: 117, endPoint x: 889, endPoint y: 43, distance: 319.3
click at [889, 43] on div "Home Experiences Moments Reports Employees Settings Review us on G2 Help Center…" at bounding box center [692, 320] width 1385 height 640
type input "megan lang"
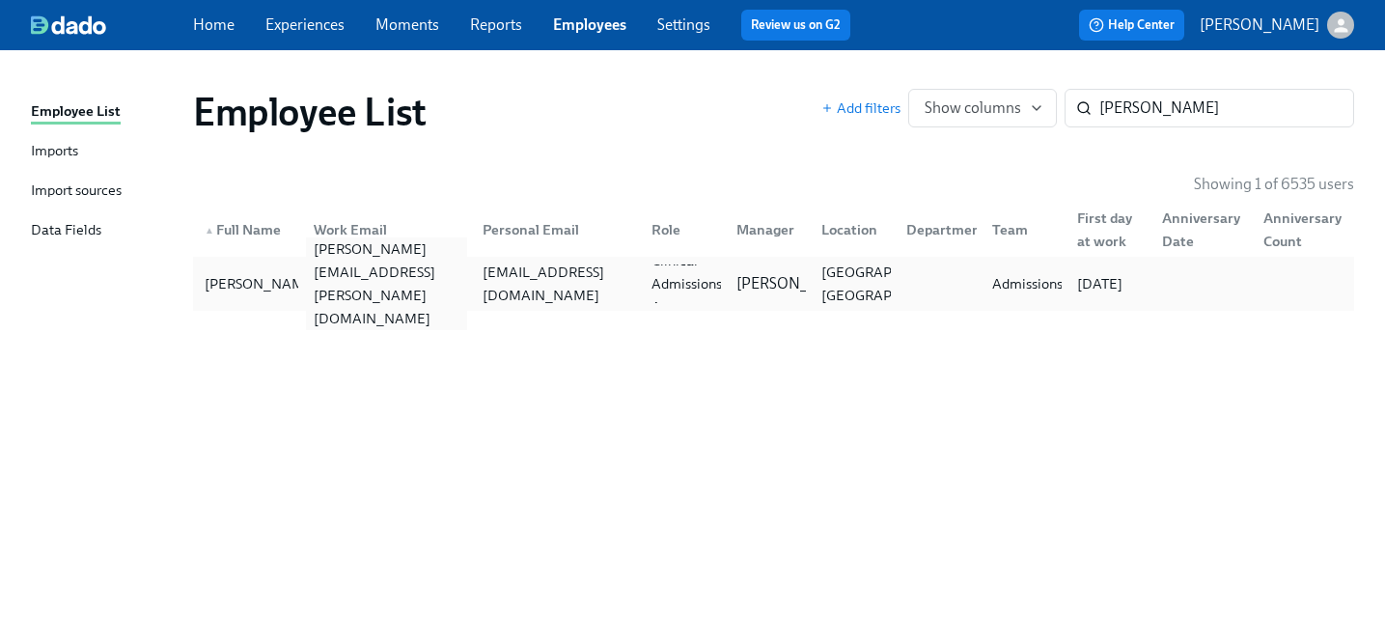
click at [415, 302] on div "megan.lang@charliehealth.com" at bounding box center [382, 283] width 169 height 39
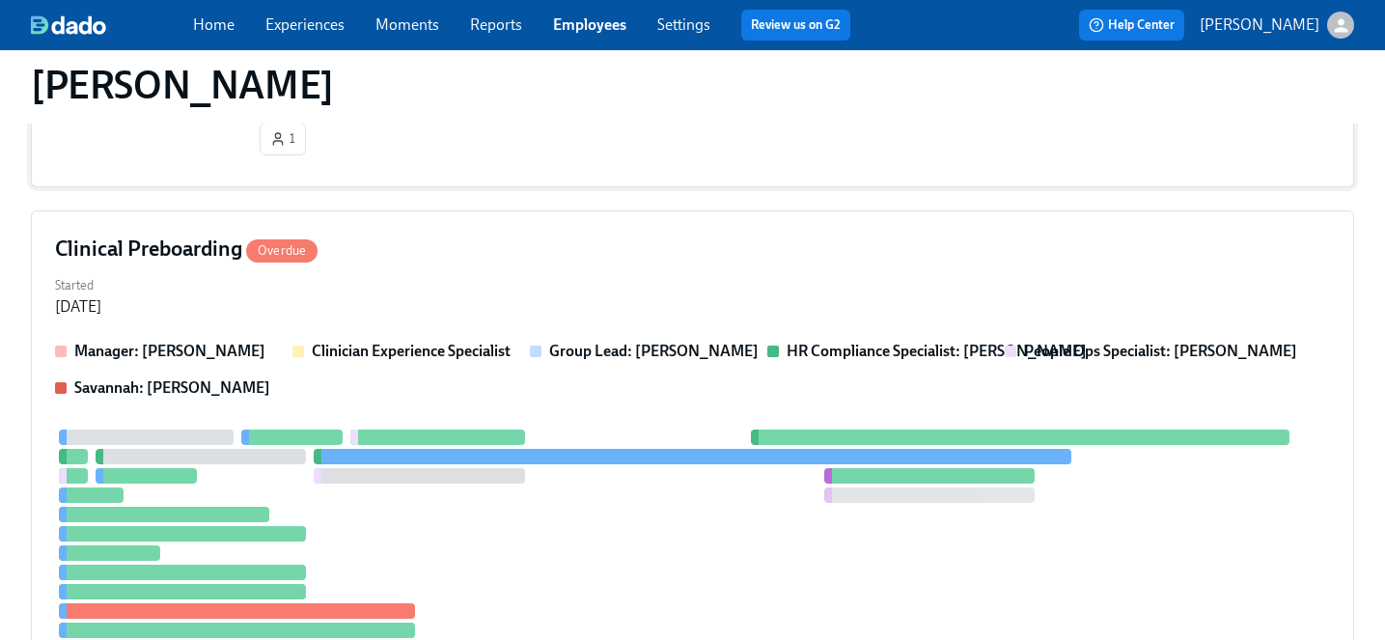
scroll to position [430, 0]
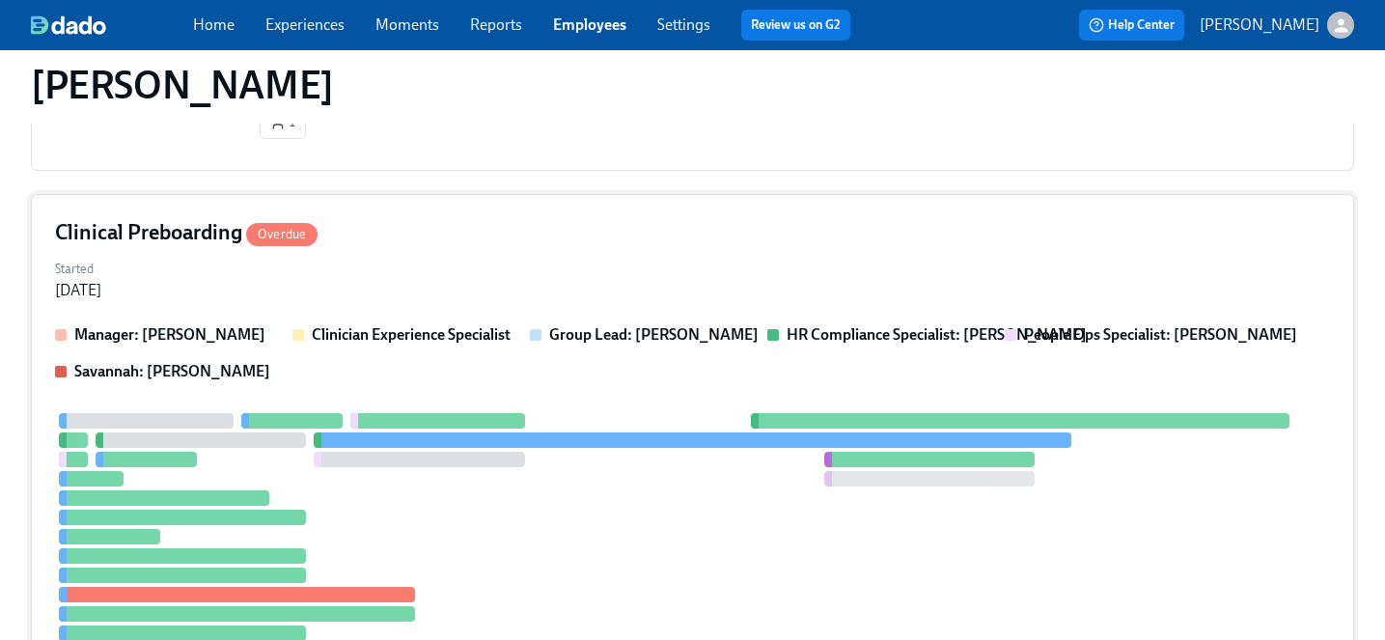
click at [424, 314] on div "Clinical Preboarding Overdue Started Aug 28, 2025 Manager: Jackie LeBlanc Clini…" at bounding box center [692, 463] width 1323 height 538
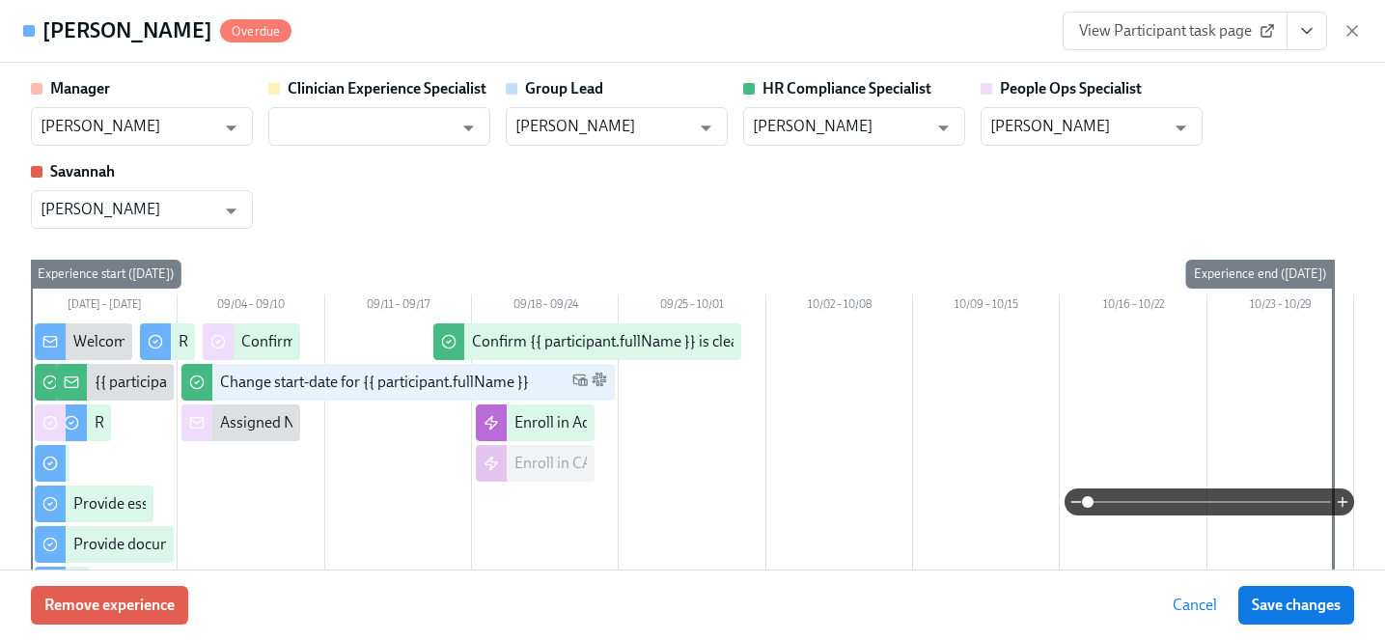
click at [1142, 42] on link "View Participant task page" at bounding box center [1175, 31] width 225 height 39
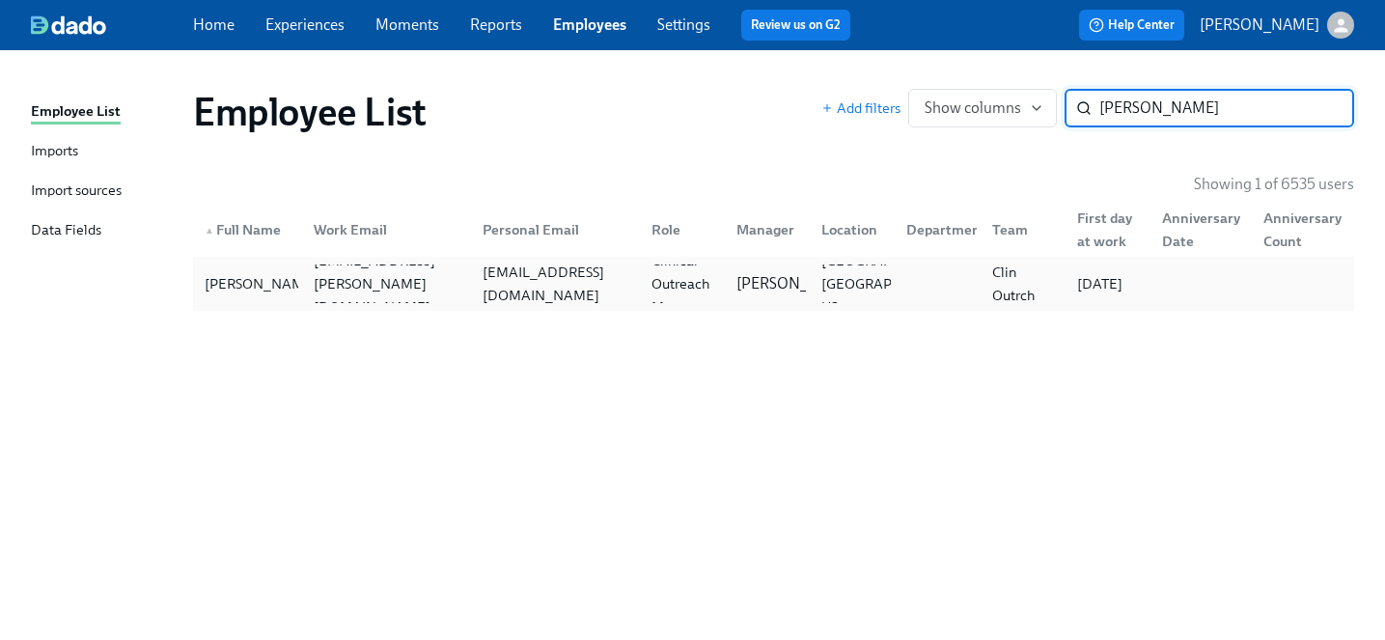
type input "megan str"
click at [601, 272] on div "meganstrah@gmail.com" at bounding box center [555, 284] width 161 height 46
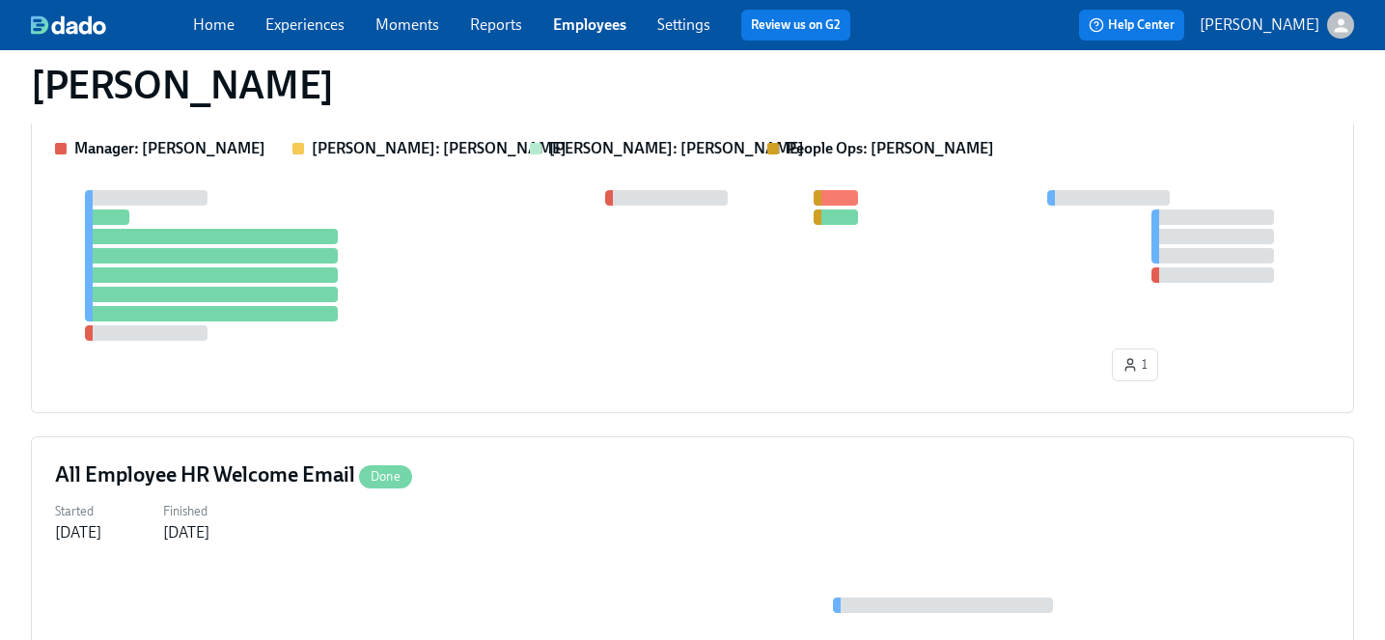
scroll to position [1008, 0]
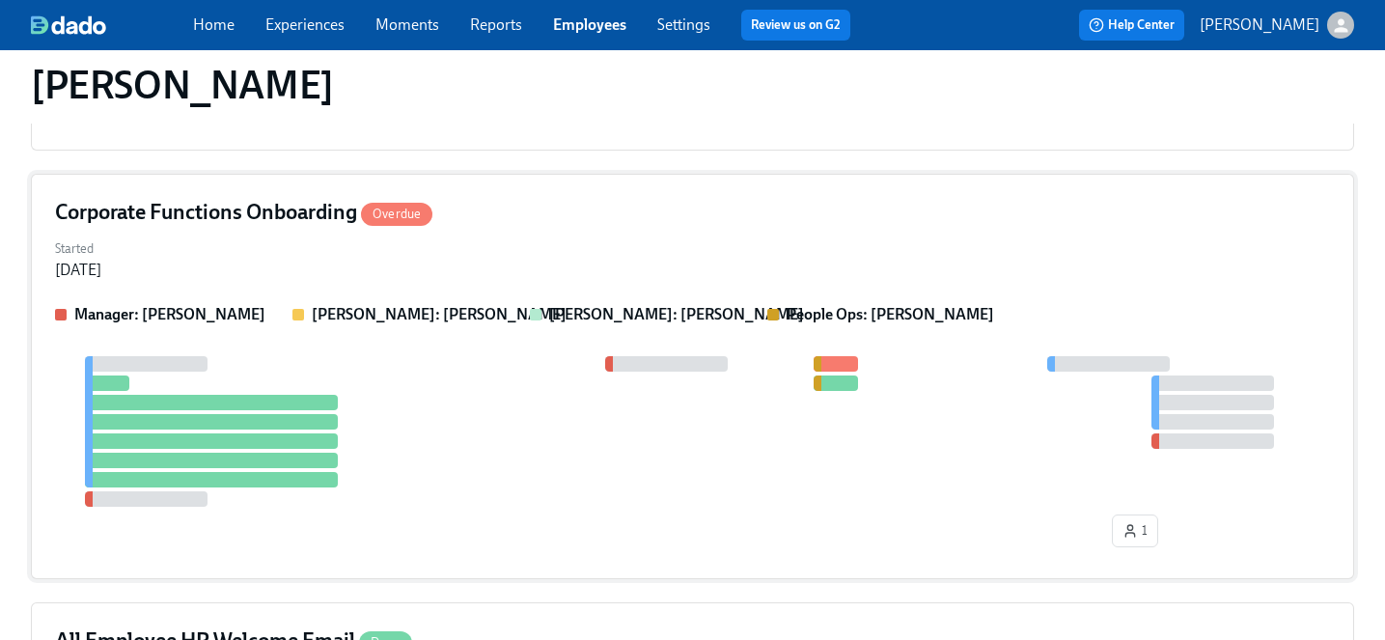
click at [522, 237] on div "Started Sep 02, 2025" at bounding box center [692, 258] width 1275 height 46
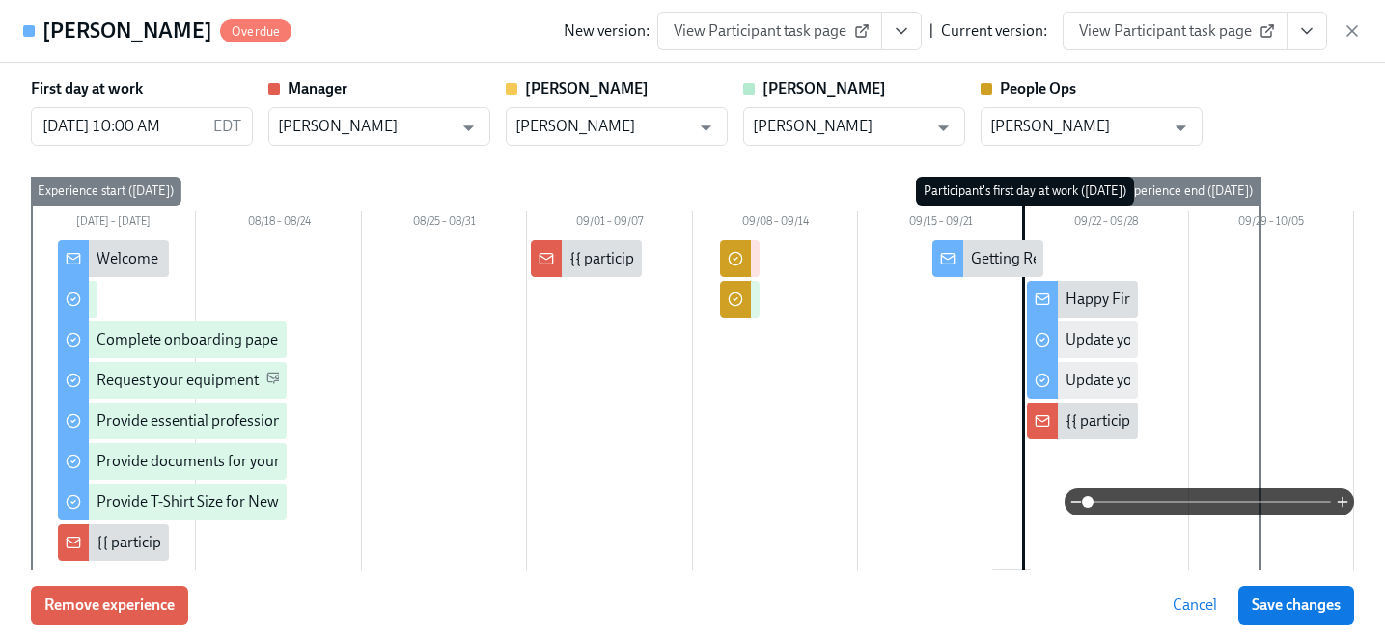
click at [1199, 26] on span "View Participant task page" at bounding box center [1175, 30] width 192 height 19
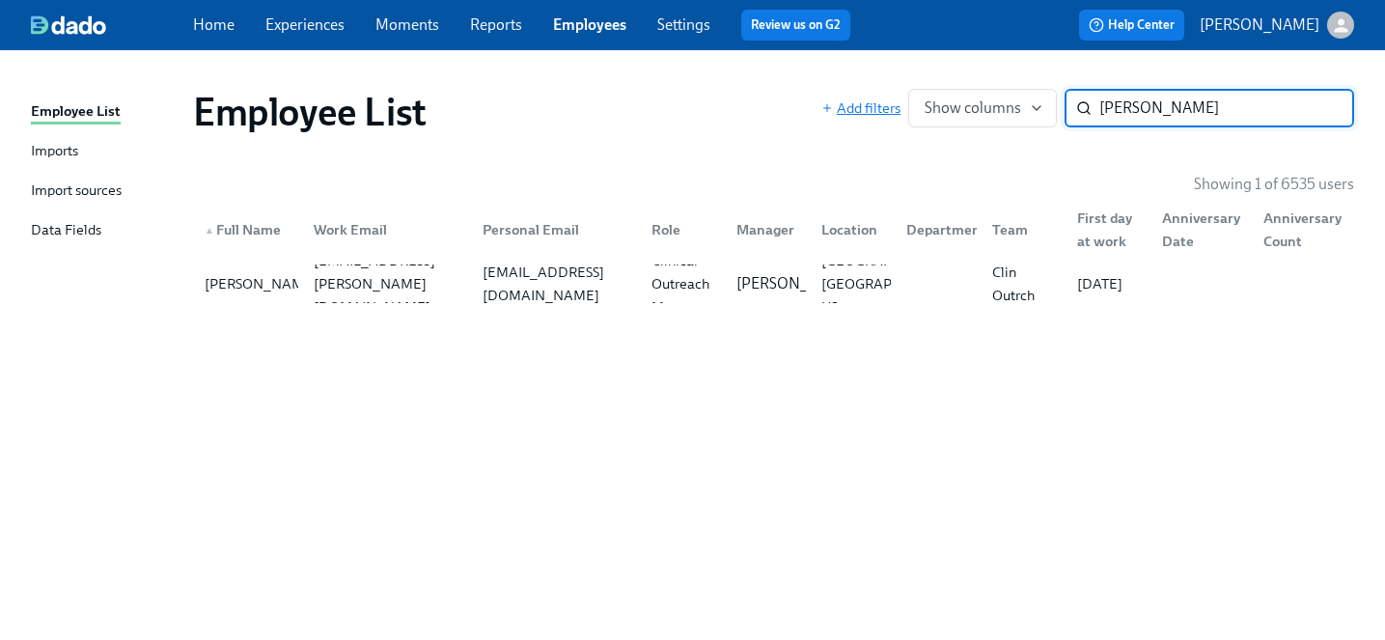
drag, startPoint x: 1189, startPoint y: 105, endPoint x: 895, endPoint y: 101, distance: 294.4
click at [895, 101] on div "Add filters Show columns megan str ​" at bounding box center [1087, 108] width 533 height 39
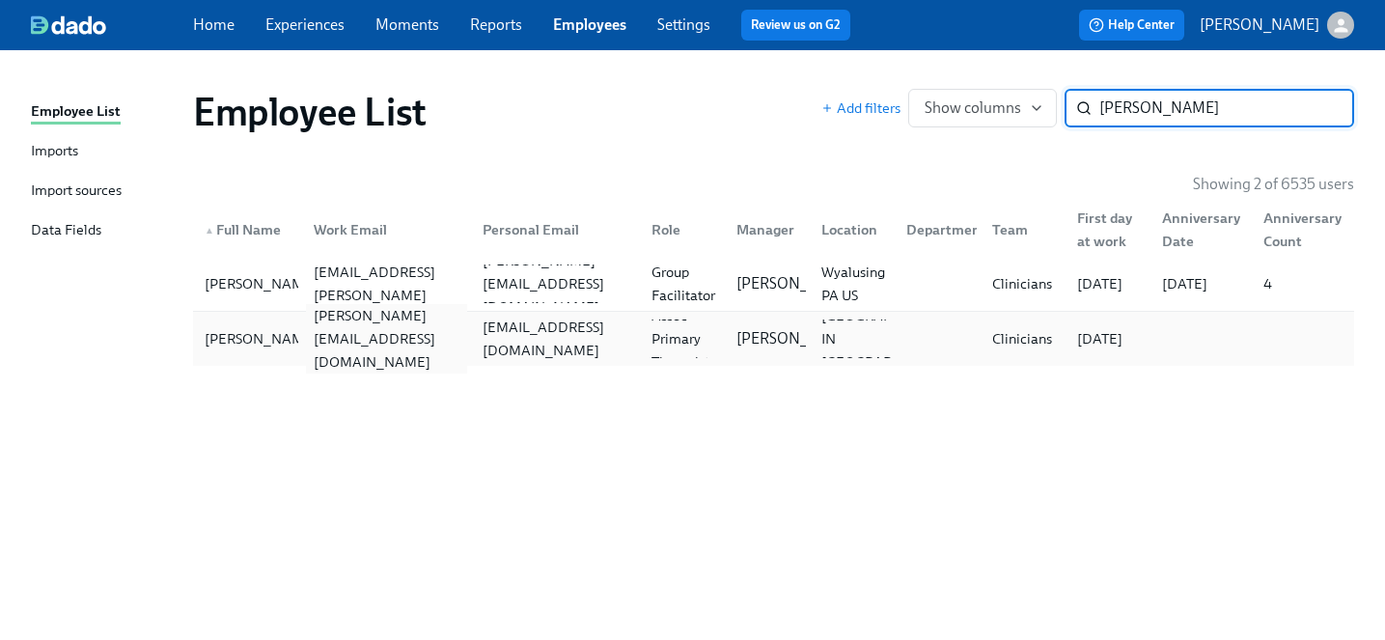
type input "michele m"
click at [379, 351] on div "michele.mubarak@charliehealth.com" at bounding box center [382, 338] width 169 height 39
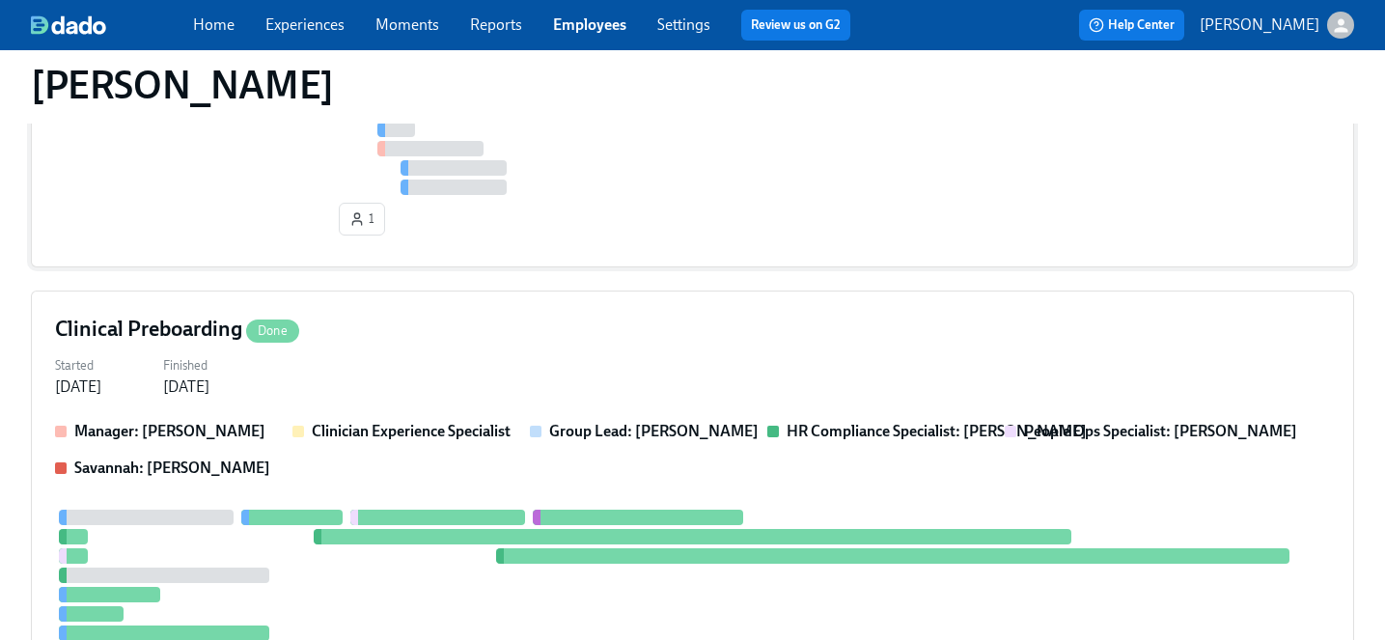
scroll to position [576, 0]
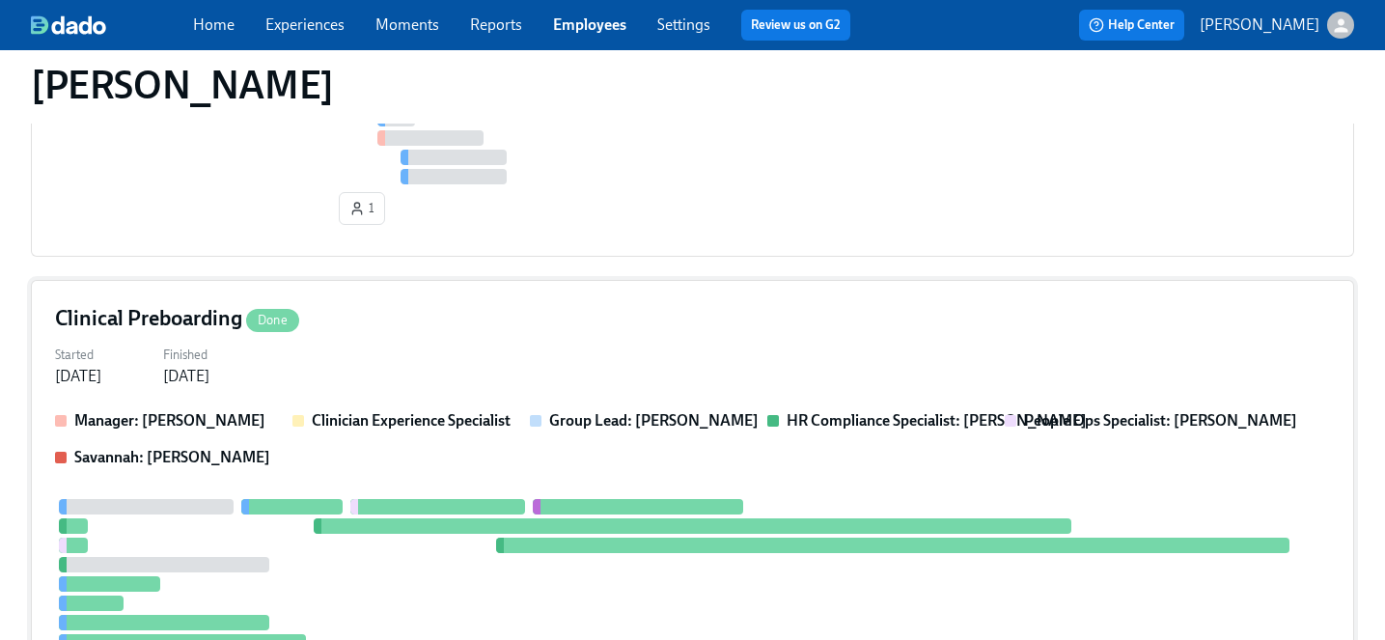
click at [405, 382] on div "Started Sep 05, 2025 Finished Sep 18, 2025" at bounding box center [692, 364] width 1275 height 46
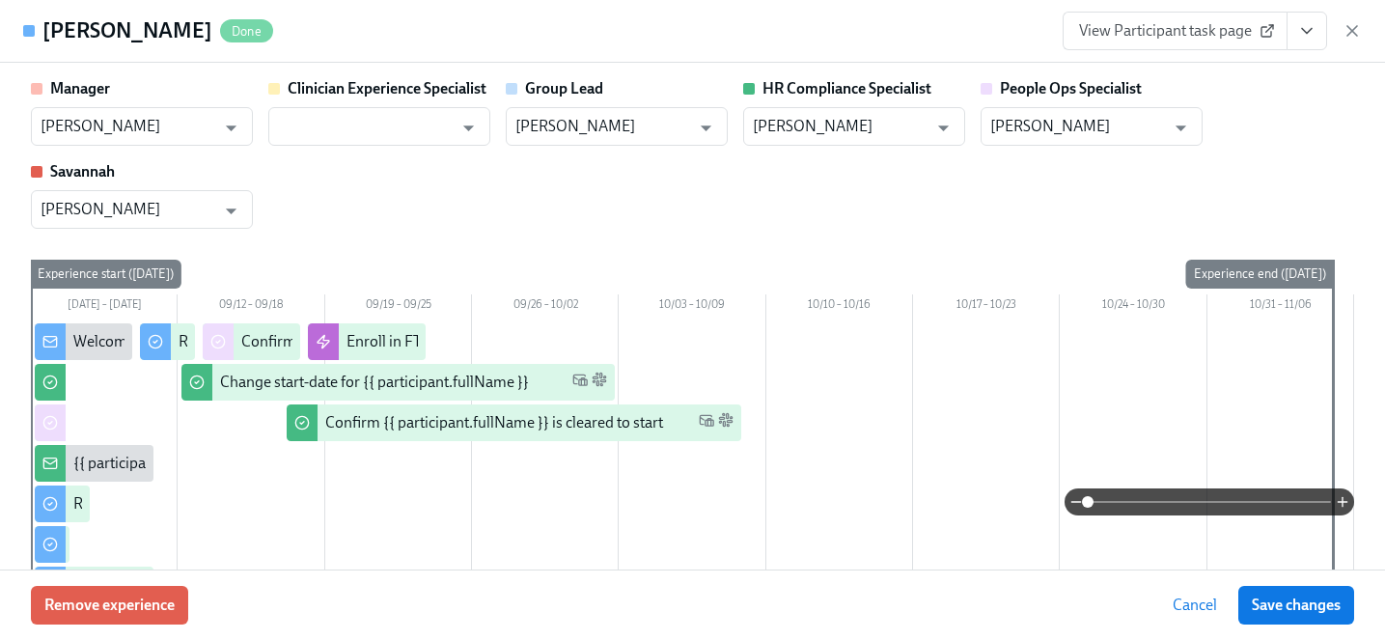
click at [1152, 37] on span "View Participant task page" at bounding box center [1175, 30] width 192 height 19
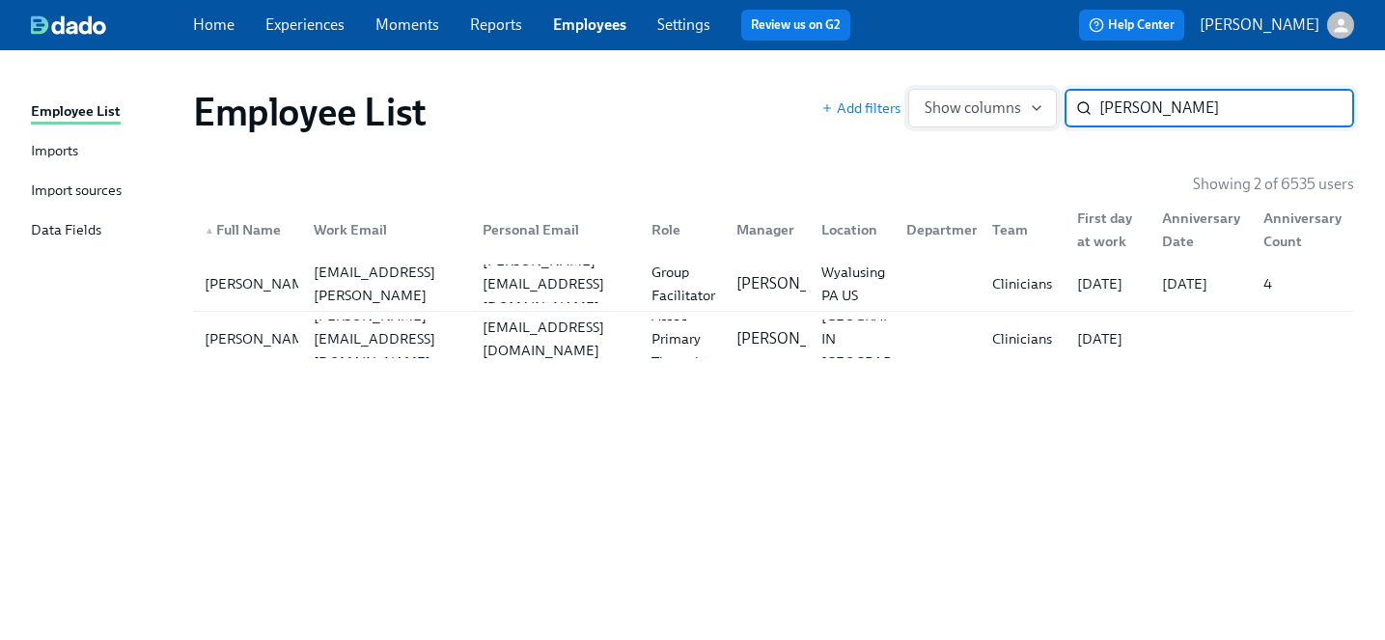
drag, startPoint x: 1229, startPoint y: 97, endPoint x: 923, endPoint y: 88, distance: 307.0
click at [923, 89] on div "Add filters Show columns michele m ​" at bounding box center [1087, 108] width 533 height 39
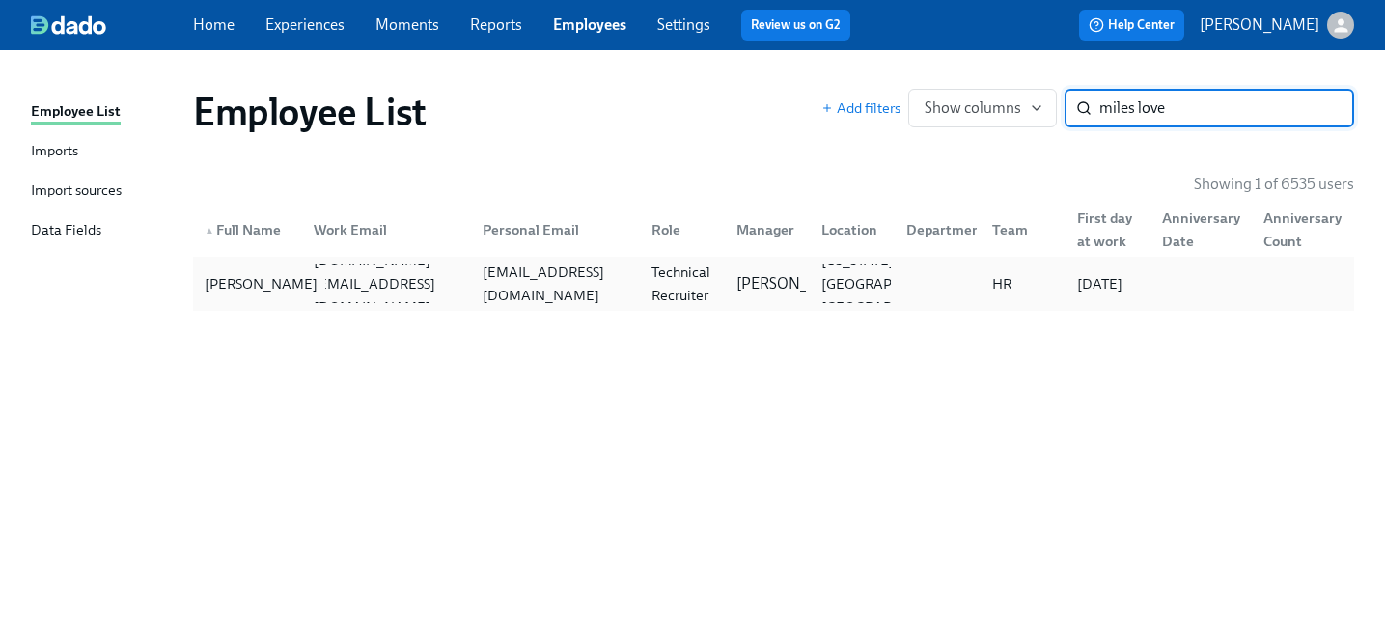
type input "miles love"
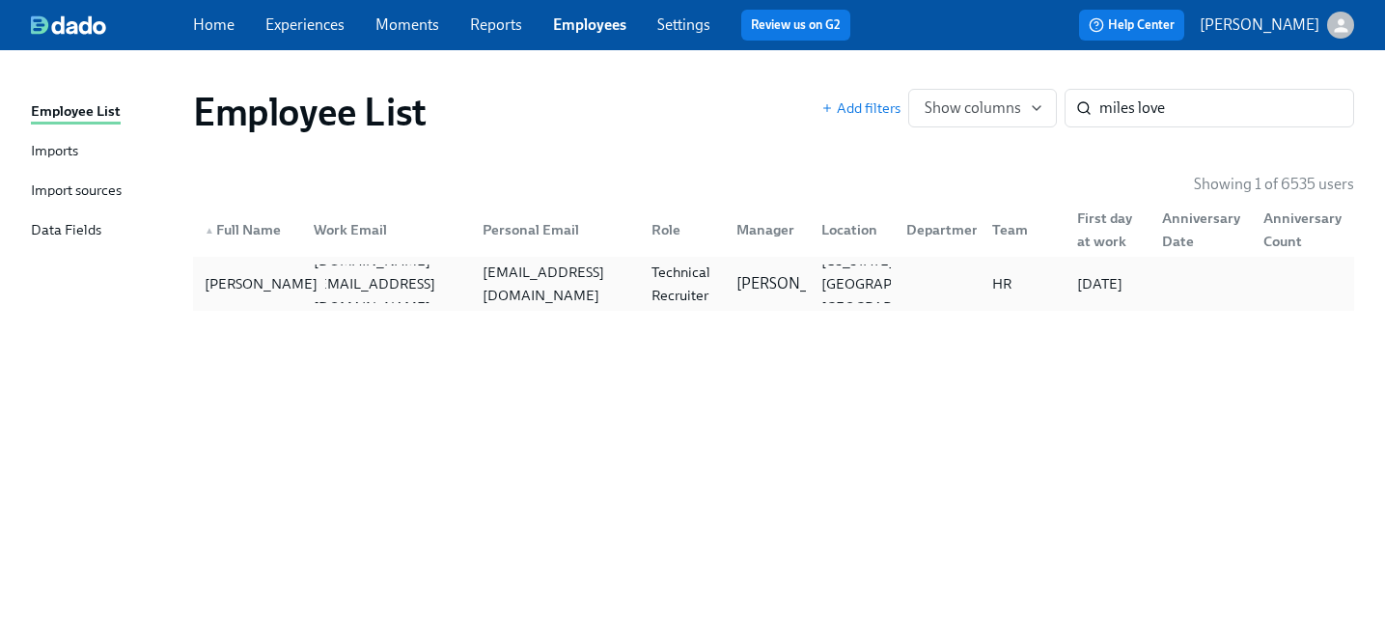
click at [284, 288] on div "Miles Love" at bounding box center [247, 283] width 101 height 39
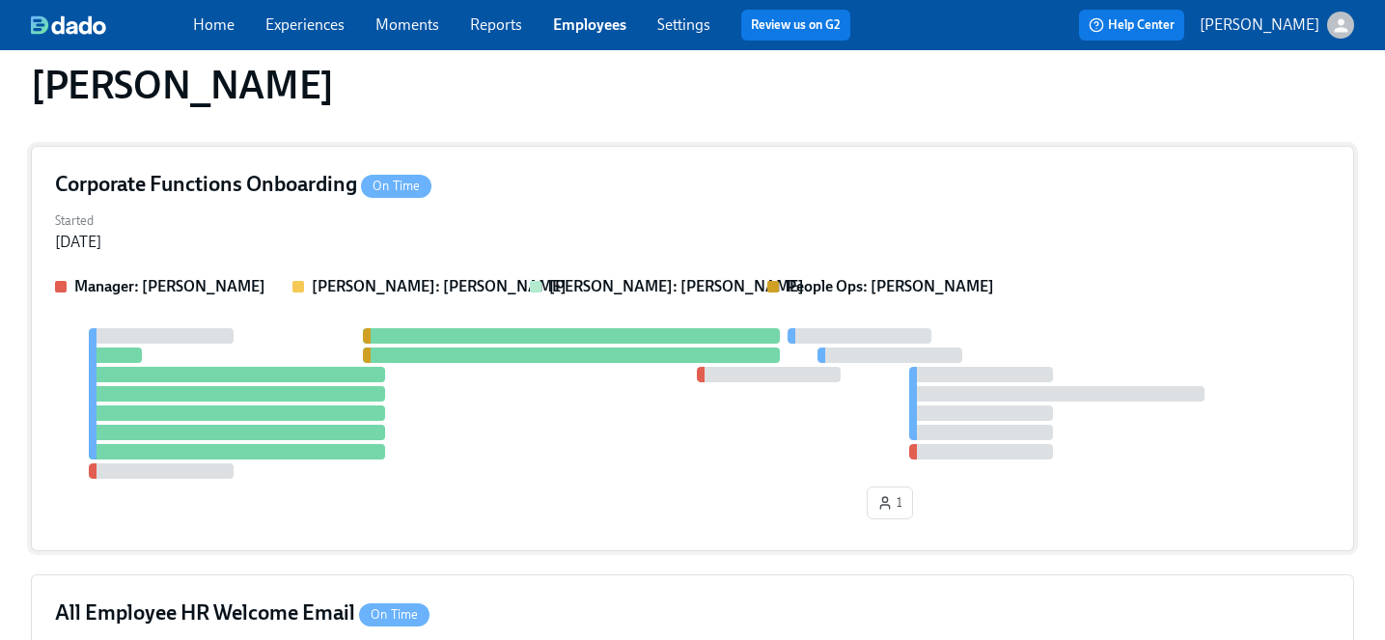
scroll to position [184, 0]
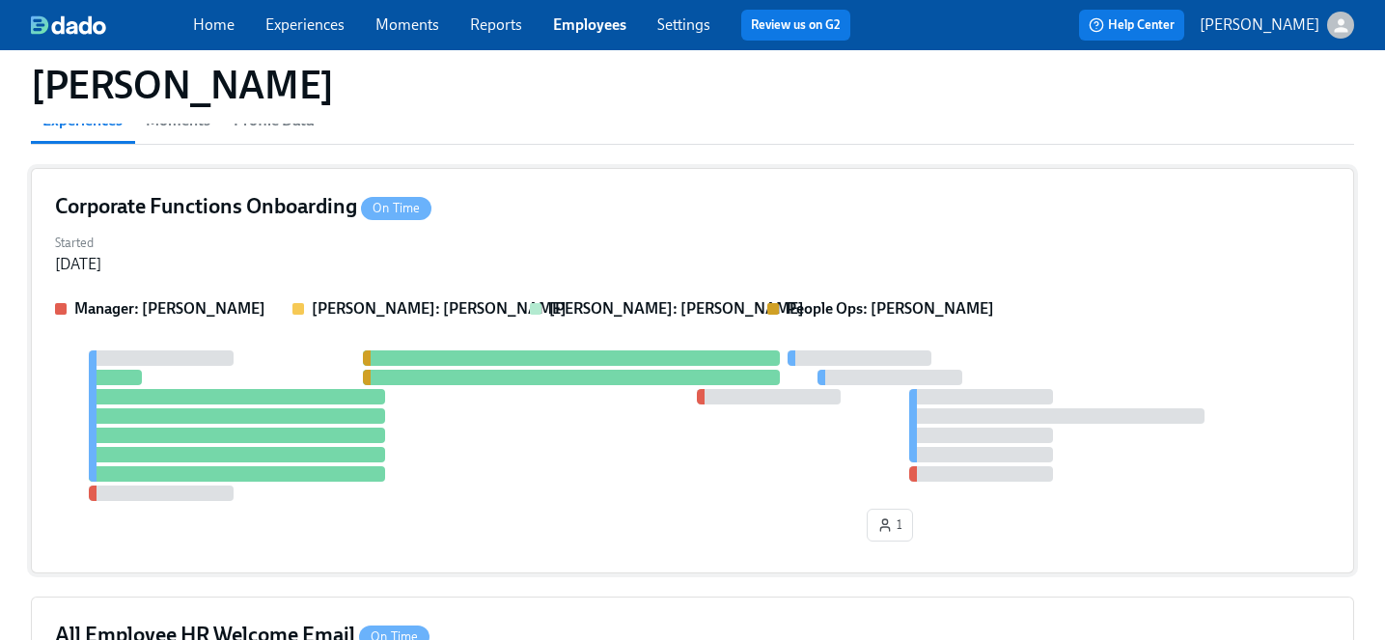
click at [628, 231] on div "Started Sep 03, 2025" at bounding box center [692, 252] width 1275 height 46
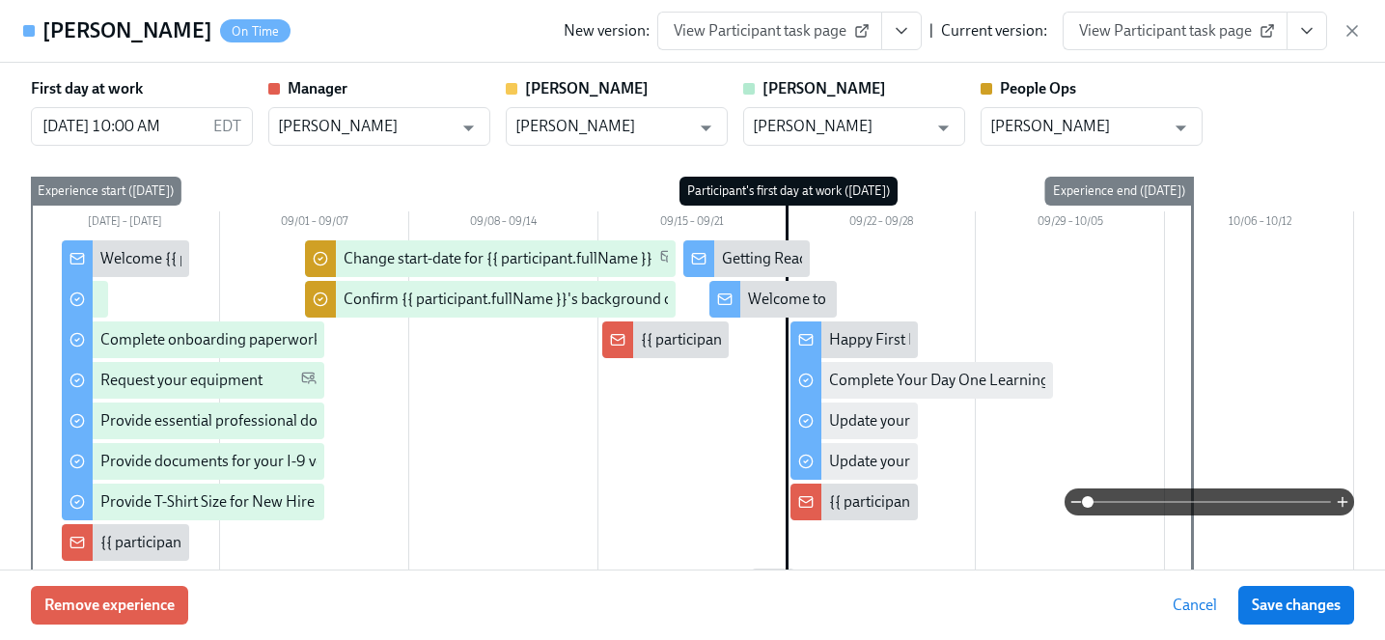
click at [1228, 27] on span "View Participant task page" at bounding box center [1175, 30] width 192 height 19
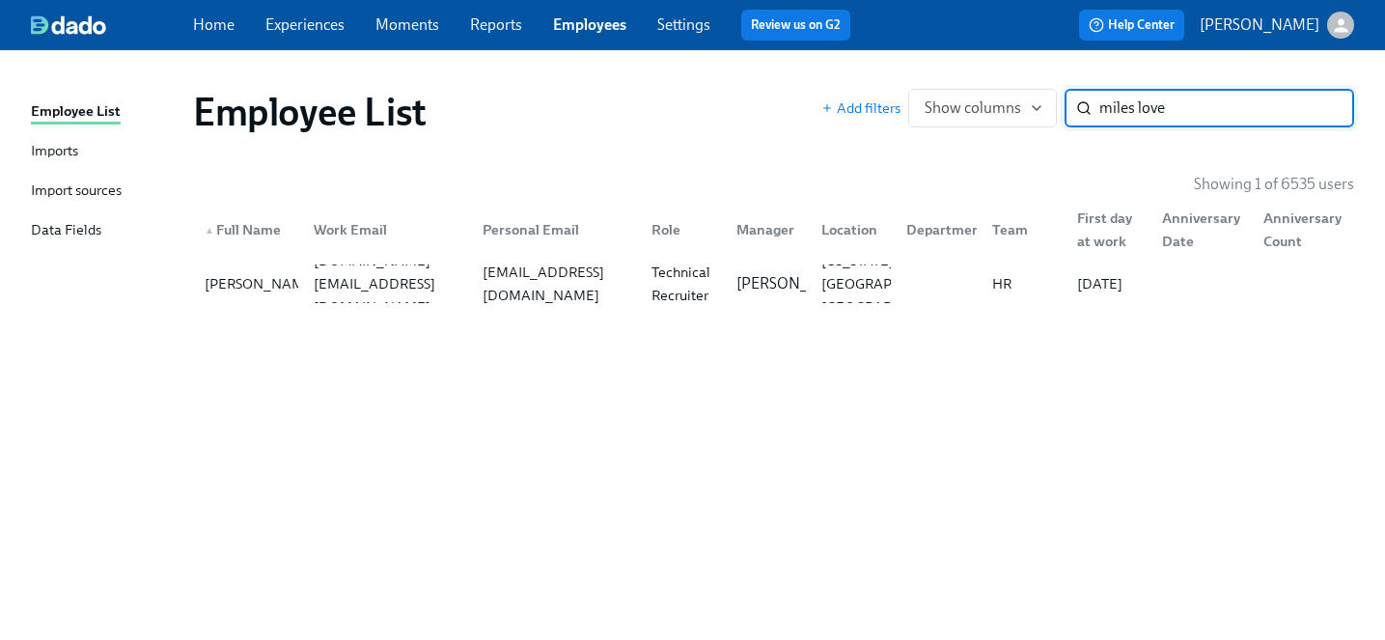
drag, startPoint x: 1226, startPoint y: 113, endPoint x: 835, endPoint y: 89, distance: 391.6
click at [835, 89] on div "Add filters Show columns miles love ​" at bounding box center [1087, 108] width 533 height 39
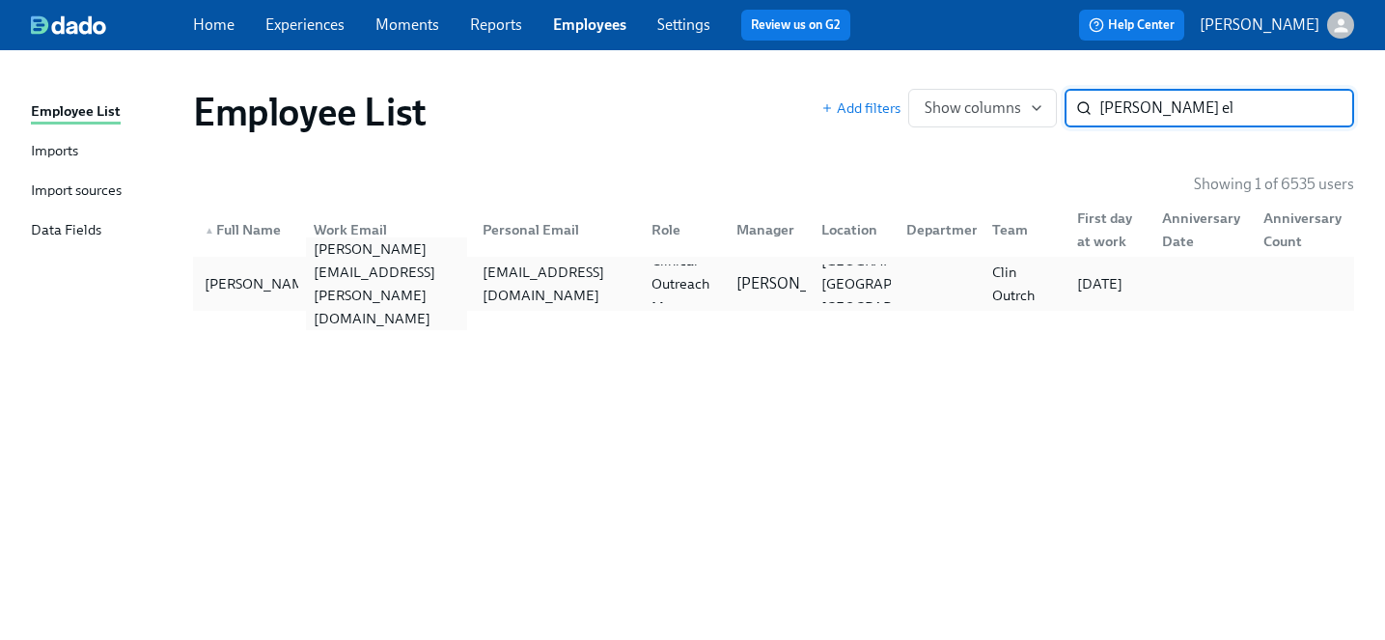
type input "olivia el"
click at [404, 273] on div "olivia.elwell@charliehealth.com" at bounding box center [386, 283] width 161 height 93
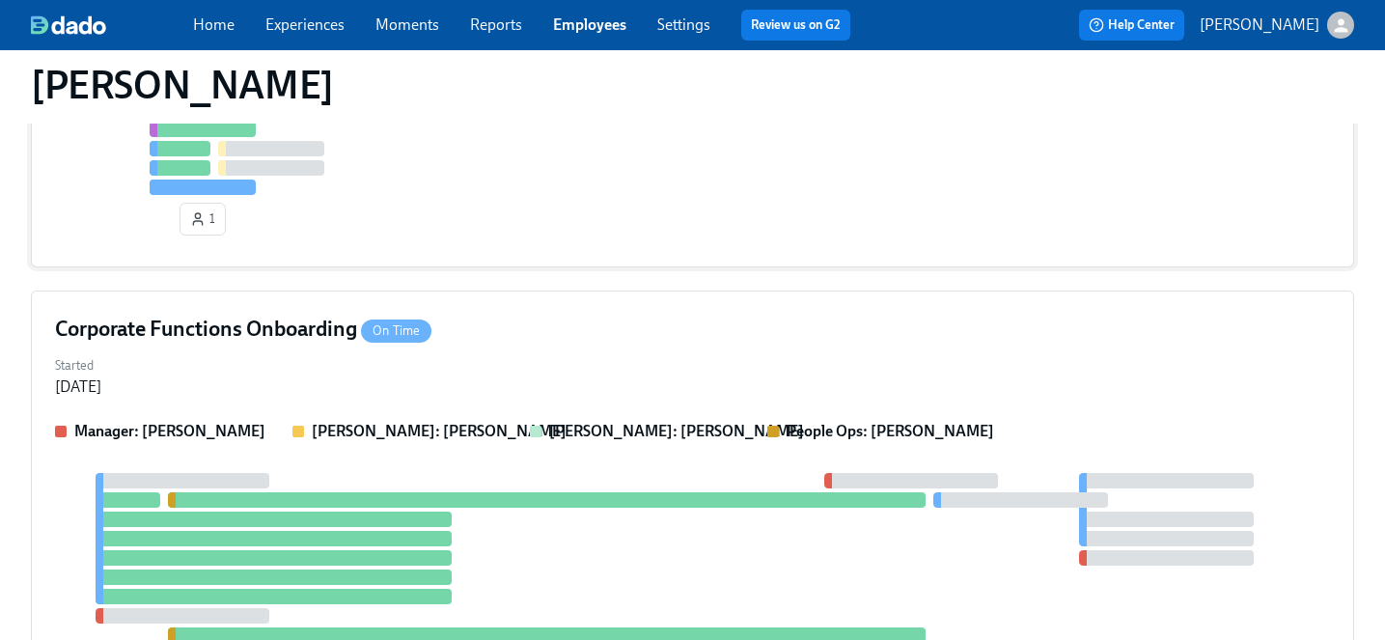
scroll to position [924, 0]
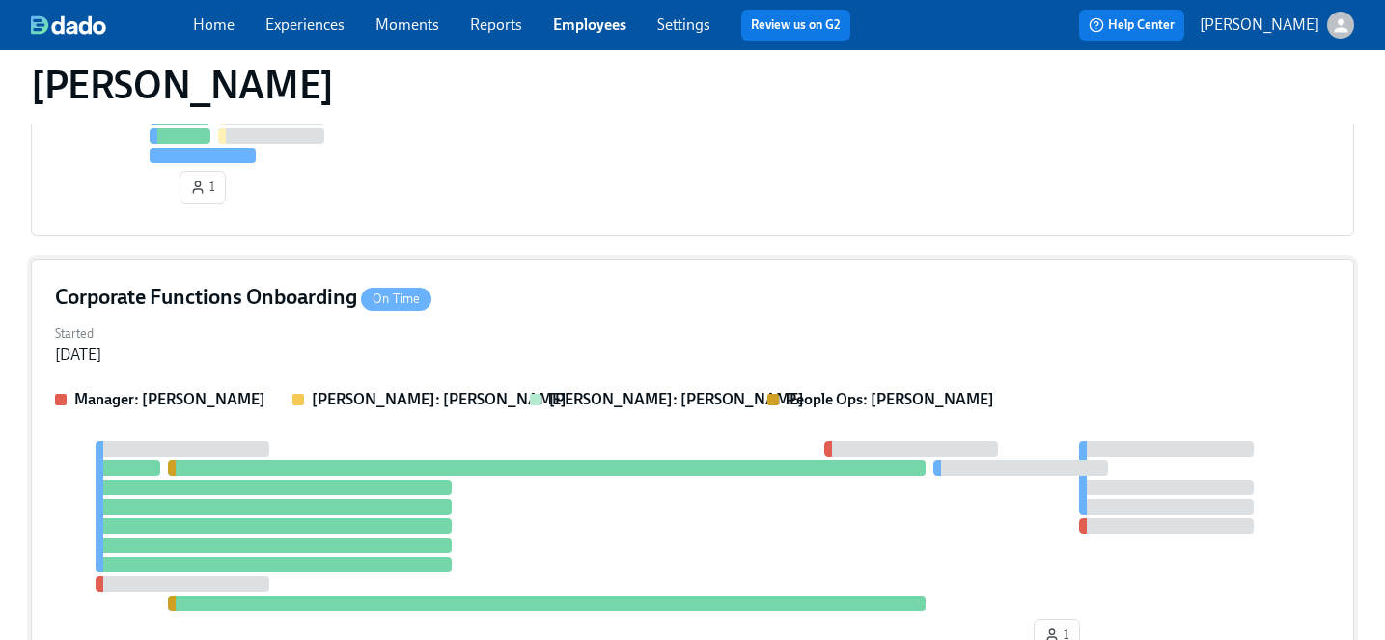
click at [417, 369] on div "Corporate Functions Onboarding On Time Started Aug 25, 2025 Manager: Jenn Huddl…" at bounding box center [692, 471] width 1323 height 425
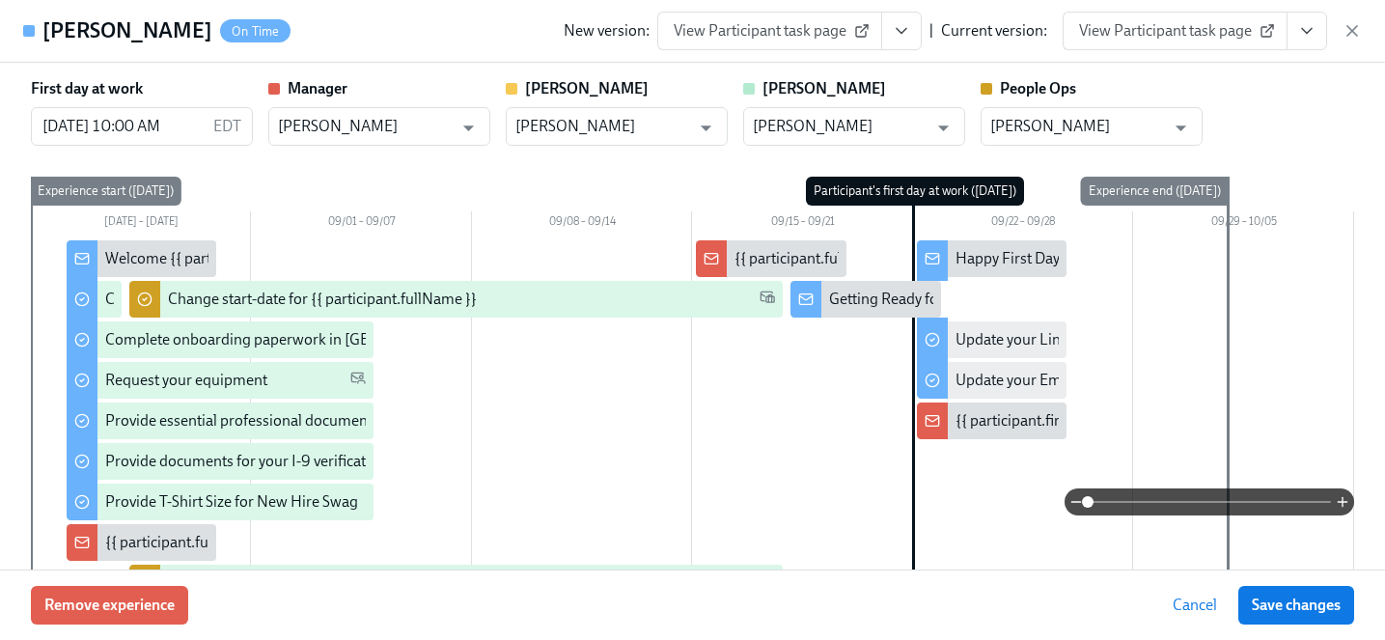
click at [1153, 40] on span "View Participant task page" at bounding box center [1175, 30] width 192 height 19
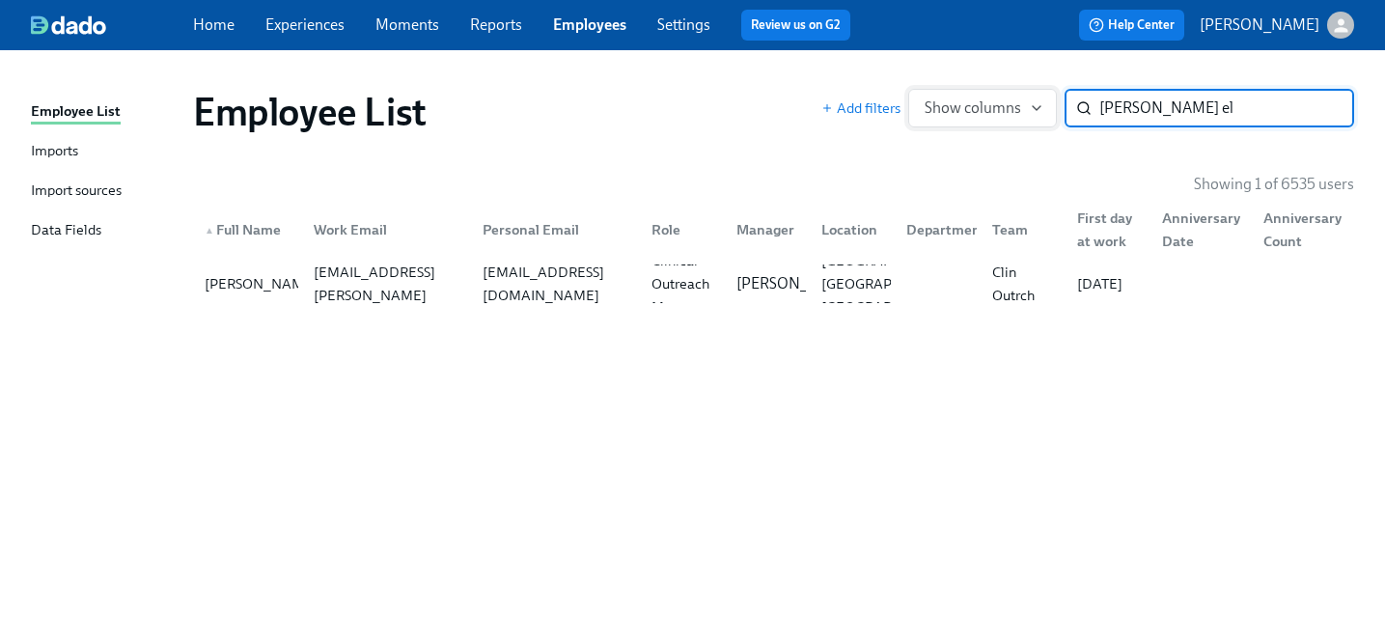
drag, startPoint x: 1205, startPoint y: 91, endPoint x: 1020, endPoint y: 89, distance: 185.3
click at [1020, 89] on div "Add filters Show columns olivia el ​" at bounding box center [1087, 108] width 533 height 39
drag, startPoint x: 1171, startPoint y: 108, endPoint x: 900, endPoint y: 61, distance: 274.3
click at [900, 61] on div "Employee List Imports Import sources Data Fields Employee List Add filters Show…" at bounding box center [692, 345] width 1385 height 590
type input "paulina"
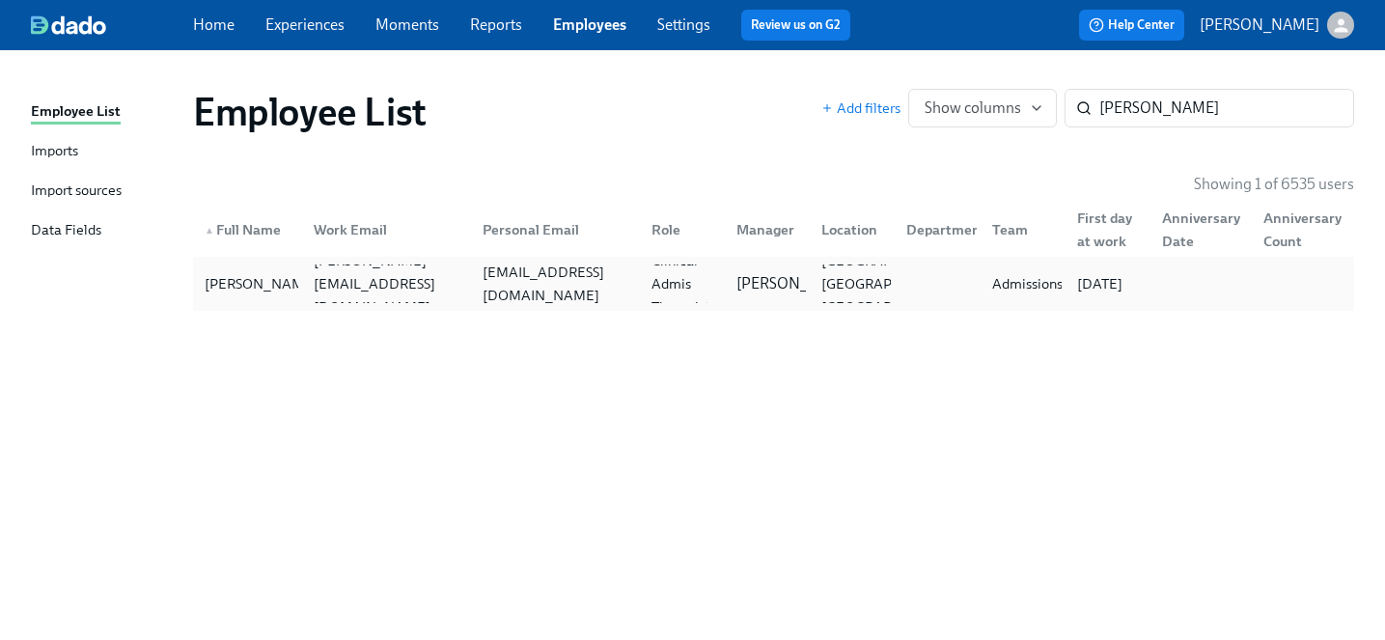
click at [281, 305] on div "Paulina Venegas-Plancarte paulina.venegasplancarte@charliehealth.com pvene1028@…" at bounding box center [773, 284] width 1161 height 54
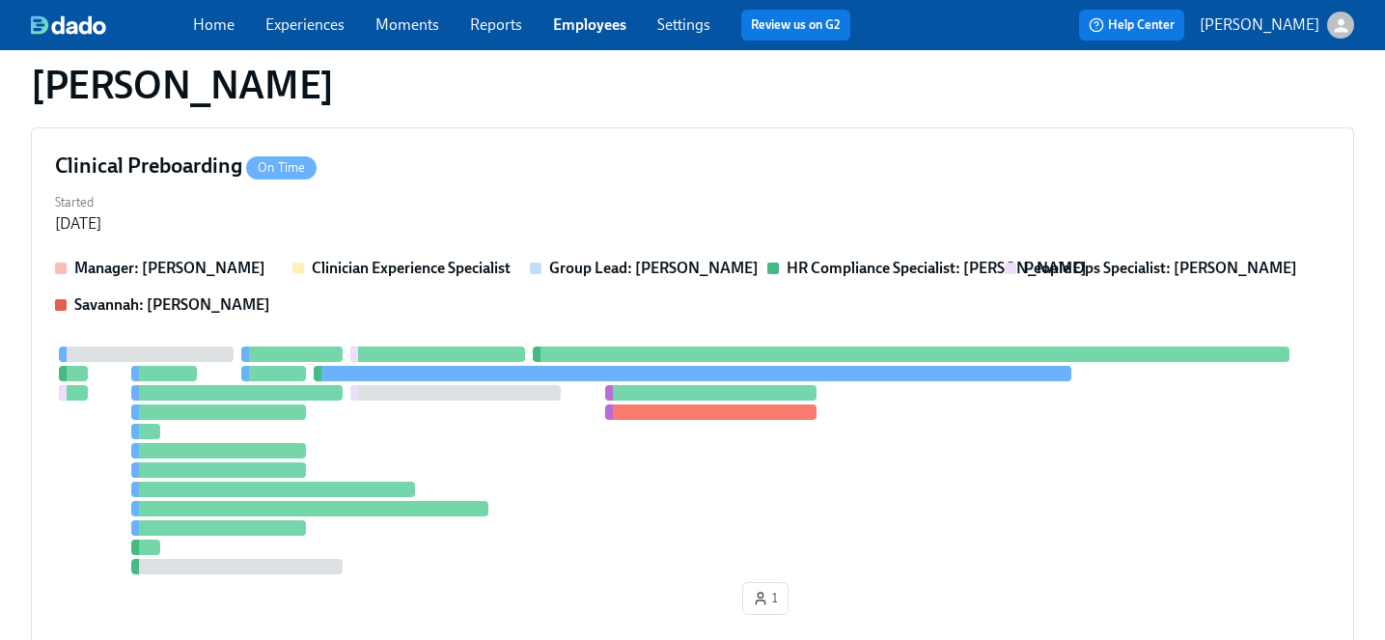
scroll to position [761, 0]
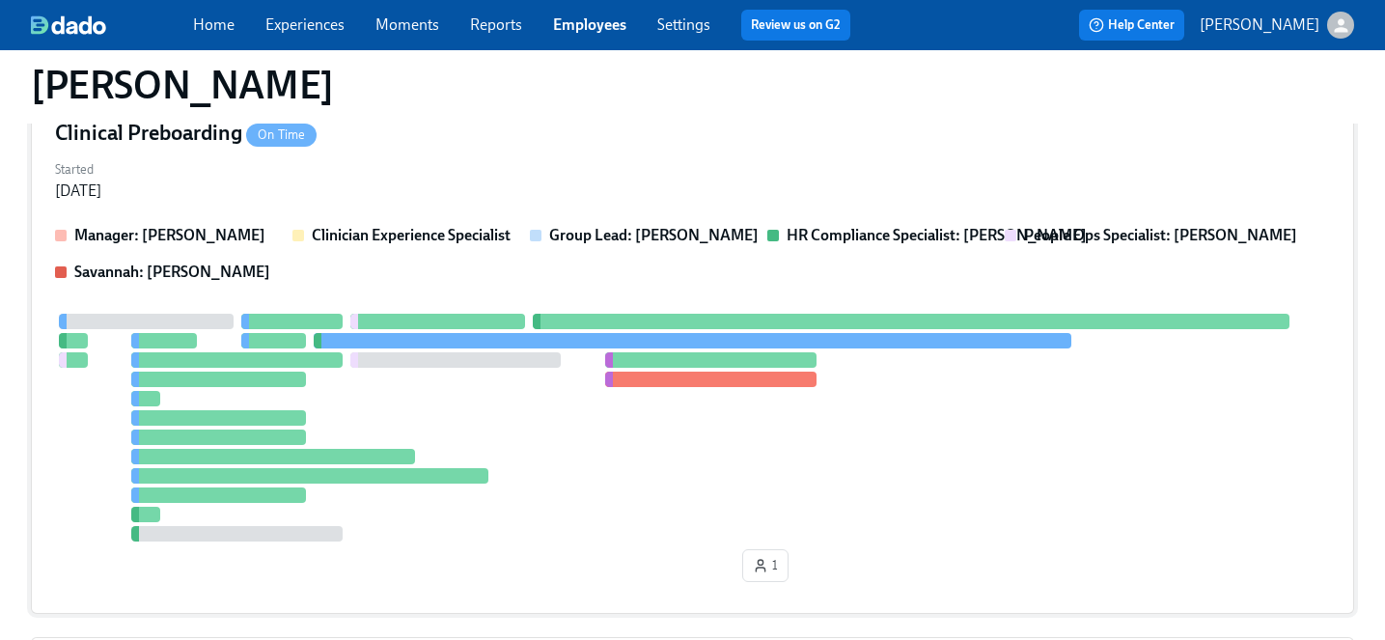
click at [388, 207] on div "Clinical Preboarding On Time Started Sep 03, 2025 Manager: Jackie LeBlanc Clini…" at bounding box center [692, 354] width 1323 height 519
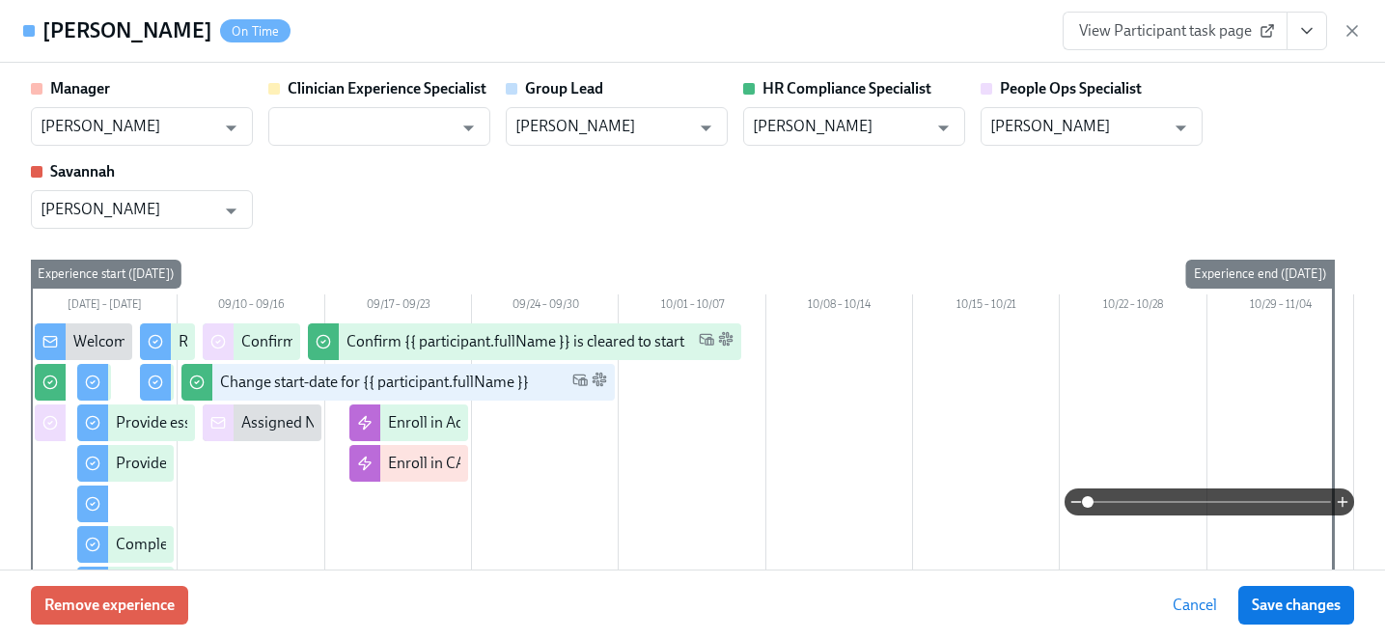
click at [1105, 30] on span "View Participant task page" at bounding box center [1175, 30] width 192 height 19
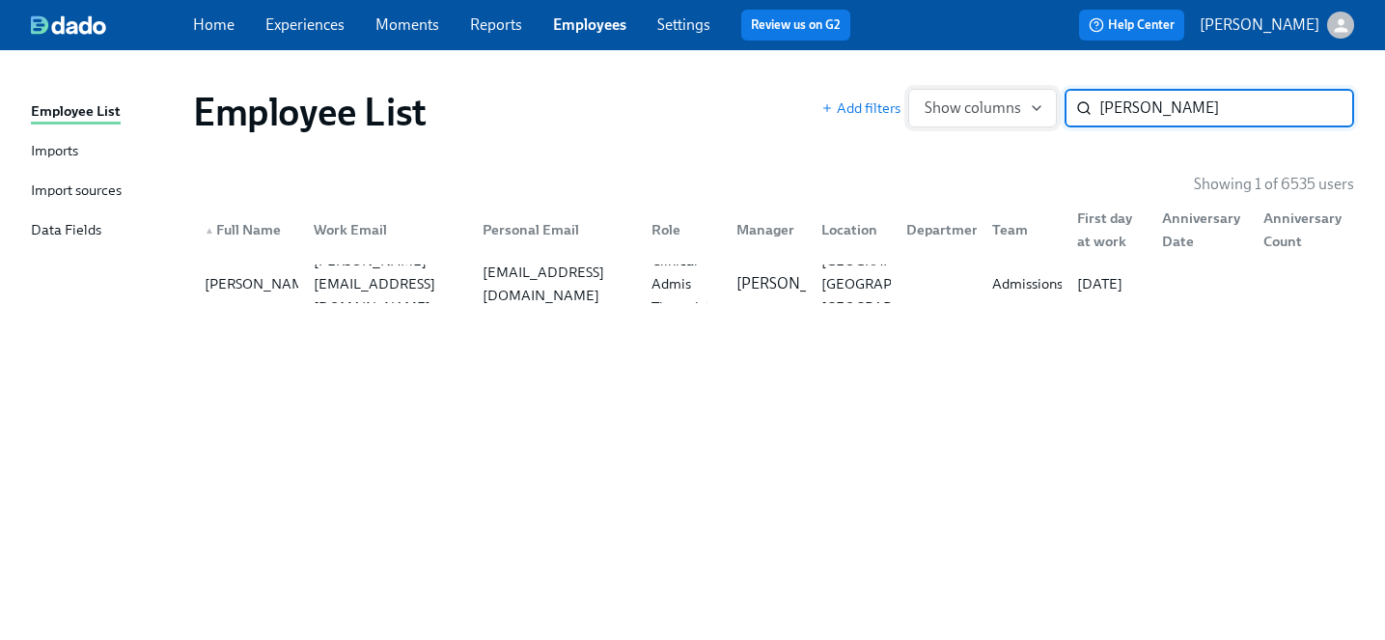
drag, startPoint x: 1157, startPoint y: 107, endPoint x: 969, endPoint y: 90, distance: 189.0
click at [969, 90] on div "Add filters Show columns paulina ​" at bounding box center [1087, 108] width 533 height 39
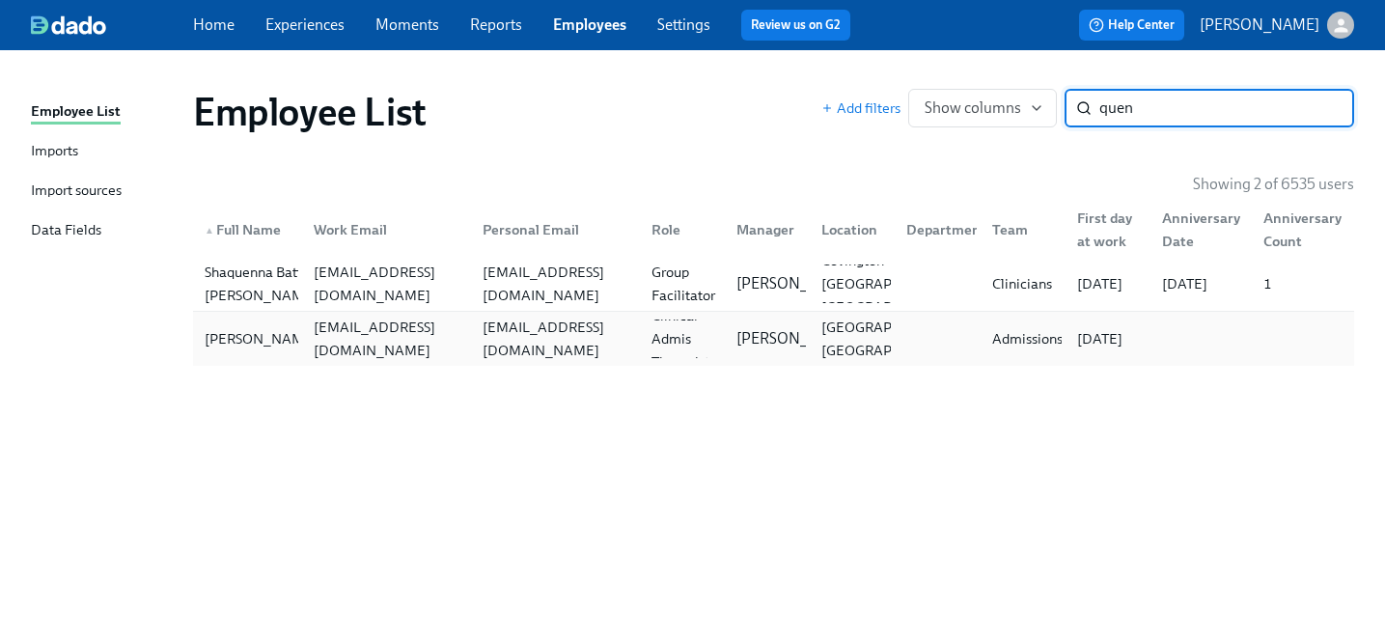
type input "quen"
click at [456, 334] on div "quenla.mcgilber@charliehealth.com" at bounding box center [386, 339] width 161 height 46
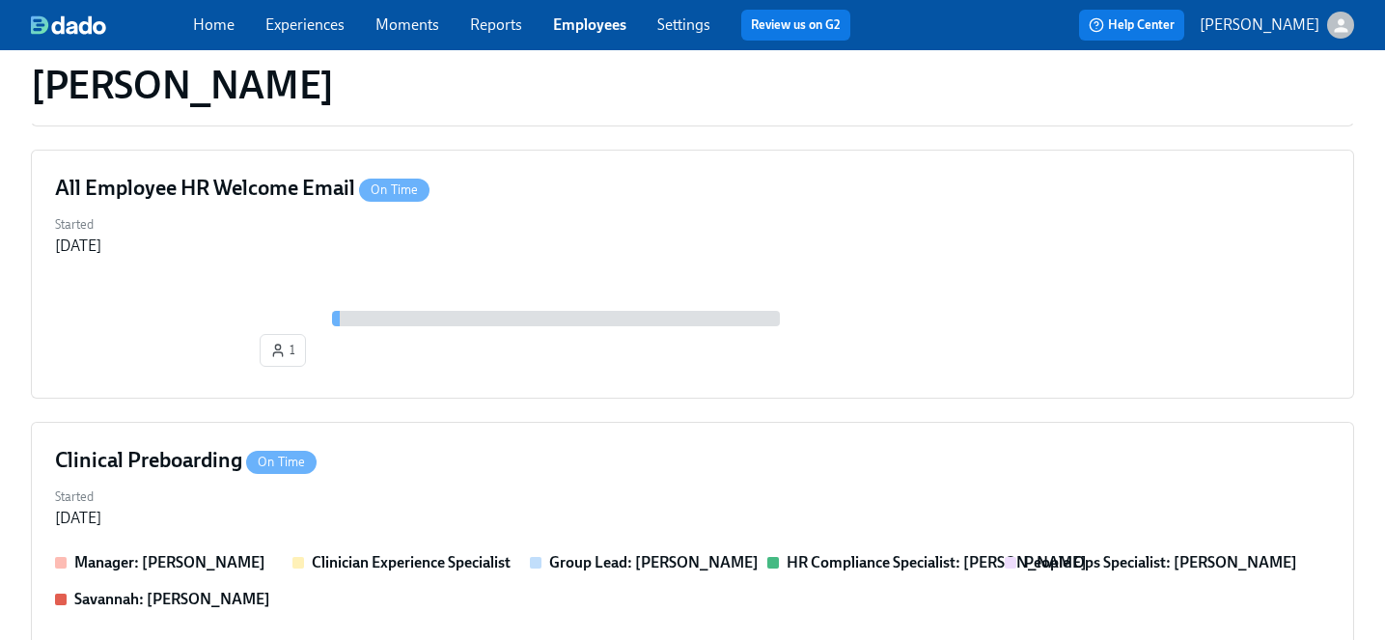
scroll to position [834, 0]
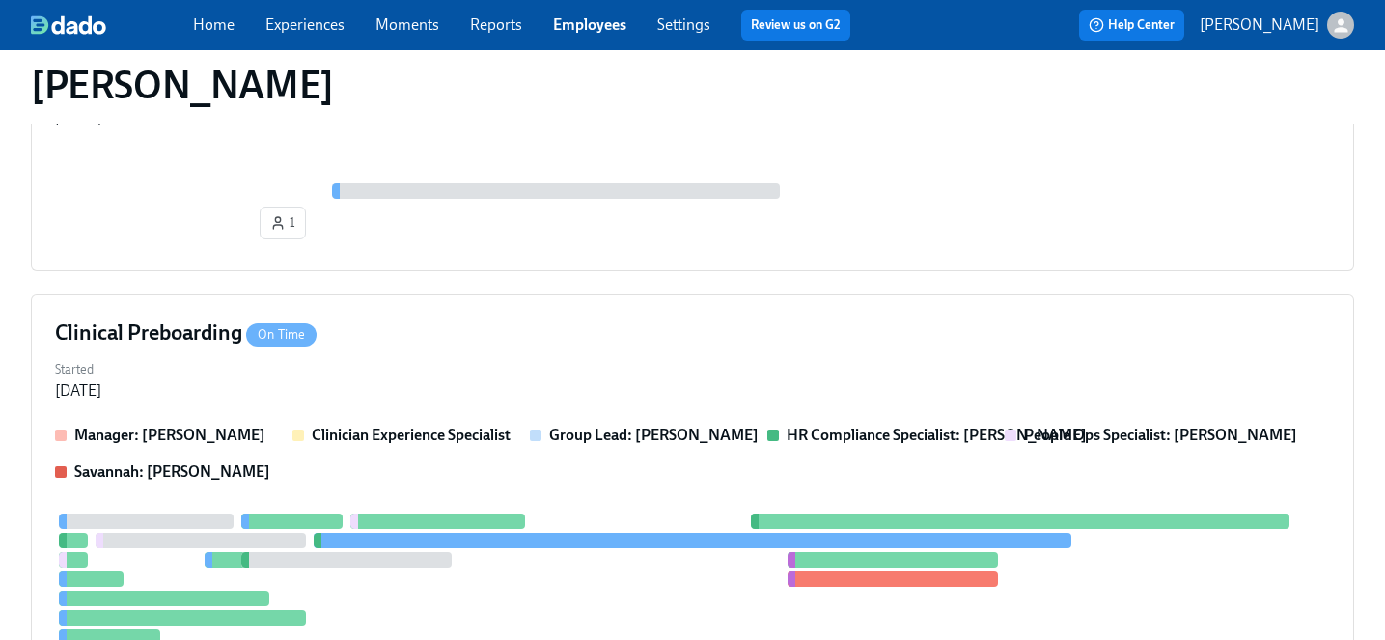
click at [428, 400] on div "Started Aug 29, 2025" at bounding box center [692, 378] width 1275 height 46
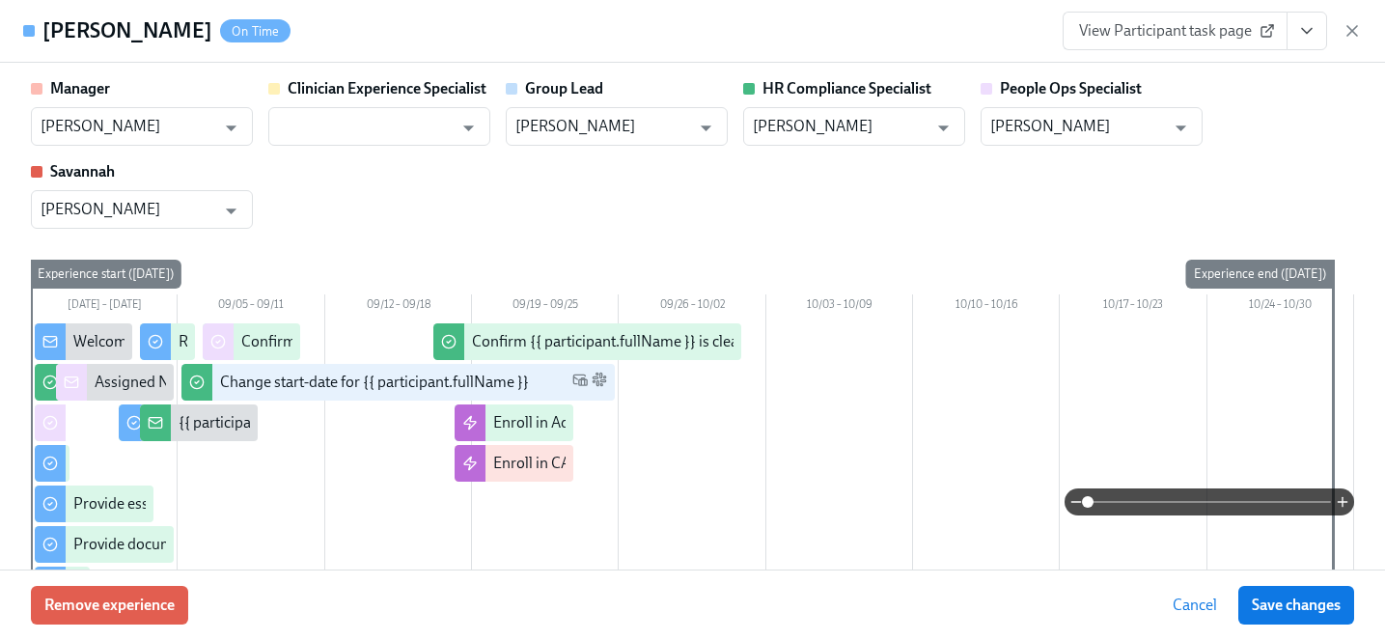
click at [1207, 36] on span "View Participant task page" at bounding box center [1175, 30] width 192 height 19
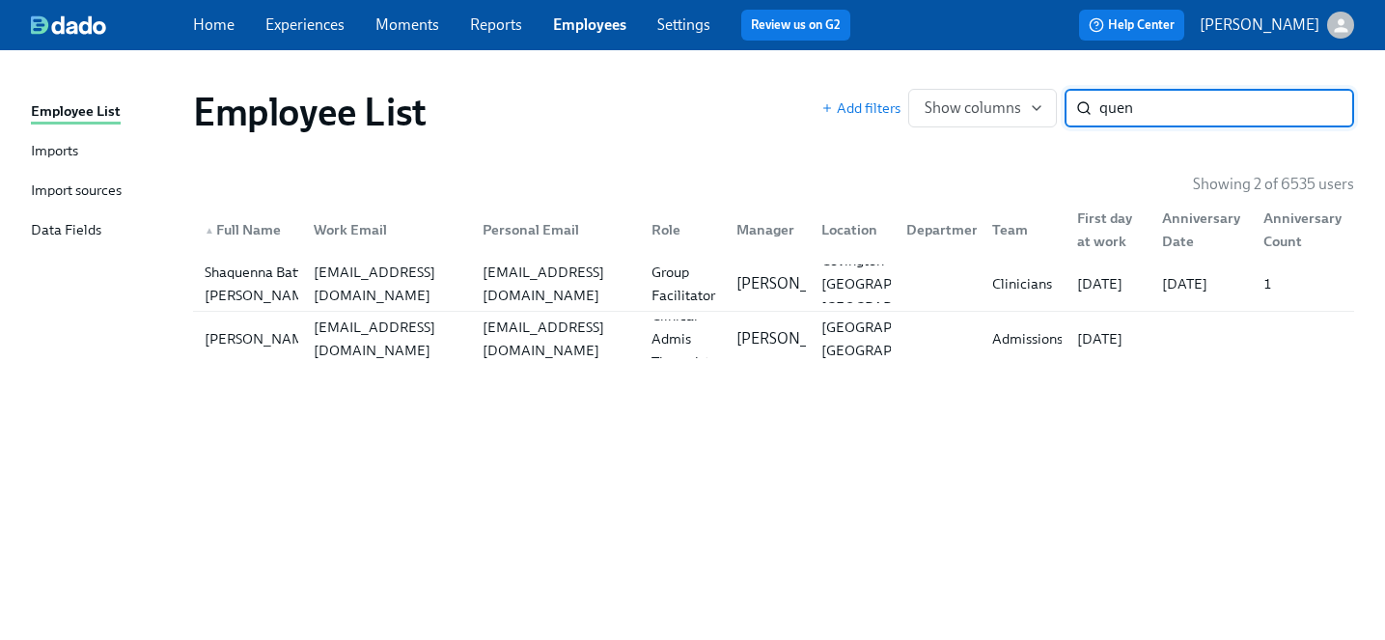
drag, startPoint x: 1195, startPoint y: 93, endPoint x: 1145, endPoint y: 94, distance: 50.2
click at [1145, 94] on input "quen" at bounding box center [1226, 108] width 255 height 39
drag, startPoint x: 1113, startPoint y: 107, endPoint x: 925, endPoint y: 88, distance: 189.2
click at [925, 89] on div "Add filters Show columns quen ​" at bounding box center [1087, 108] width 533 height 39
type input "goldie"
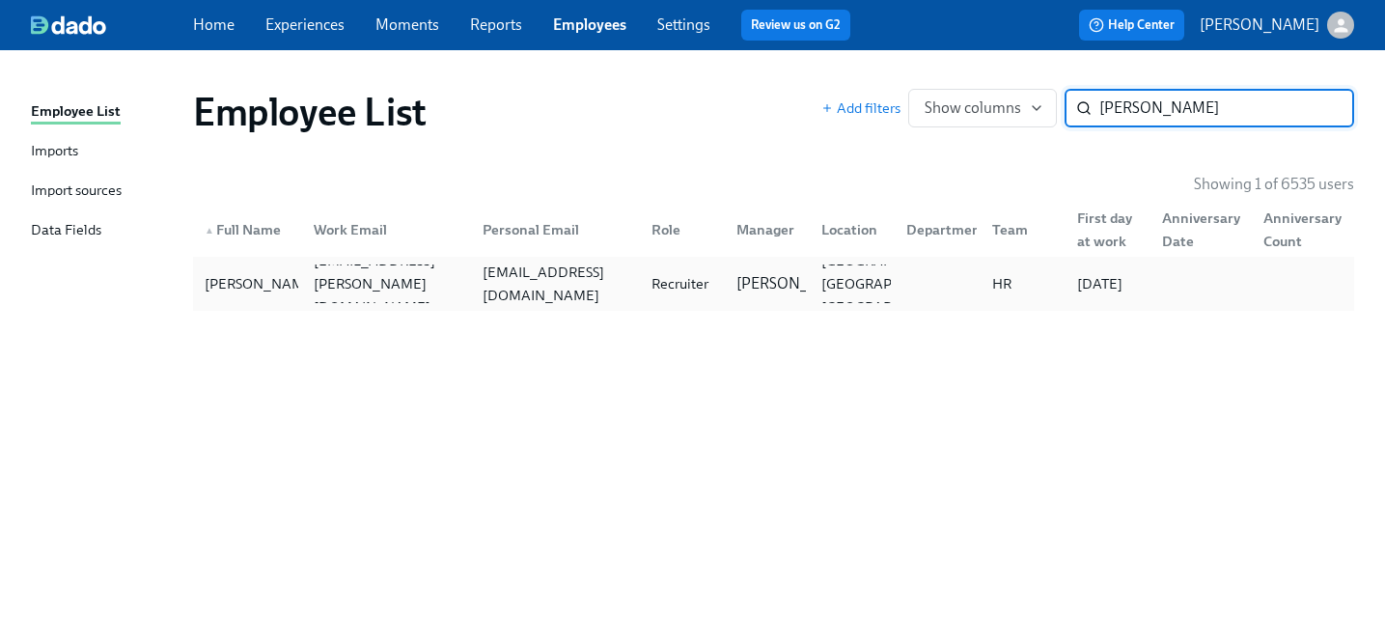
click at [403, 309] on div "Becca Goldie becca.goldie@charliehealth.com beccagoldie723@gmail.com Recruiter …" at bounding box center [773, 284] width 1161 height 54
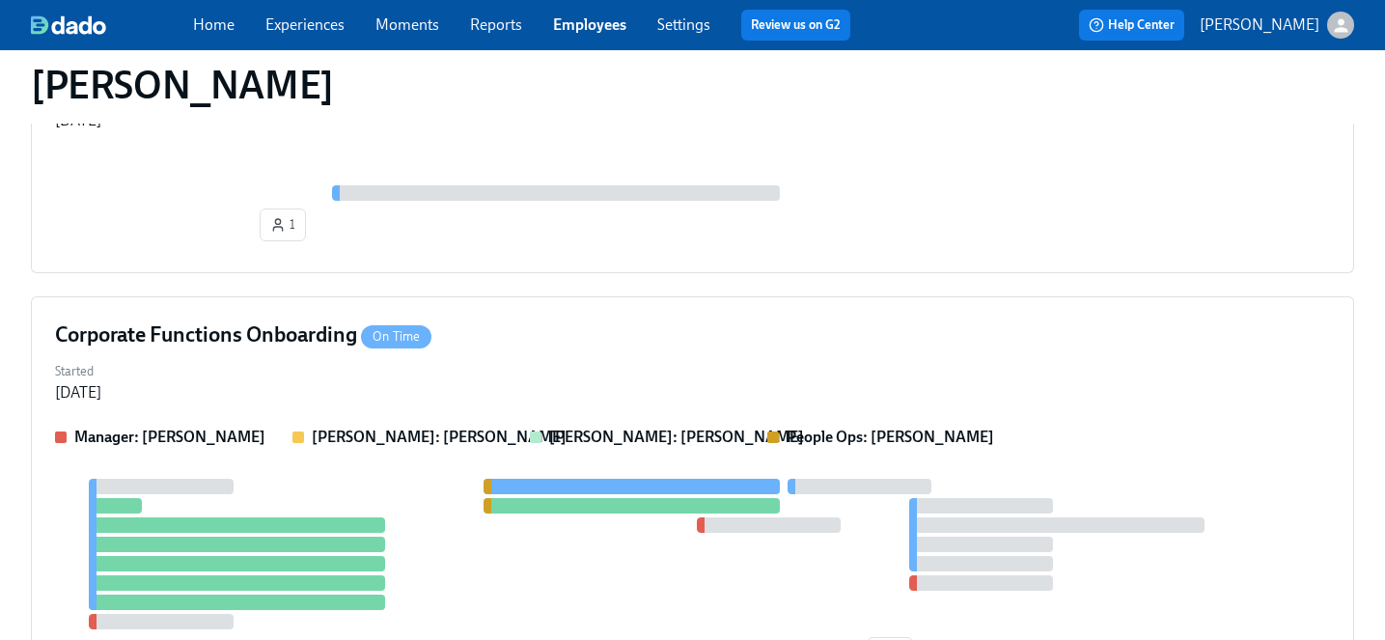
scroll to position [1153, 0]
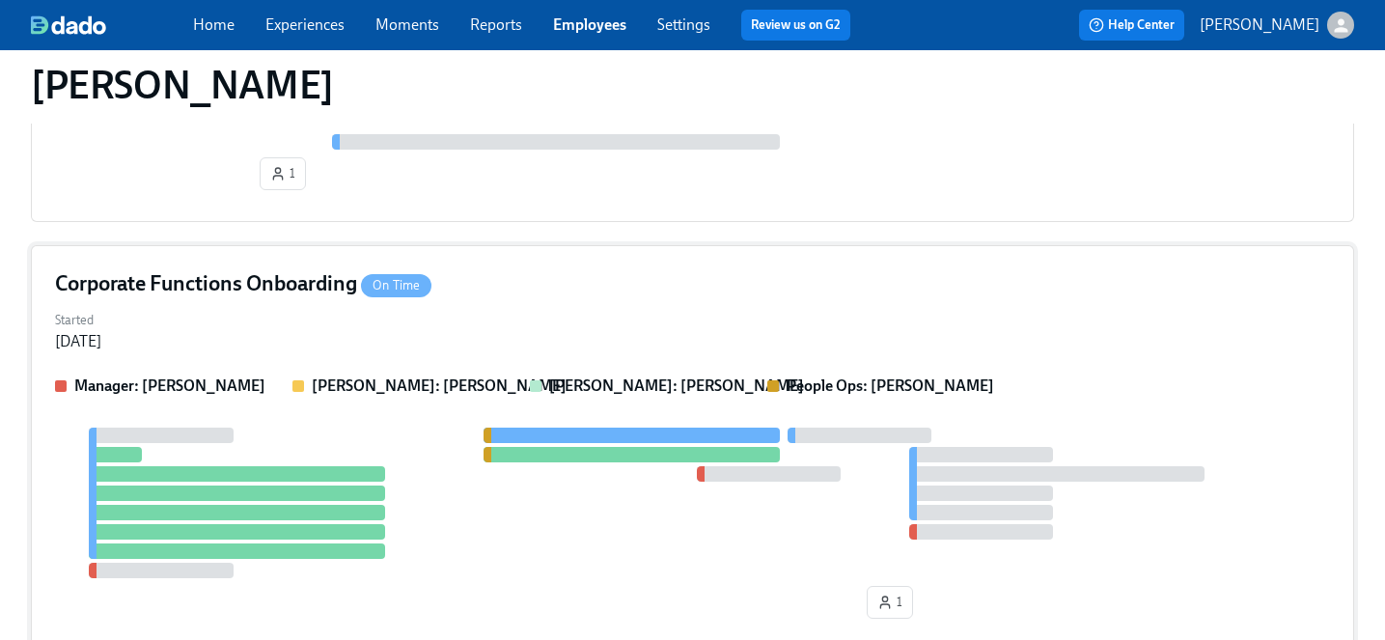
click at [392, 335] on div "Started Sep 05, 2025" at bounding box center [692, 329] width 1275 height 46
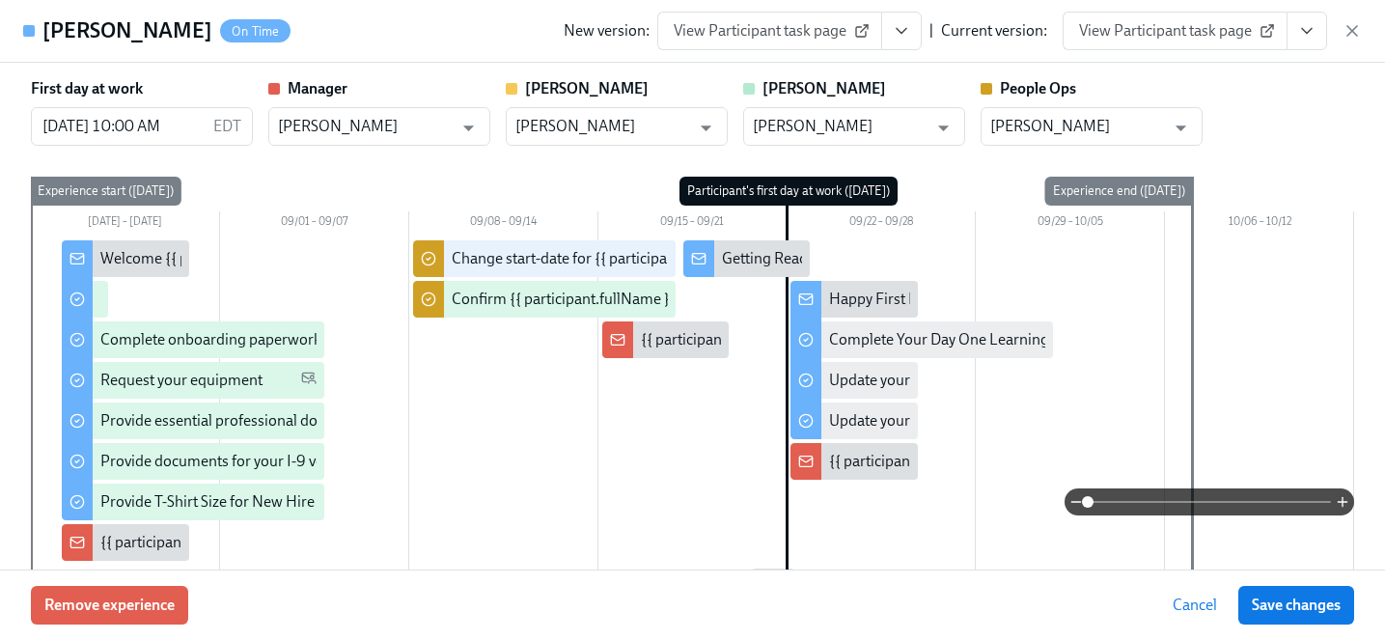
click at [1181, 38] on span "View Participant task page" at bounding box center [1175, 30] width 192 height 19
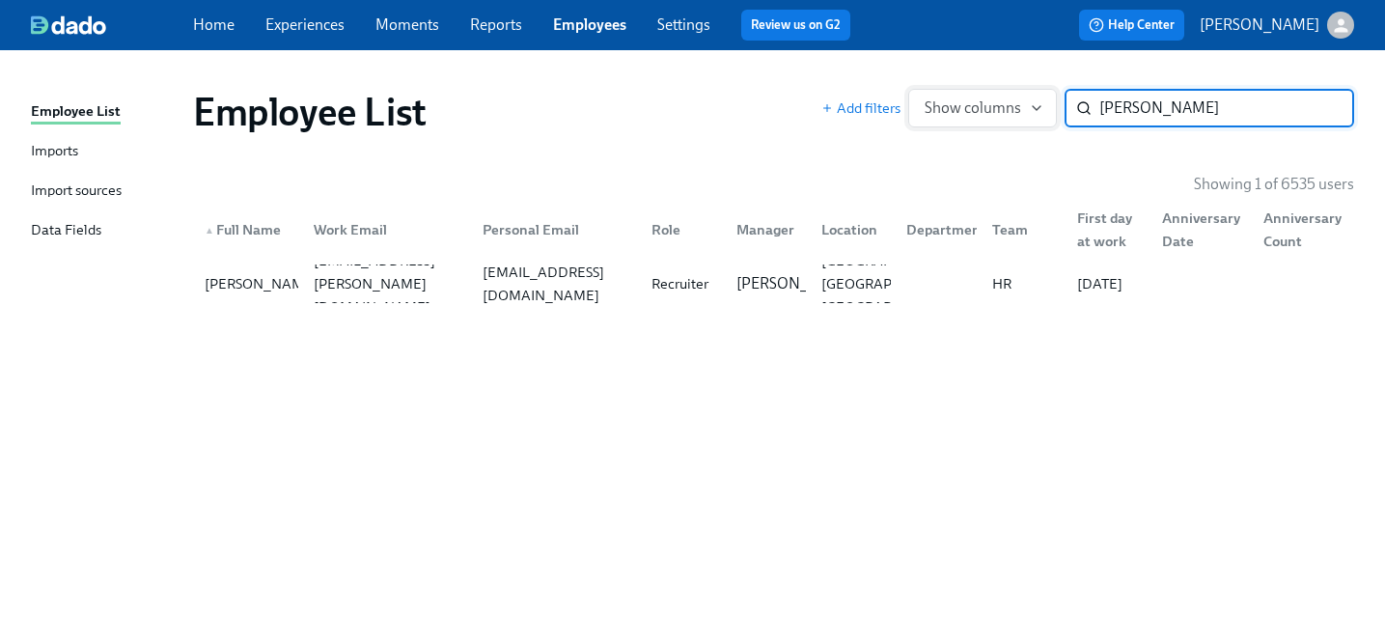
drag, startPoint x: 1156, startPoint y: 114, endPoint x: 922, endPoint y: 93, distance: 235.5
click at [922, 93] on div "Add filters Show columns goldie ​" at bounding box center [1087, 108] width 533 height 39
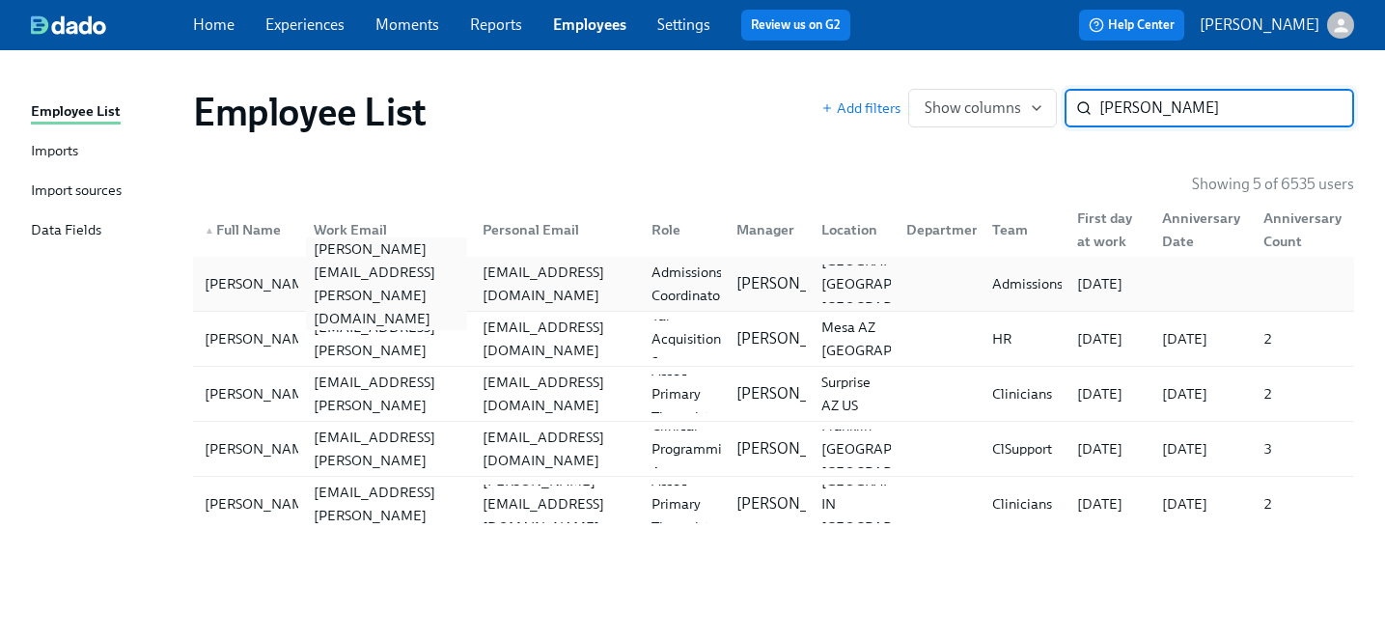
type input "sarah g"
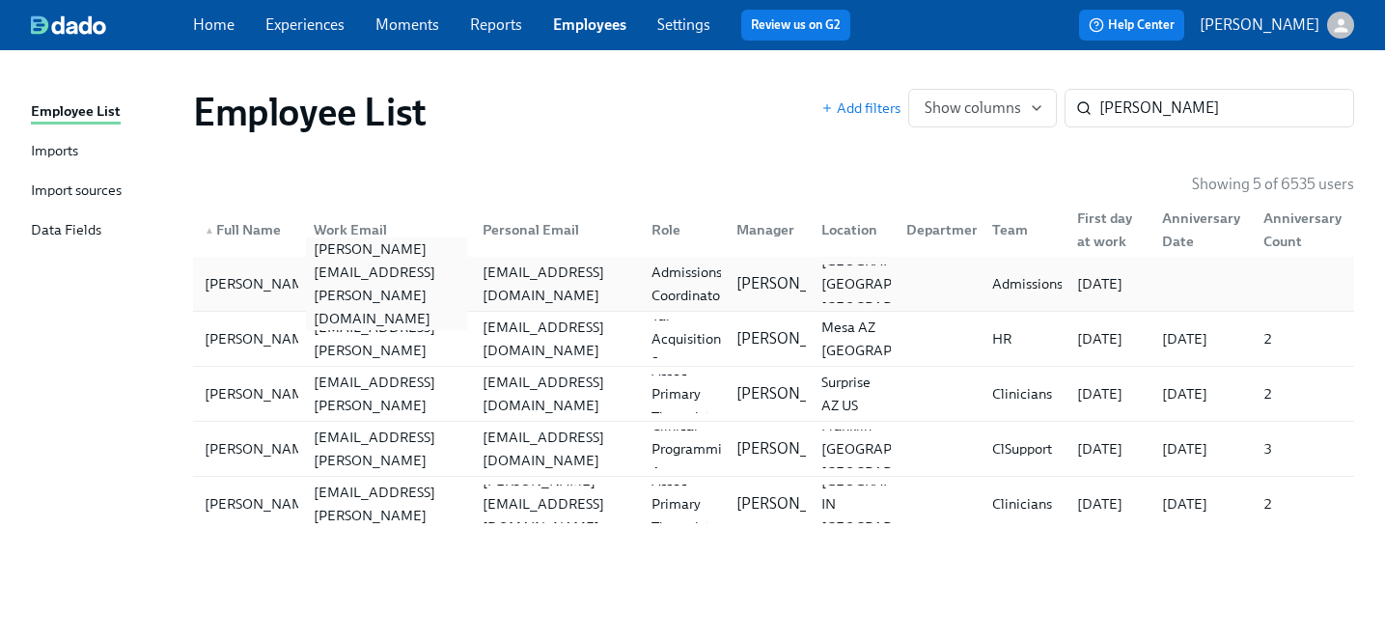
click at [404, 288] on div "sarah.gibbon@charliehealth.com" at bounding box center [386, 283] width 161 height 93
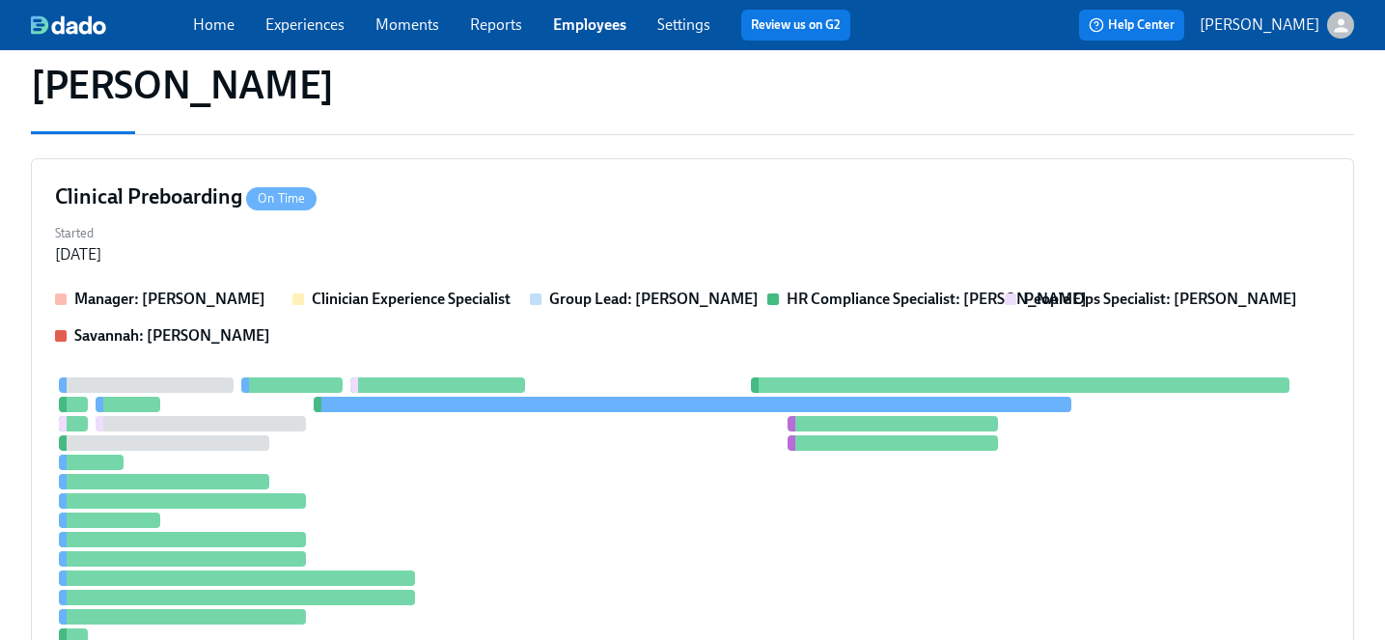
scroll to position [193, 0]
click at [415, 303] on strong "Clinician Experience Specialist" at bounding box center [411, 299] width 199 height 18
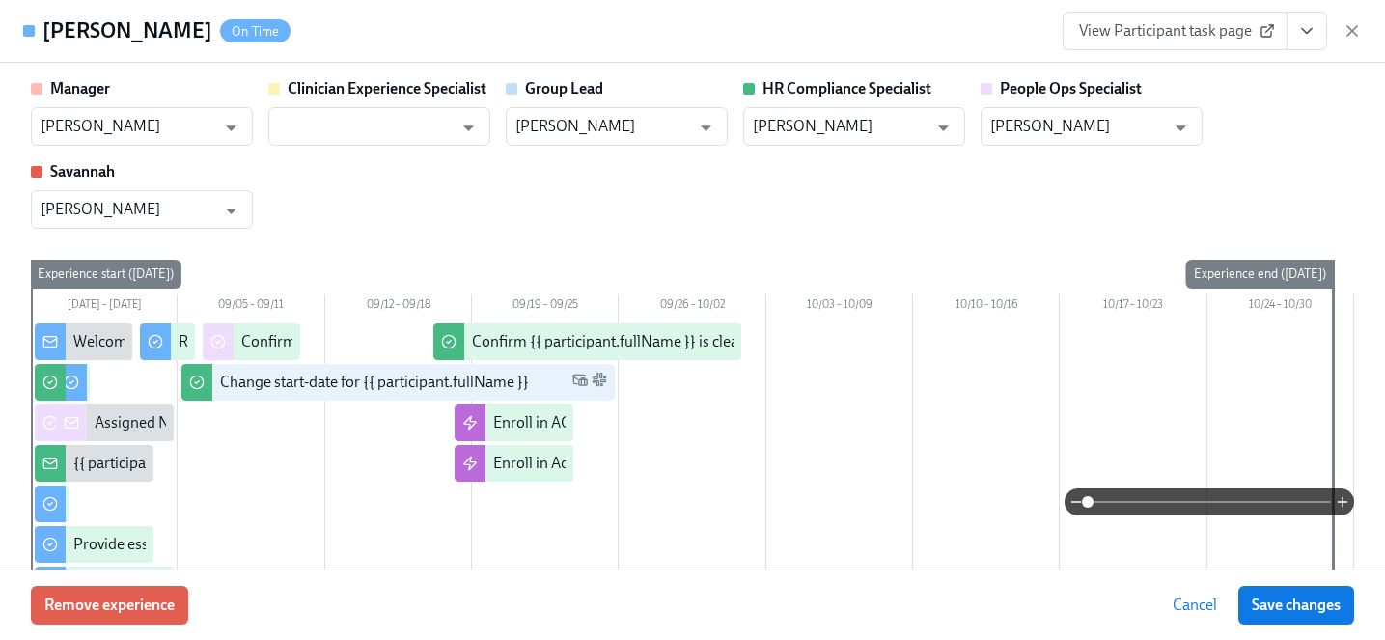
click at [1147, 48] on link "View Participant task page" at bounding box center [1175, 31] width 225 height 39
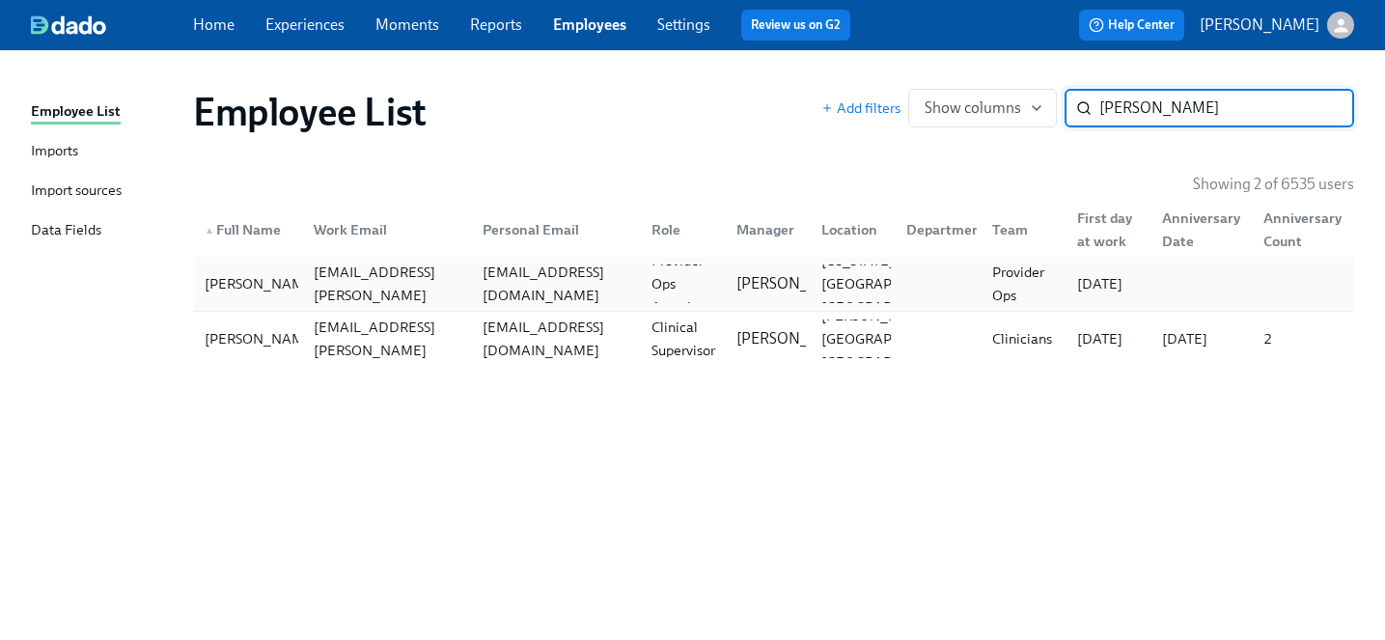
type input "sarah ta"
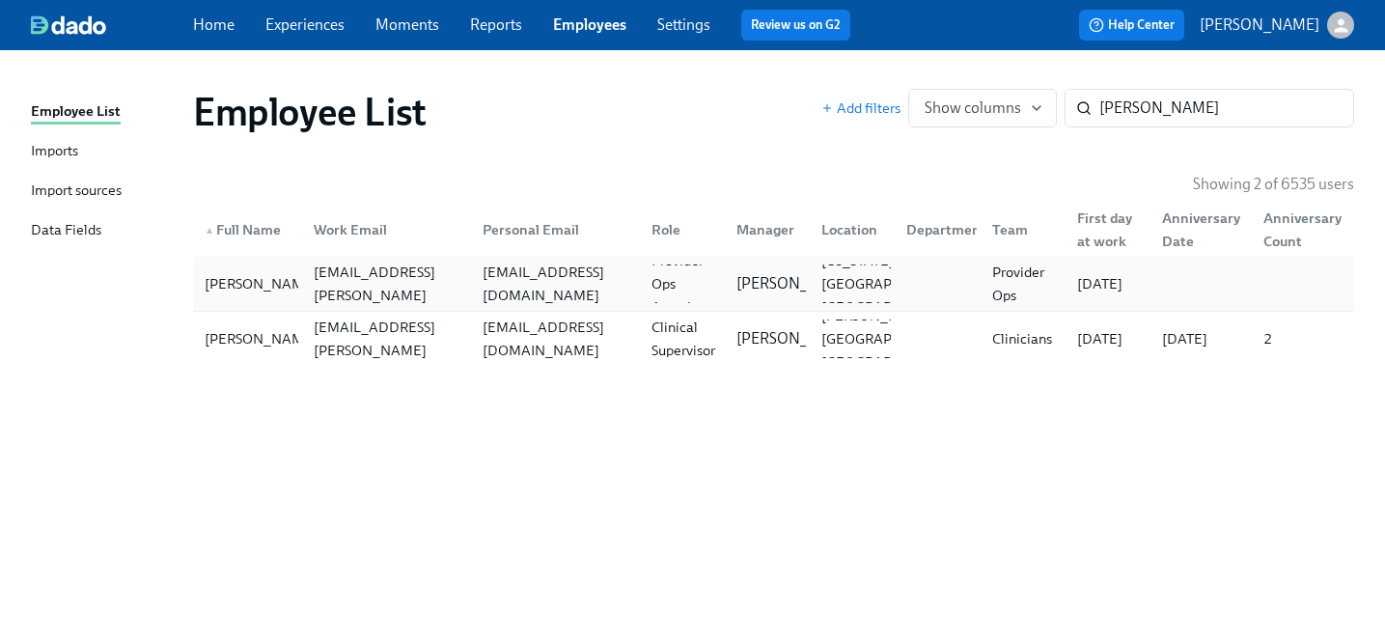
click at [484, 291] on div "sarahctang00@gmail.com" at bounding box center [555, 284] width 161 height 46
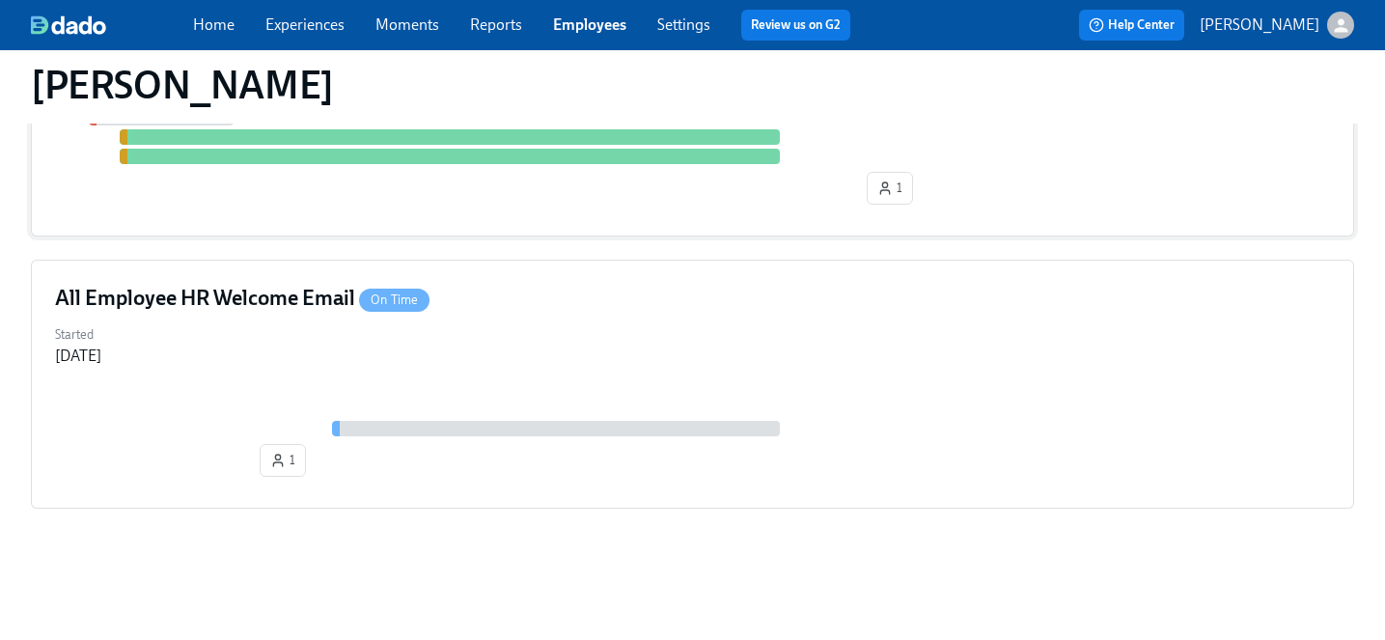
scroll to position [211, 0]
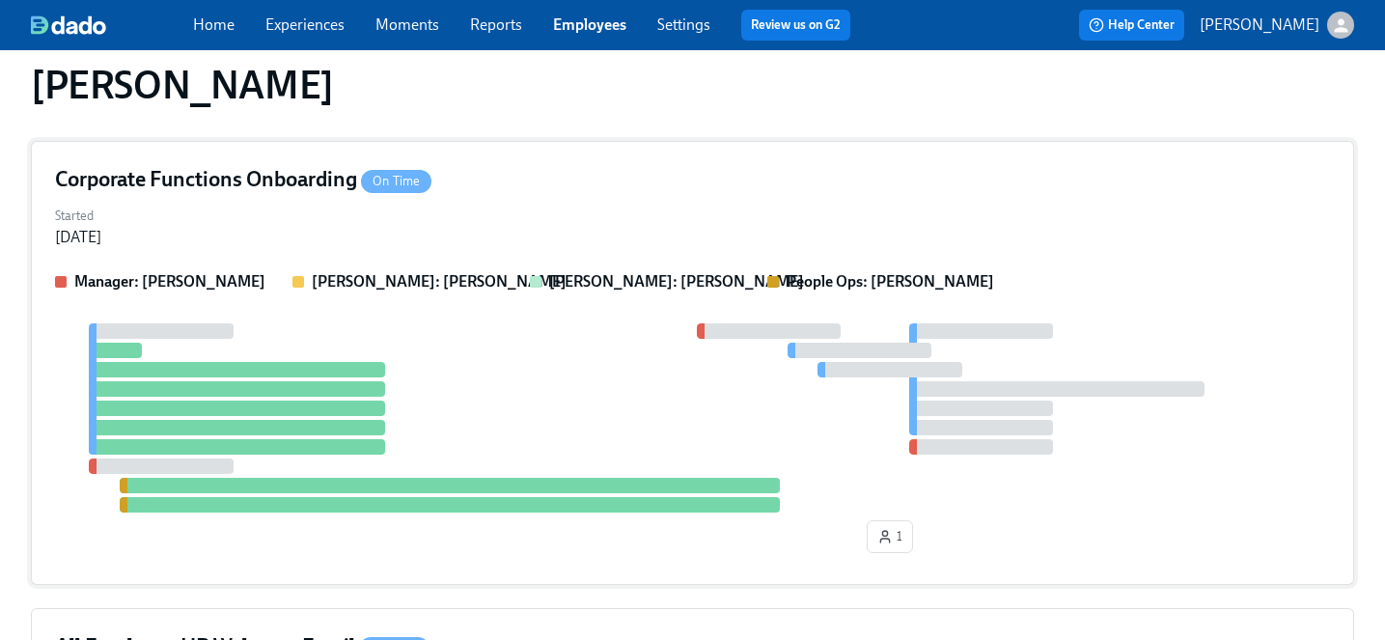
click at [494, 262] on div "Corporate Functions Onboarding On Time Started Aug 27, 2025 Manager: David Selv…" at bounding box center [692, 363] width 1323 height 444
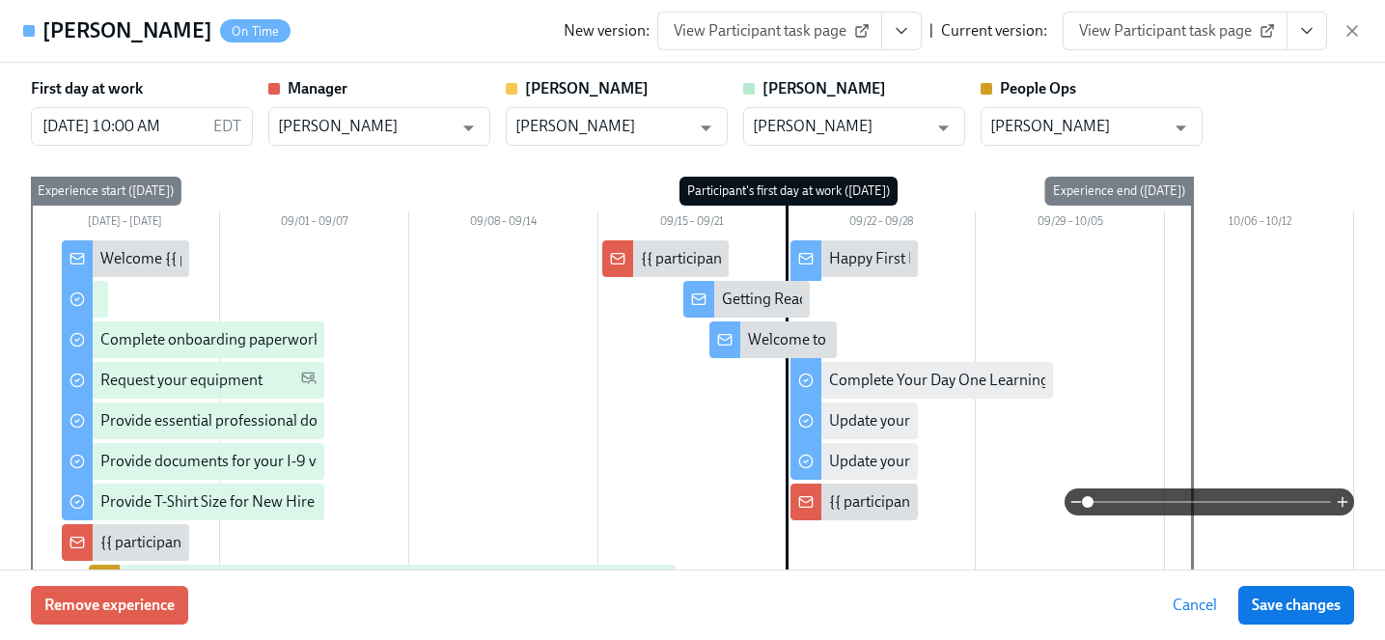
click at [1144, 26] on span "View Participant task page" at bounding box center [1175, 30] width 192 height 19
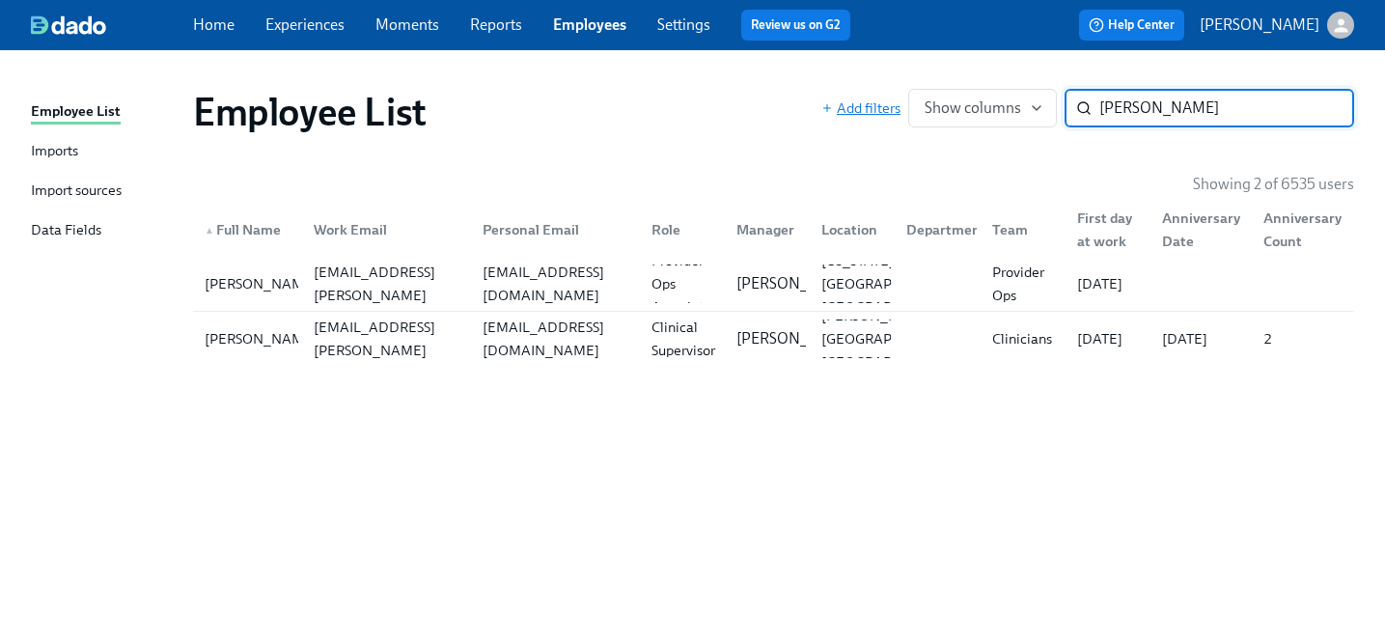
drag, startPoint x: 1211, startPoint y: 112, endPoint x: 879, endPoint y: 101, distance: 332.1
click at [879, 101] on div "Add filters Show columns sarah ta ​" at bounding box center [1087, 108] width 533 height 39
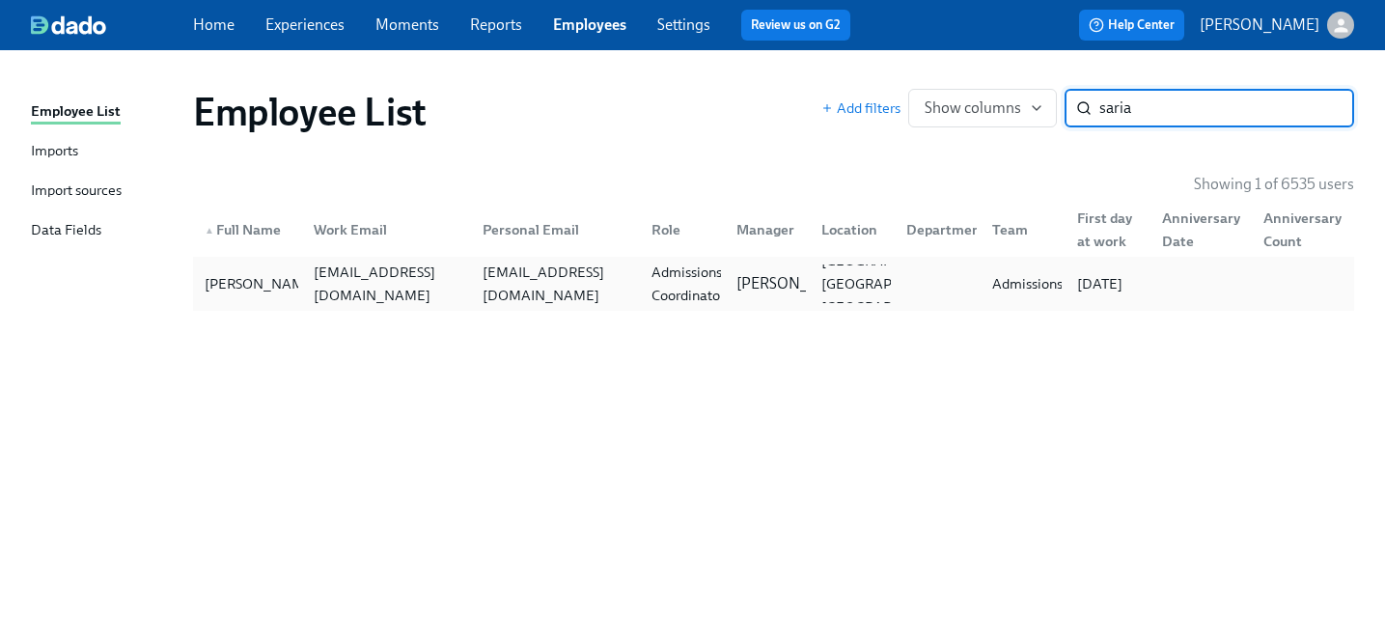
type input "saria"
click at [240, 304] on div "Saria Jordan saria.jordan@charliehealth.com sariajordan49@gmail.com Admissions …" at bounding box center [773, 284] width 1161 height 54
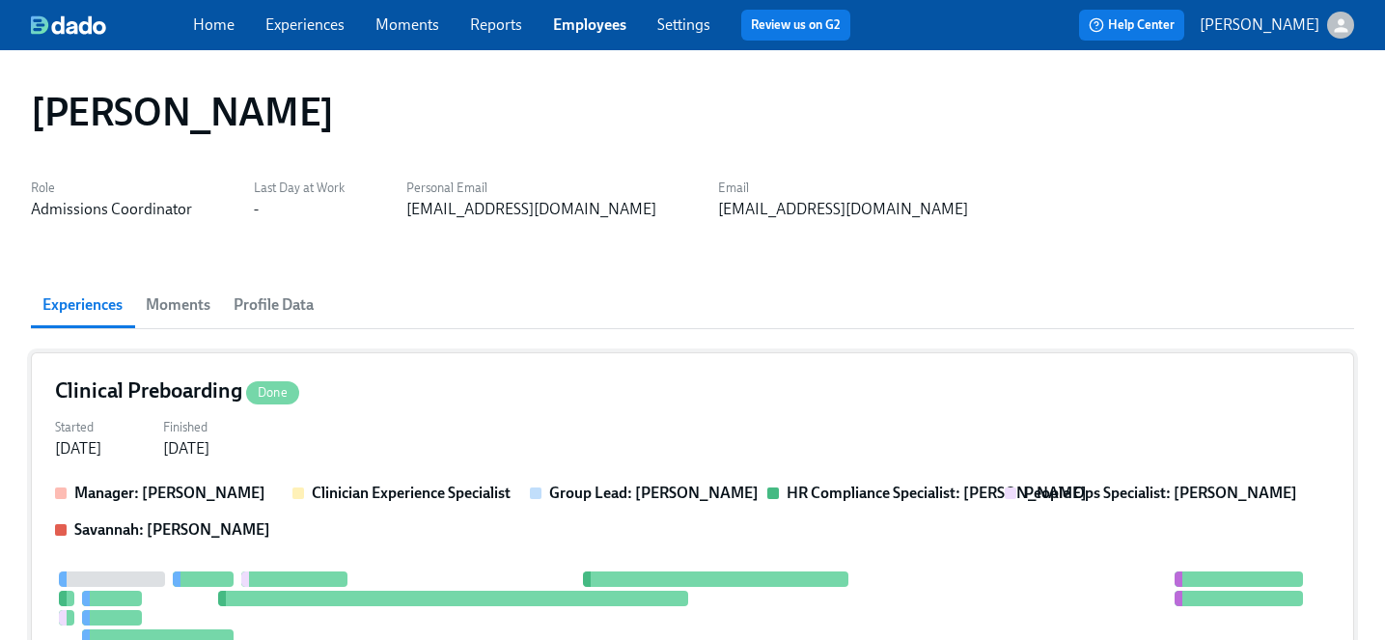
click at [437, 413] on div "Started Jul 30, 2025 Finished Sep 17, 2025" at bounding box center [692, 436] width 1275 height 46
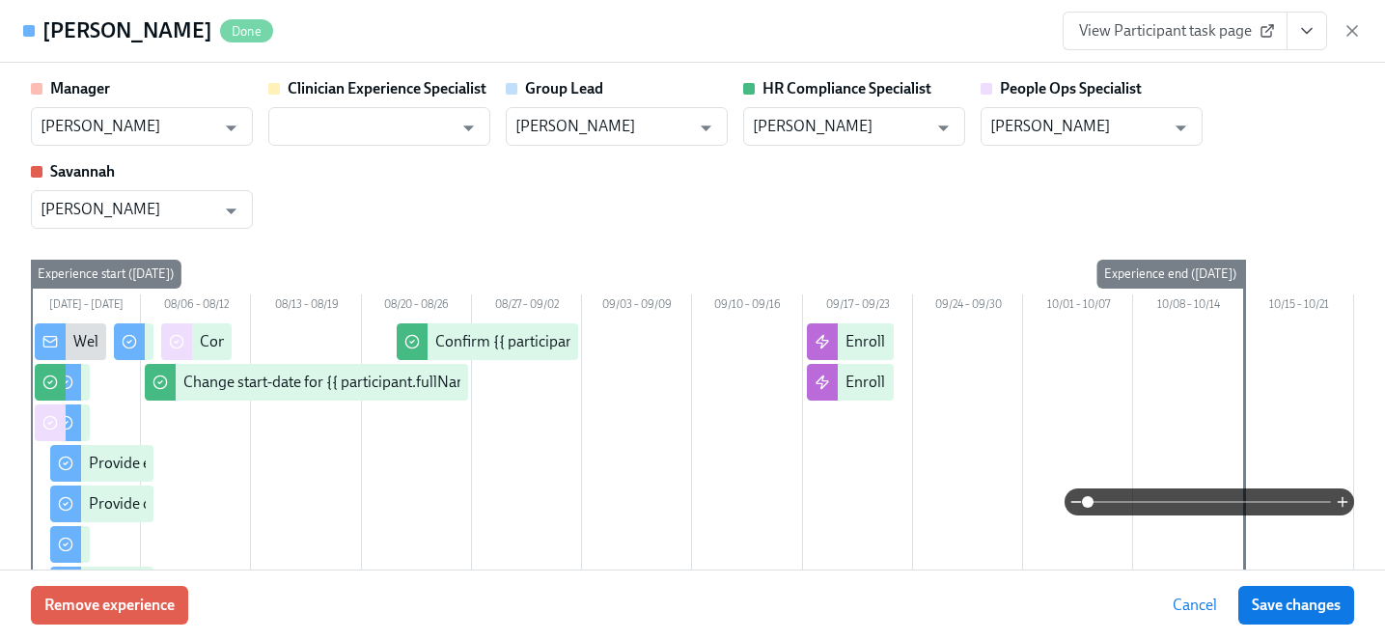
click at [1186, 17] on link "View Participant task page" at bounding box center [1175, 31] width 225 height 39
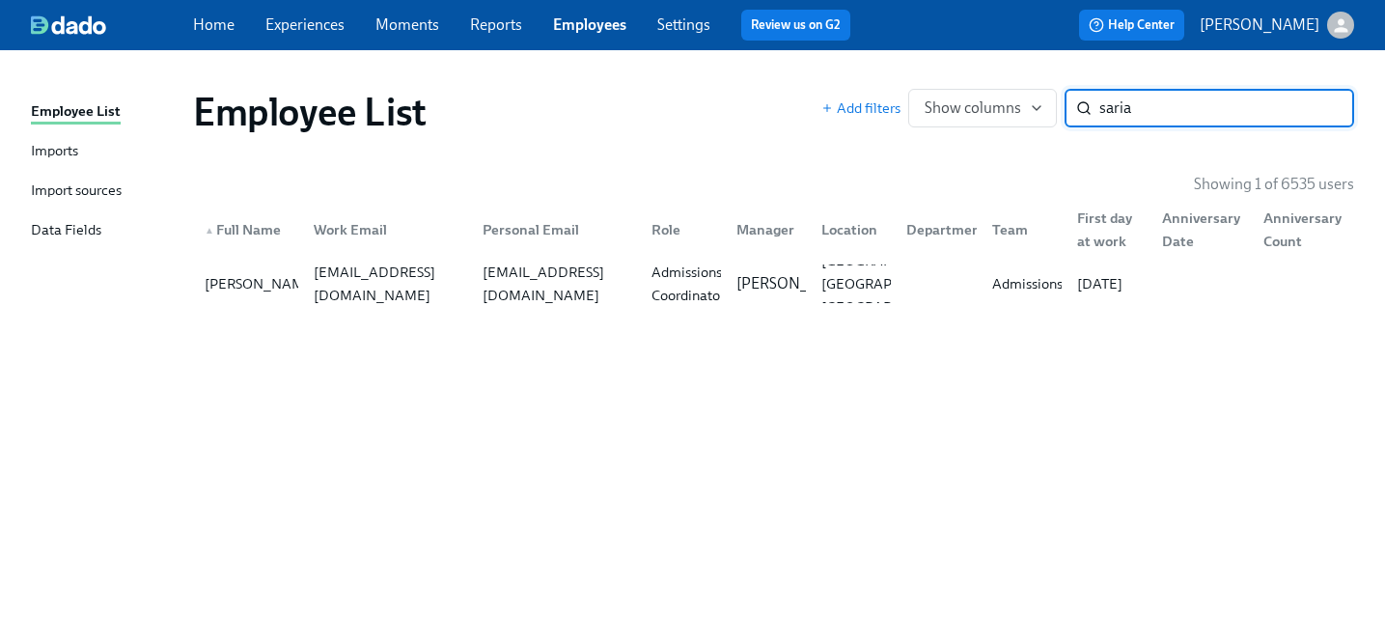
drag, startPoint x: 1192, startPoint y: 100, endPoint x: 902, endPoint y: 92, distance: 289.6
click at [902, 92] on div "Add filters Show columns saria ​" at bounding box center [1087, 108] width 533 height 39
type input "scott moore"
click at [470, 290] on div "scottbmoore99@hotmail.com" at bounding box center [551, 283] width 169 height 39
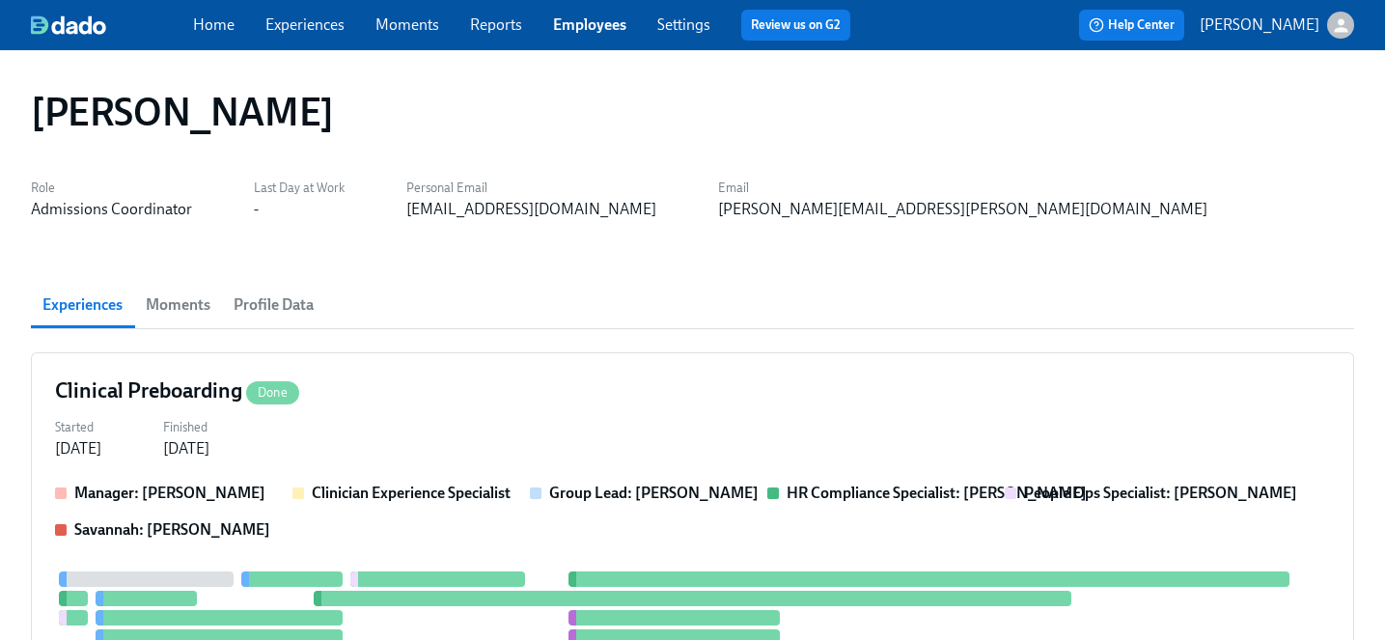
click at [429, 390] on div "Clinical Preboarding Done" at bounding box center [692, 390] width 1275 height 29
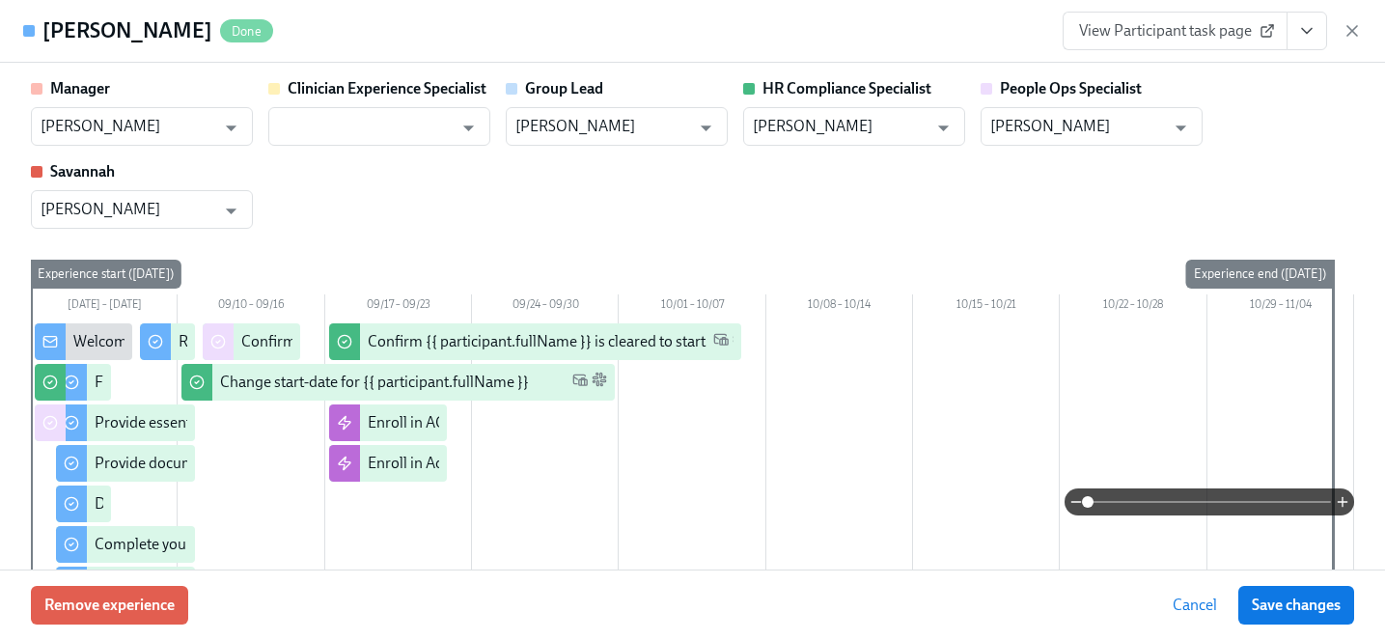
click at [1182, 30] on span "View Participant task page" at bounding box center [1175, 30] width 192 height 19
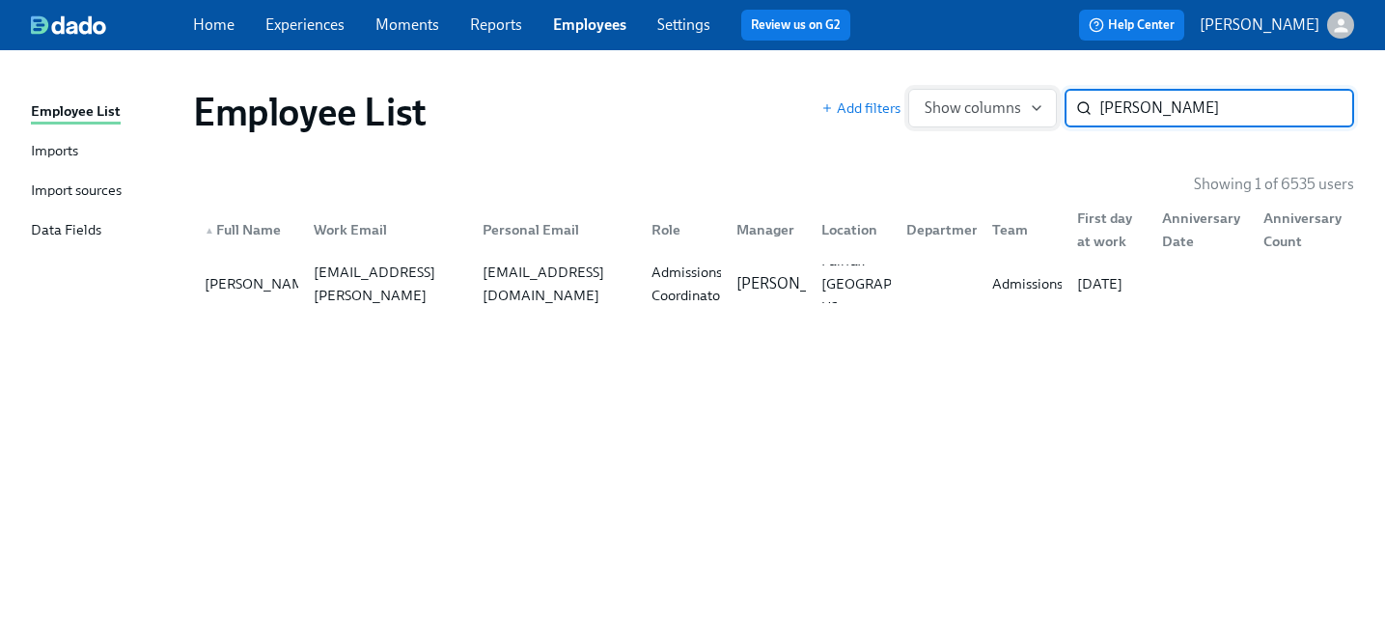
drag, startPoint x: 1200, startPoint y: 104, endPoint x: 949, endPoint y: 98, distance: 251.0
click at [949, 98] on div "Add filters Show columns scott moore ​" at bounding box center [1087, 108] width 533 height 39
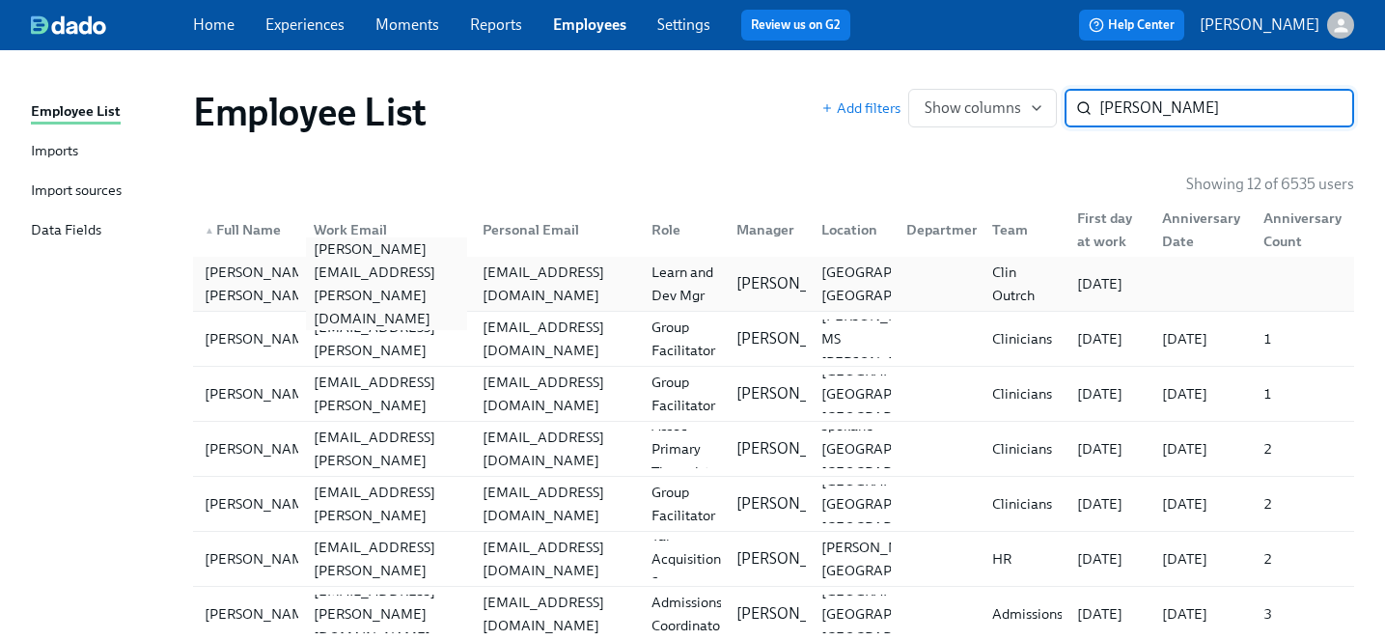
type input "jenkins"
click at [335, 290] on div "stacy.jenkins@charliehealth.com" at bounding box center [386, 283] width 161 height 93
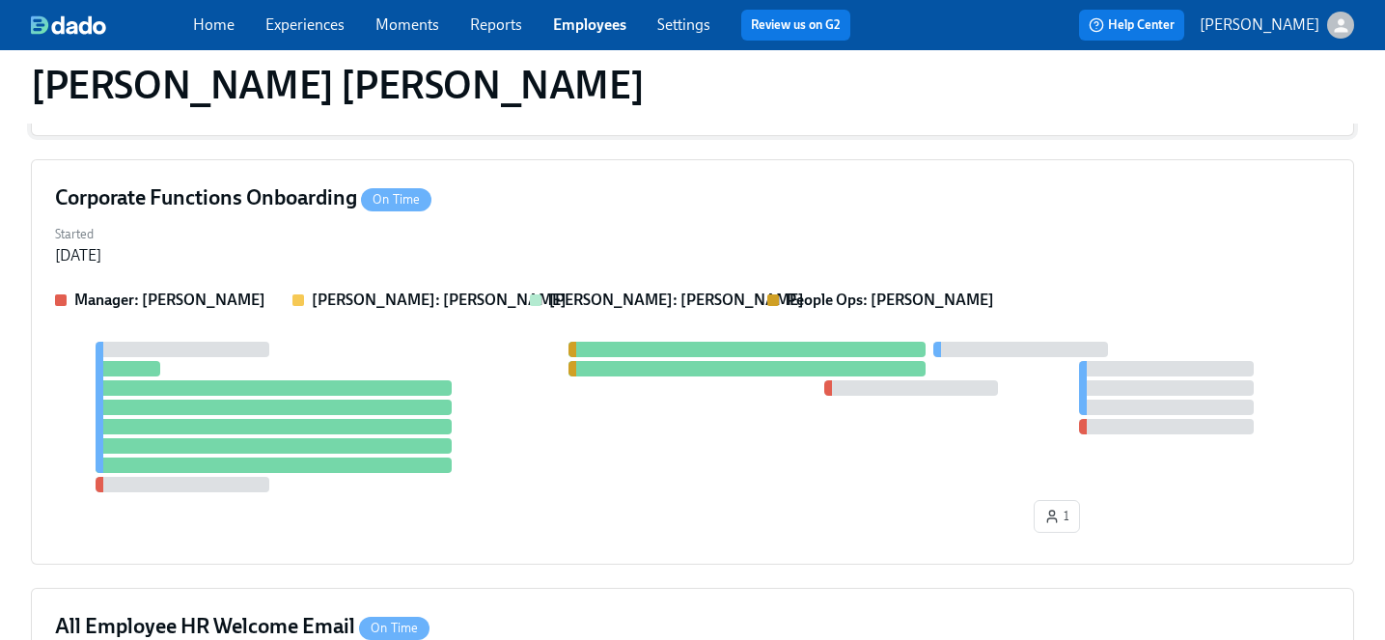
scroll to position [965, 0]
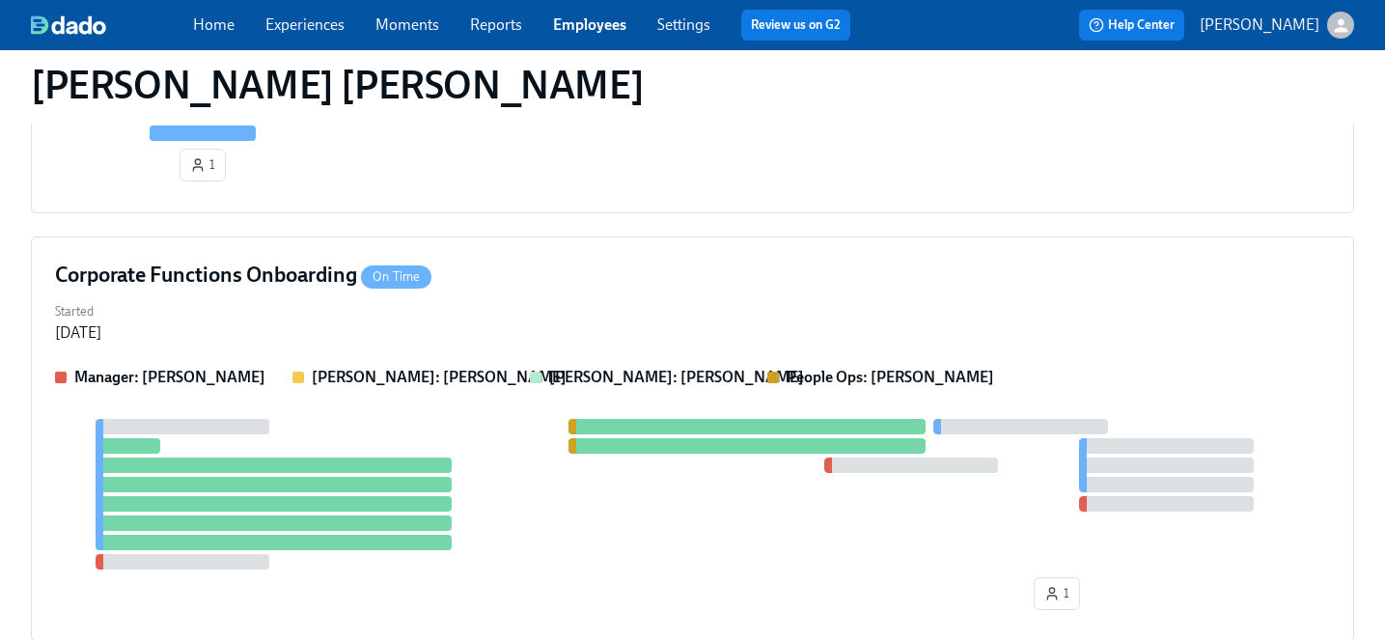
click at [375, 235] on div "Clinical Outreach onboarding Overdue Started Sep 17, 2025 Manager: Allie Sweet …" at bounding box center [692, 150] width 1323 height 1527
click at [405, 291] on div "Corporate Functions Onboarding On Time Started Sep 05, 2025 Manager: Allie Swee…" at bounding box center [692, 438] width 1323 height 405
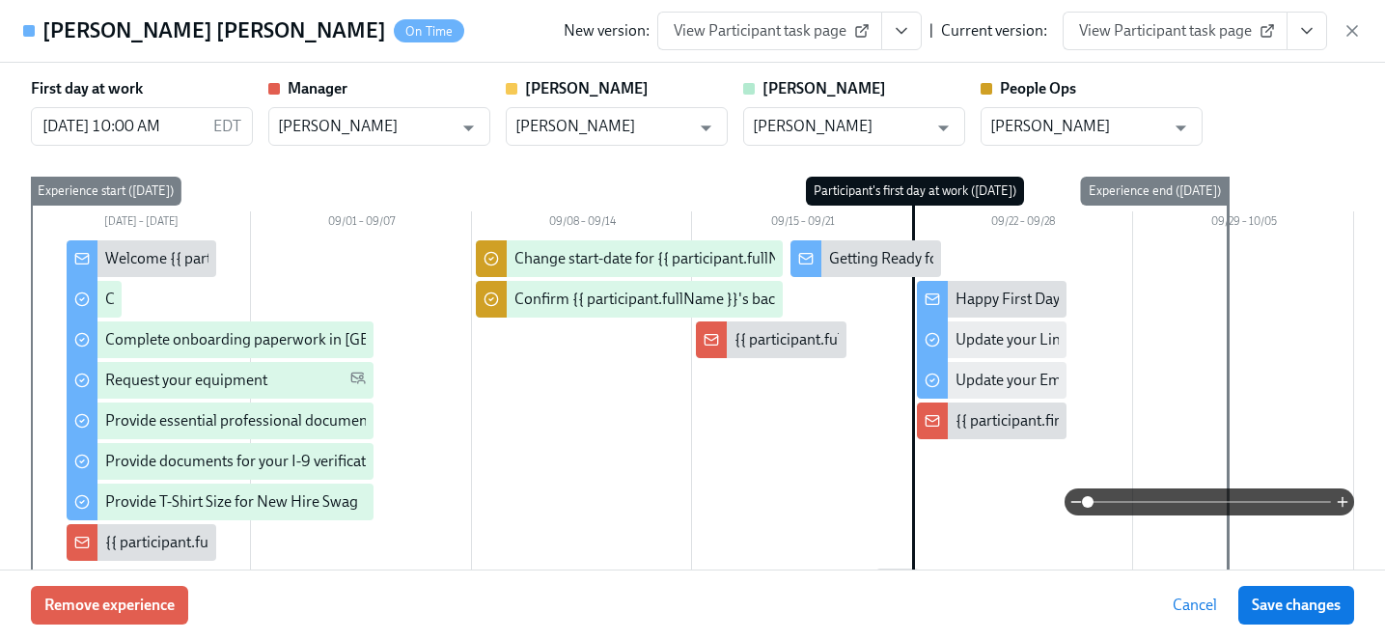
click at [1186, 20] on link "View Participant task page" at bounding box center [1175, 31] width 225 height 39
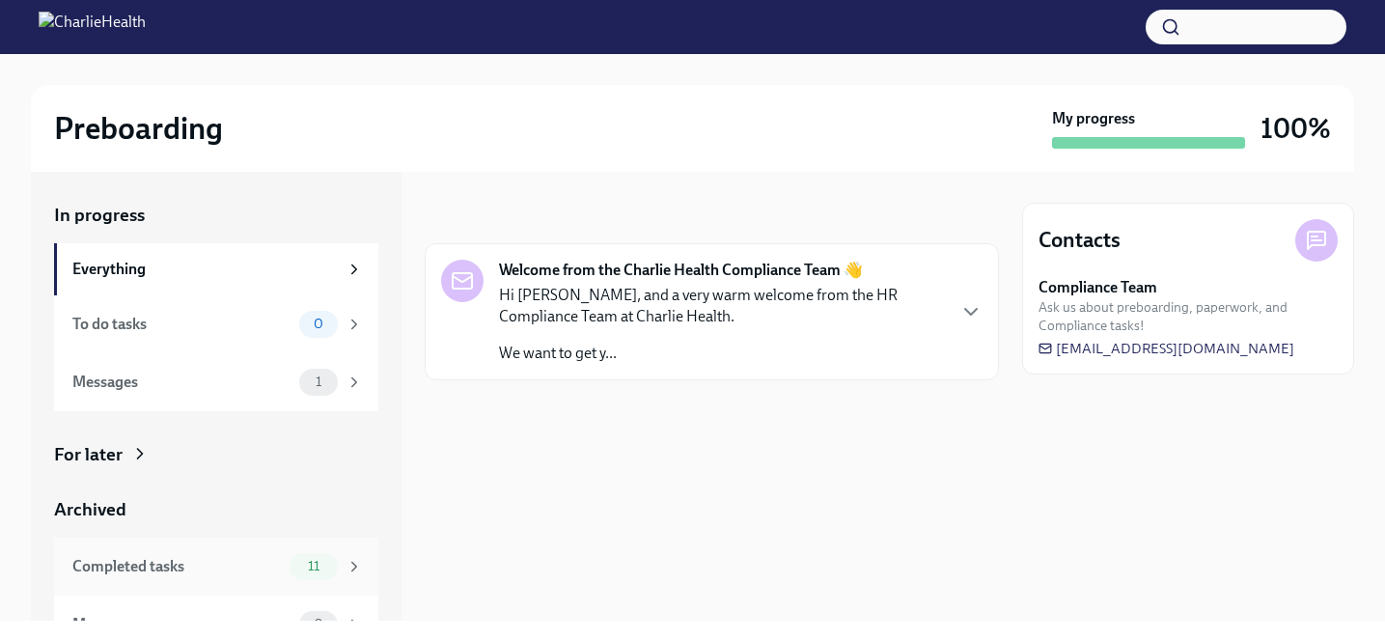
click at [335, 559] on div "11" at bounding box center [326, 566] width 73 height 27
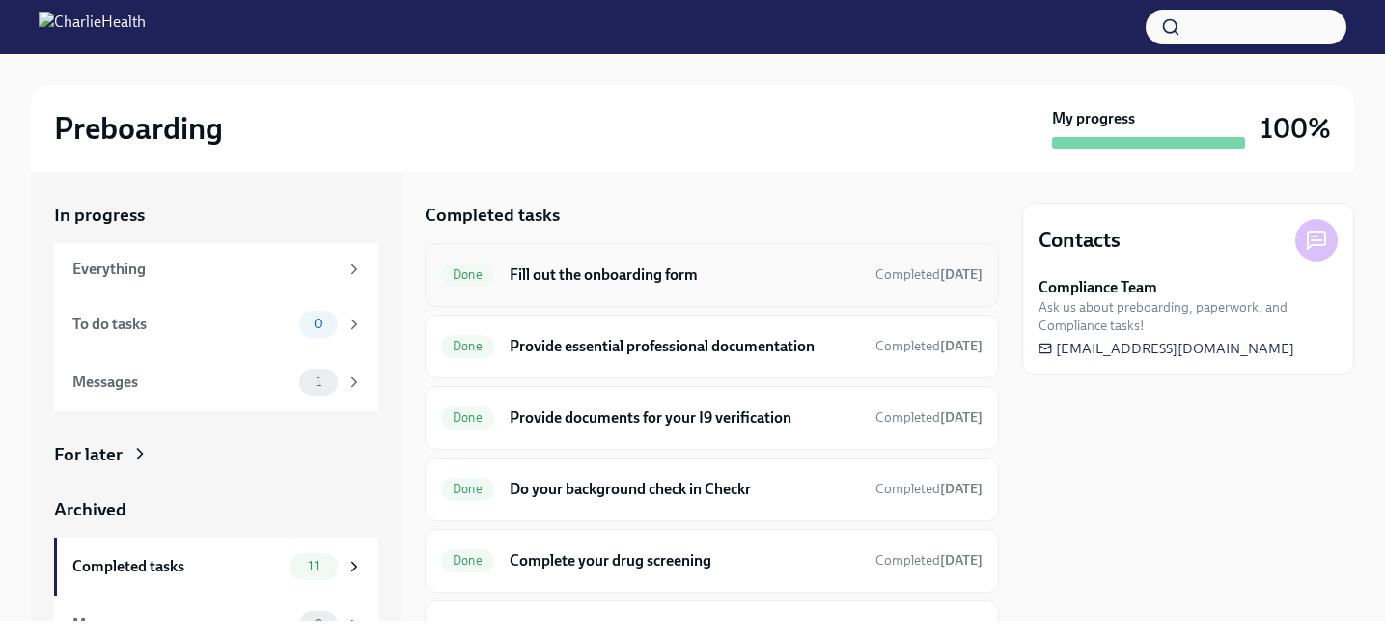
click at [573, 285] on div "Done Fill out the onboarding form Completed Aug 26th" at bounding box center [711, 275] width 541 height 31
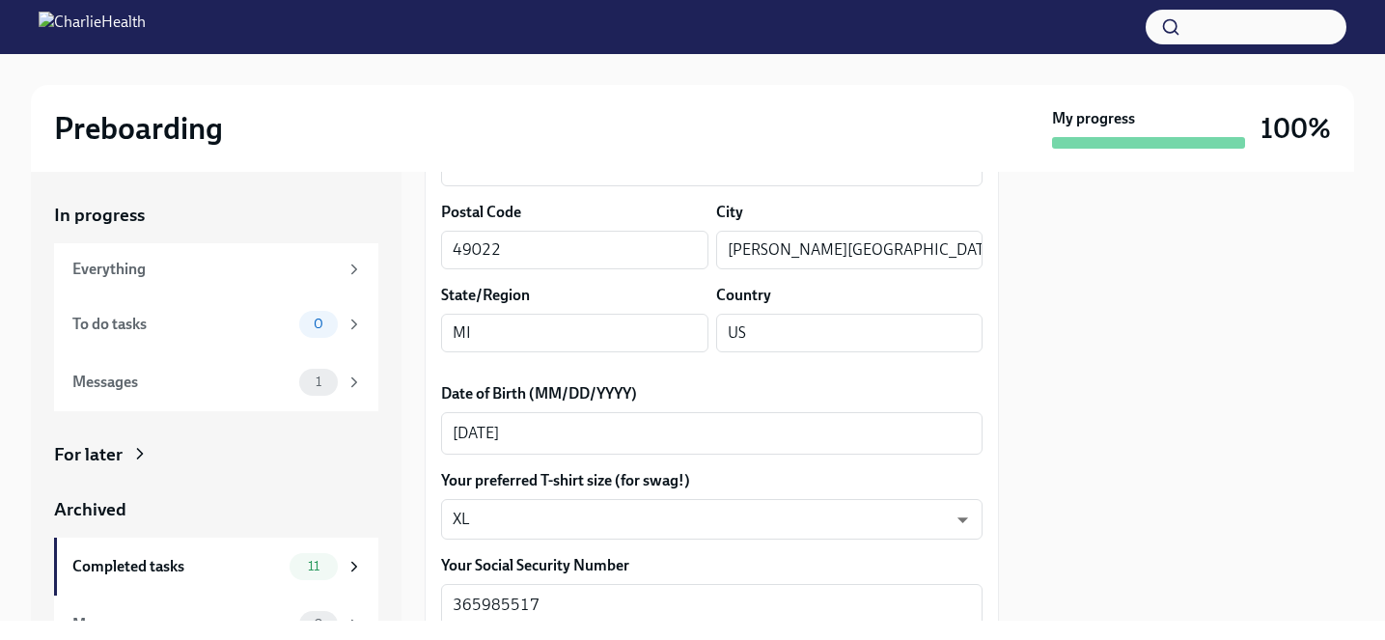
scroll to position [752, 0]
